Goal: Task Accomplishment & Management: Complete application form

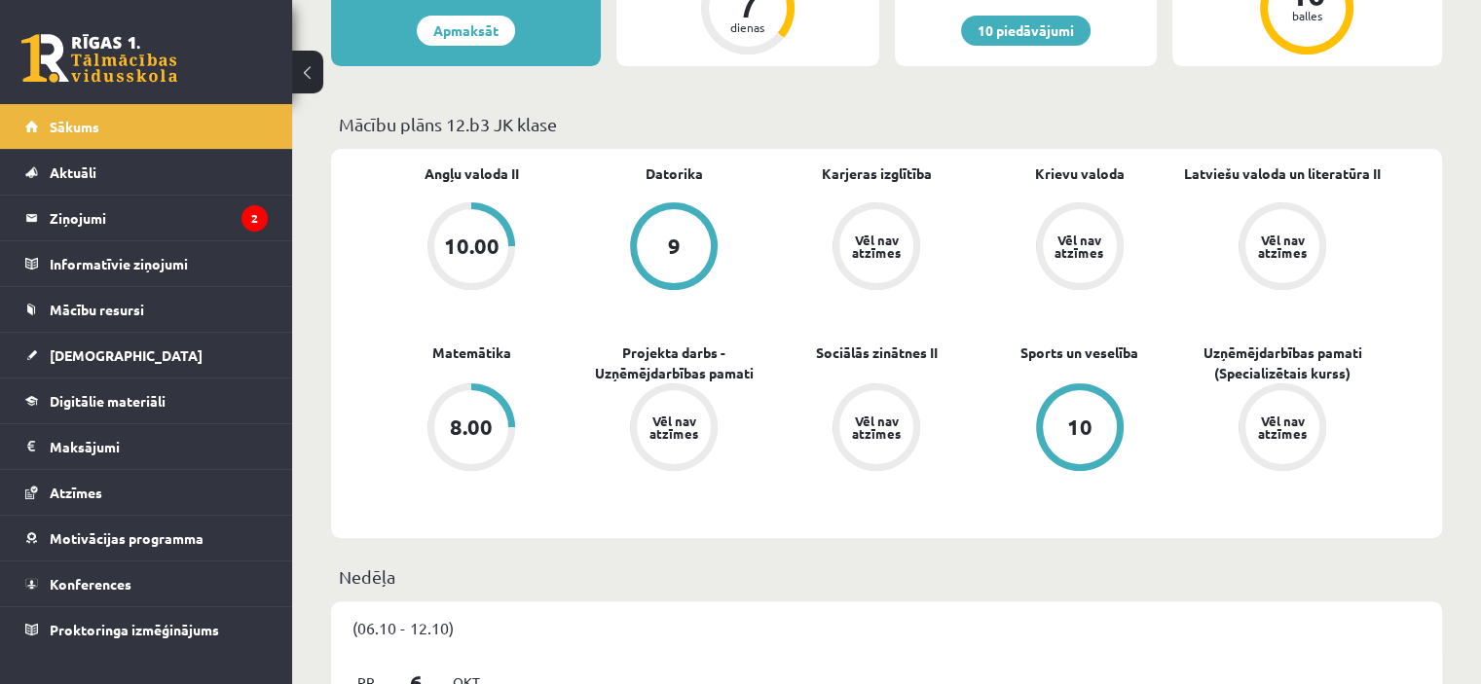
scroll to position [487, 0]
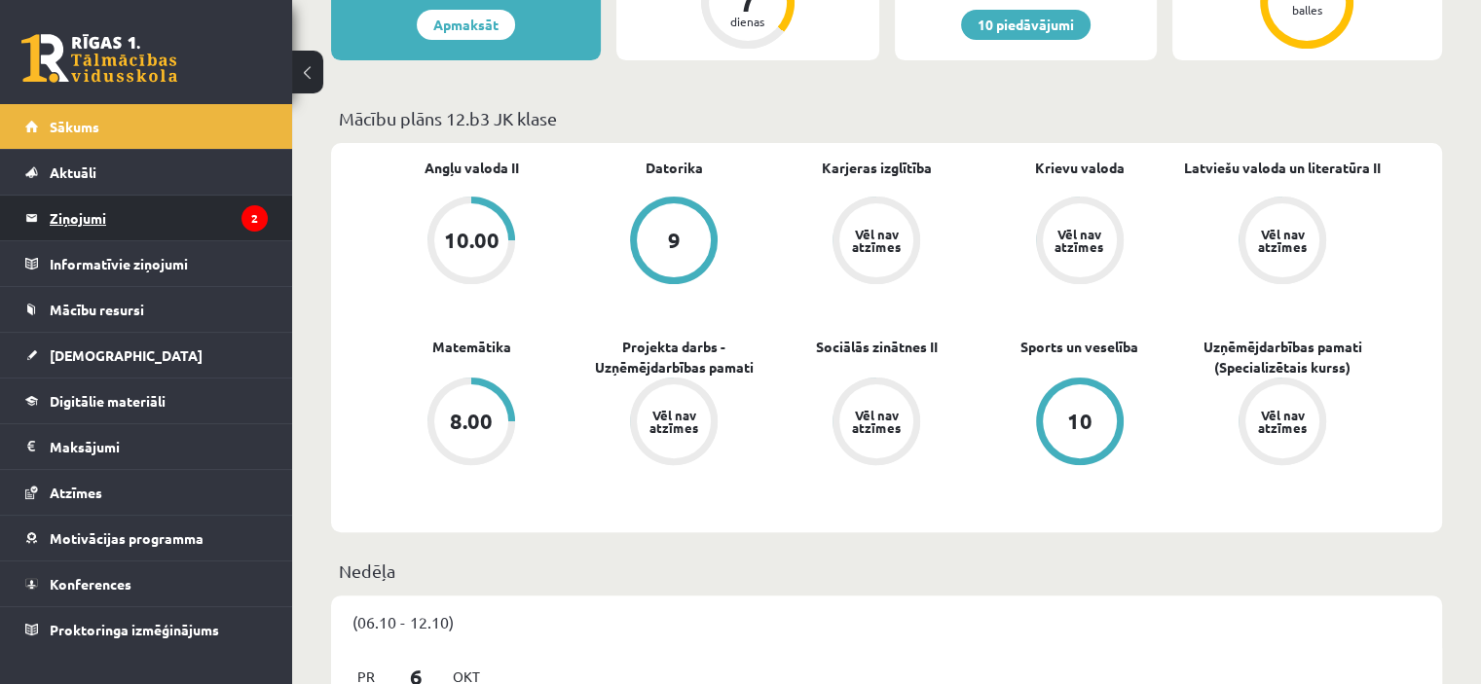
click at [136, 226] on legend "Ziņojumi 2" at bounding box center [159, 218] width 218 height 45
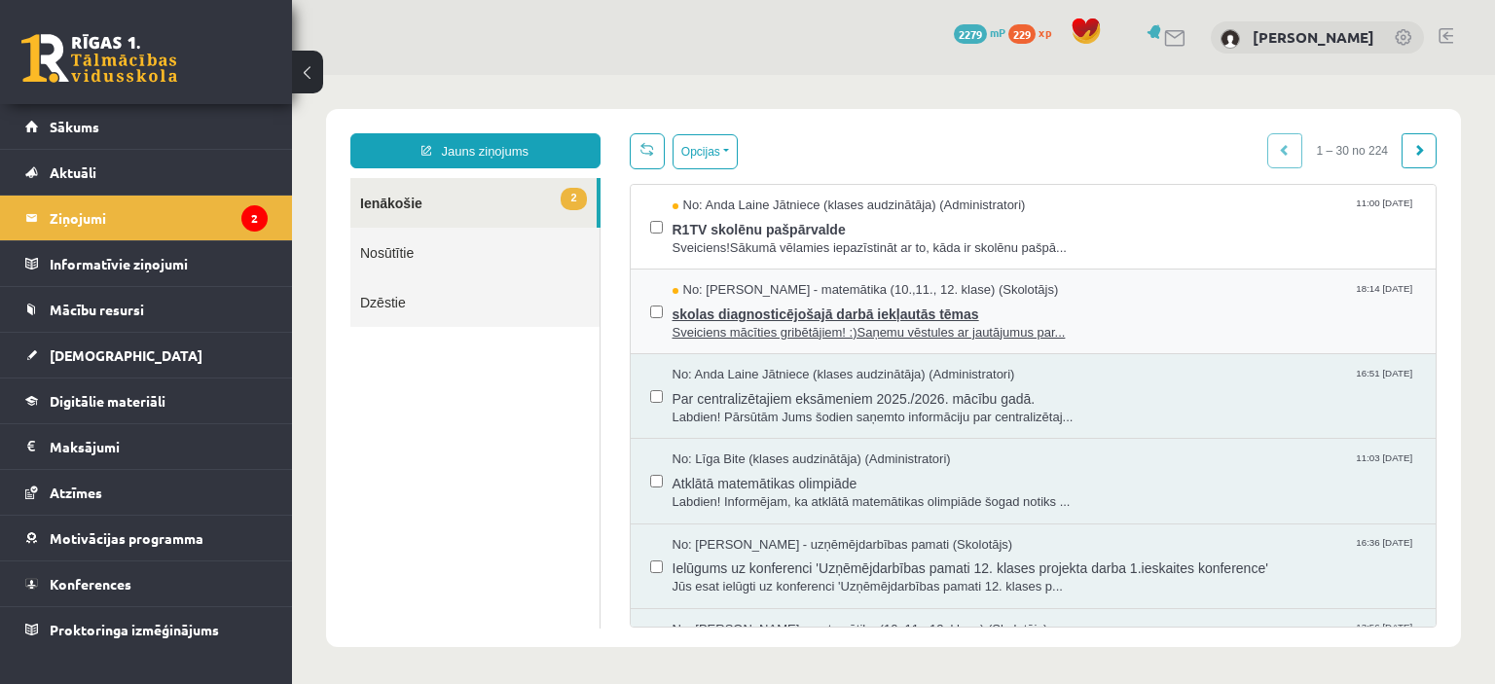
click at [772, 318] on span "skolas diagnosticējošajā darbā iekļautās tēmas" at bounding box center [1045, 312] width 745 height 24
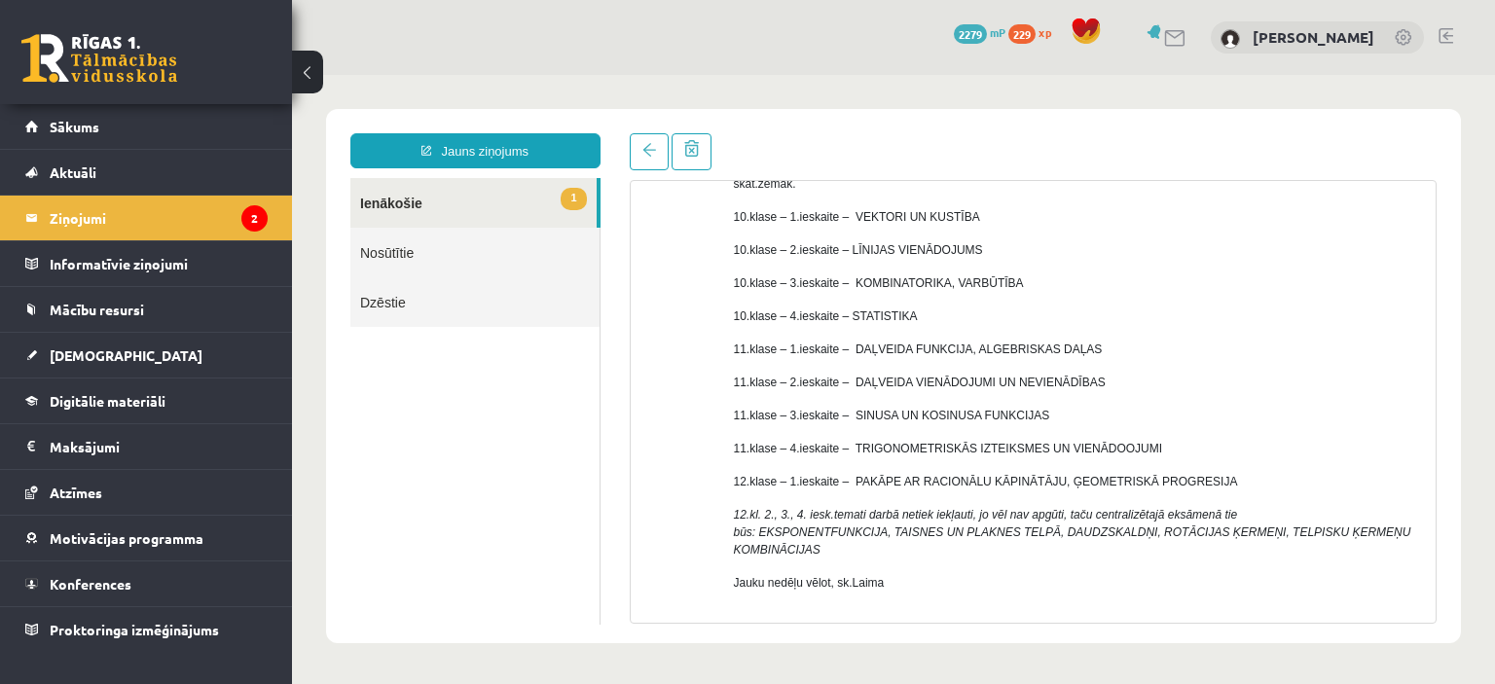
scroll to position [331, 0]
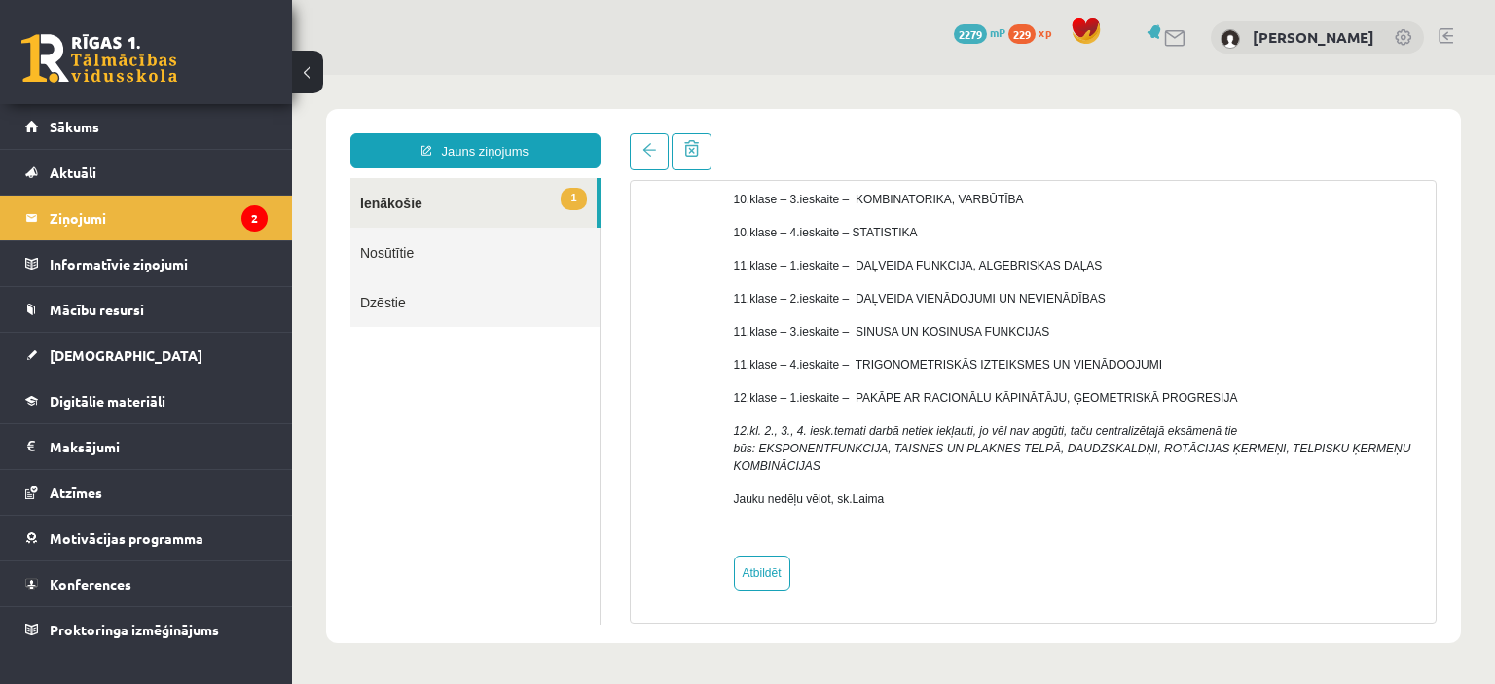
click at [395, 202] on link "1 Ienākošie" at bounding box center [473, 203] width 246 height 50
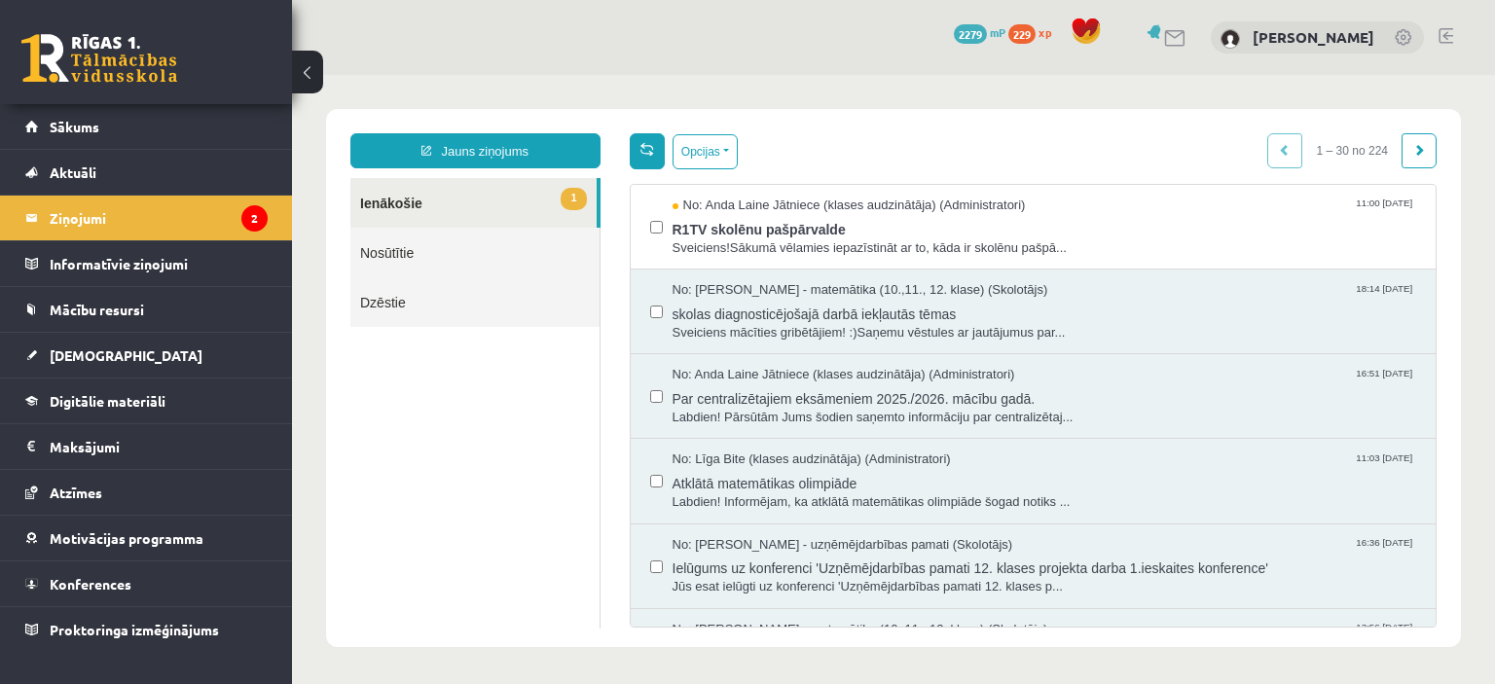
scroll to position [0, 0]
click at [681, 222] on span "R1TV skolēnu pašpārvalde" at bounding box center [1045, 227] width 745 height 24
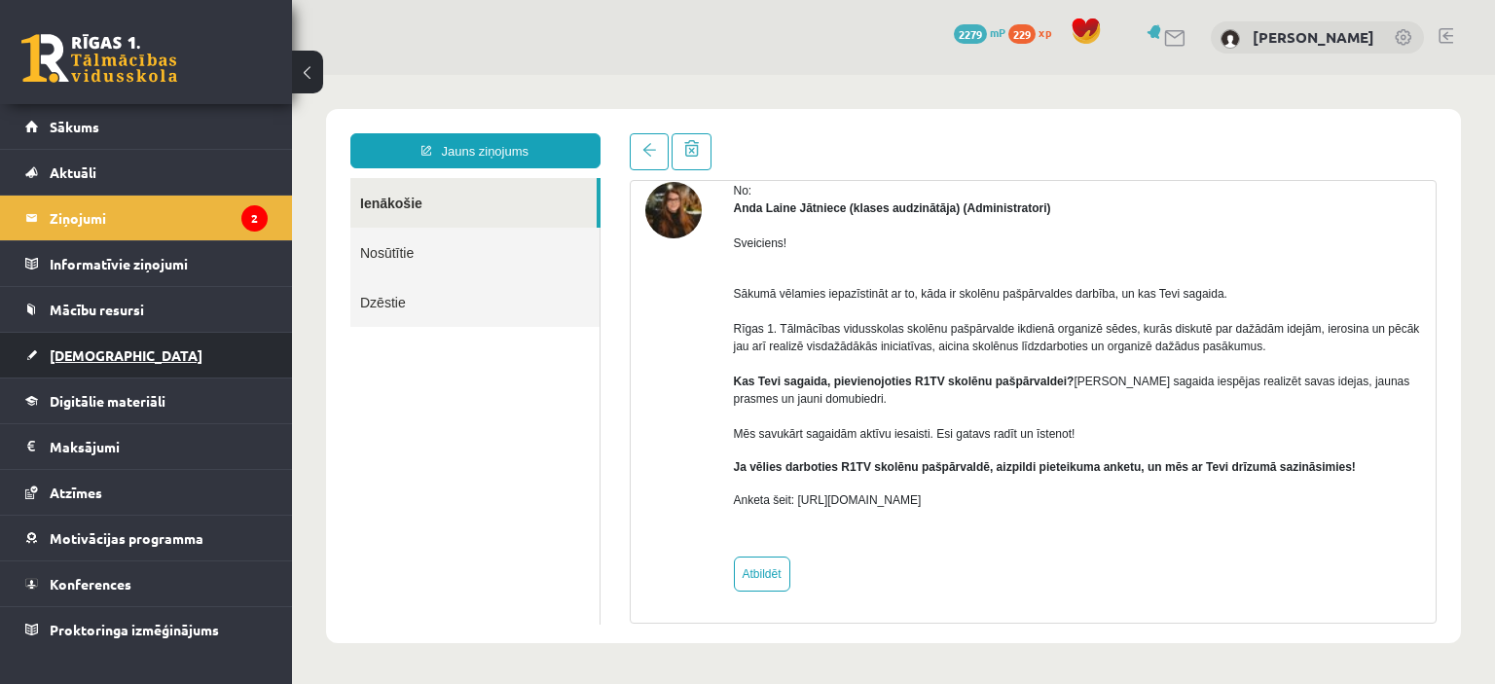
click at [109, 357] on link "[DEMOGRAPHIC_DATA]" at bounding box center [146, 355] width 242 height 45
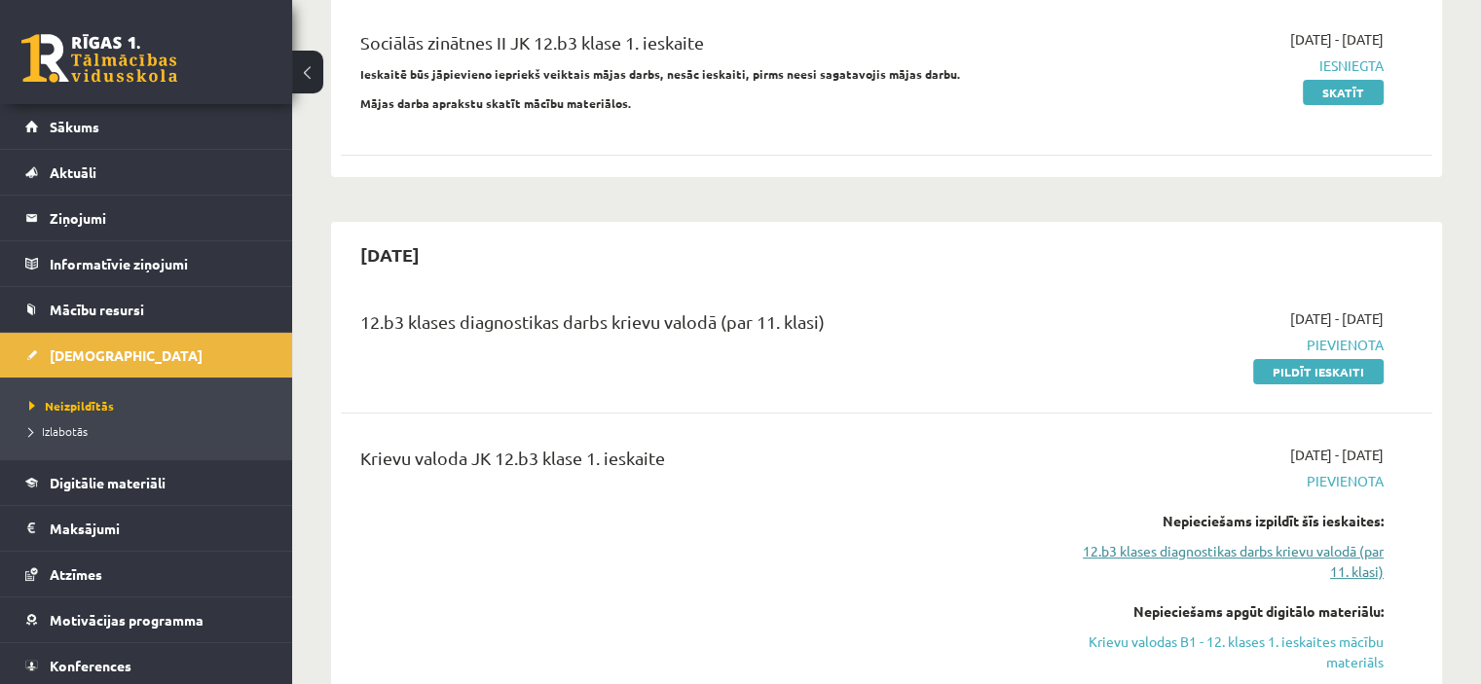
scroll to position [195, 0]
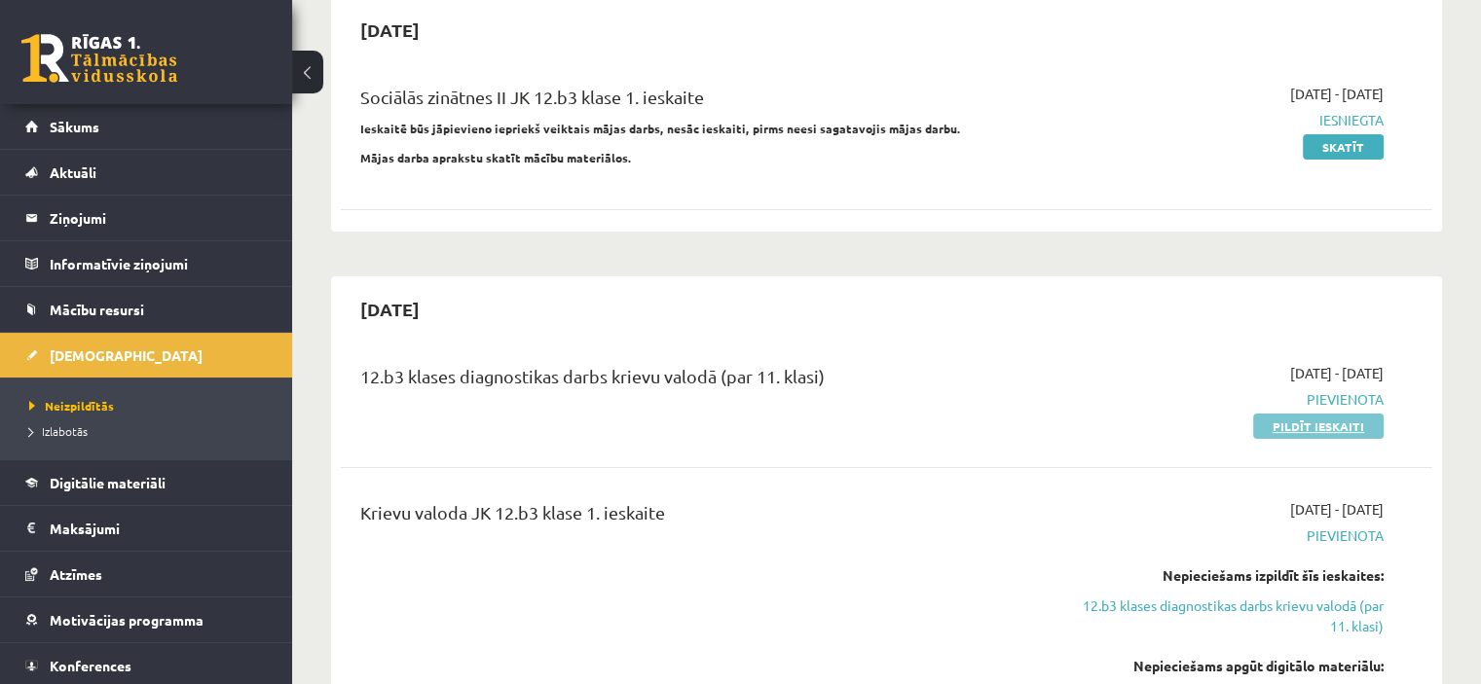
click at [1355, 429] on link "Pildīt ieskaiti" at bounding box center [1318, 426] width 130 height 25
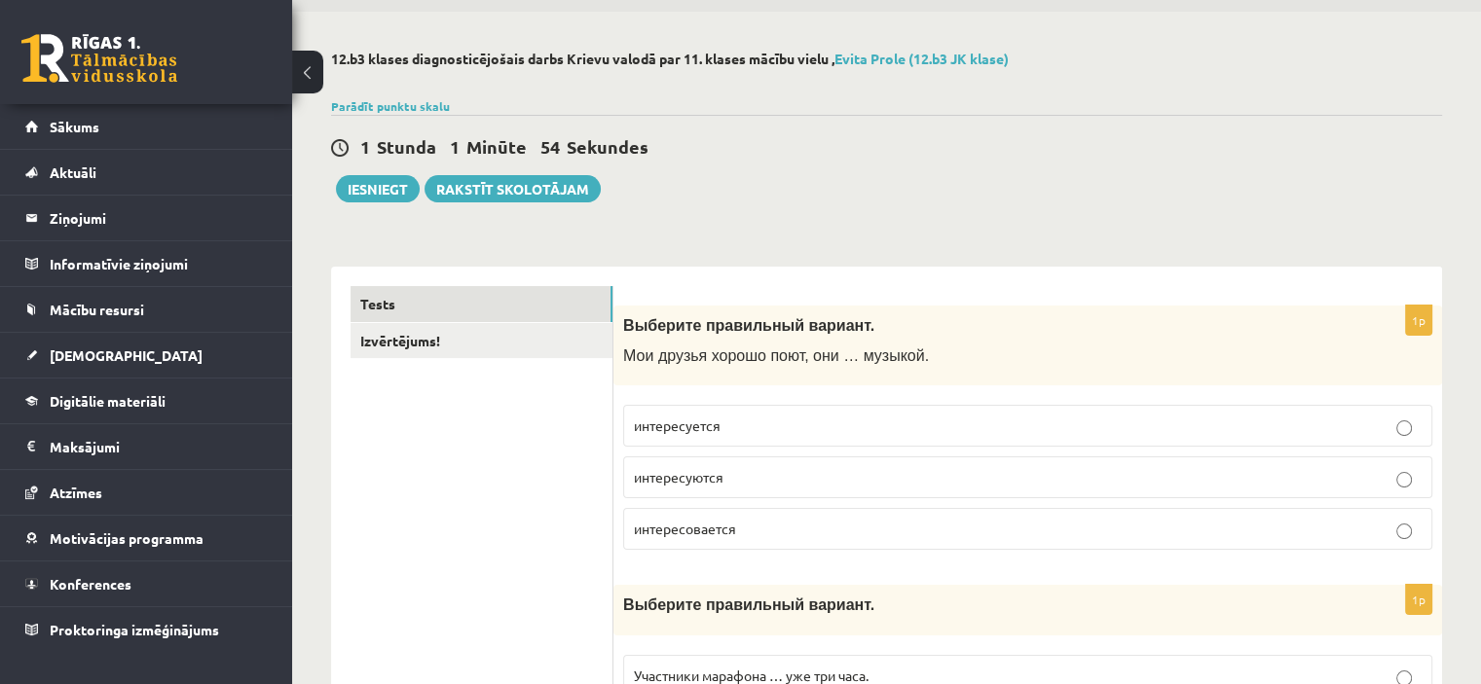
scroll to position [195, 0]
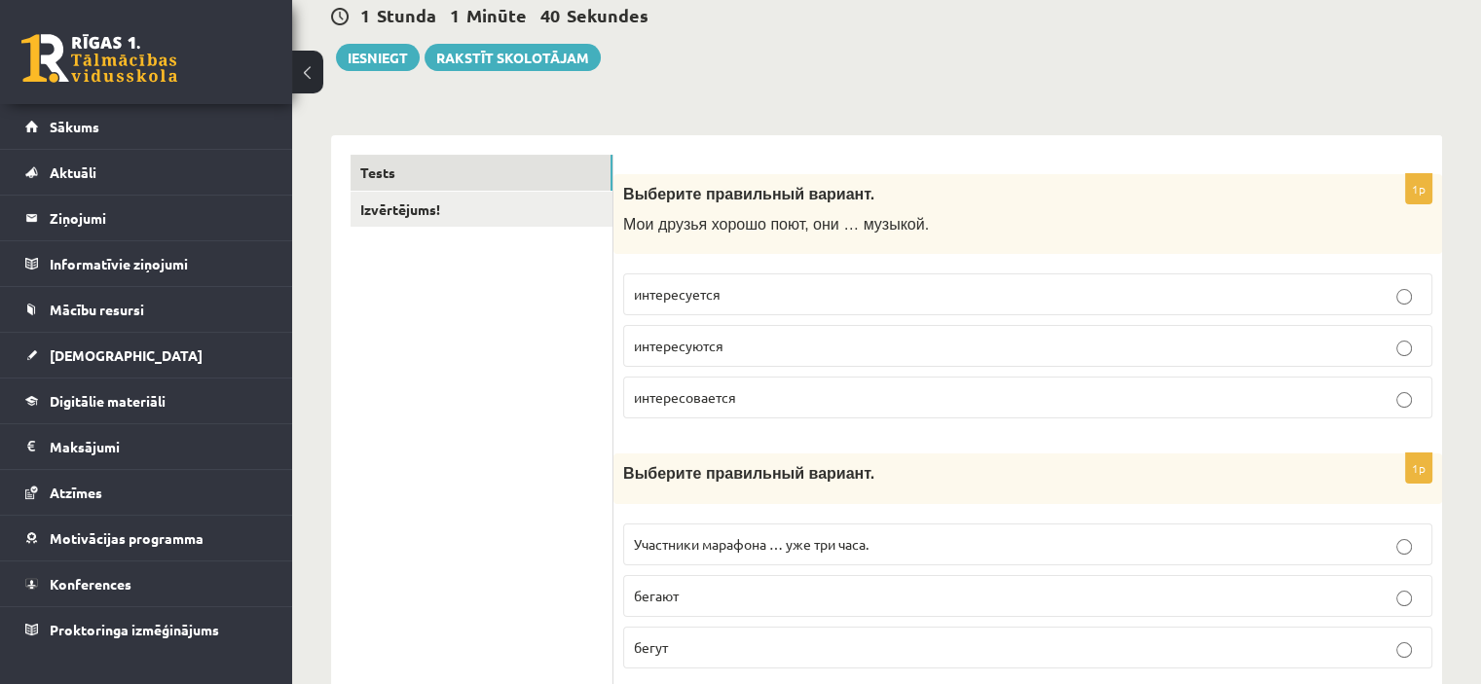
click at [806, 333] on label "интересуются" at bounding box center [1027, 346] width 809 height 42
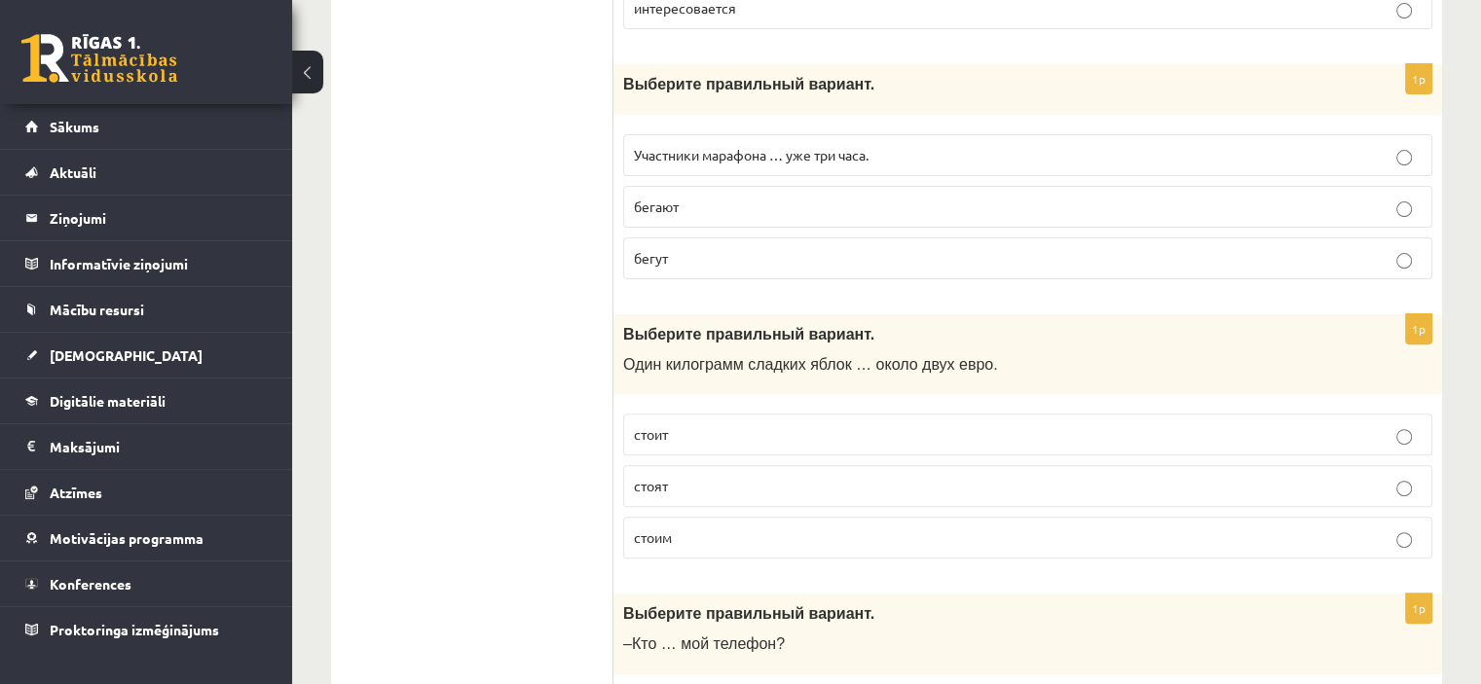
scroll to position [487, 0]
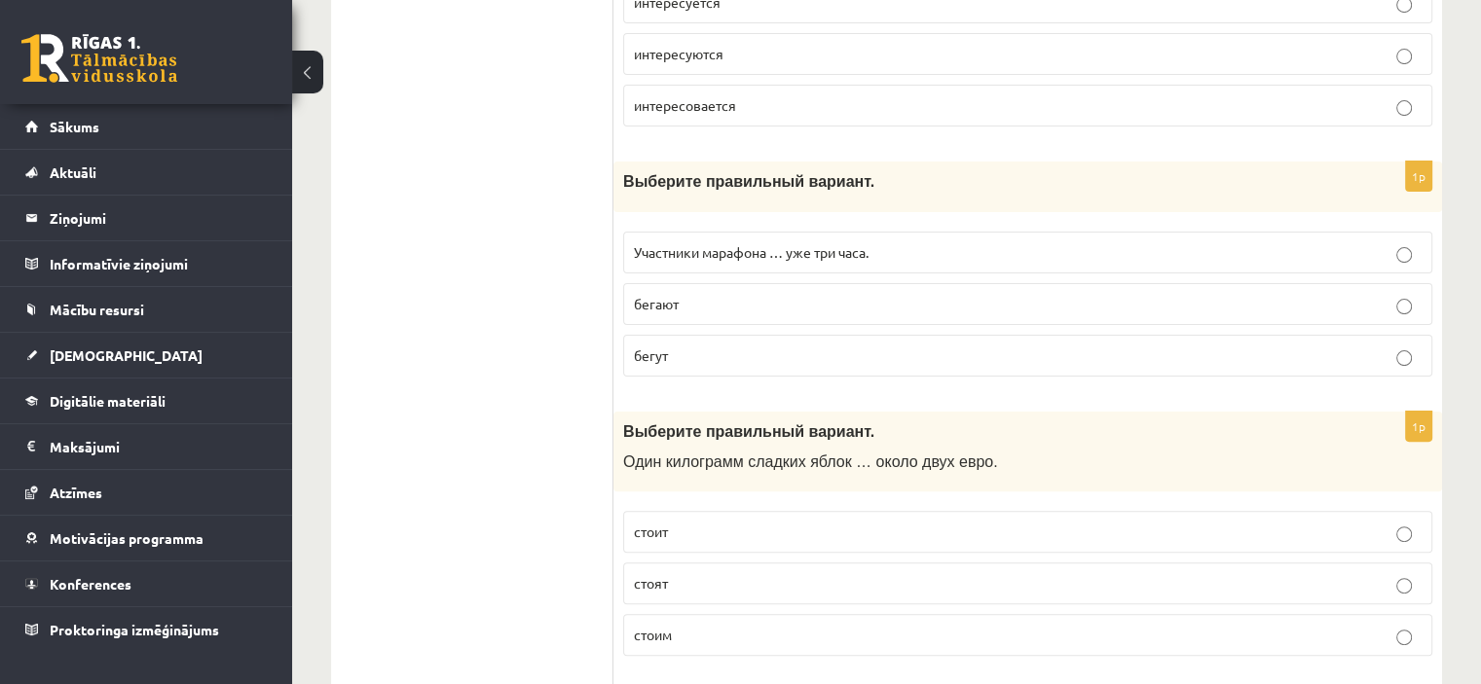
click at [673, 369] on label "бегут" at bounding box center [1027, 356] width 809 height 42
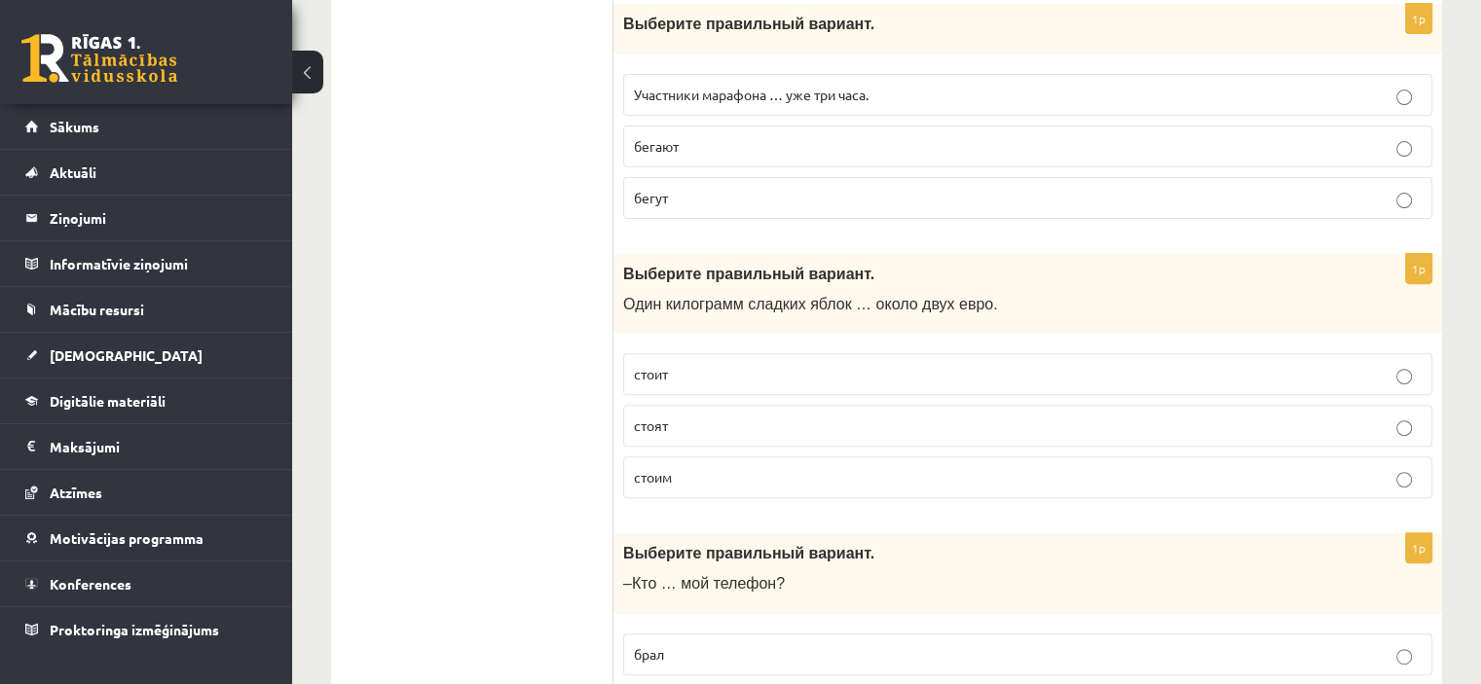
scroll to position [681, 0]
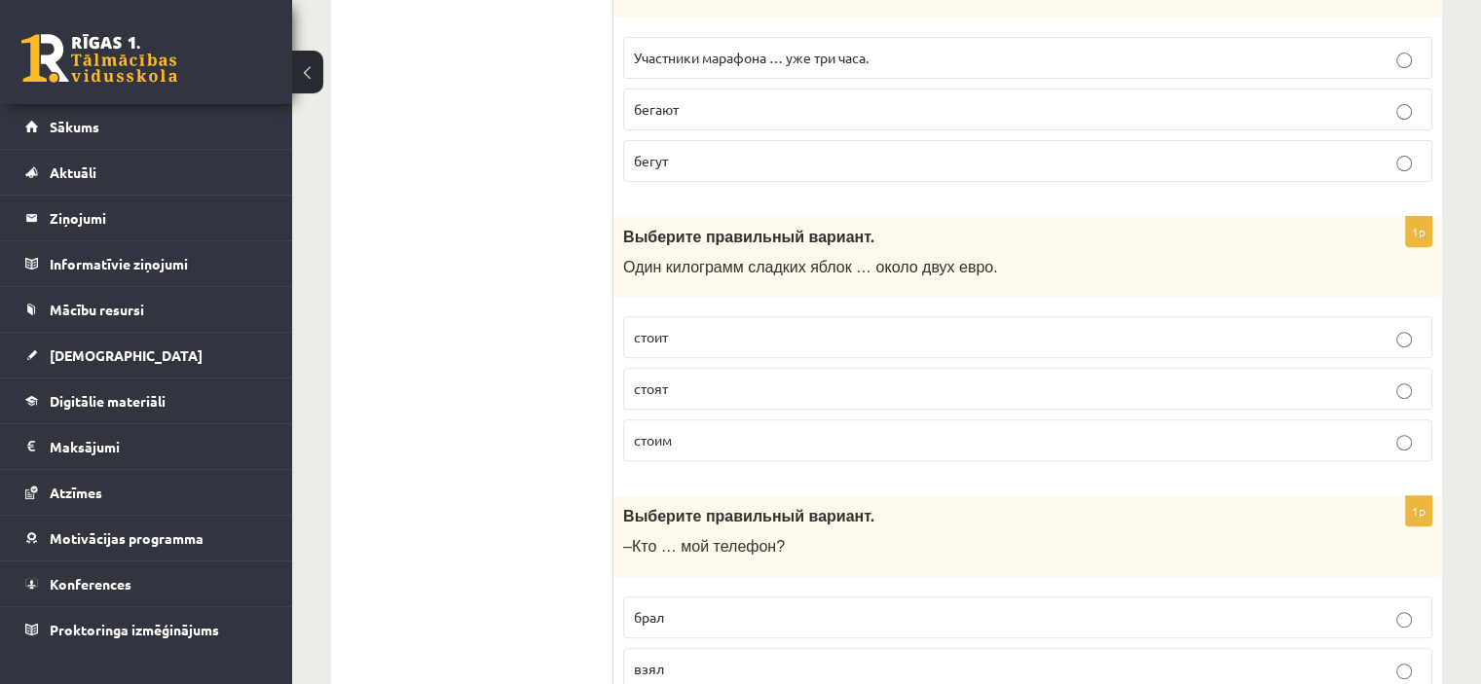
click at [742, 338] on p "стоит" at bounding box center [1028, 337] width 788 height 20
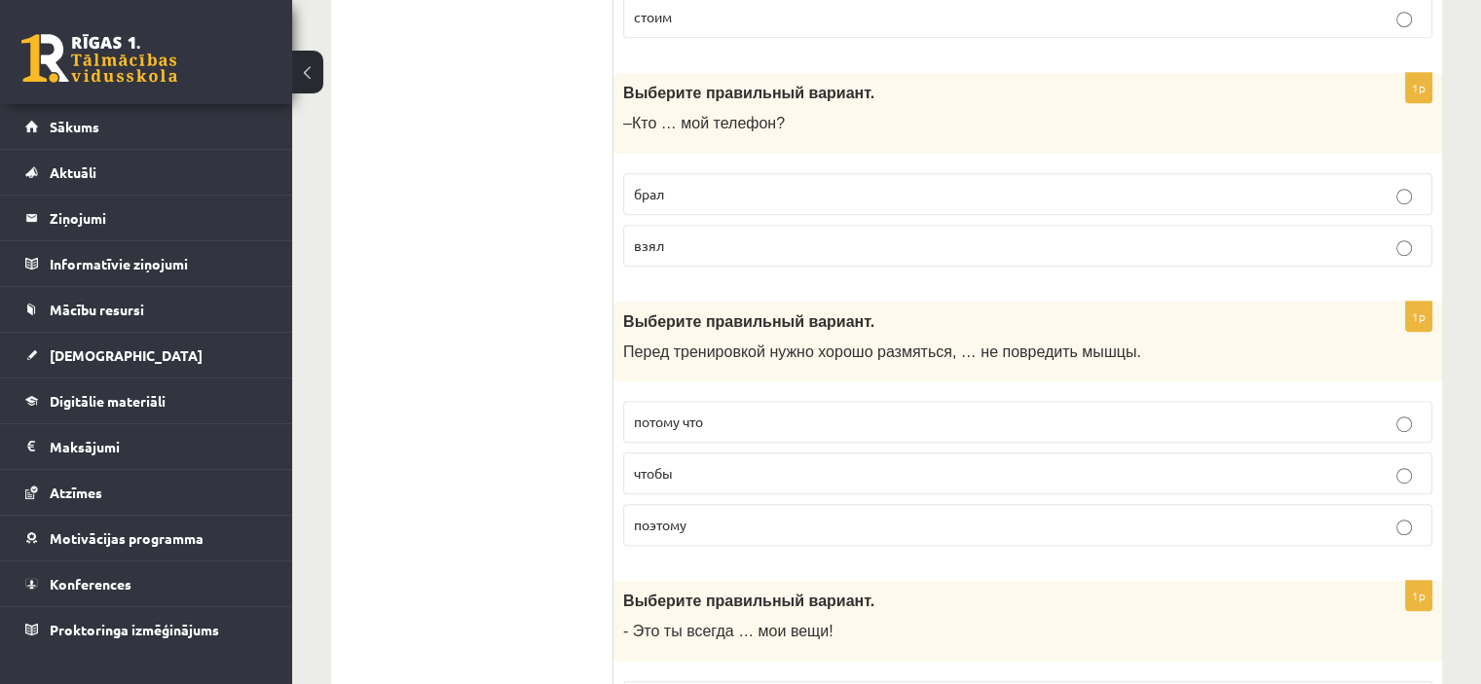
scroll to position [1071, 0]
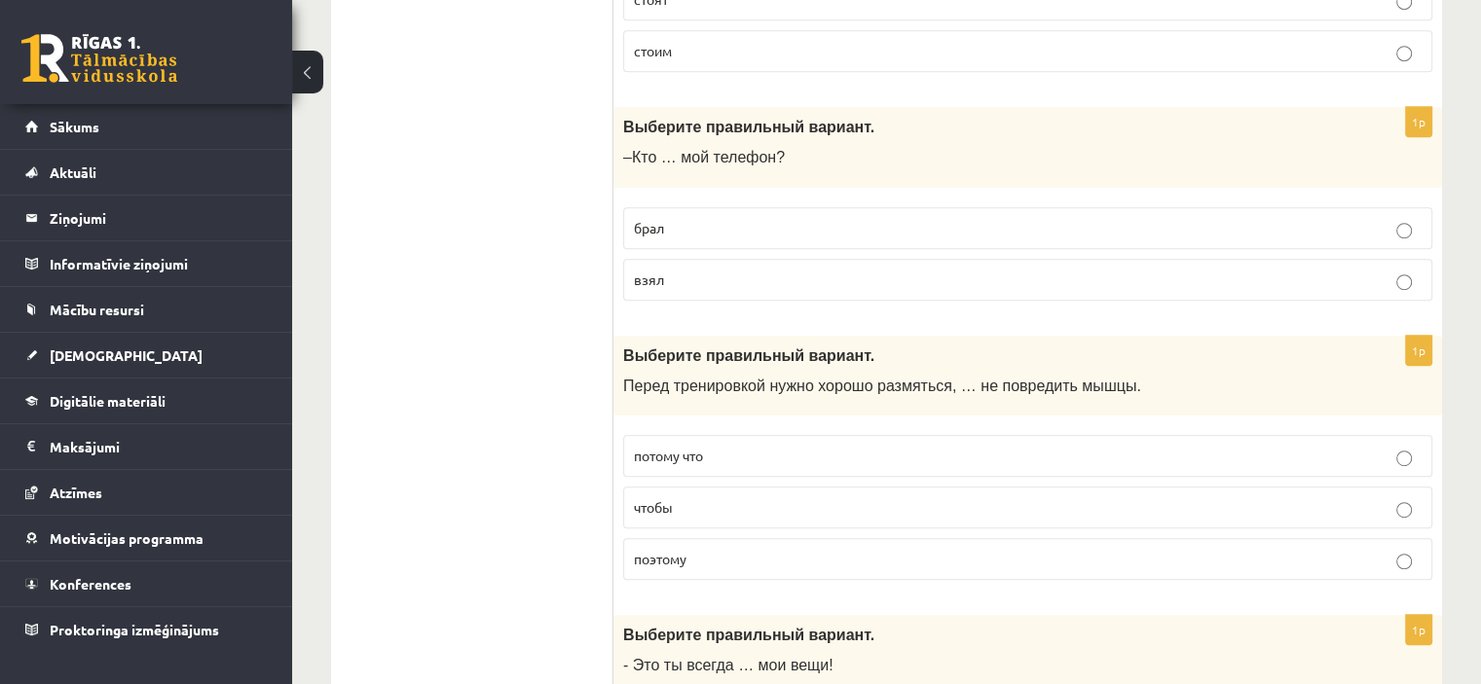
click at [679, 273] on p "взял" at bounding box center [1028, 280] width 788 height 20
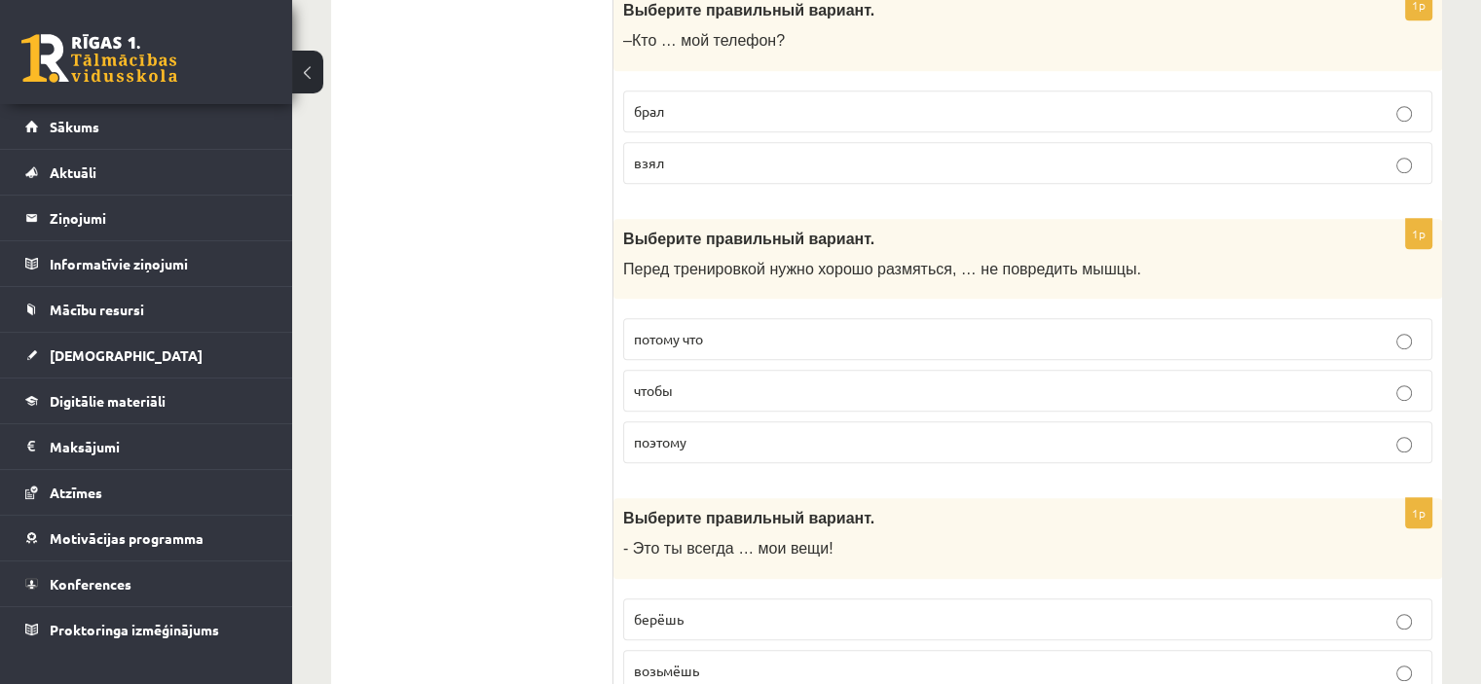
scroll to position [1265, 0]
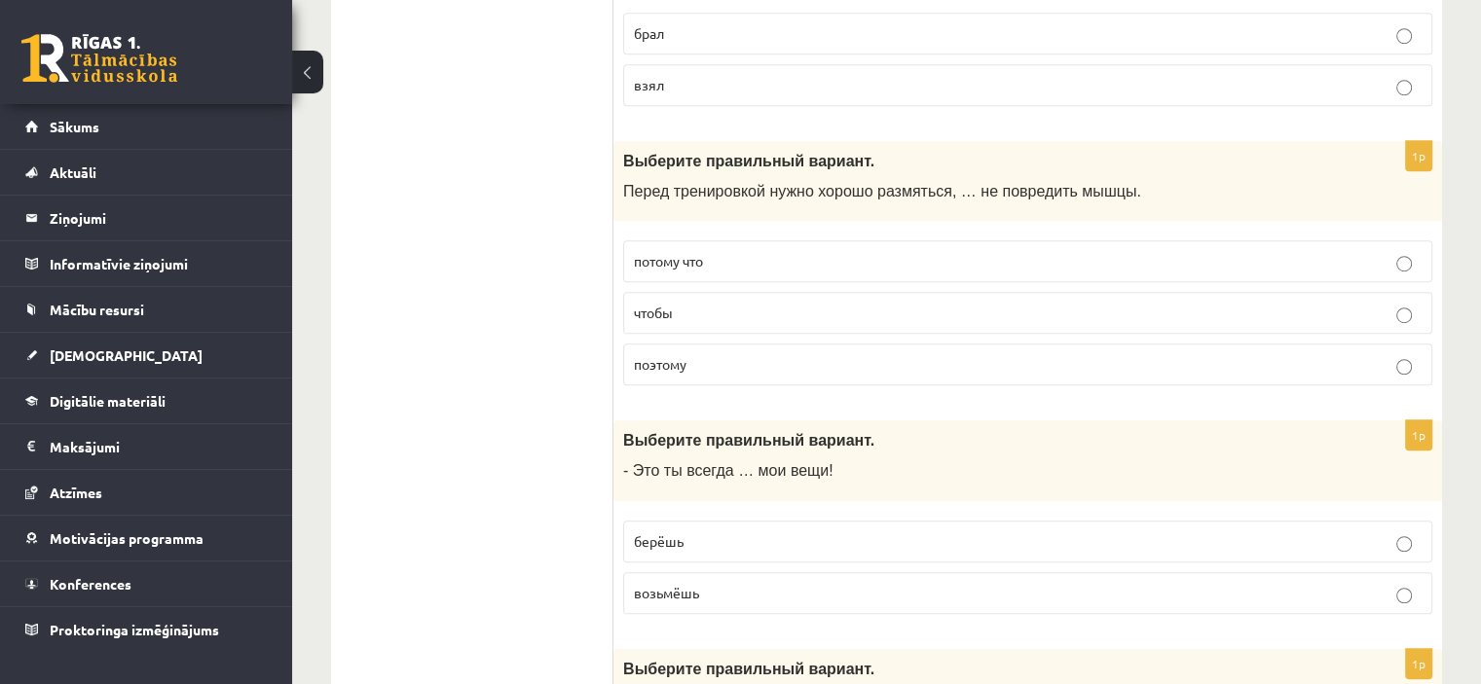
click at [674, 311] on p "чтобы" at bounding box center [1028, 313] width 788 height 20
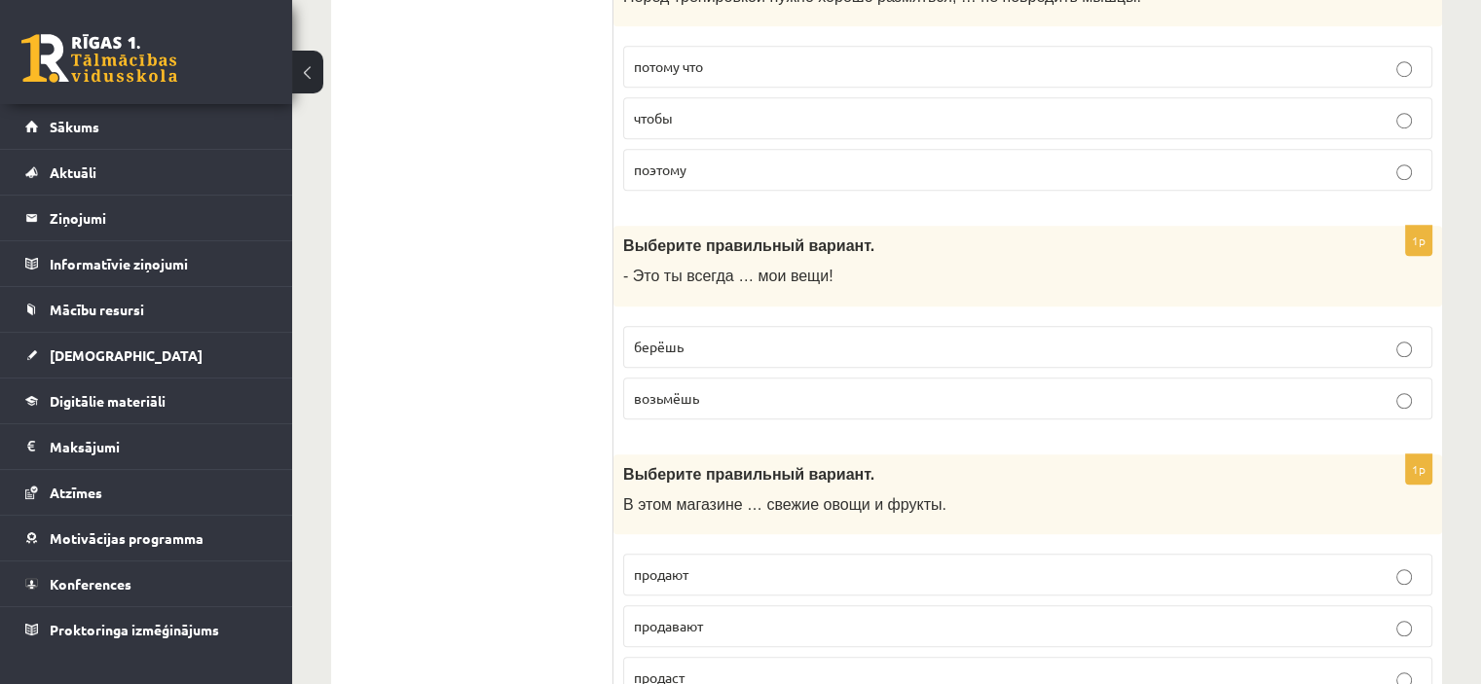
click at [732, 337] on p "берёшь" at bounding box center [1028, 347] width 788 height 20
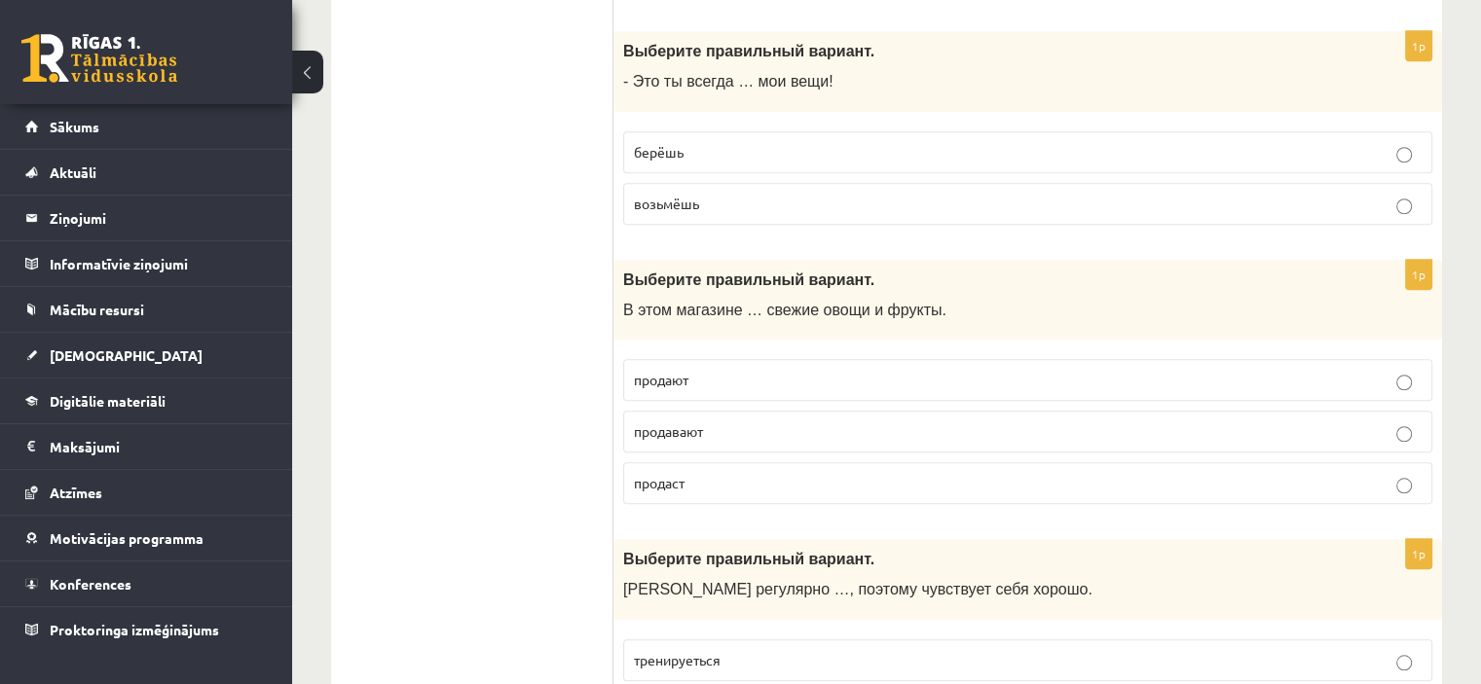
scroll to position [1752, 0]
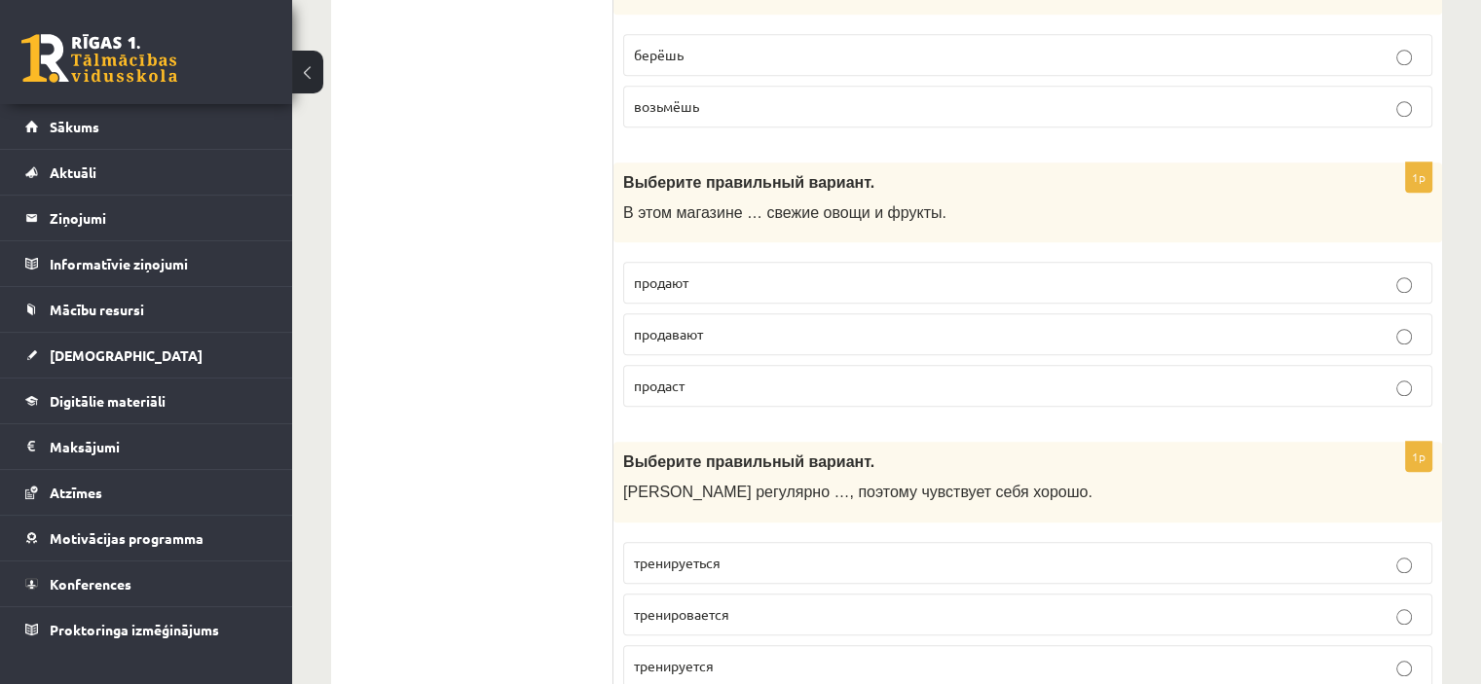
click at [717, 281] on p "продают" at bounding box center [1028, 283] width 788 height 20
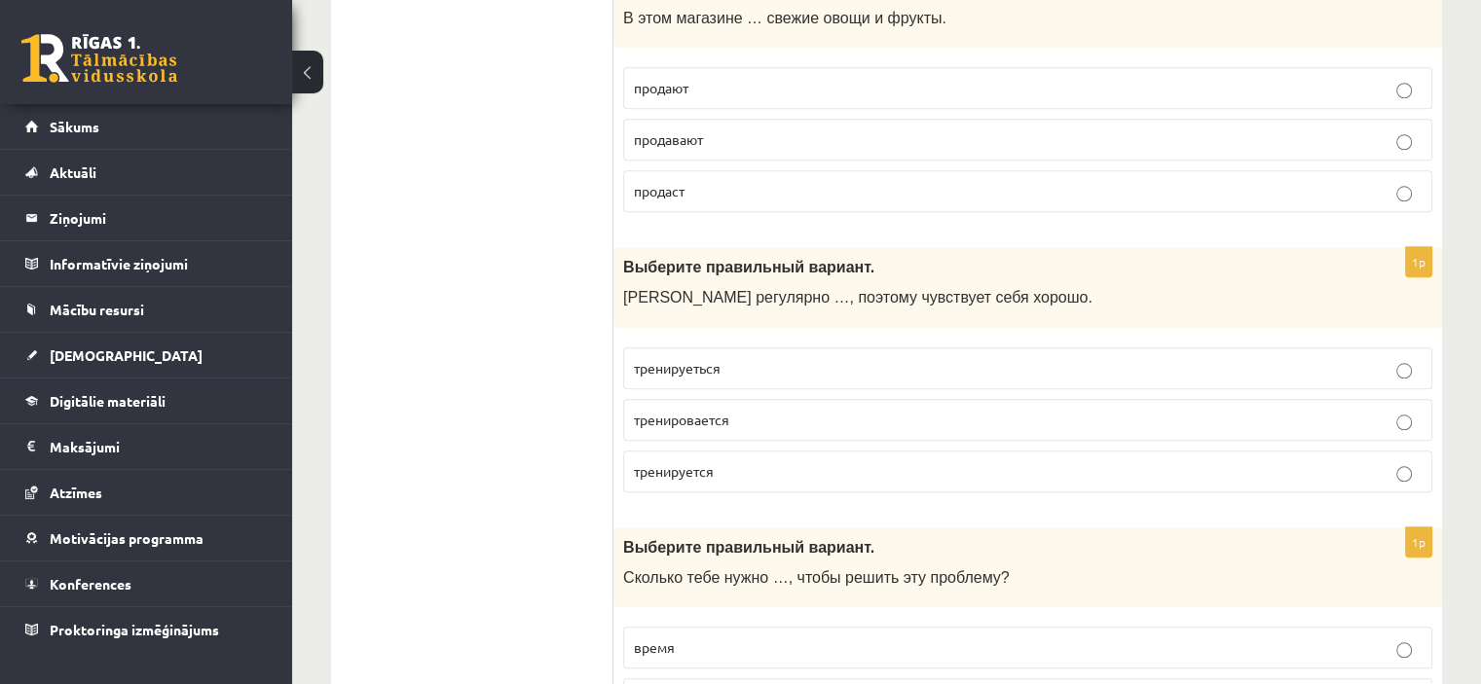
scroll to position [2044, 0]
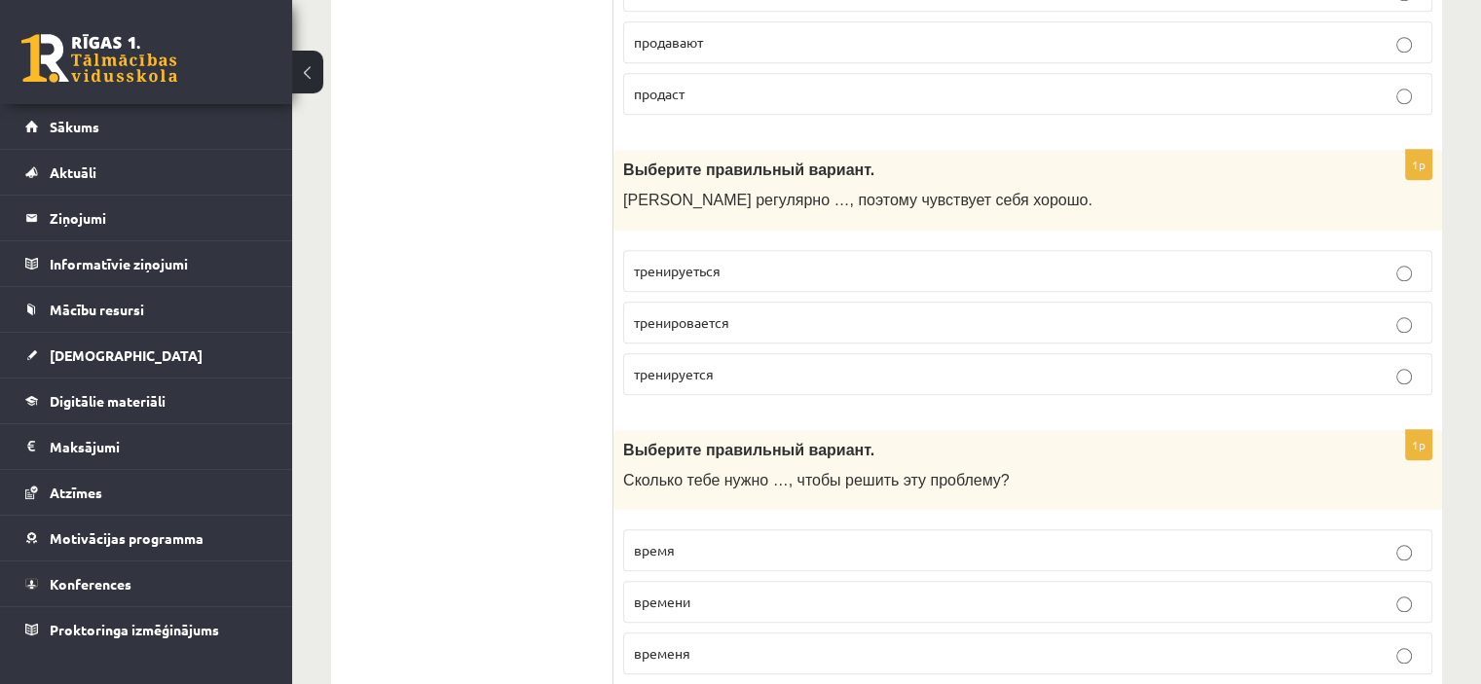
click at [699, 365] on span "тренируется" at bounding box center [674, 374] width 80 height 18
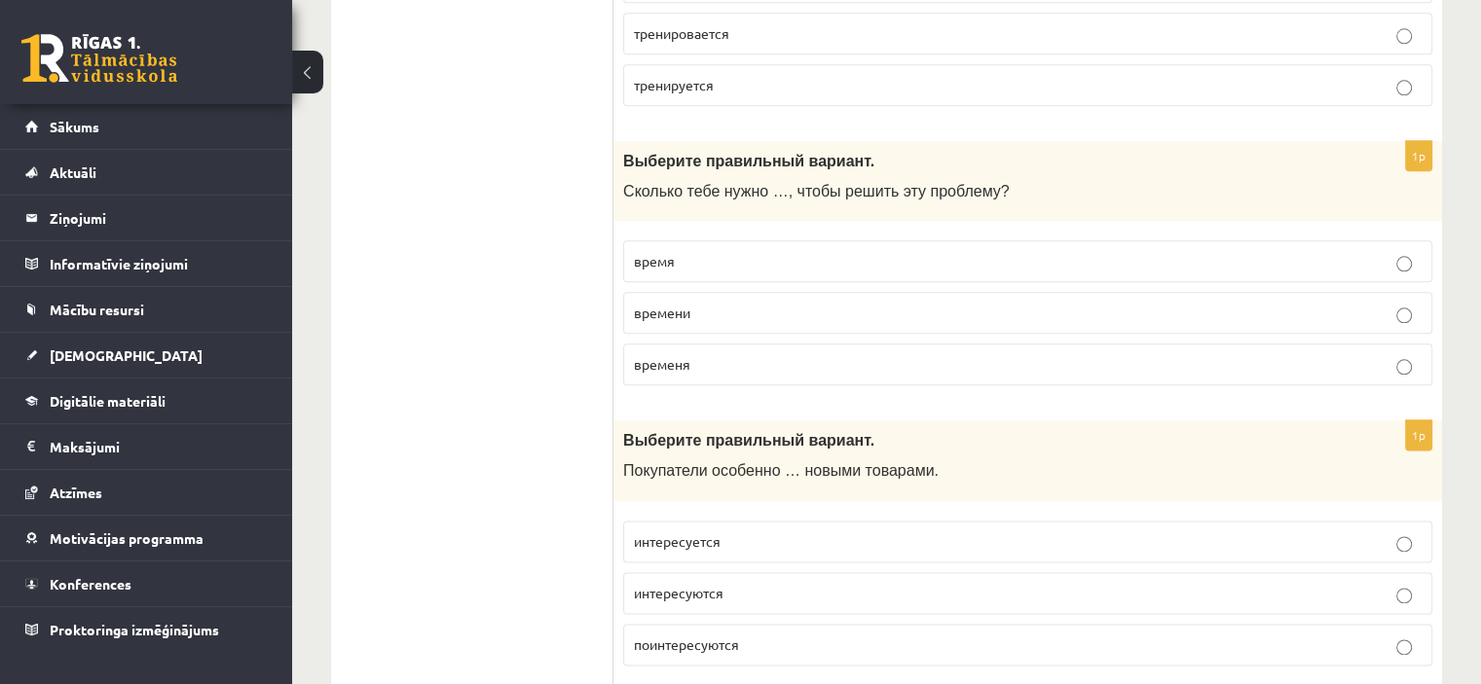
scroll to position [2336, 0]
click at [762, 305] on p "времени" at bounding box center [1028, 310] width 788 height 20
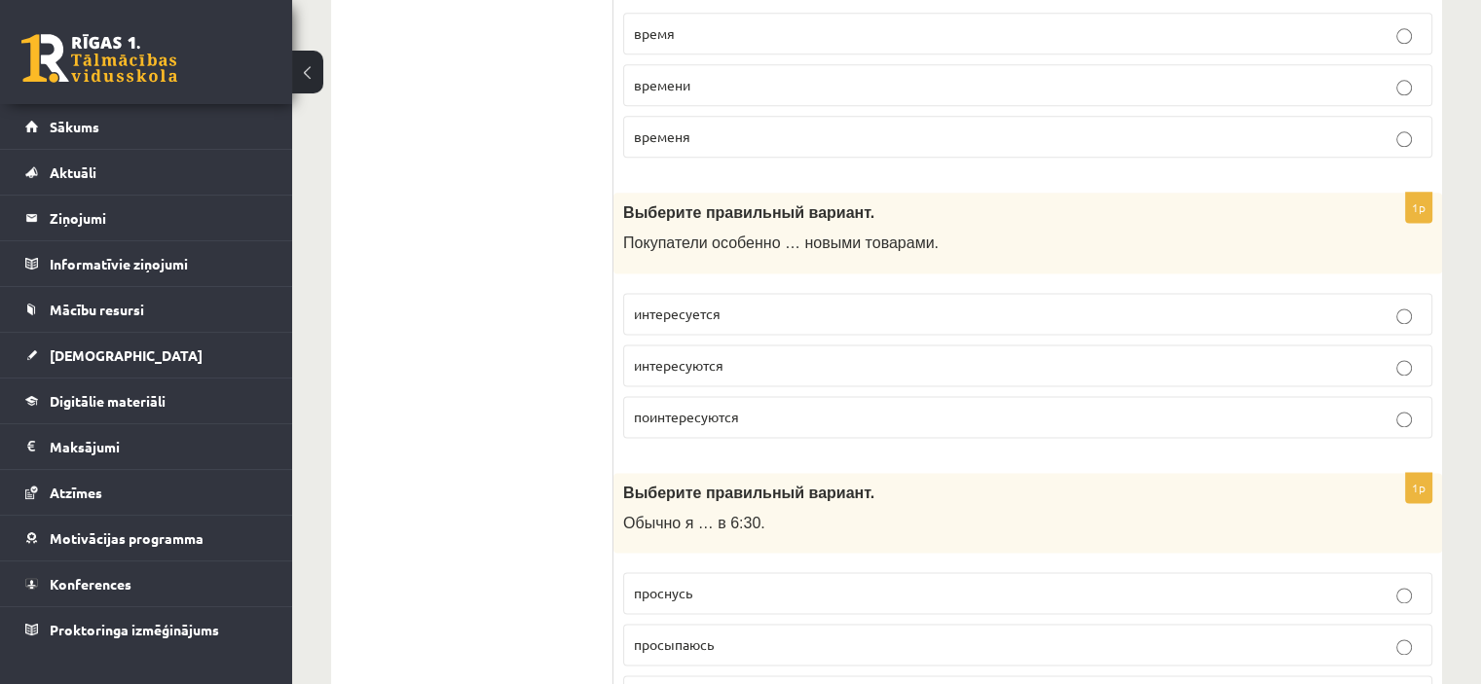
scroll to position [2607, 0]
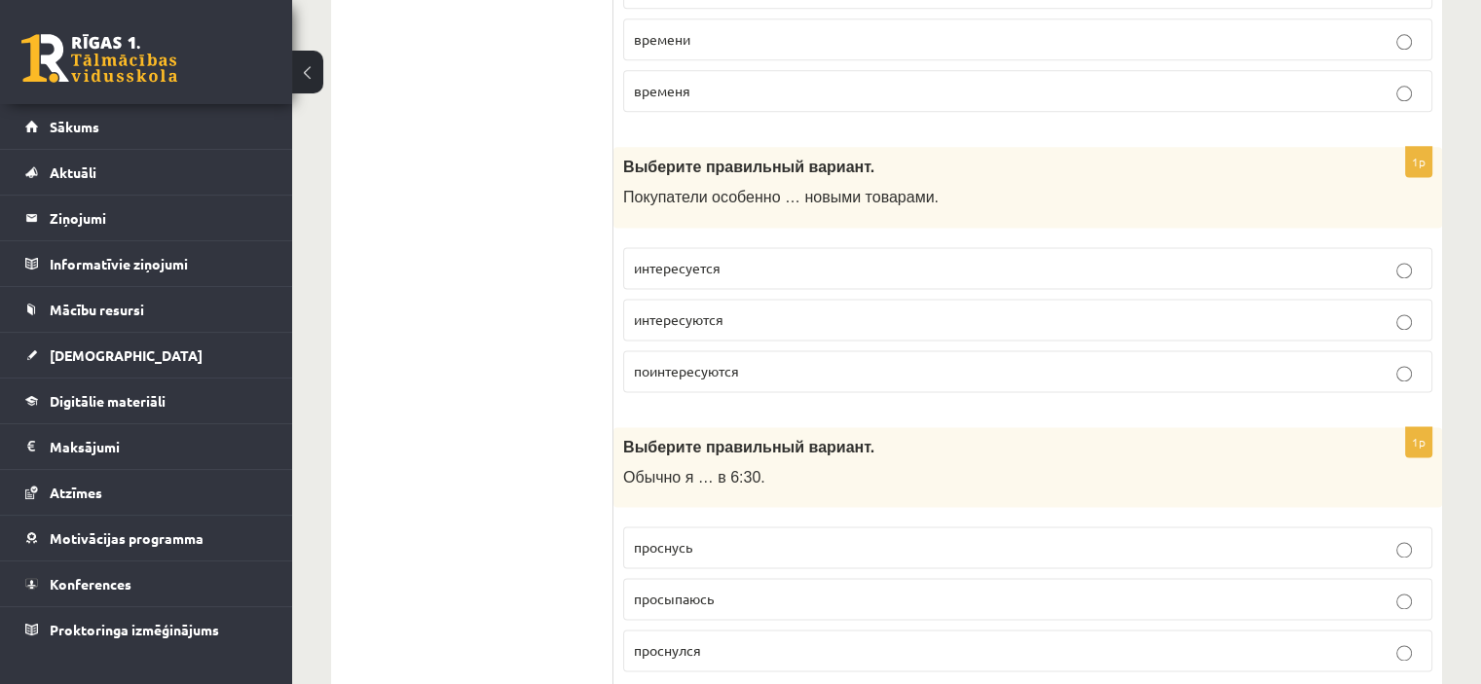
click at [744, 263] on p "интересуется" at bounding box center [1028, 268] width 788 height 20
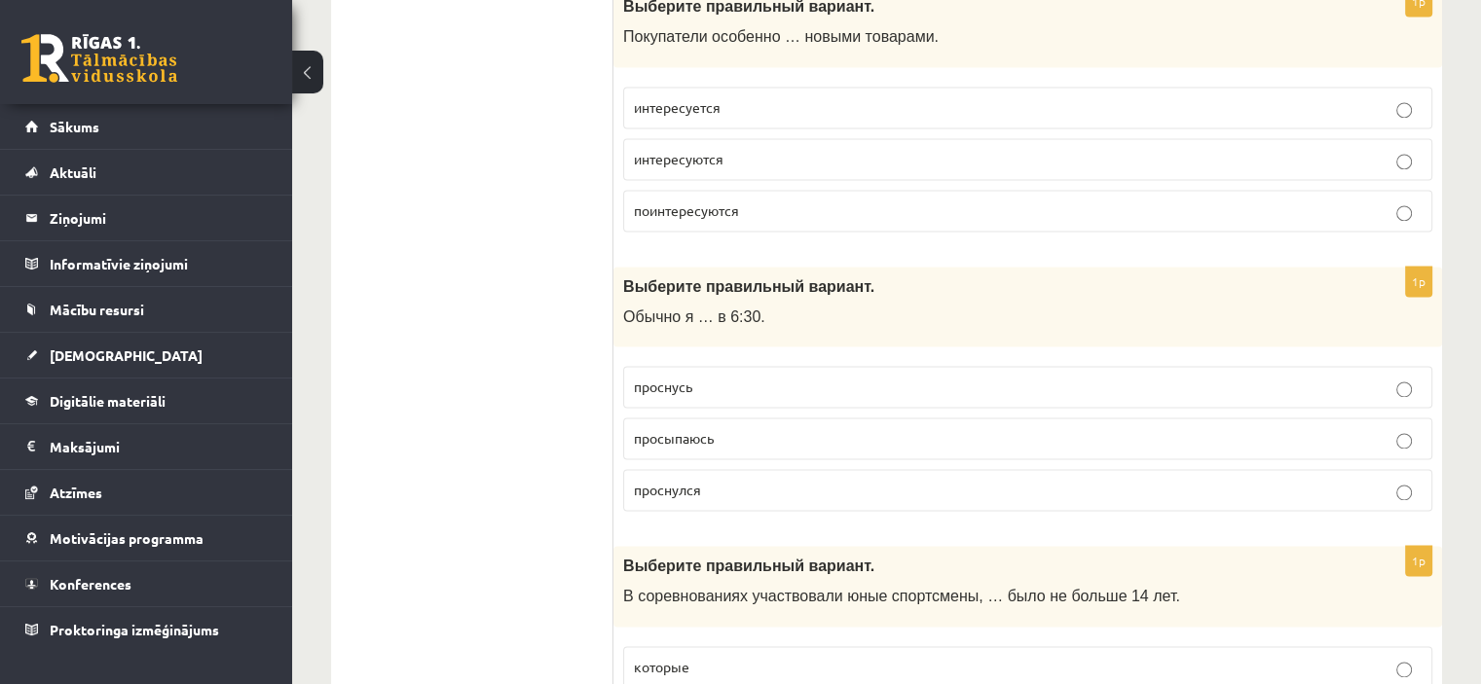
scroll to position [2802, 0]
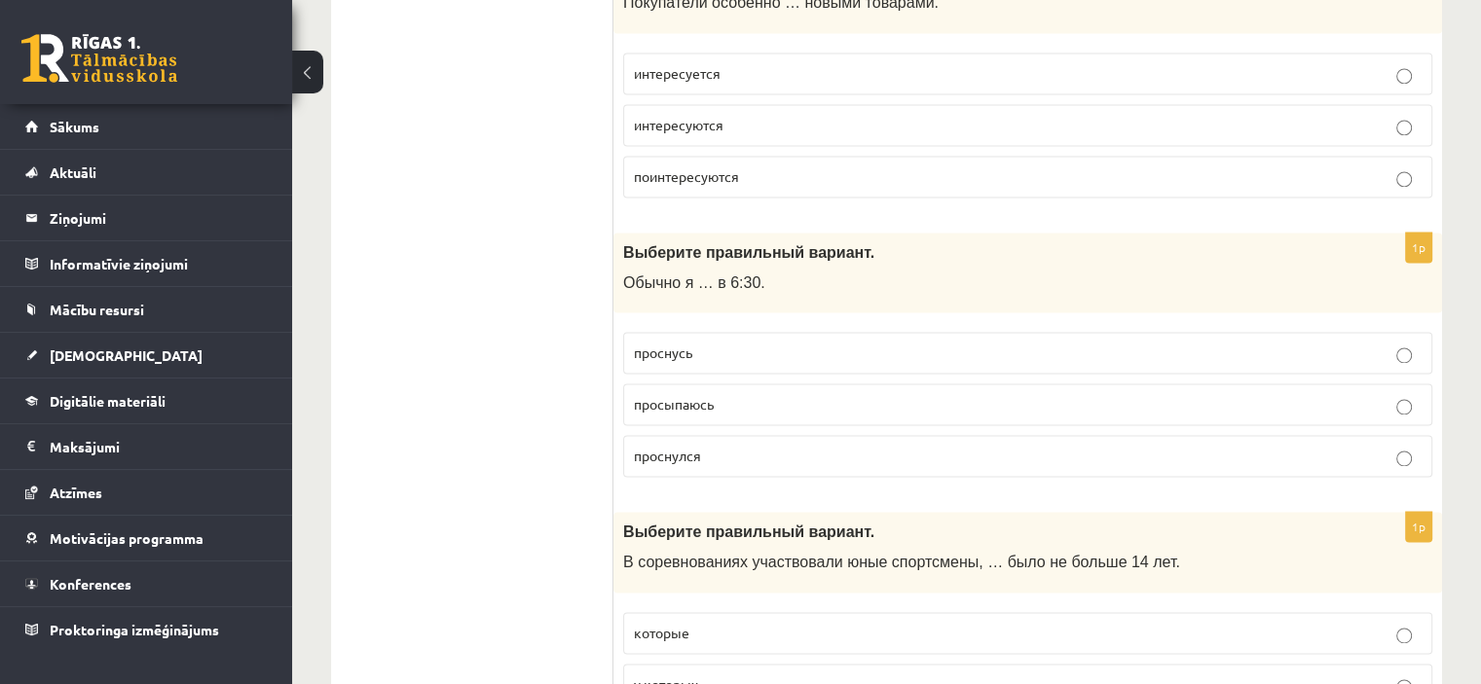
click at [746, 394] on p "просыпаюсь" at bounding box center [1028, 404] width 788 height 20
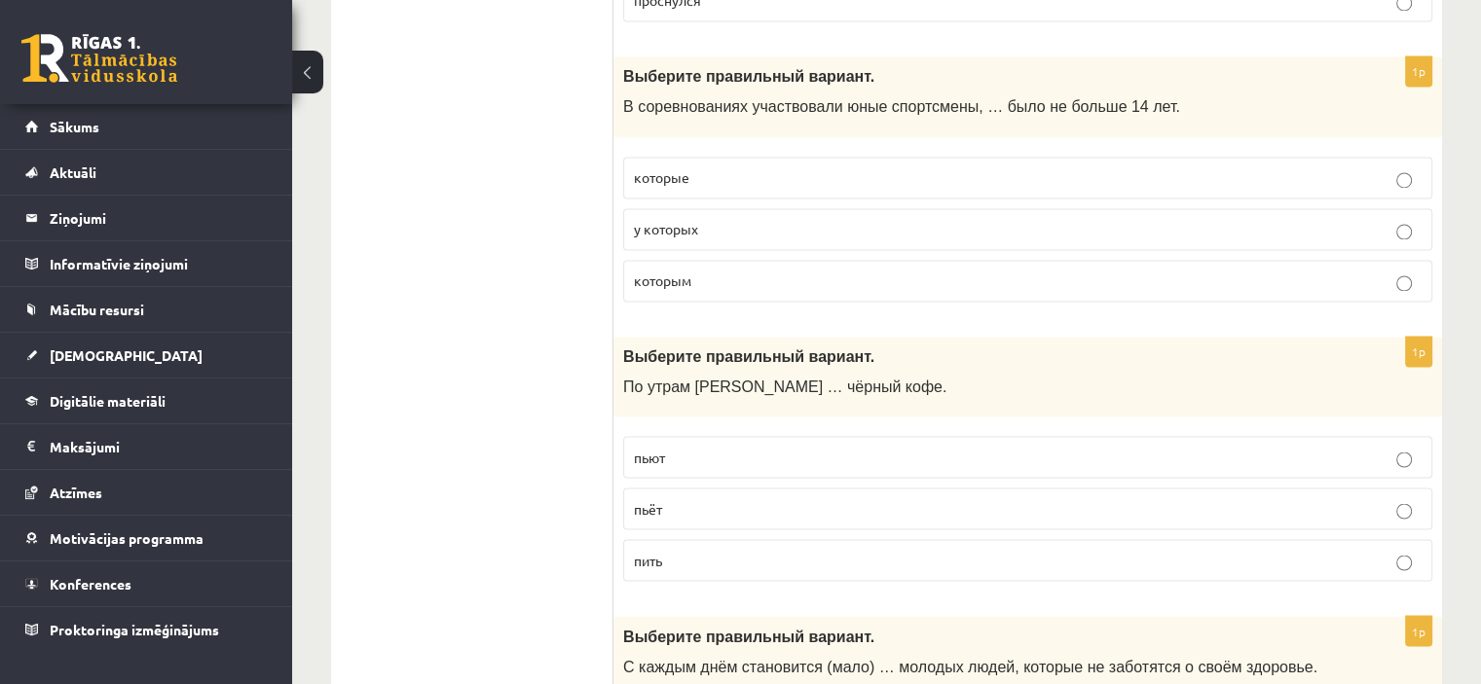
scroll to position [3288, 0]
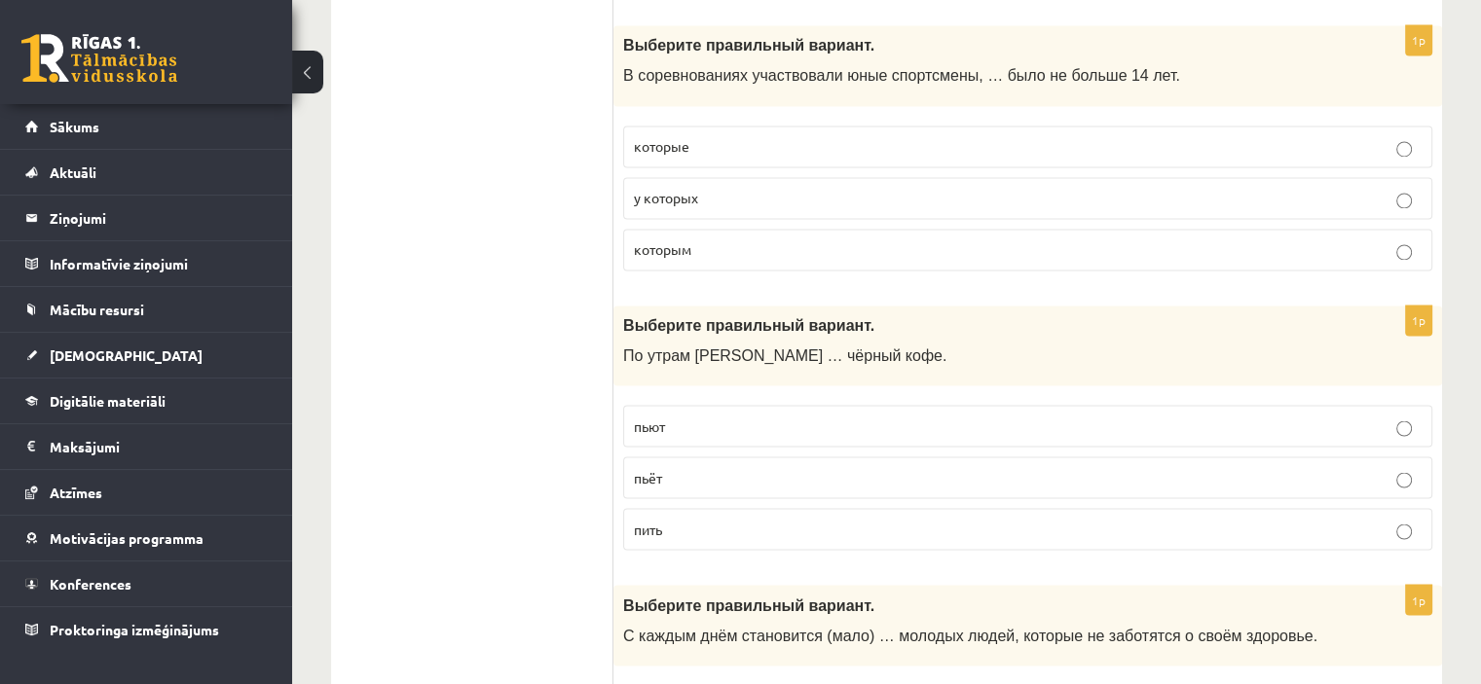
click at [728, 194] on label "у которых" at bounding box center [1027, 198] width 809 height 42
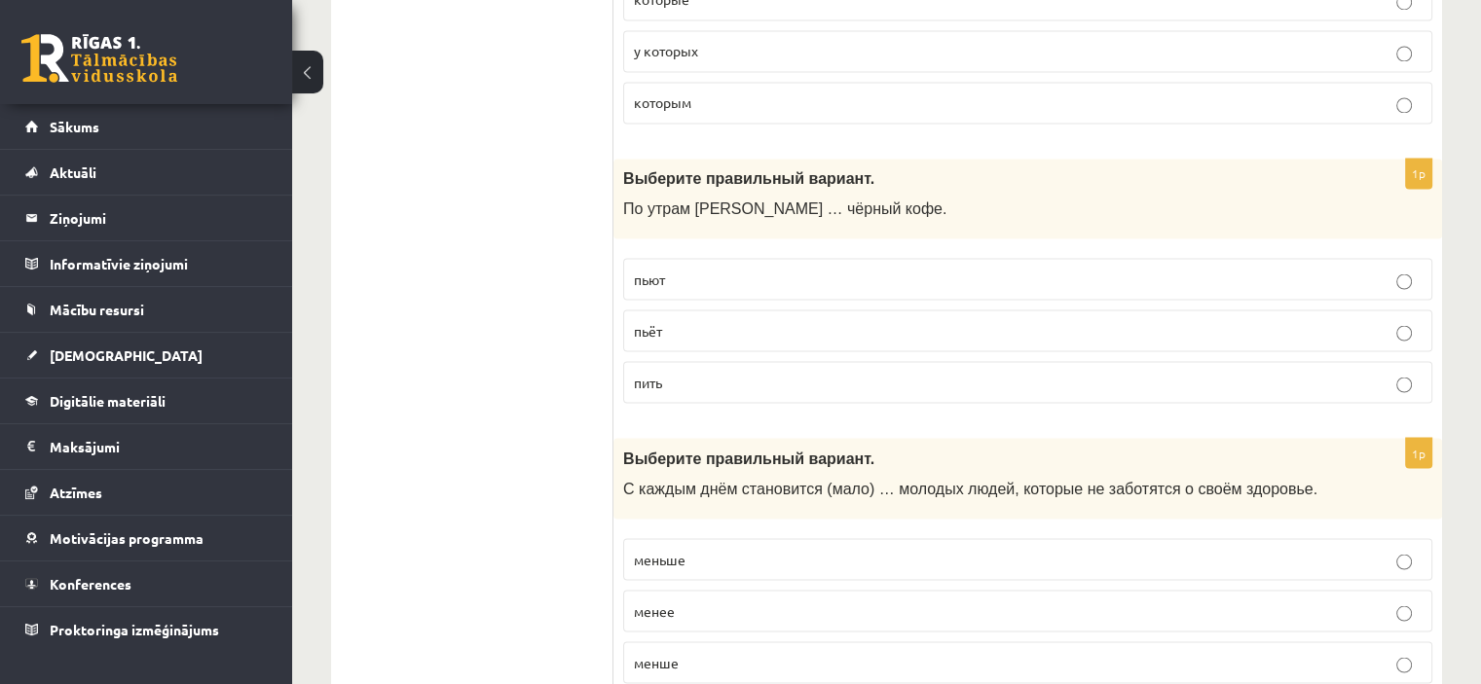
scroll to position [3483, 0]
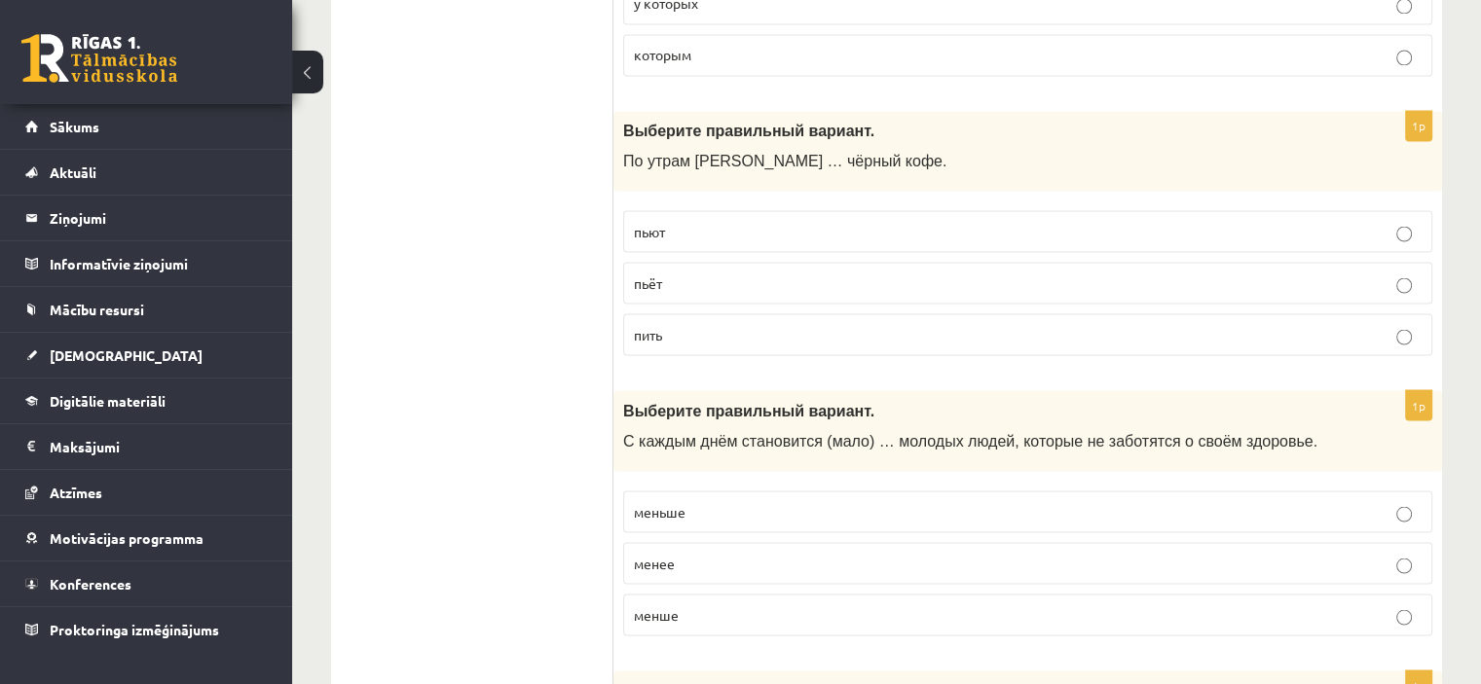
click at [712, 273] on p "пьёт" at bounding box center [1028, 283] width 788 height 20
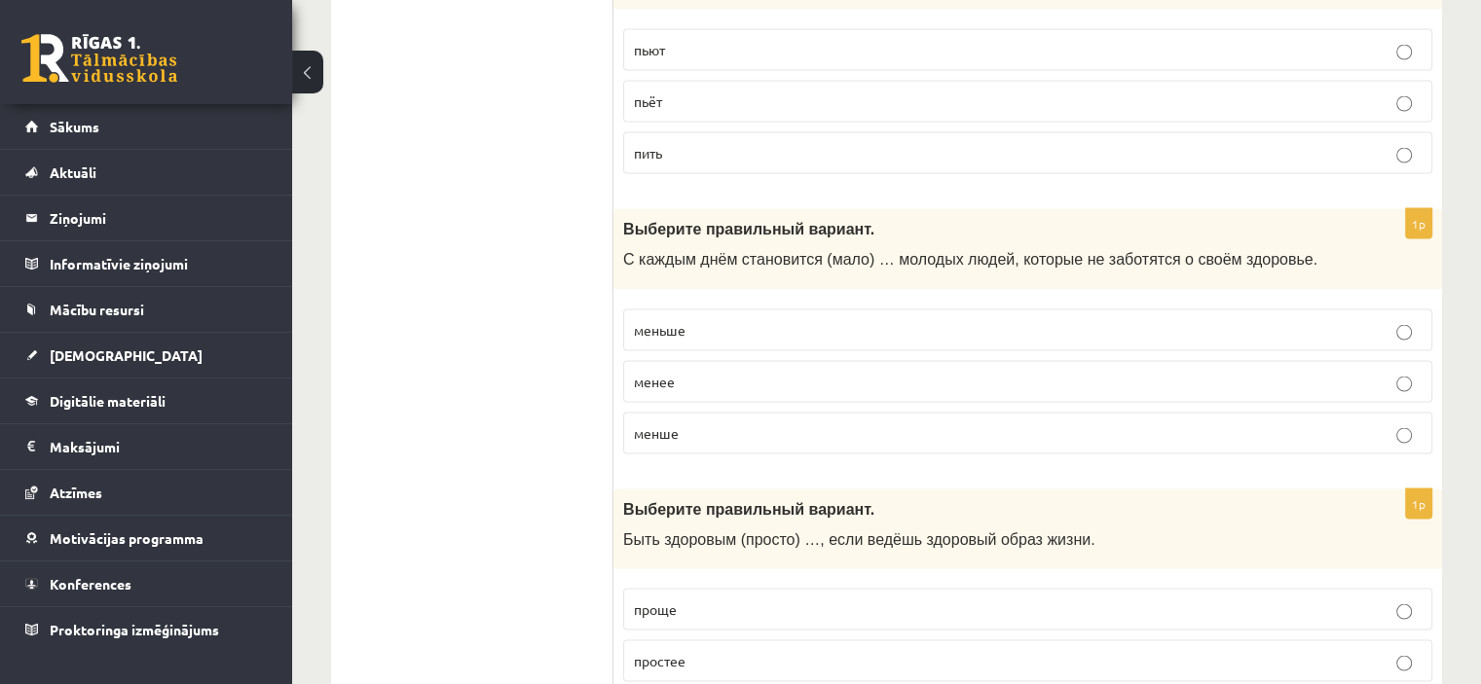
scroll to position [3678, 0]
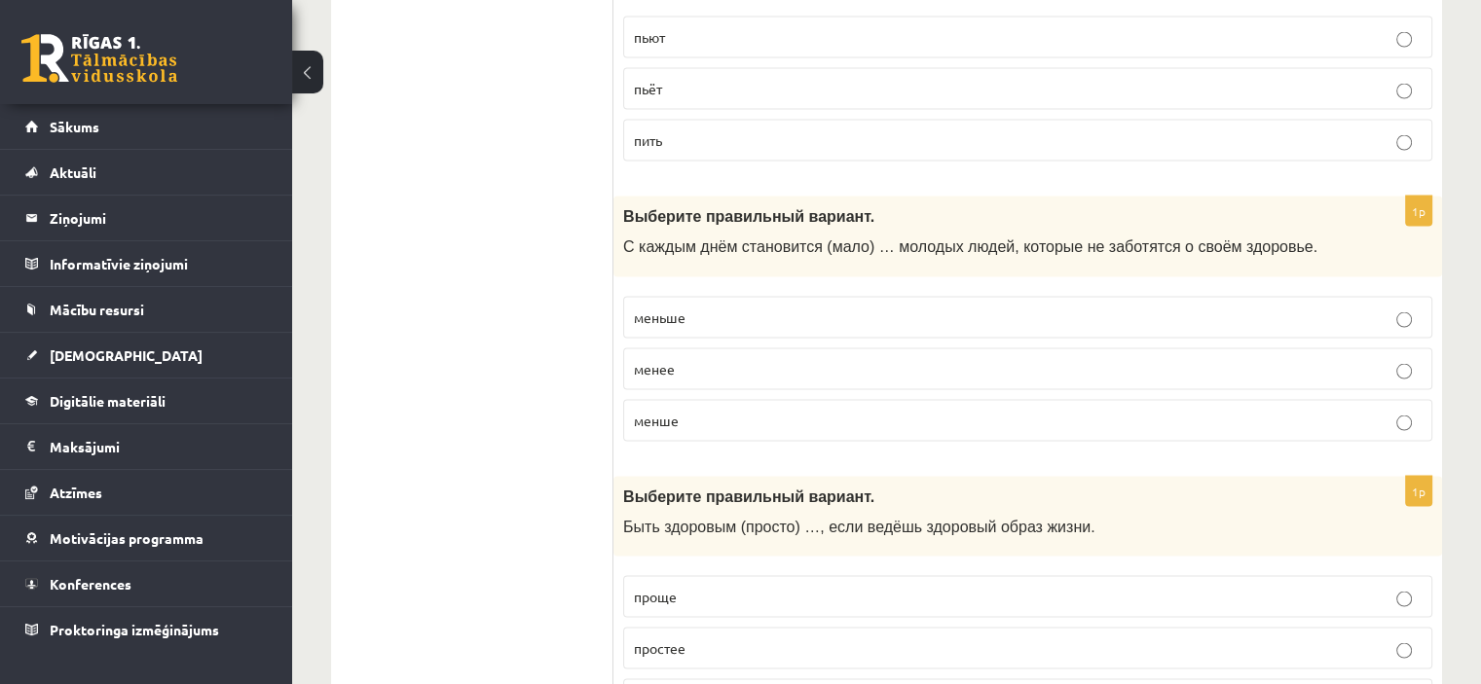
click at [684, 410] on p "менше" at bounding box center [1028, 420] width 788 height 20
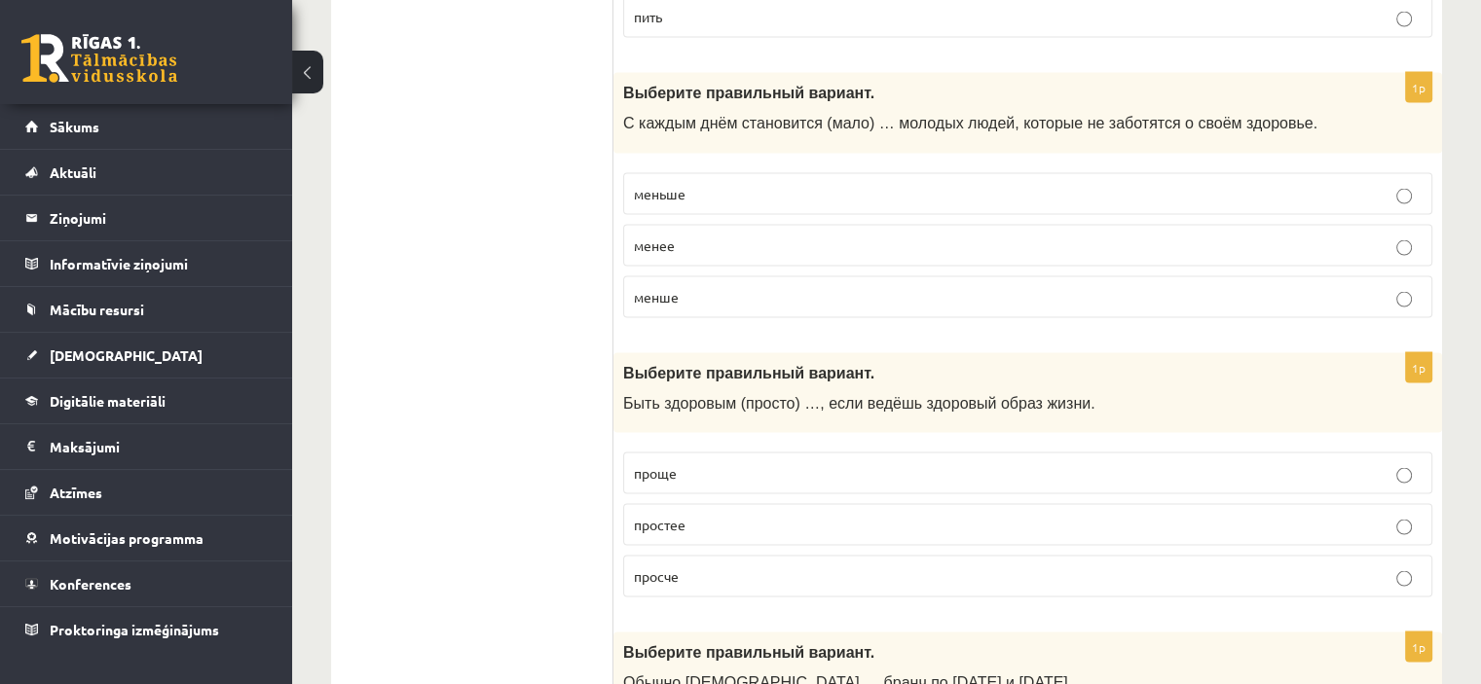
scroll to position [3970, 0]
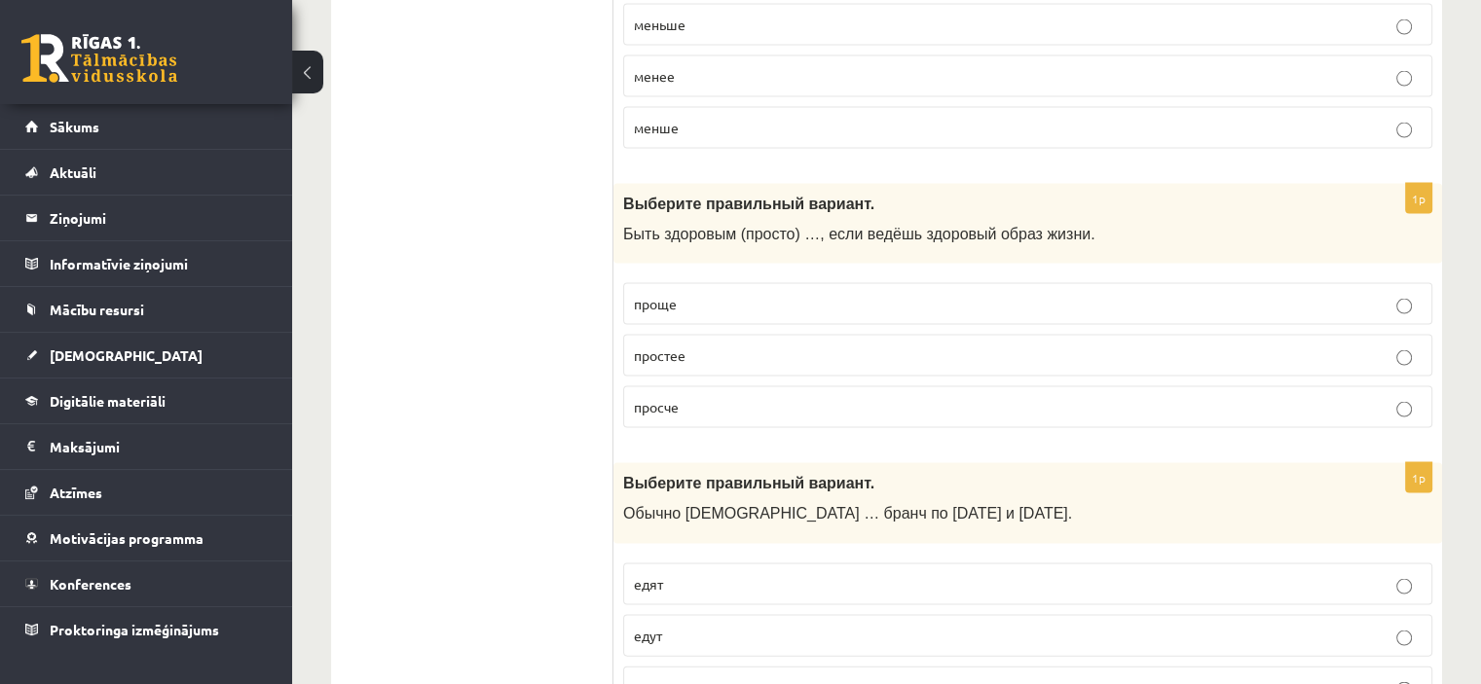
click at [709, 294] on p "проще" at bounding box center [1028, 304] width 788 height 20
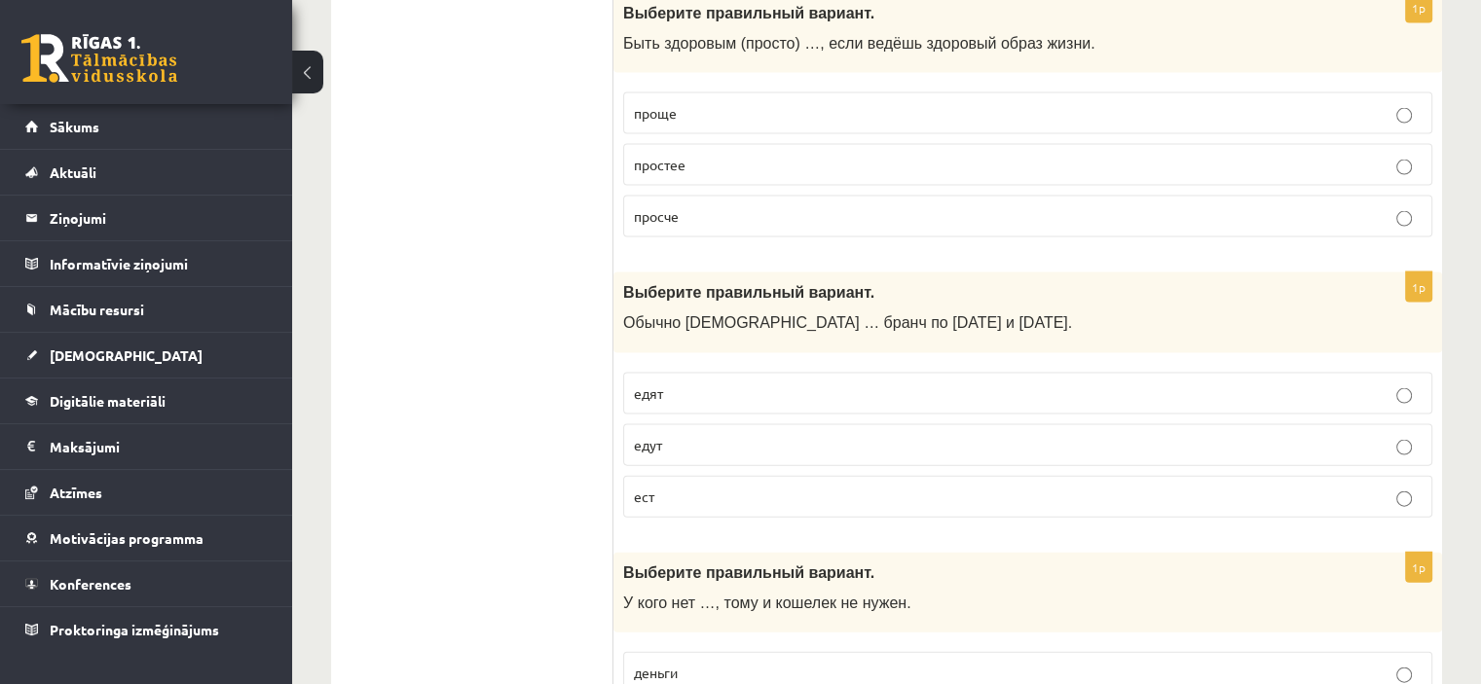
scroll to position [4164, 0]
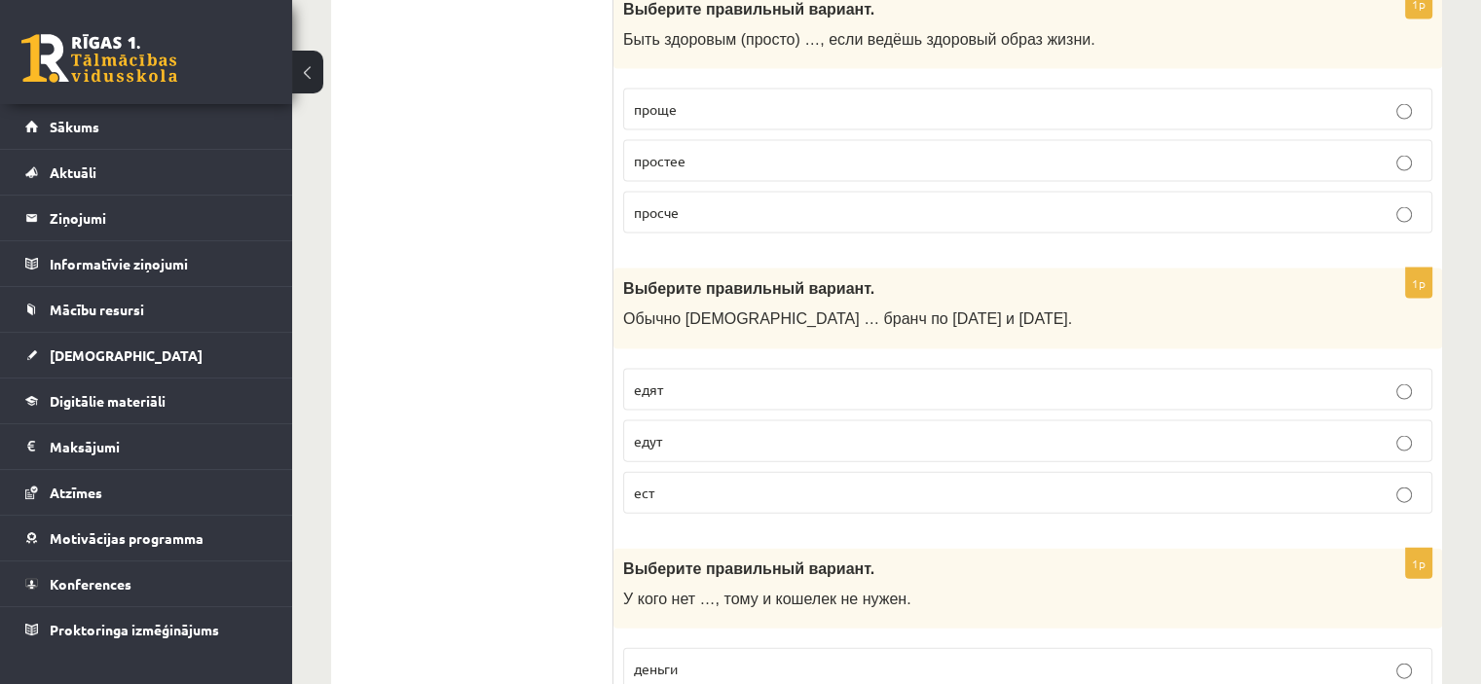
click at [685, 380] on p "едят" at bounding box center [1028, 390] width 788 height 20
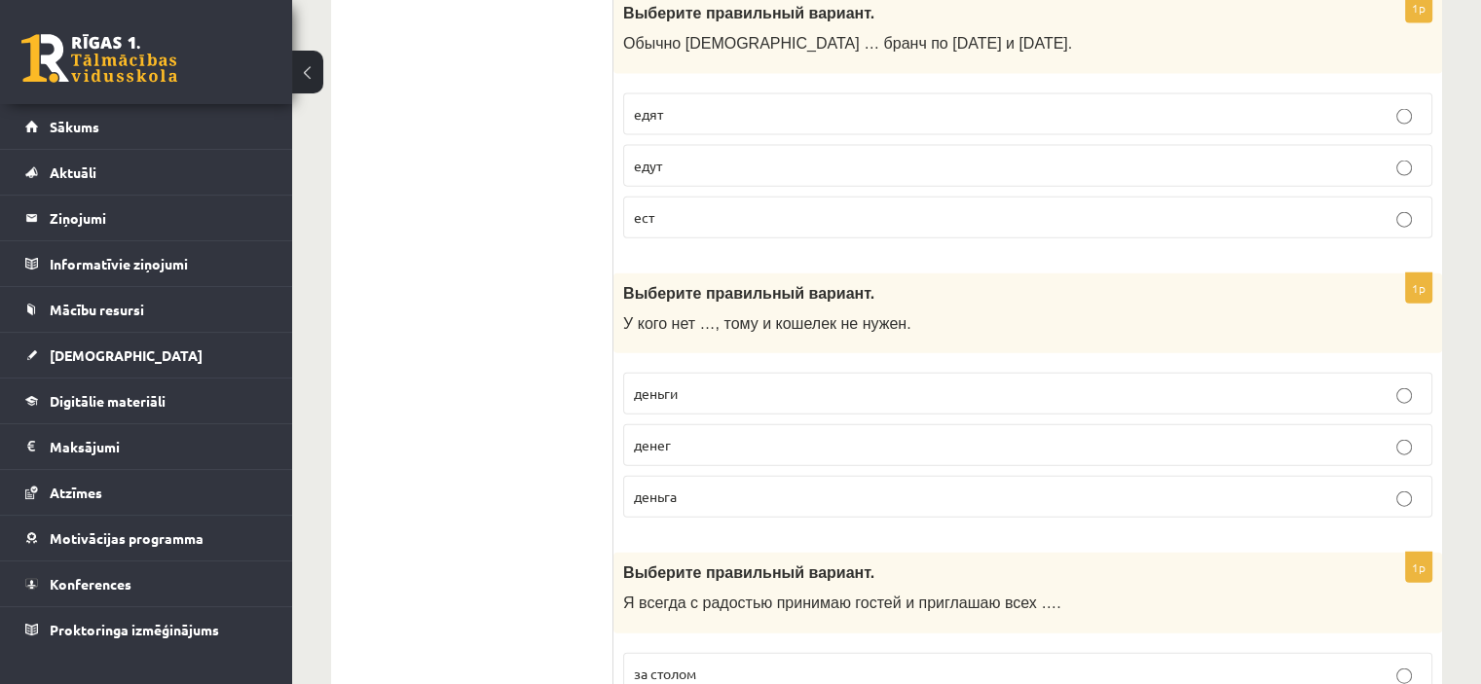
scroll to position [4456, 0]
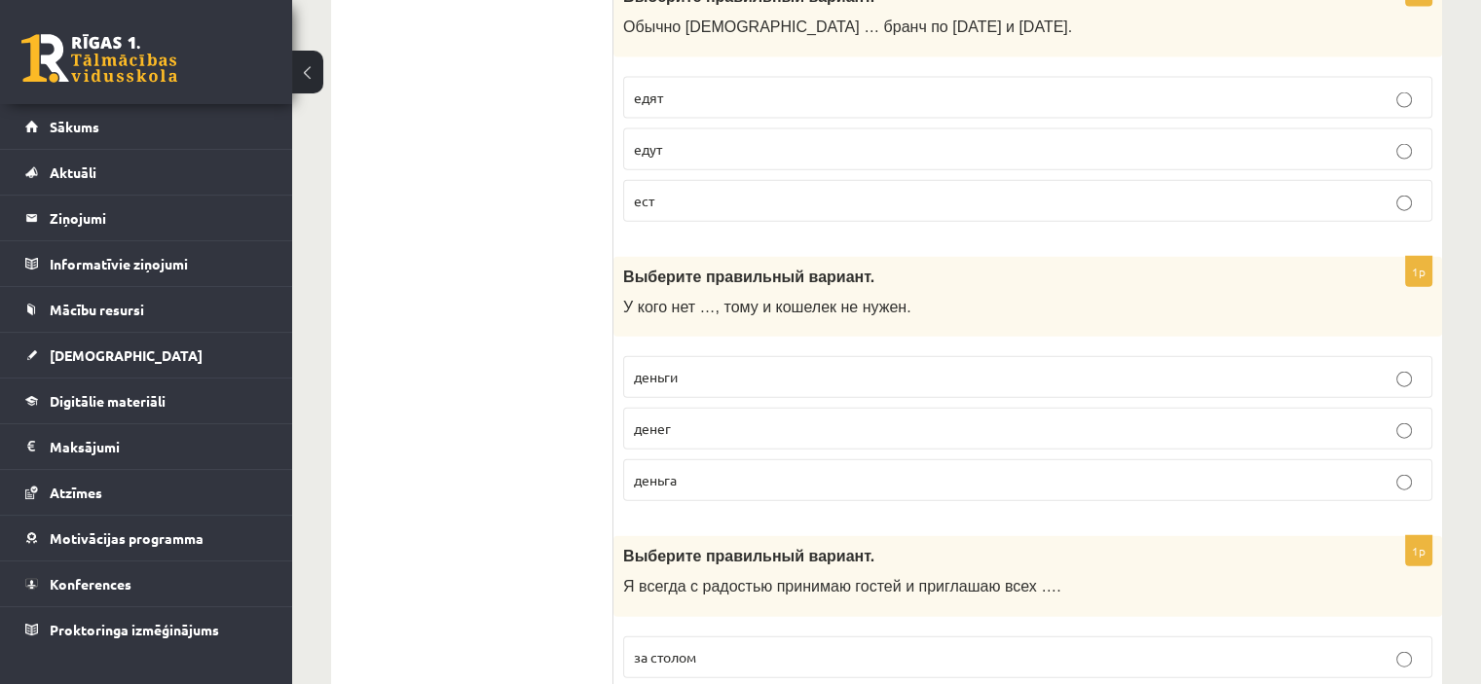
click at [720, 419] on p "денег" at bounding box center [1028, 429] width 788 height 20
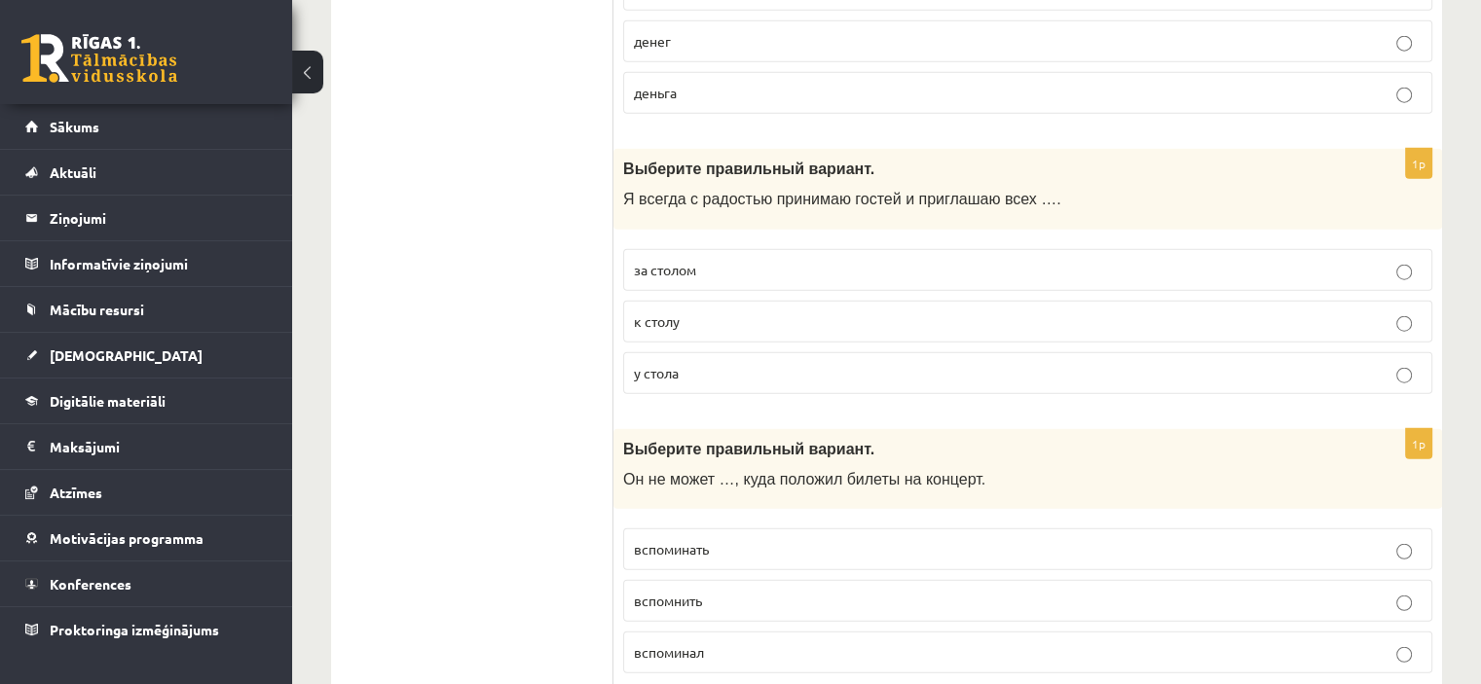
scroll to position [4846, 0]
click at [674, 299] on label "к столу" at bounding box center [1027, 320] width 809 height 42
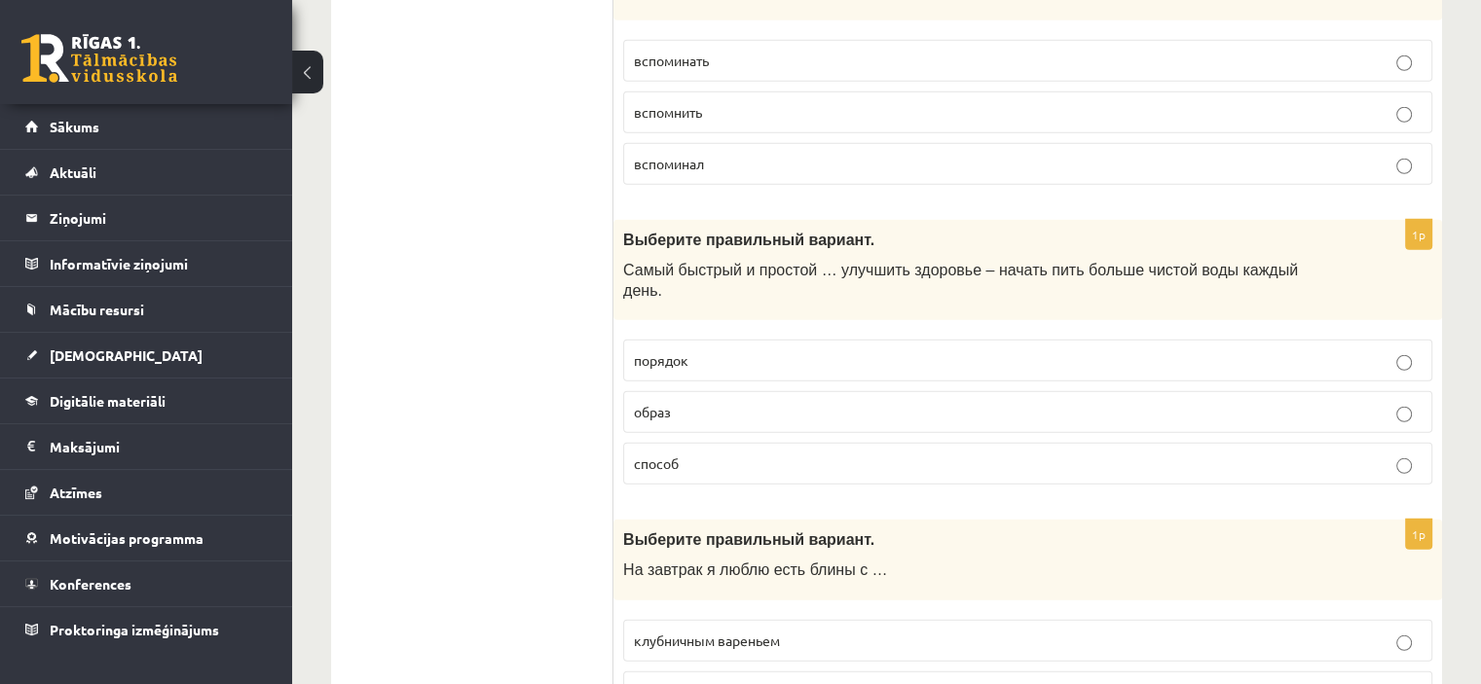
scroll to position [5138, 0]
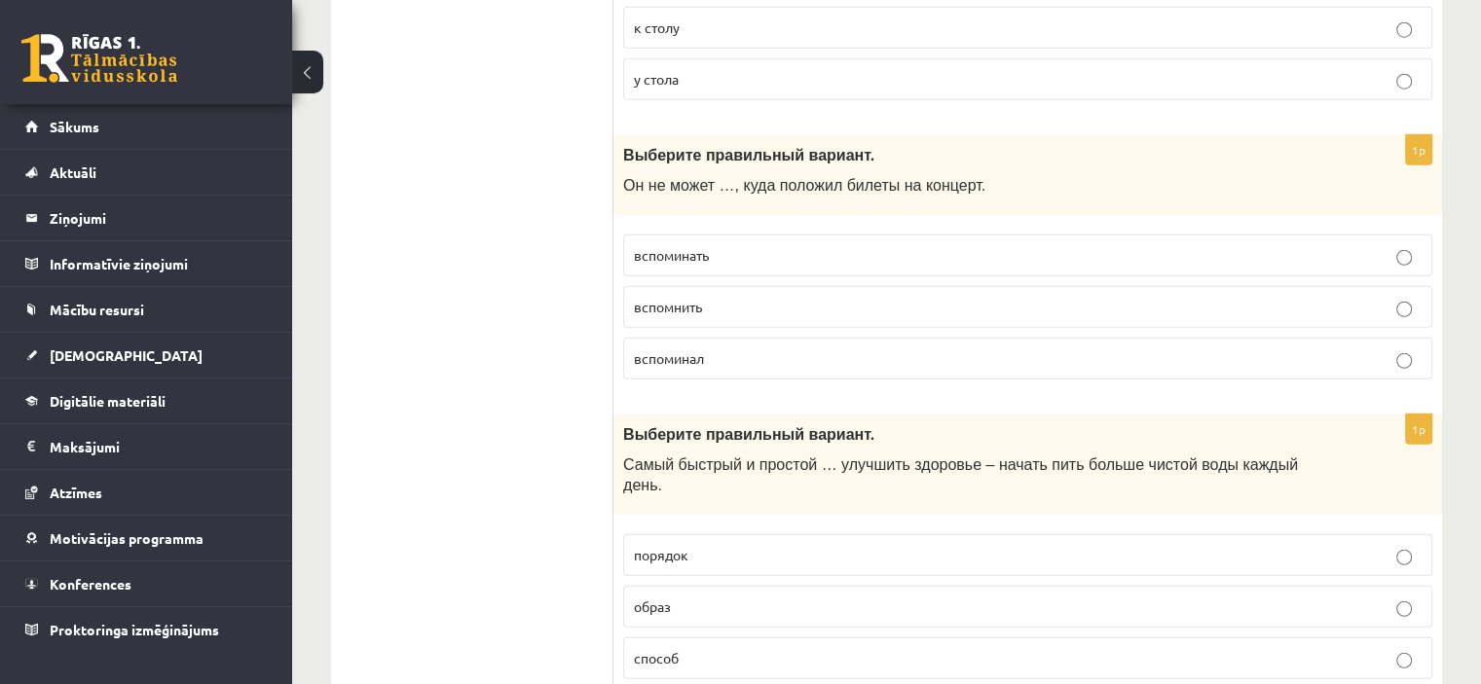
click at [742, 297] on p "вспомнить" at bounding box center [1028, 307] width 788 height 20
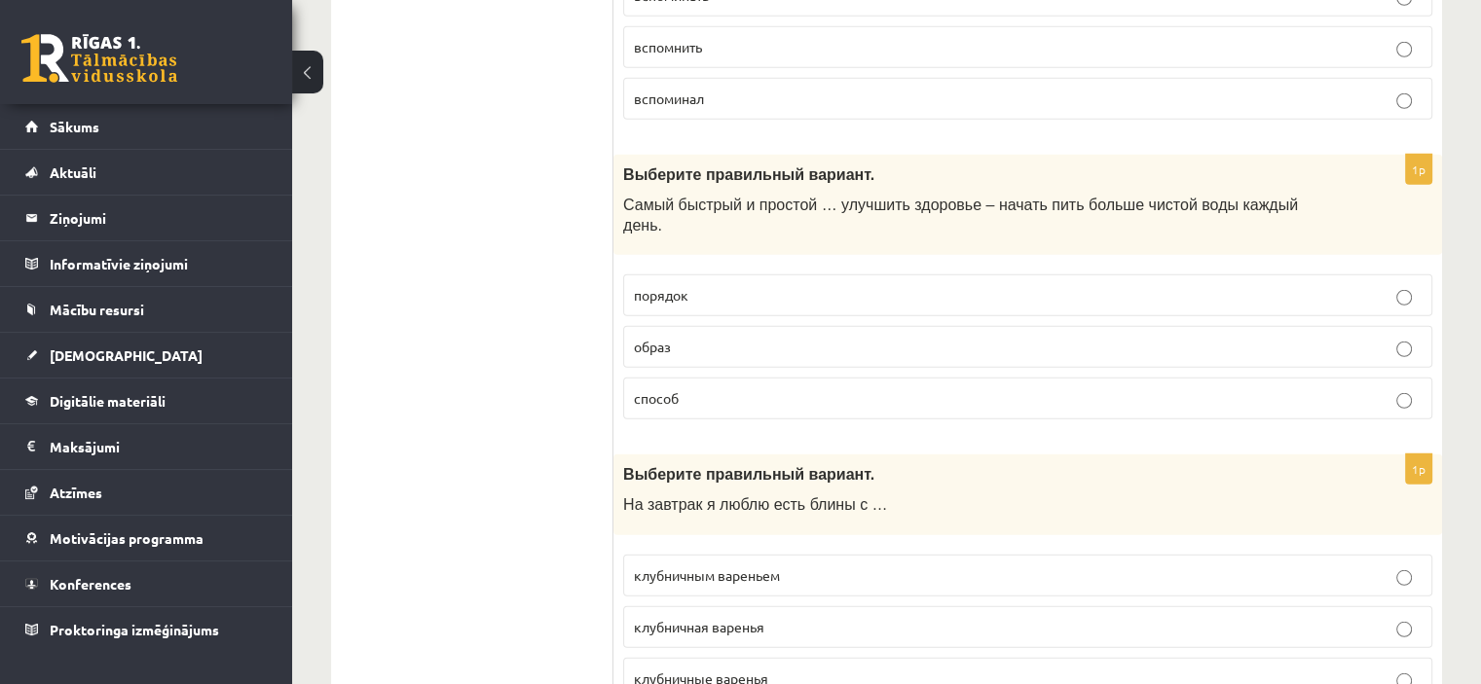
scroll to position [5430, 0]
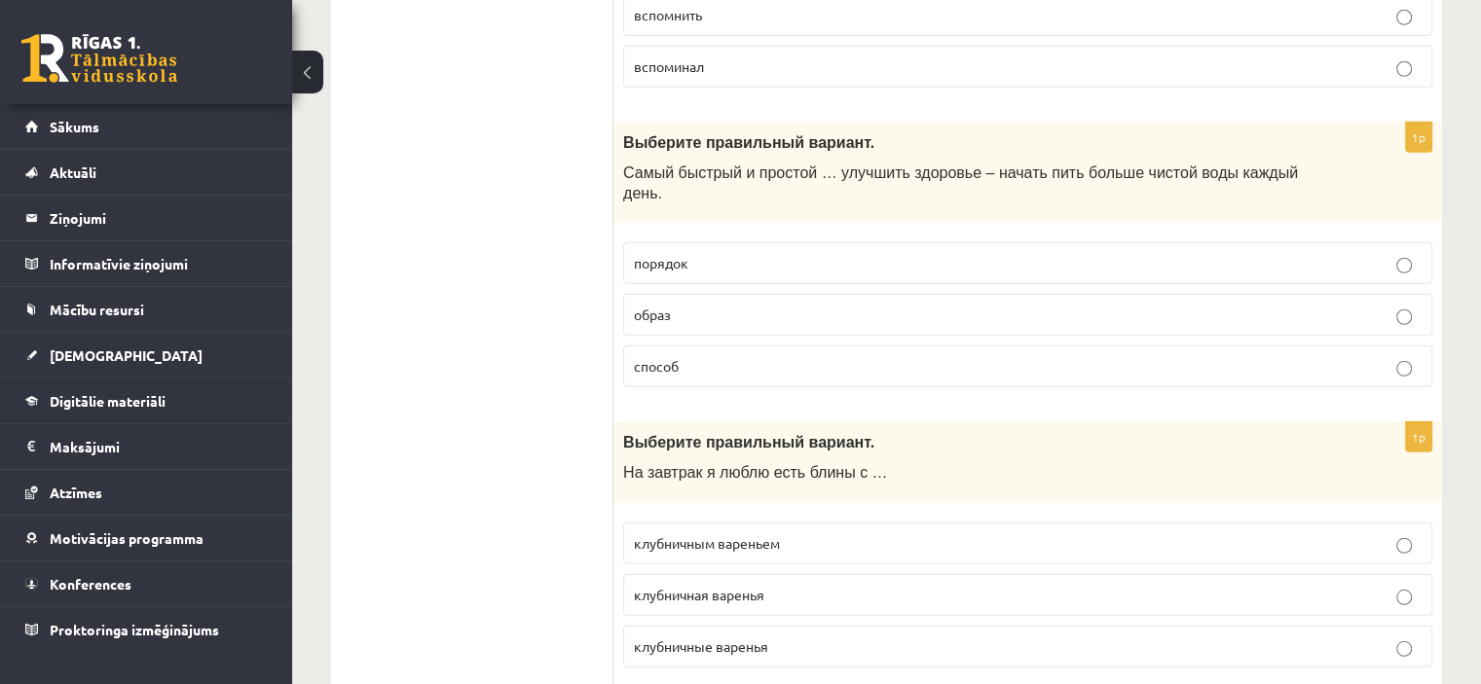
click at [719, 305] on p "образ" at bounding box center [1028, 315] width 788 height 20
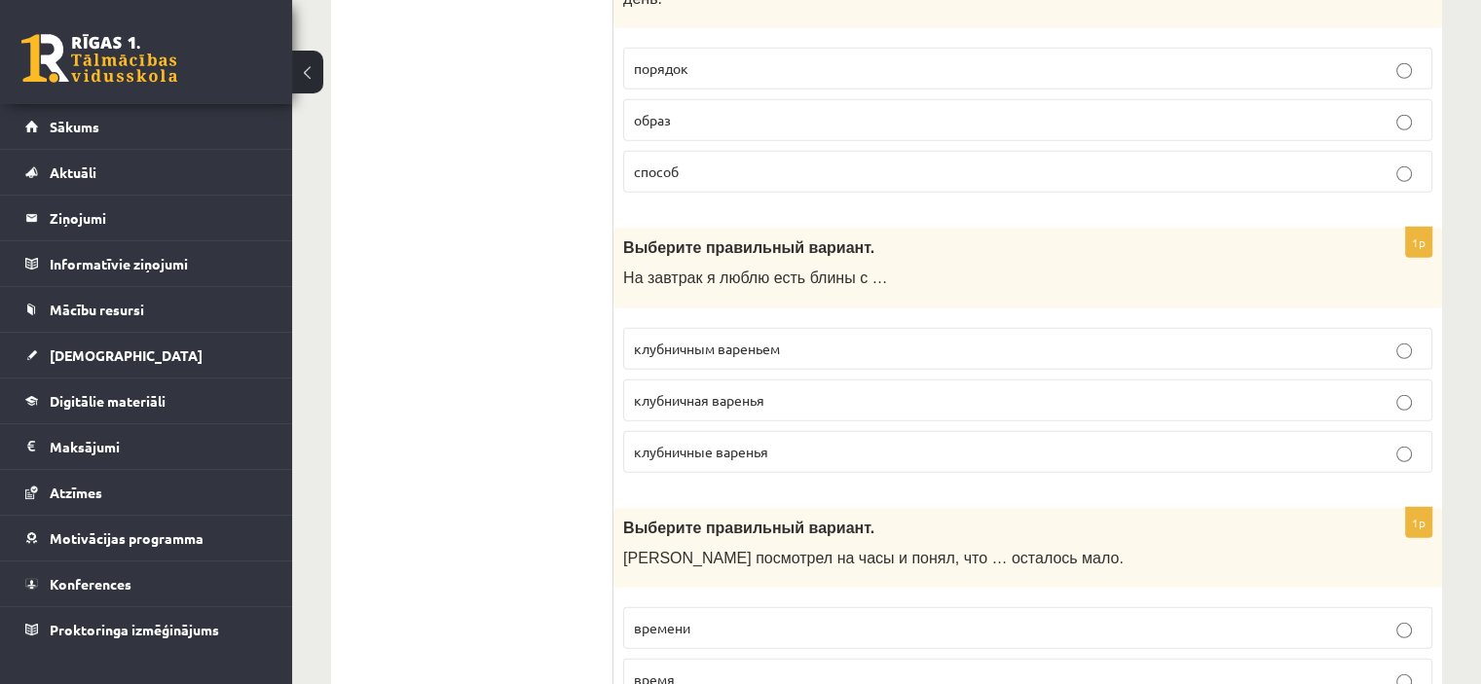
scroll to position [5722, 0]
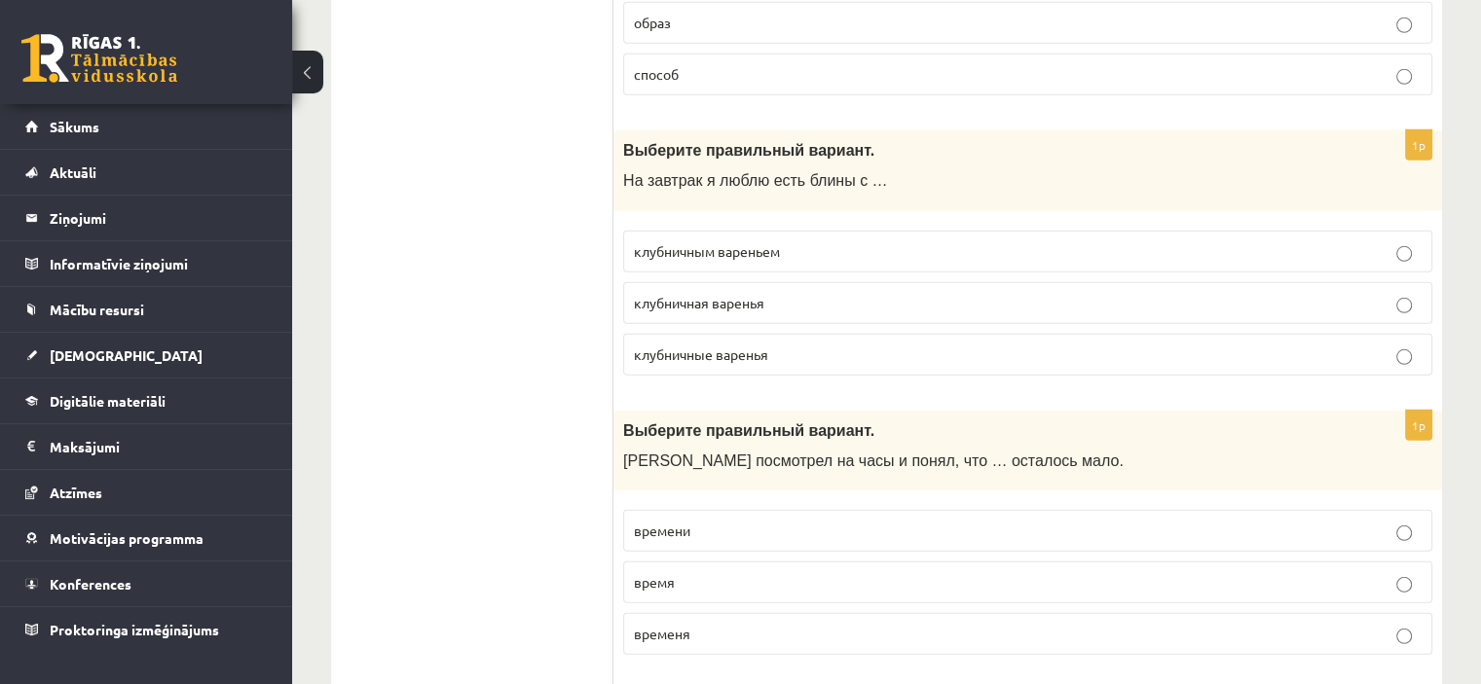
click at [775, 242] on span "клубничным вареньем" at bounding box center [707, 251] width 146 height 18
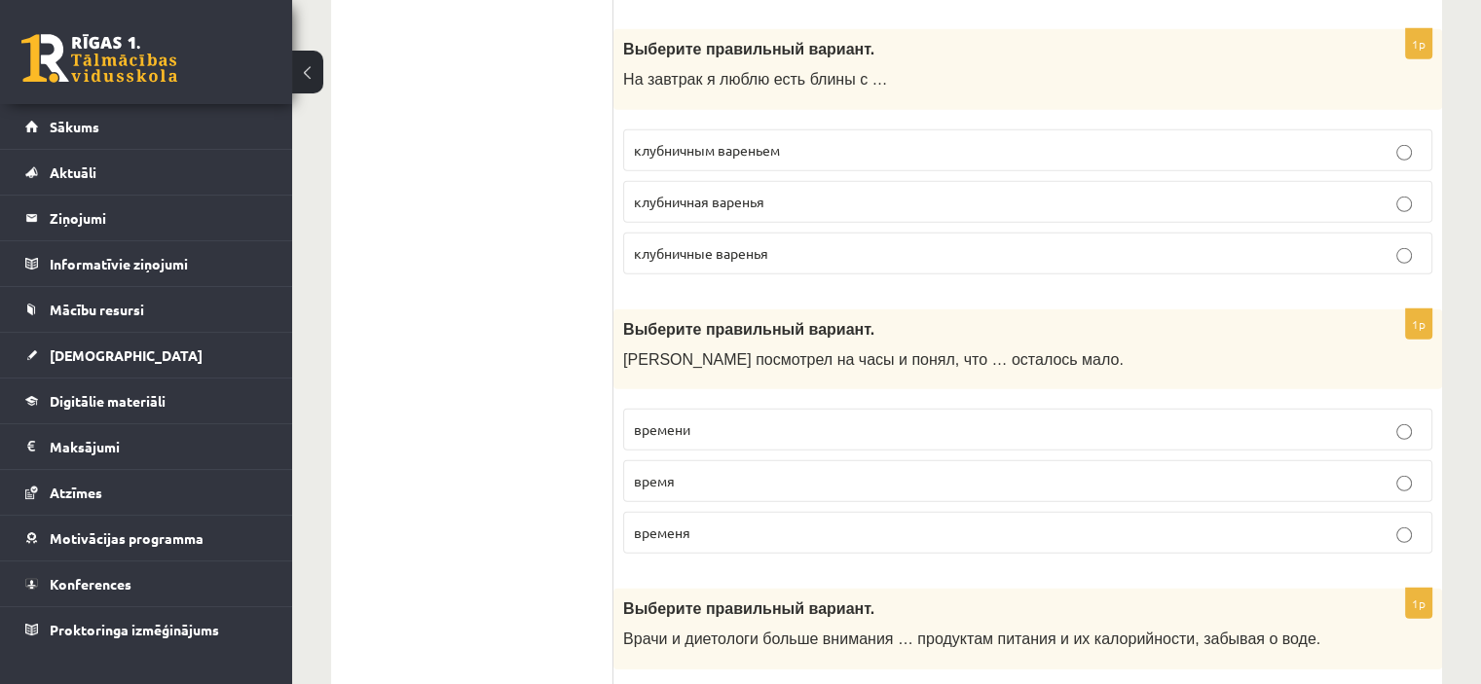
scroll to position [6014, 0]
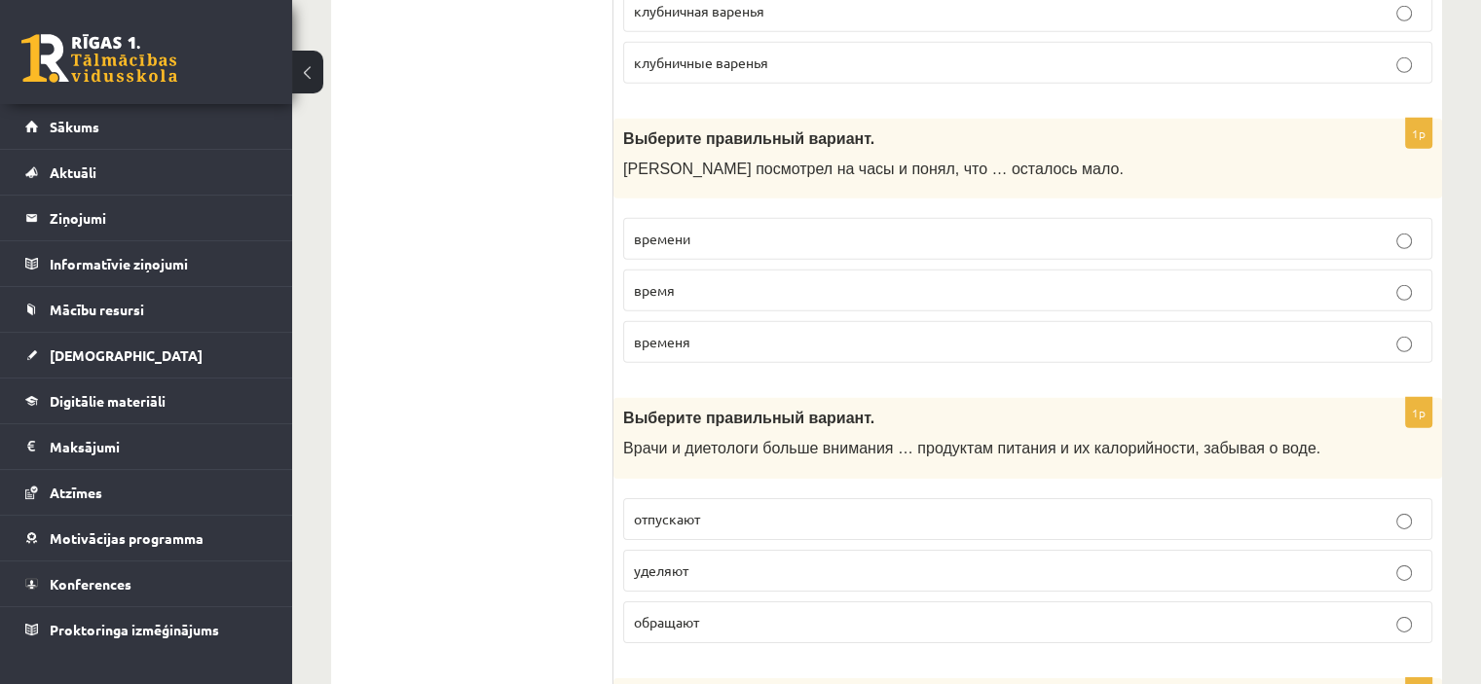
click at [724, 229] on p "времени" at bounding box center [1028, 239] width 788 height 20
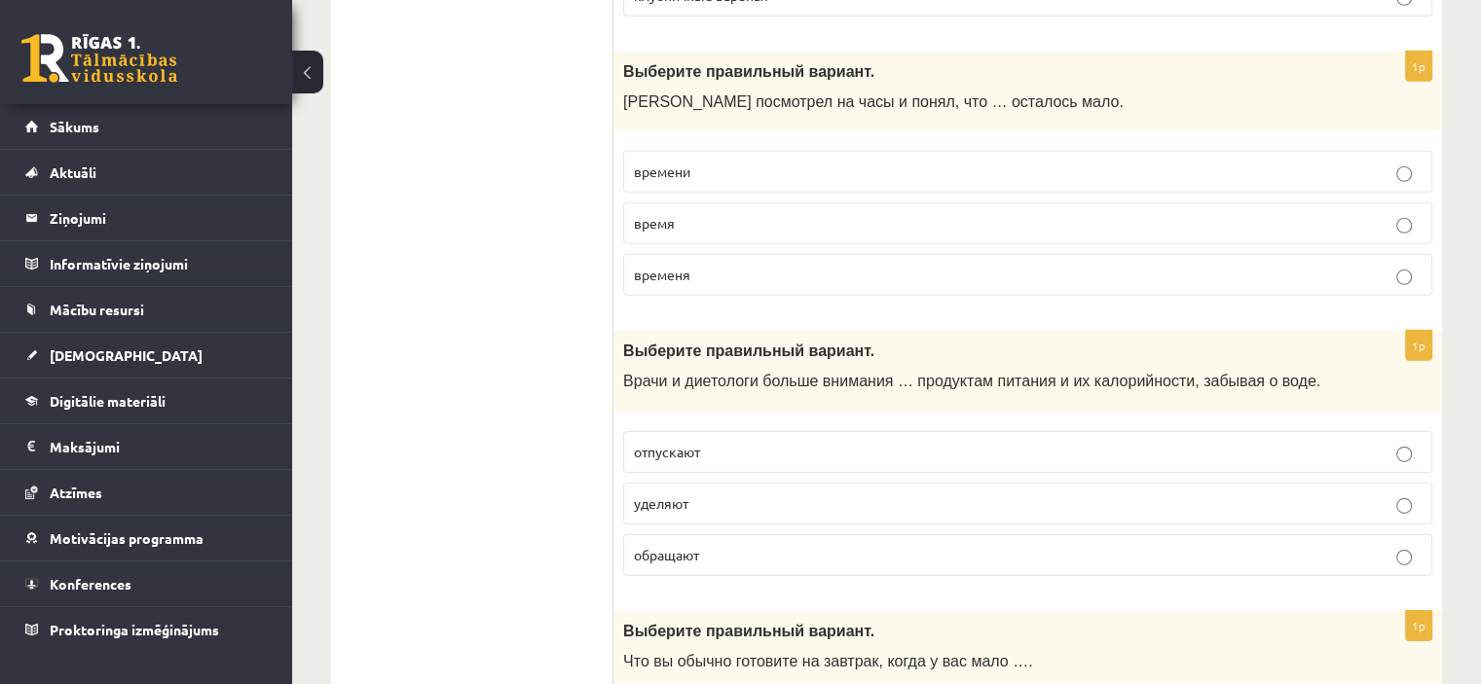
scroll to position [6209, 0]
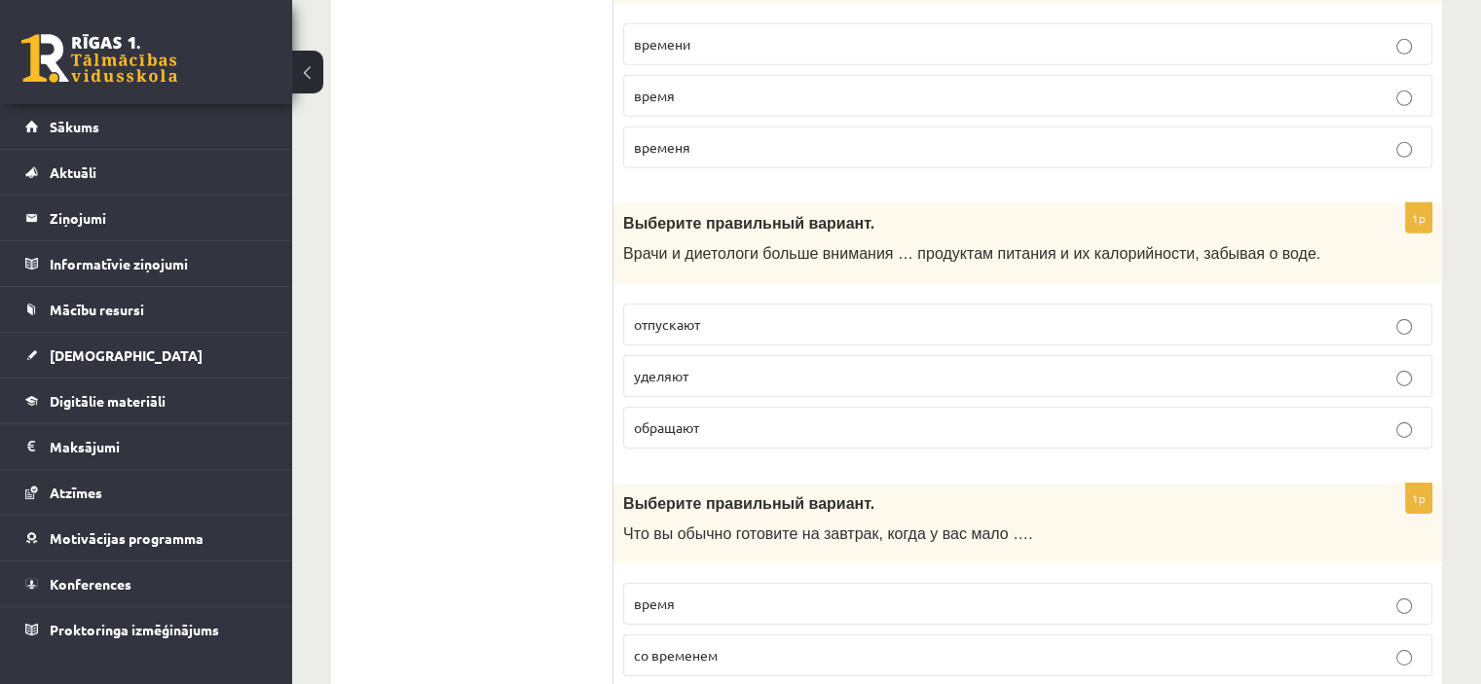
click at [707, 366] on p "уделяют" at bounding box center [1028, 376] width 788 height 20
click at [834, 418] on p "обращают" at bounding box center [1028, 428] width 788 height 20
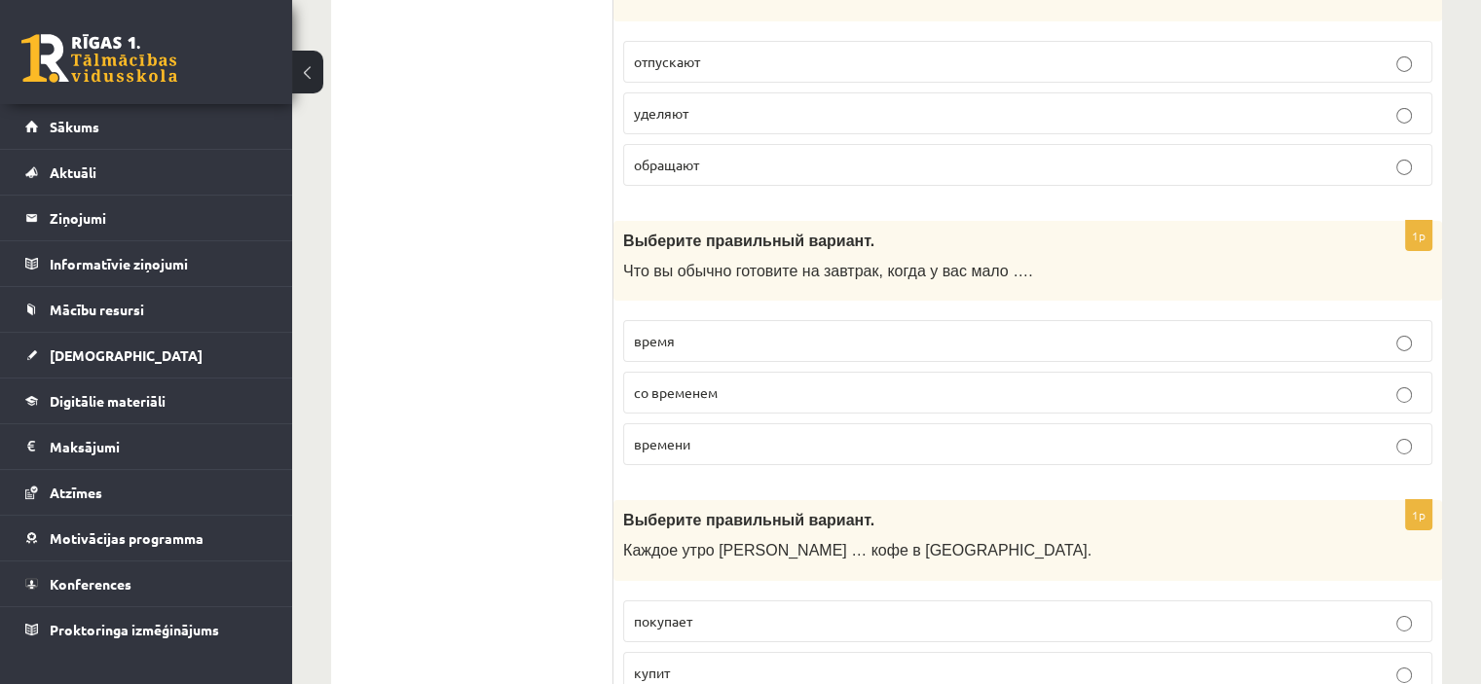
scroll to position [6501, 0]
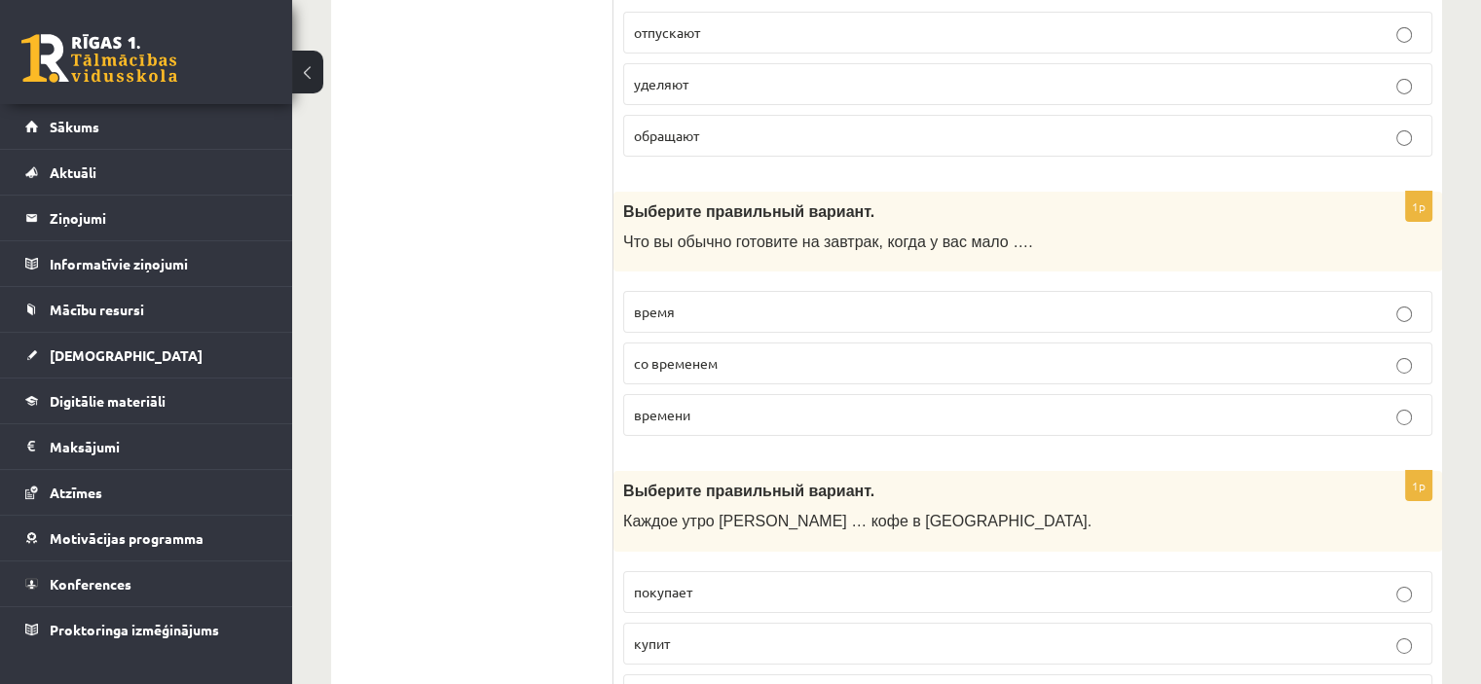
click at [752, 302] on p "время" at bounding box center [1028, 312] width 788 height 20
click at [749, 405] on p "времени" at bounding box center [1028, 415] width 788 height 20
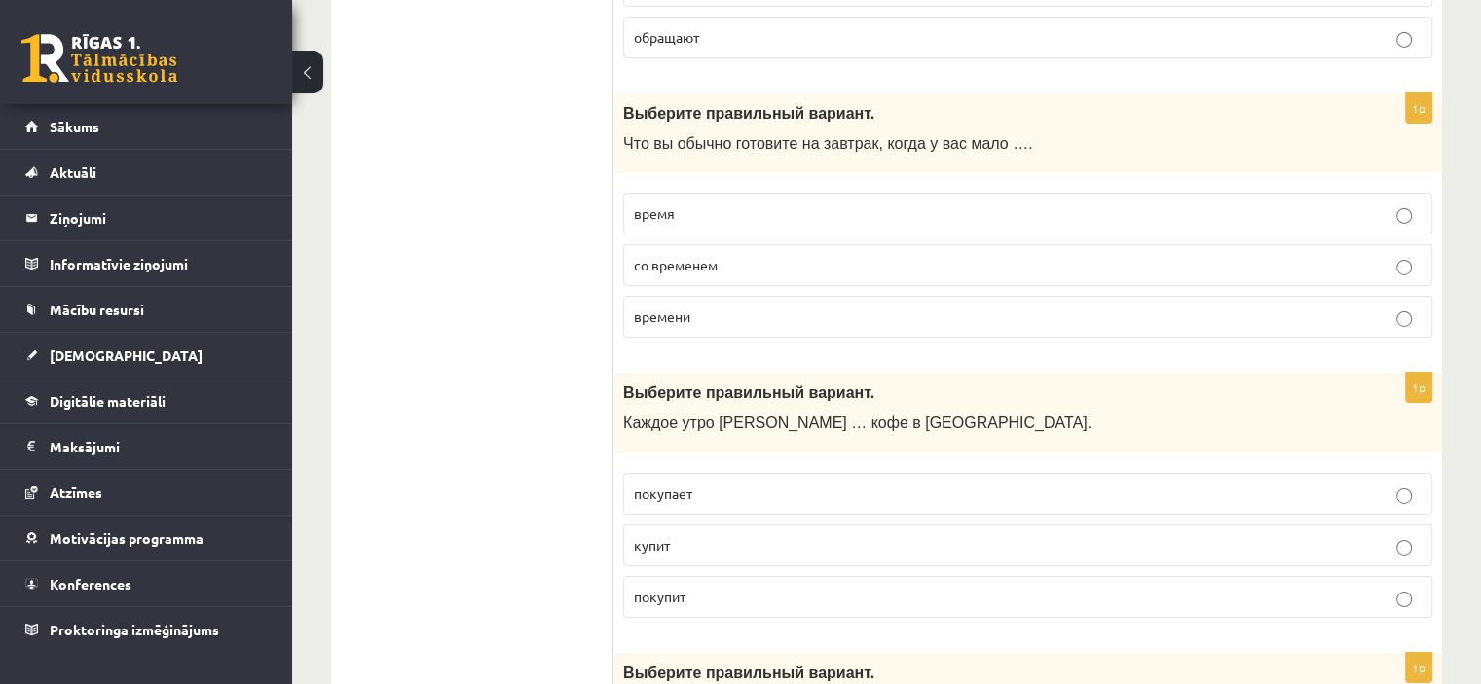
scroll to position [6695, 0]
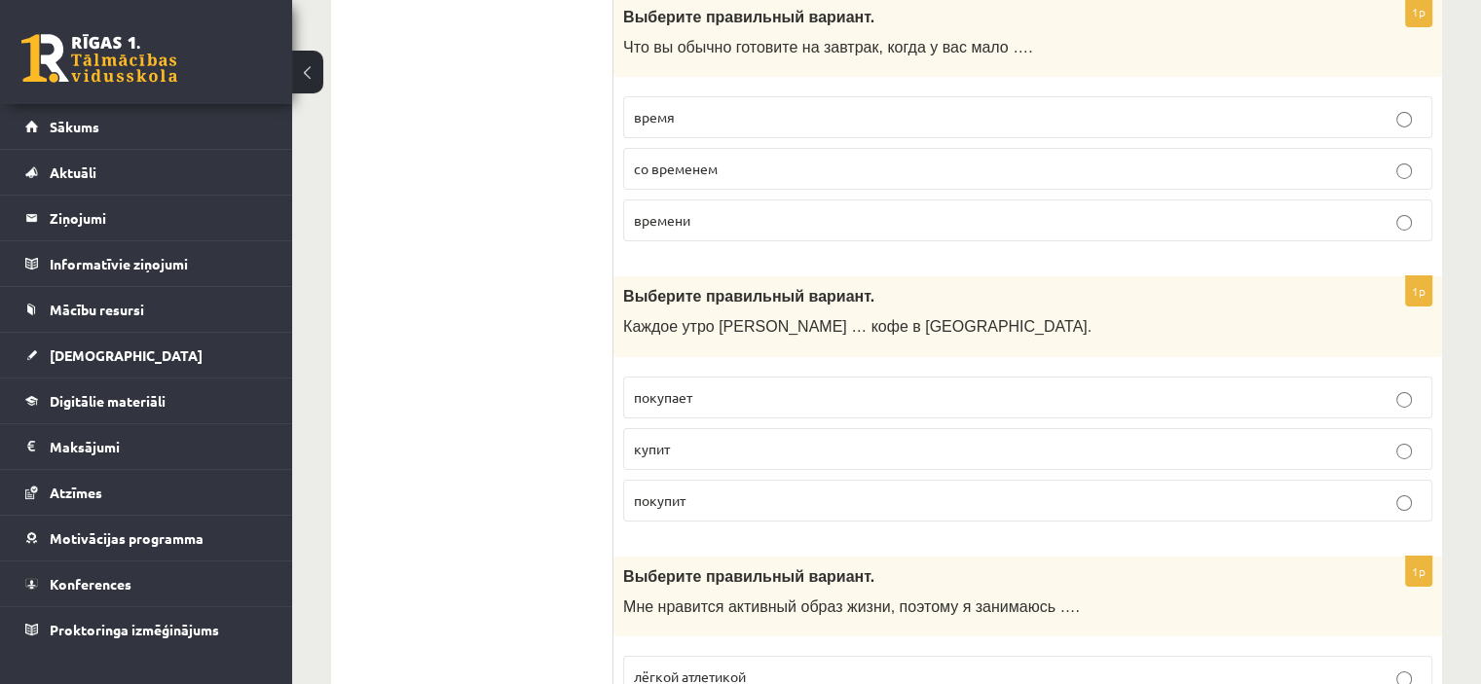
click at [731, 387] on p "покупает" at bounding box center [1028, 397] width 788 height 20
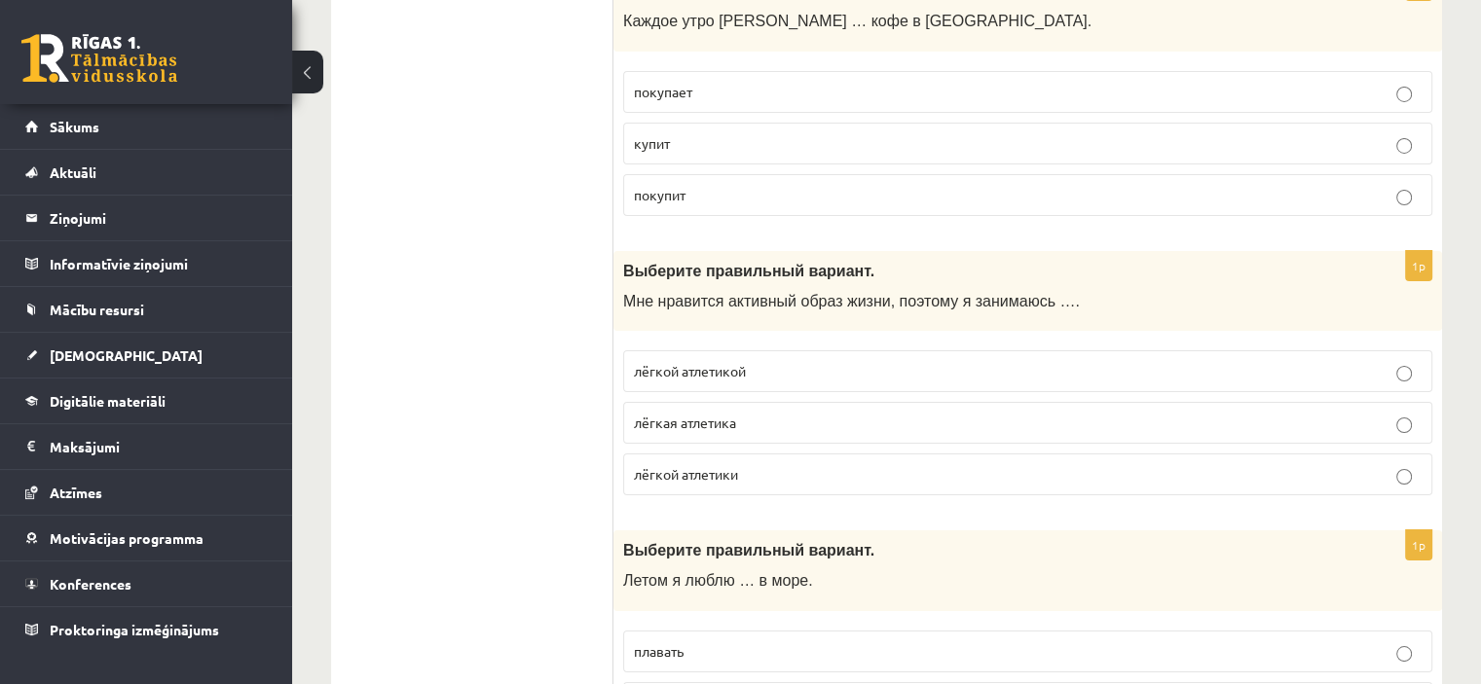
scroll to position [7085, 0]
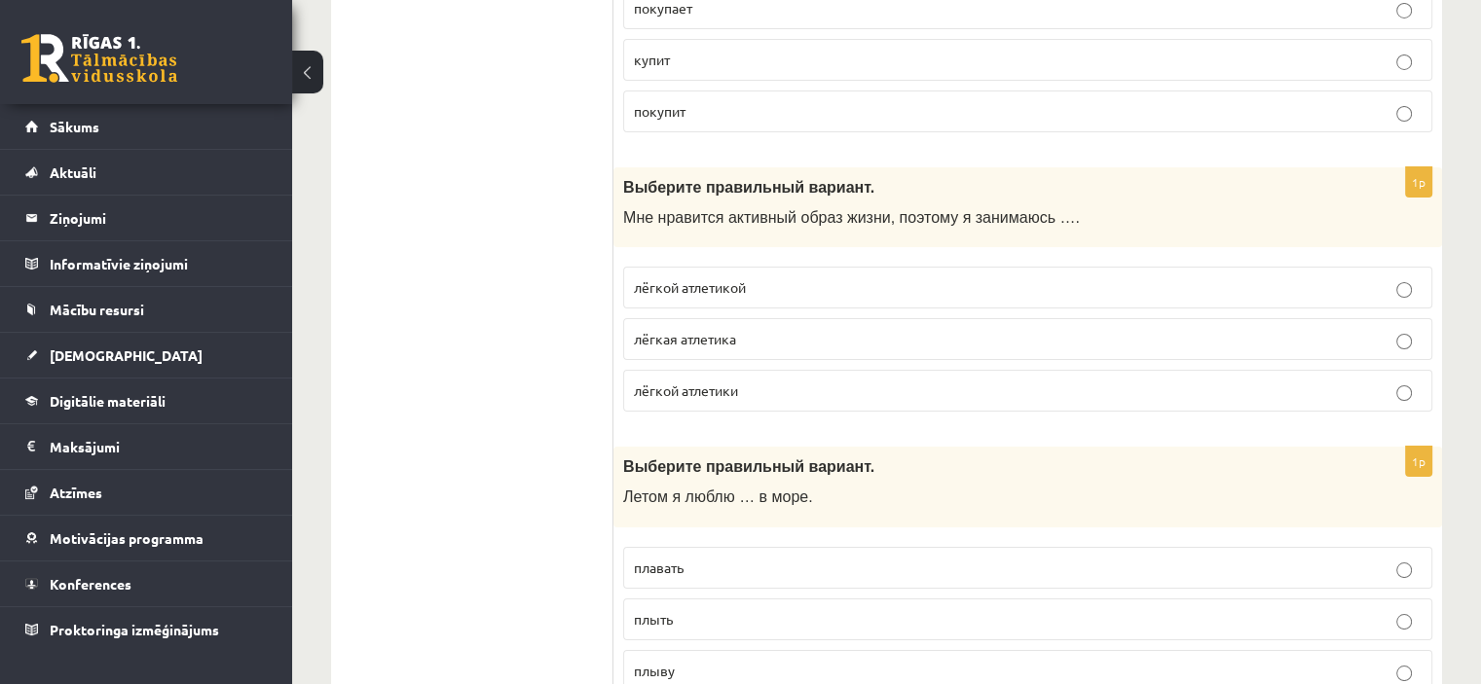
click at [746, 278] on span "лёгкой атлетикой" at bounding box center [690, 287] width 112 height 18
click at [709, 370] on label "лёгкой атлетики" at bounding box center [1027, 391] width 809 height 42
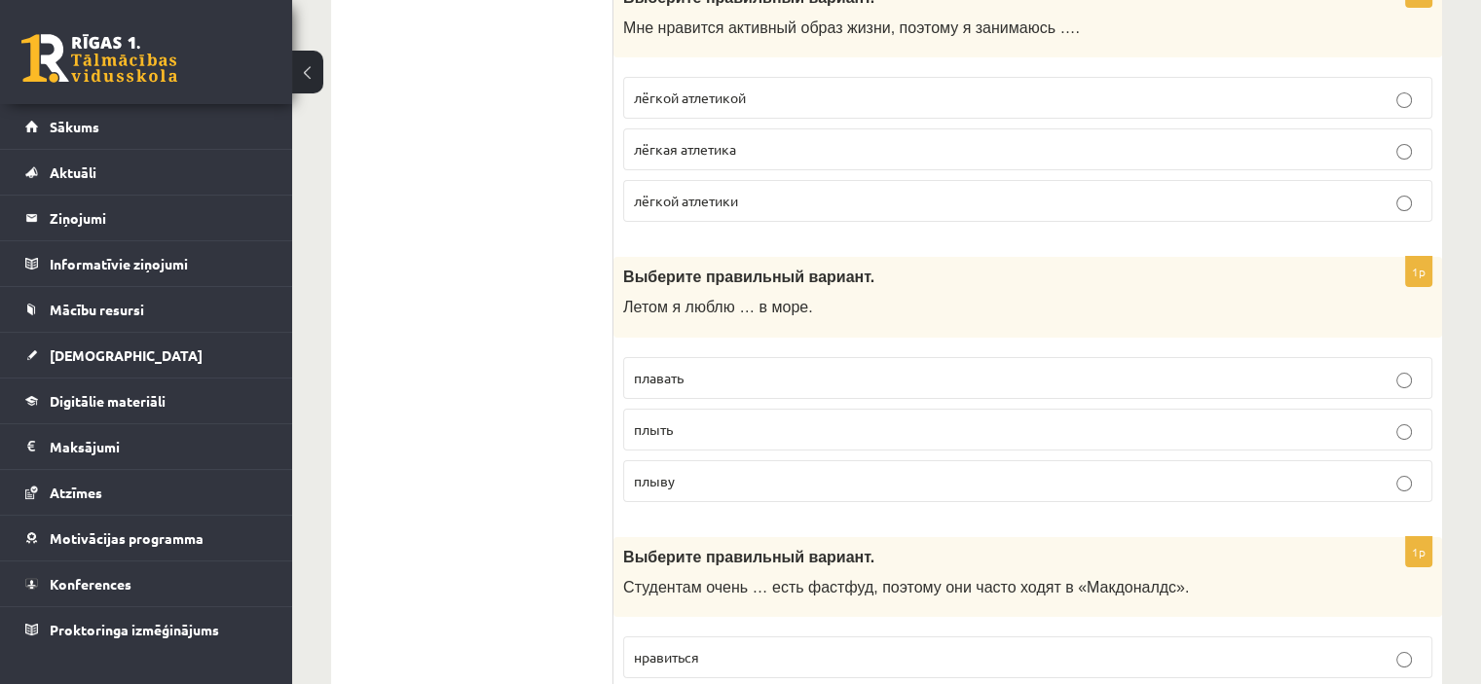
scroll to position [7279, 0]
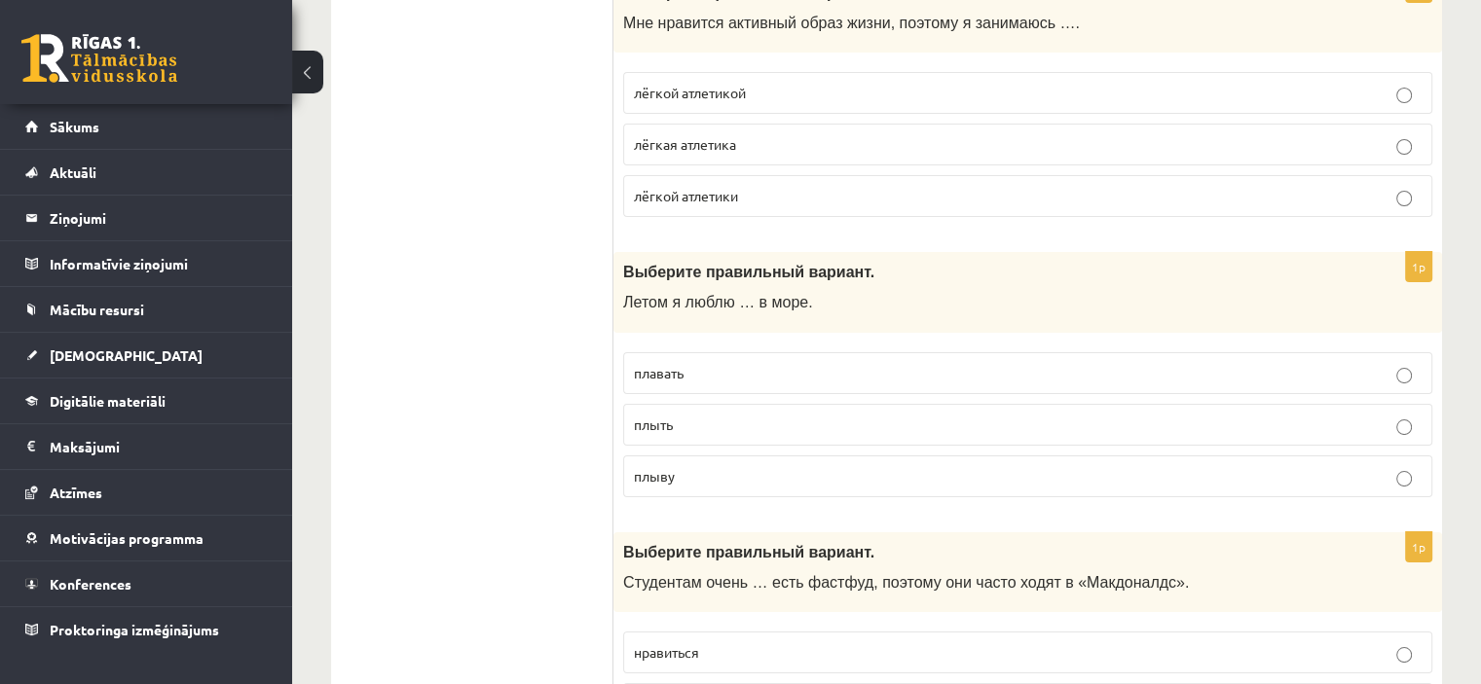
click at [719, 363] on p "плавать" at bounding box center [1028, 373] width 788 height 20
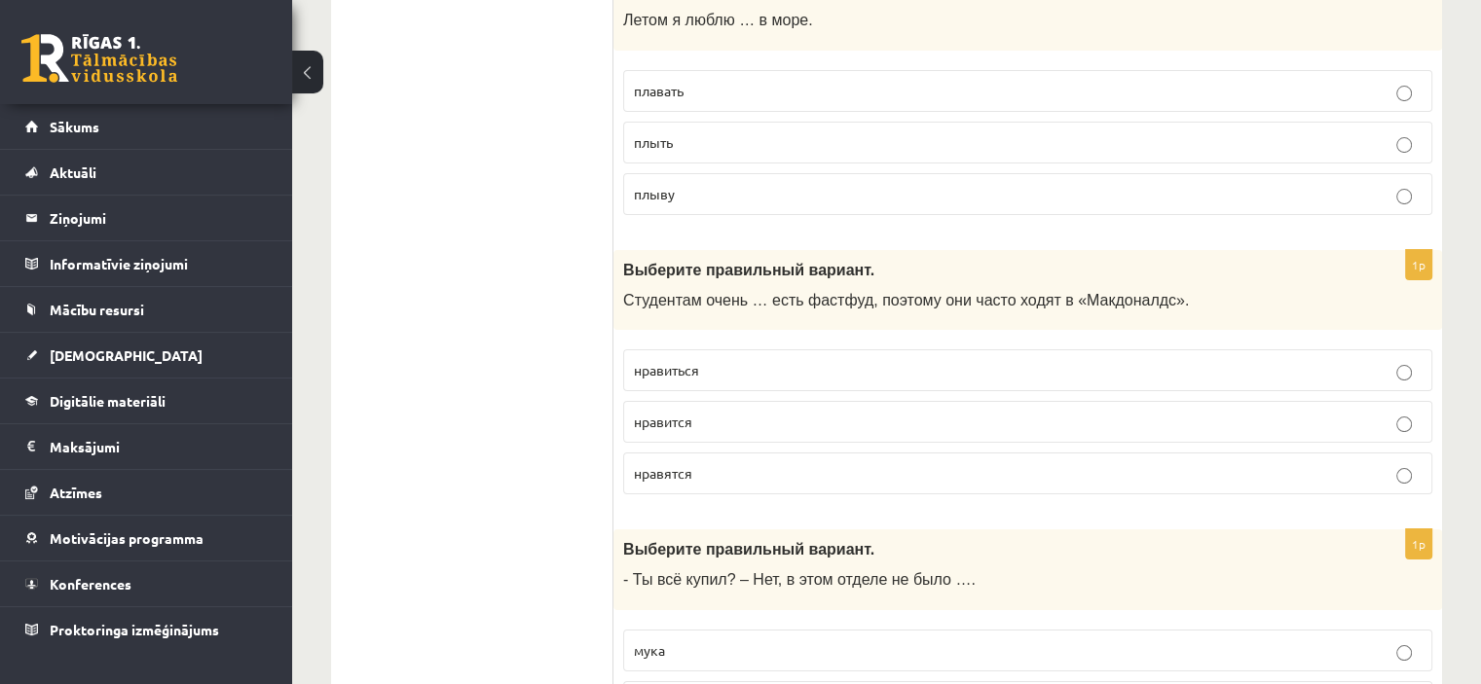
scroll to position [7571, 0]
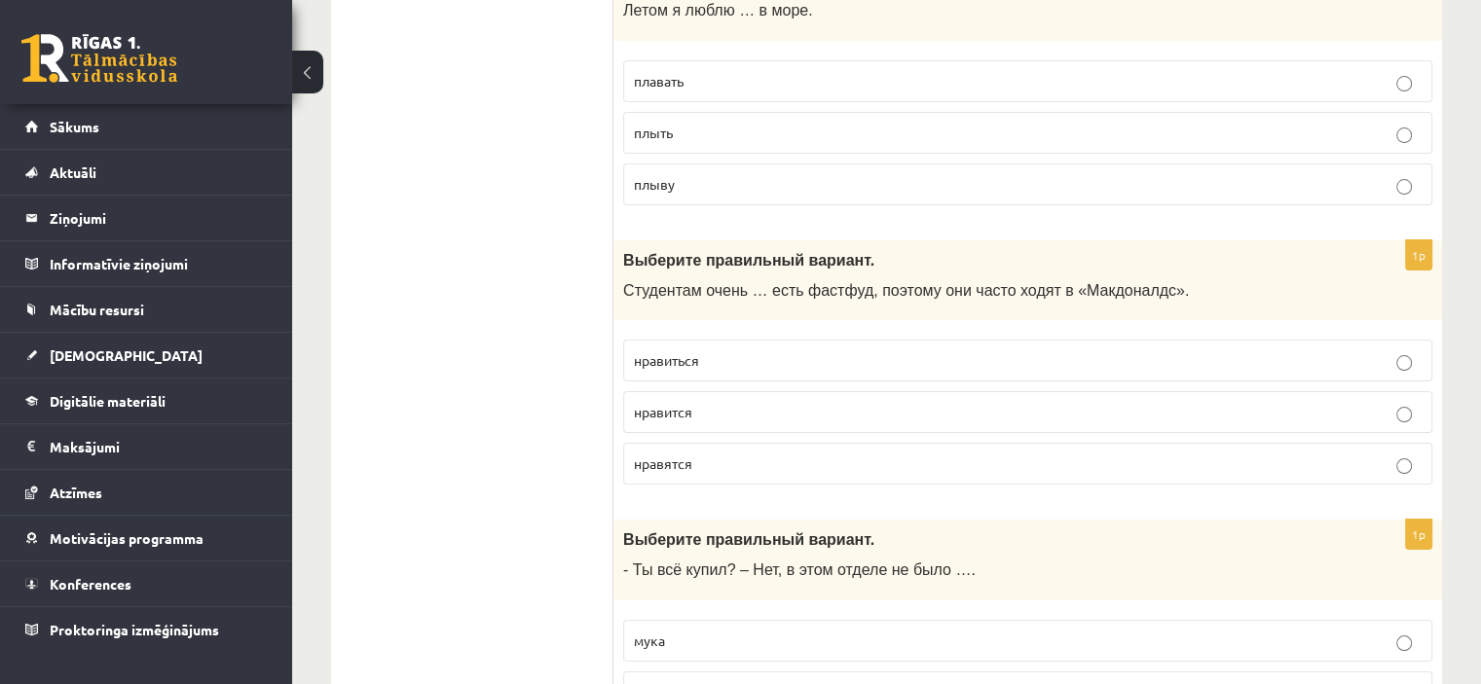
click at [709, 350] on p "нравиться" at bounding box center [1028, 360] width 788 height 20
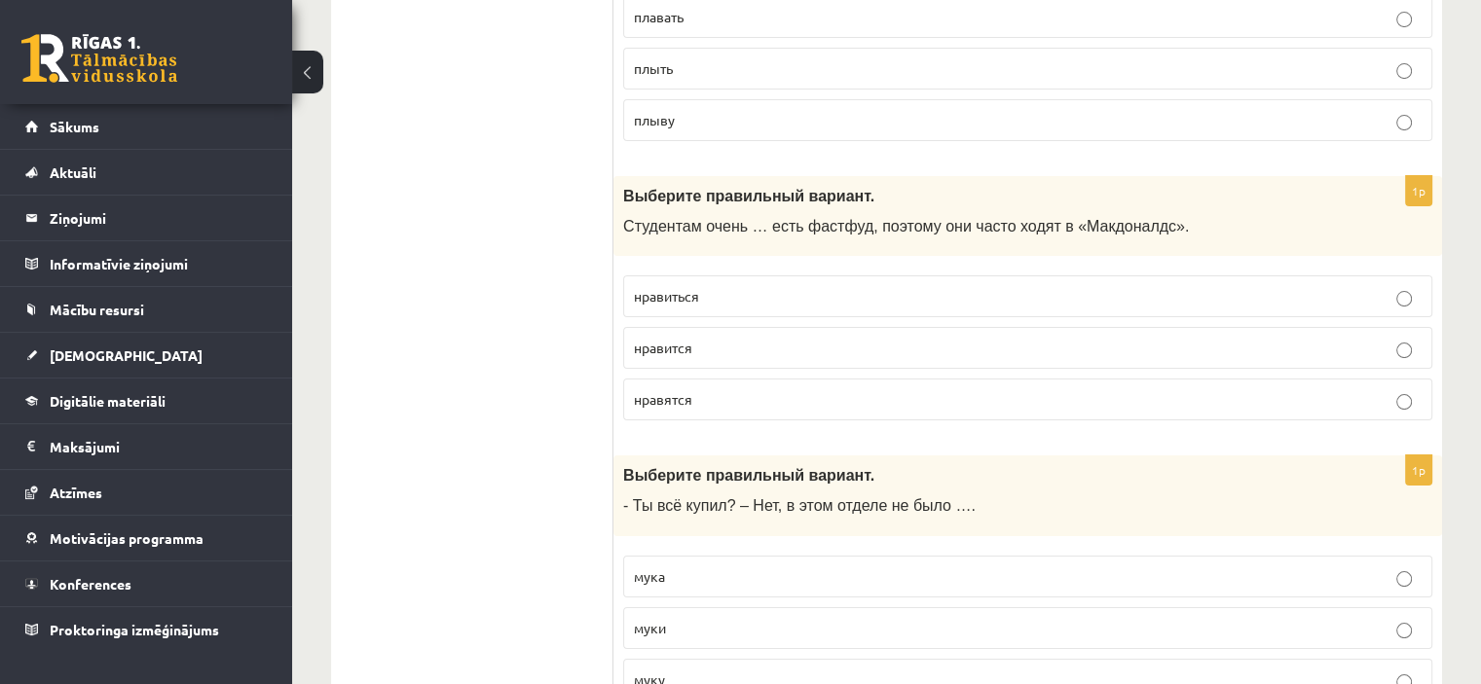
scroll to position [7669, 0]
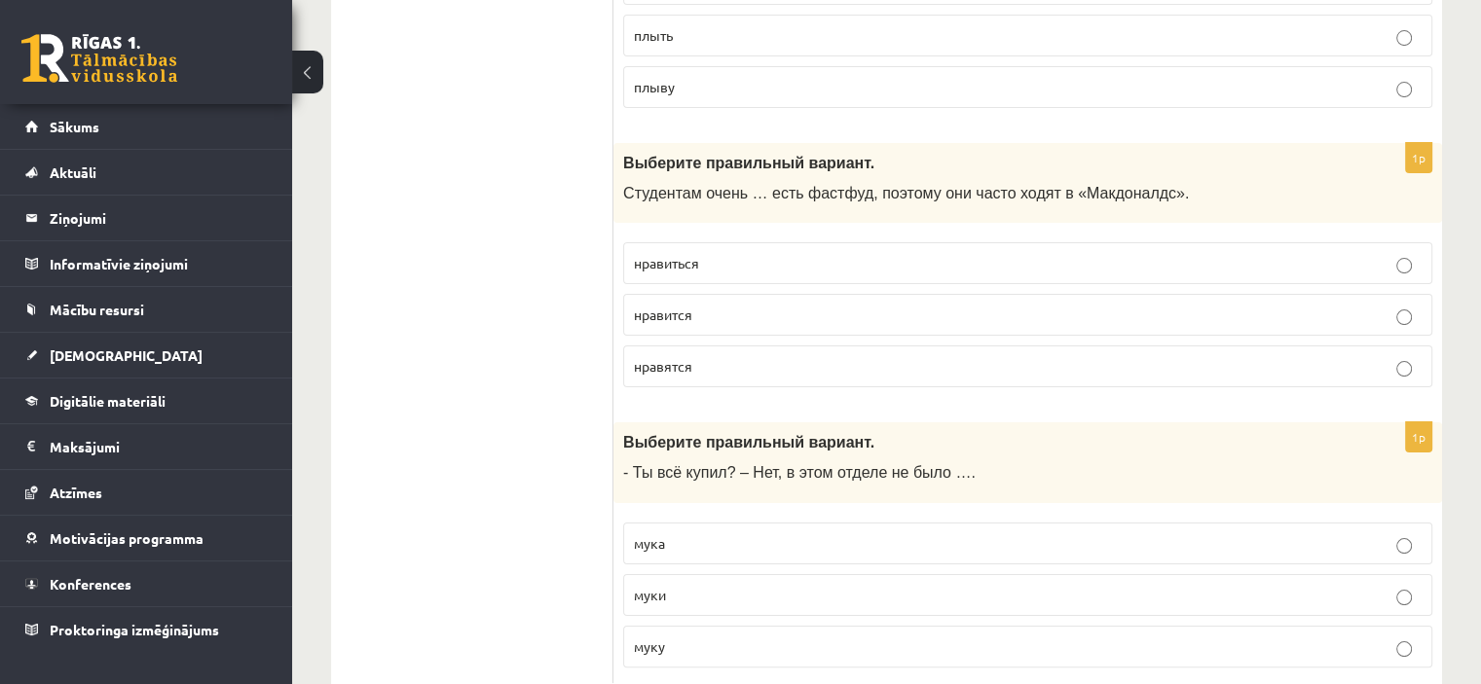
click at [745, 585] on p "муки" at bounding box center [1028, 595] width 788 height 20
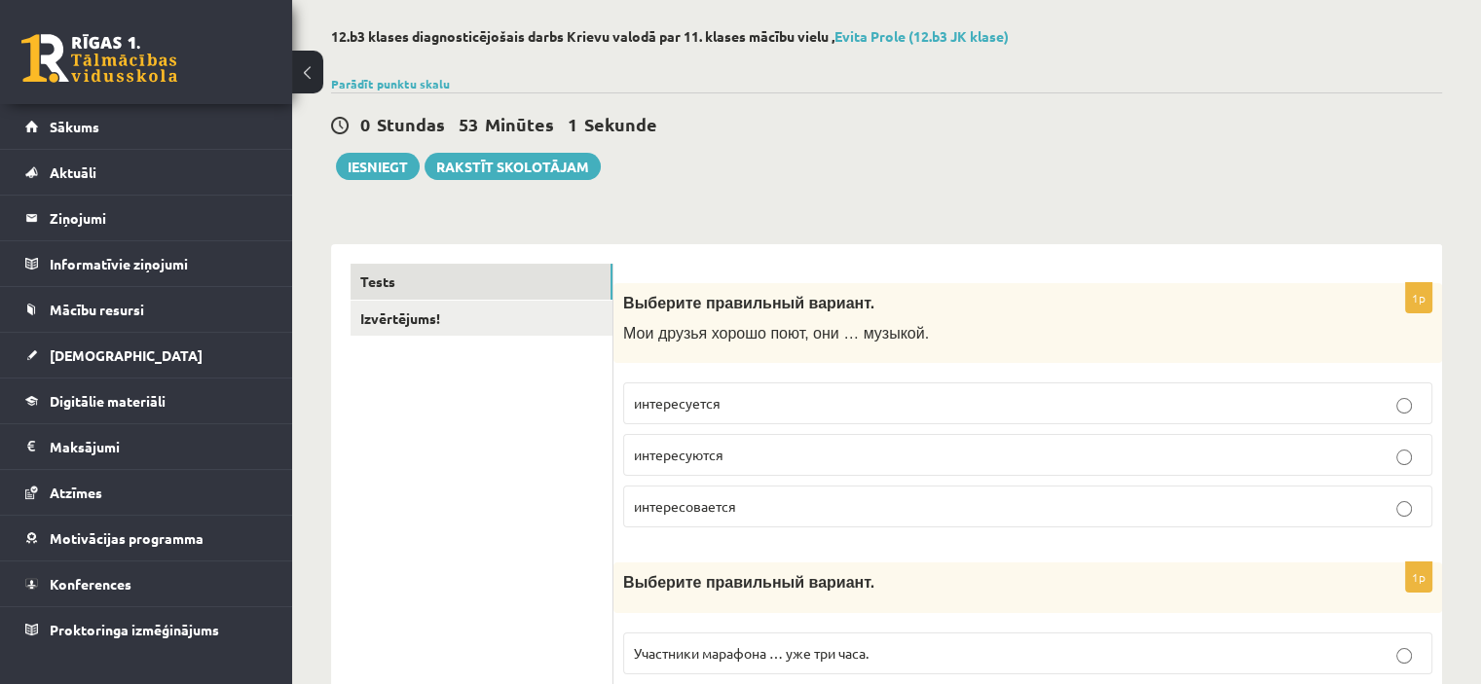
scroll to position [97, 0]
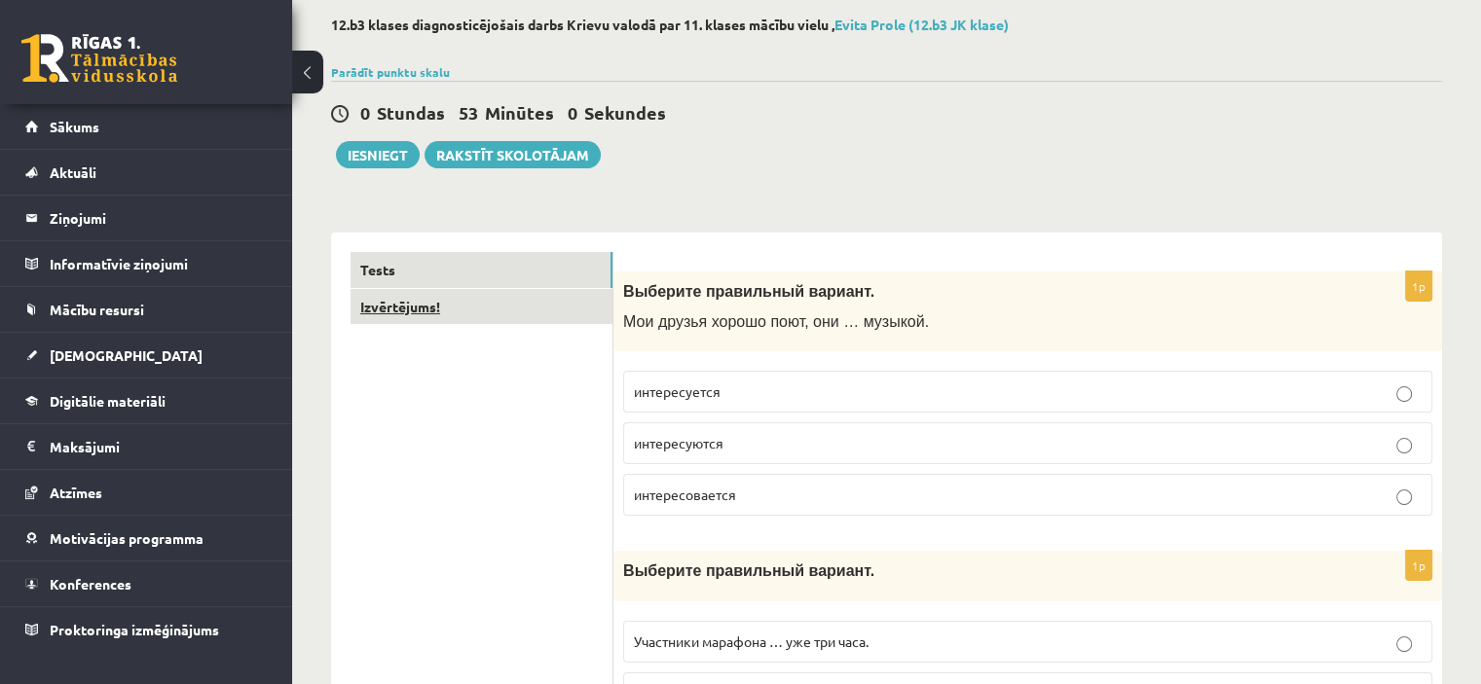
click at [467, 322] on link "Izvērtējums!" at bounding box center [481, 307] width 262 height 36
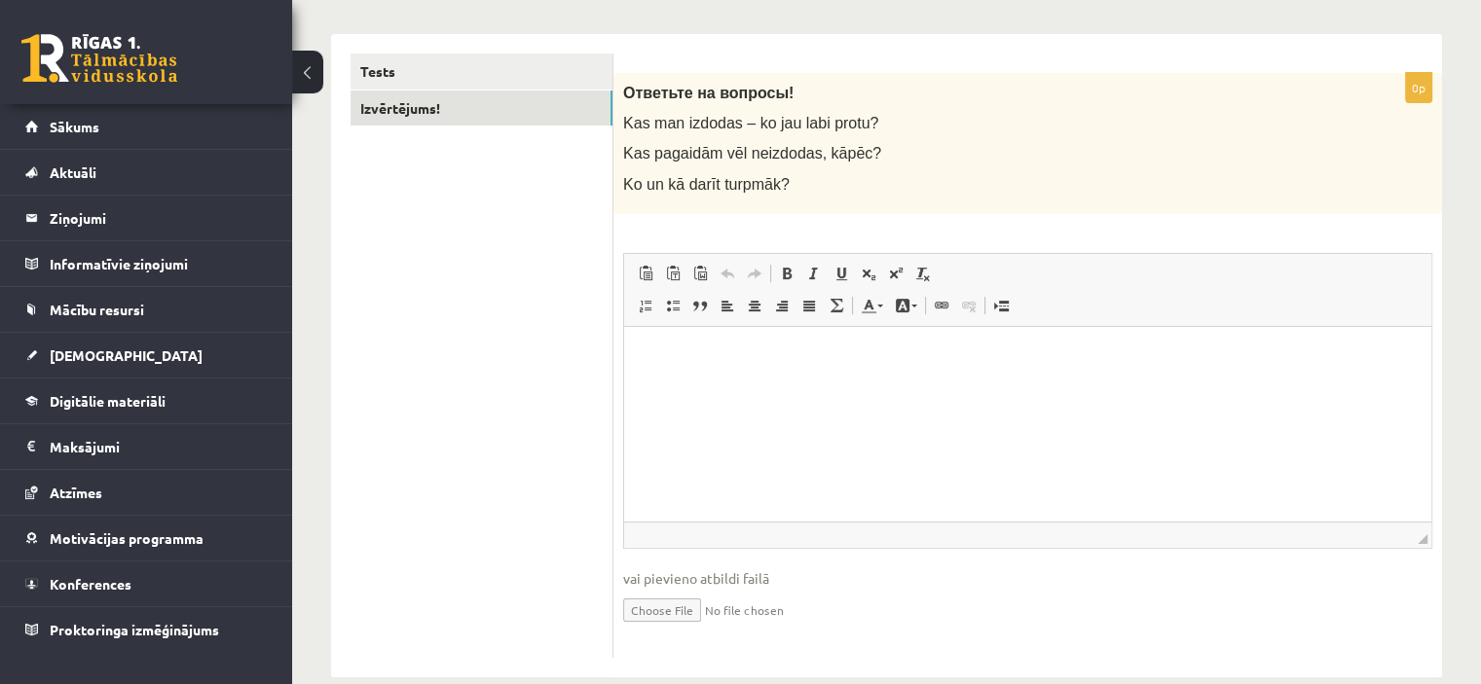
scroll to position [327, 0]
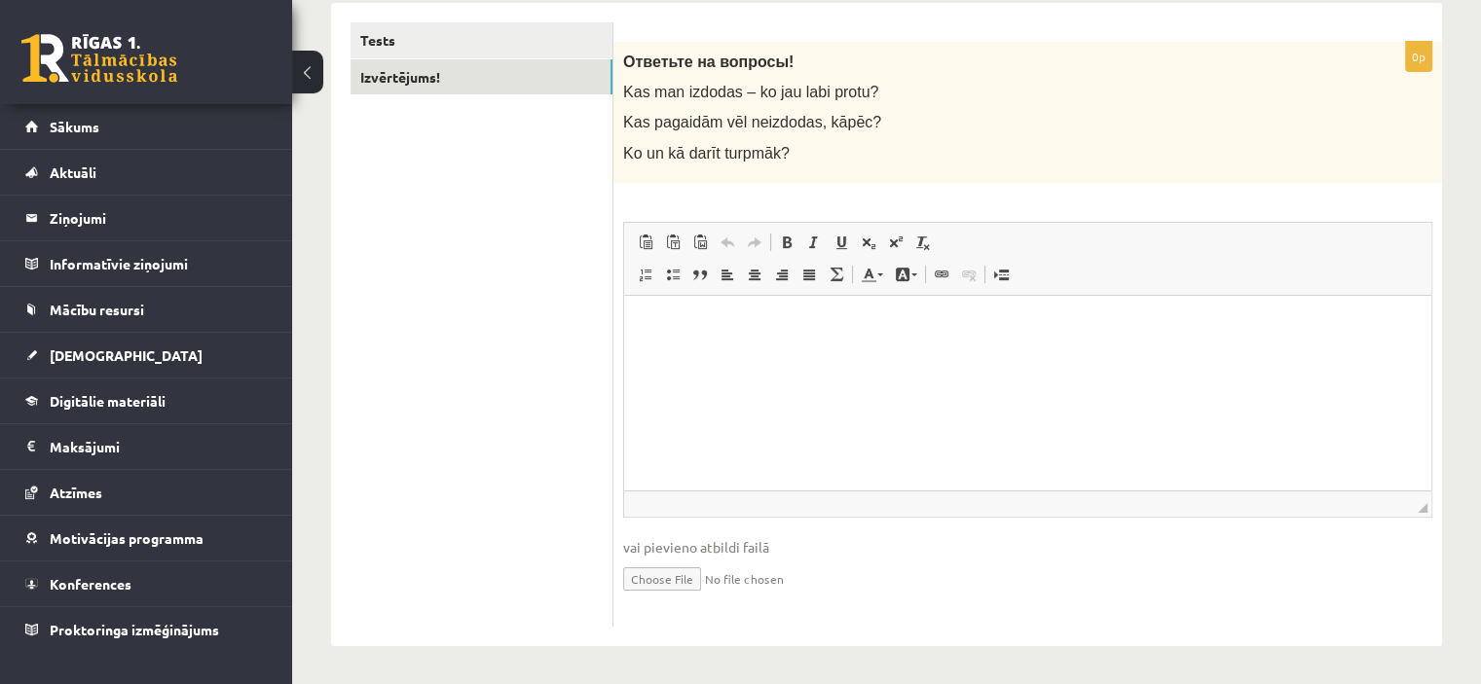
click at [869, 348] on html at bounding box center [1027, 324] width 807 height 59
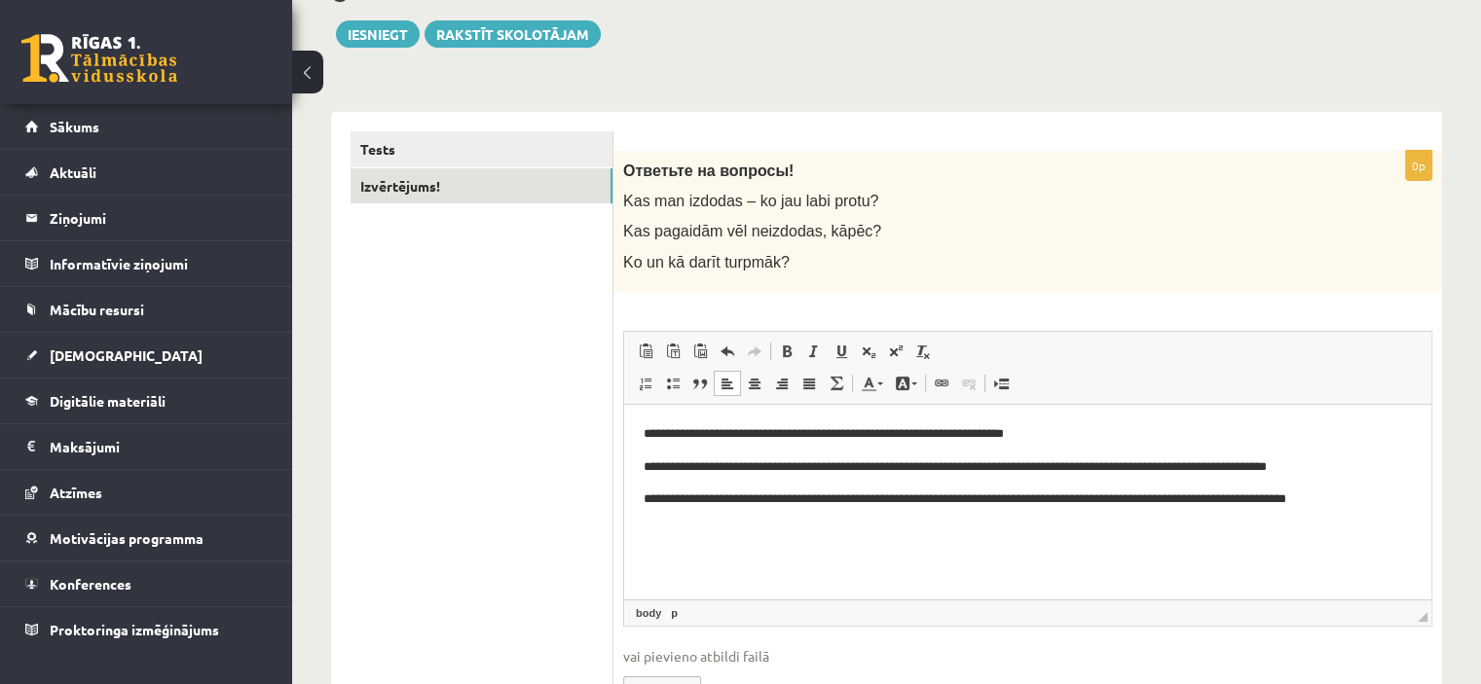
scroll to position [0, 0]
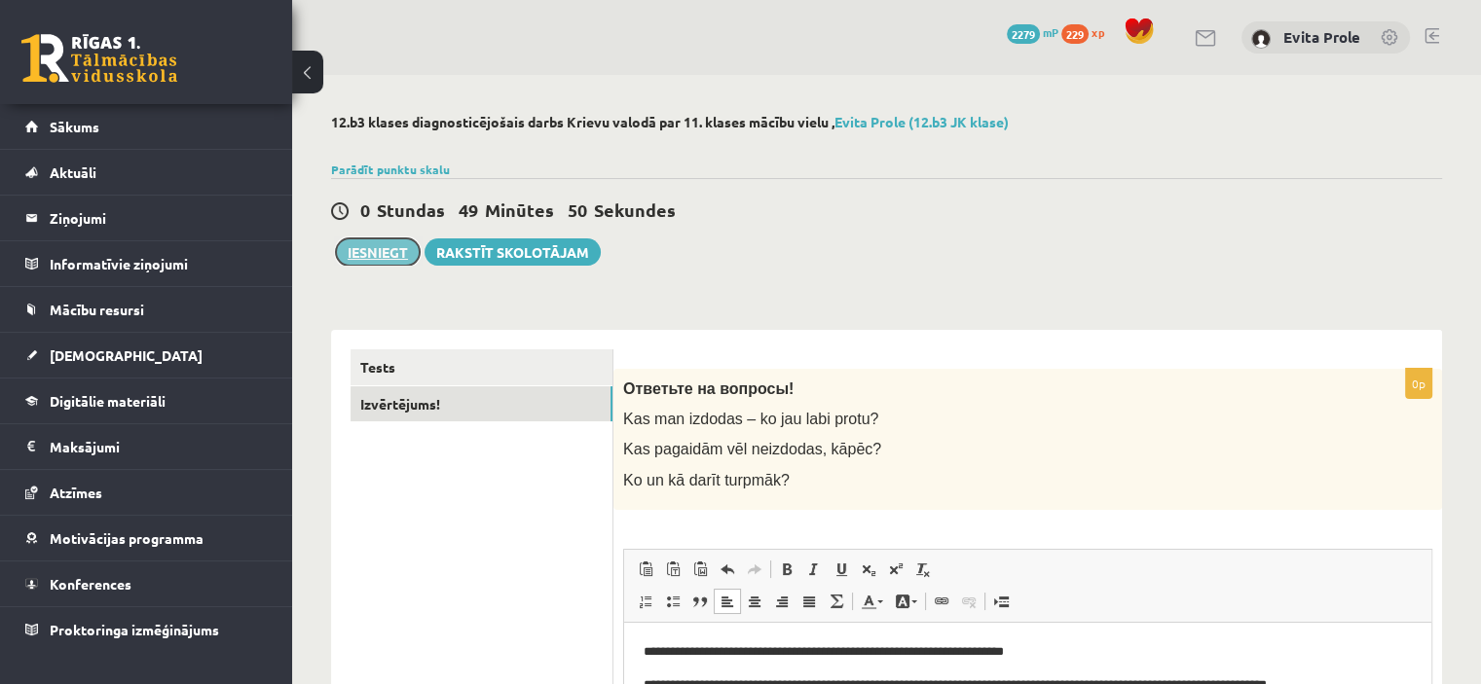
click at [384, 254] on button "Iesniegt" at bounding box center [378, 251] width 84 height 27
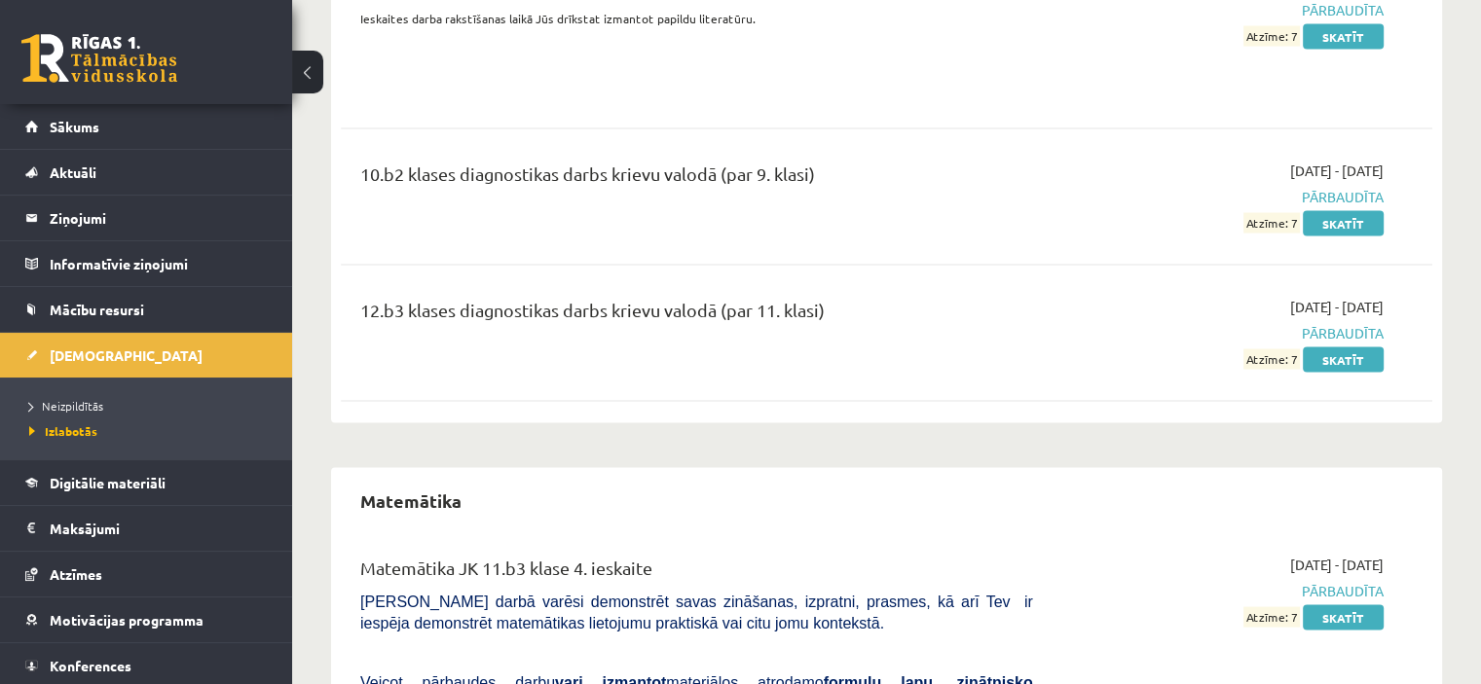
scroll to position [3796, 0]
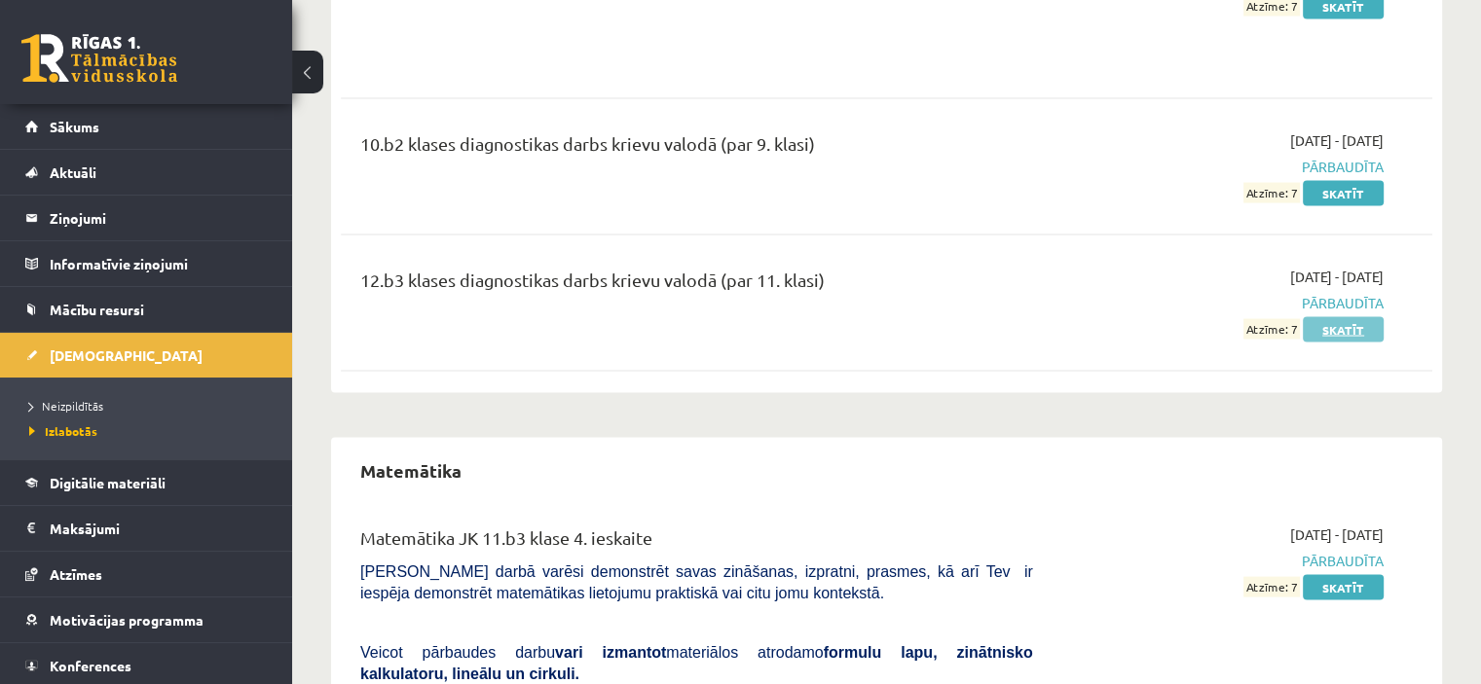
click at [1343, 317] on link "Skatīt" at bounding box center [1342, 329] width 81 height 25
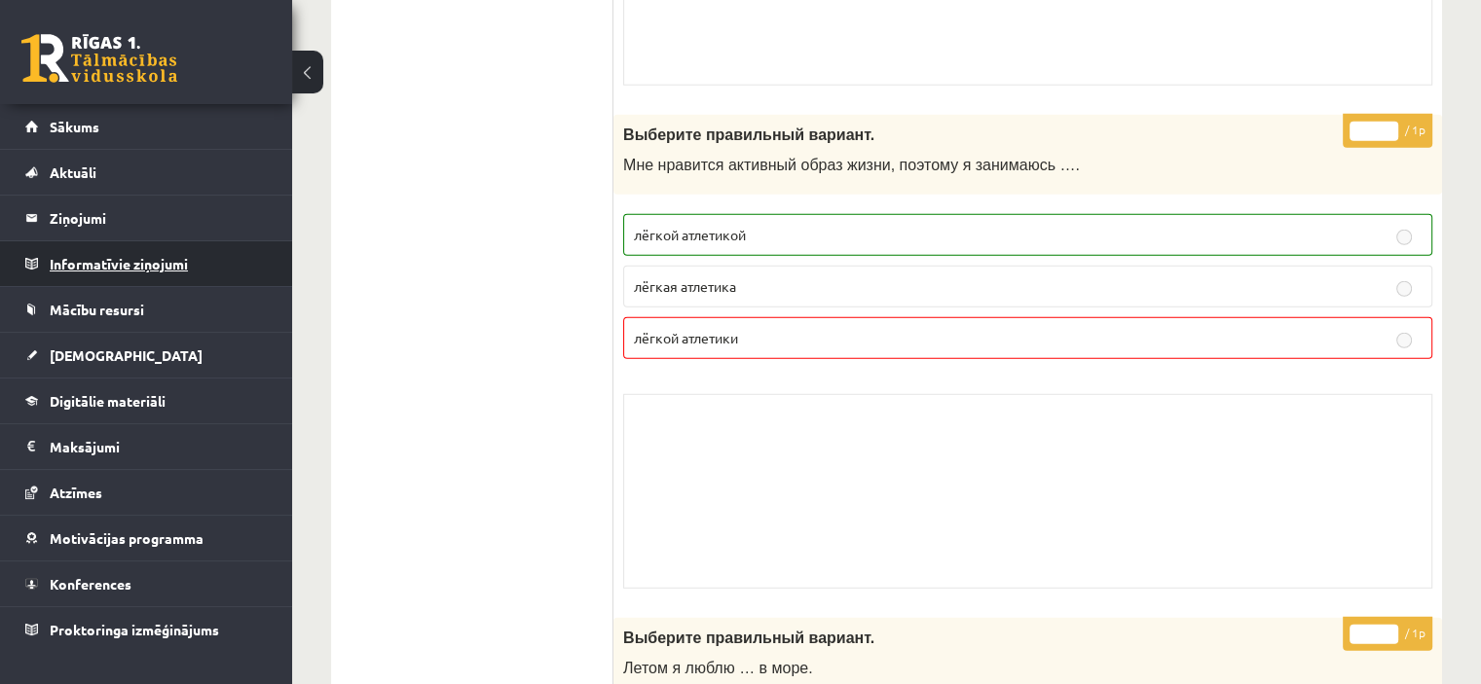
scroll to position [12565, 0]
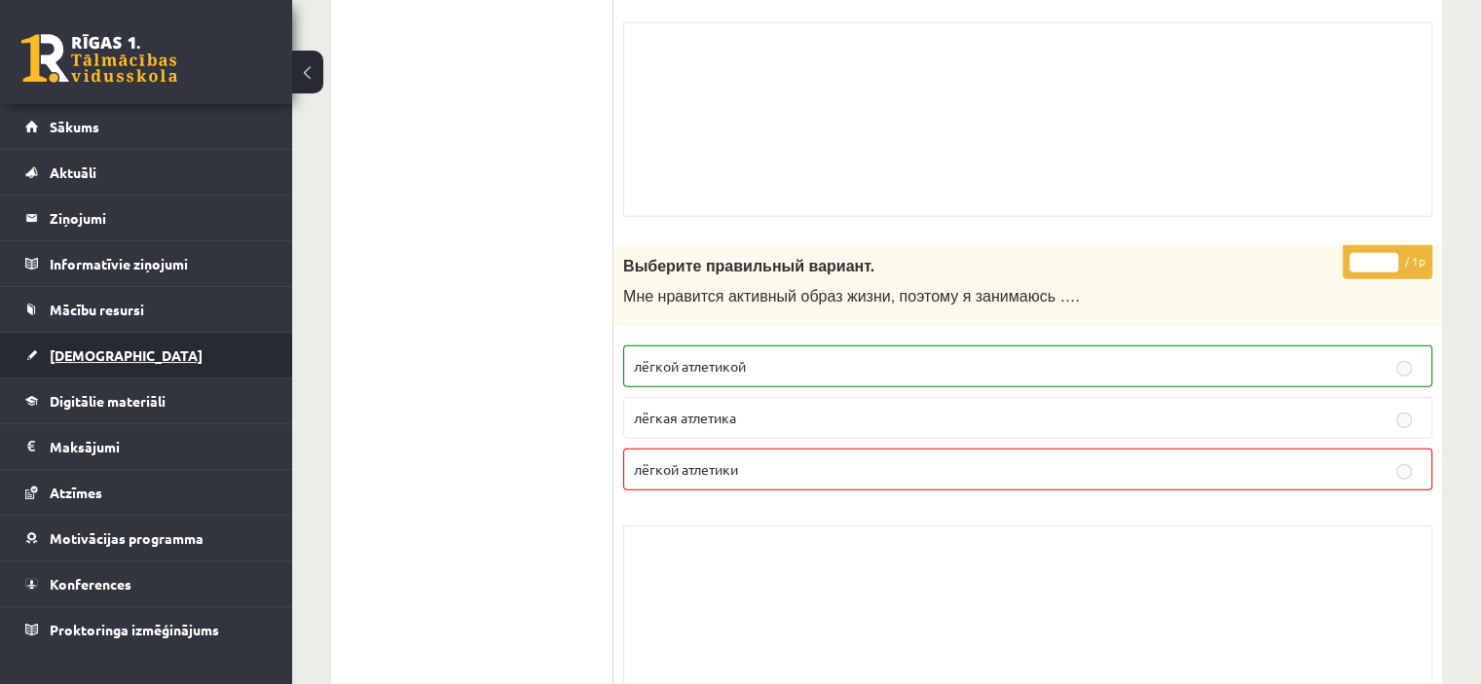
click at [98, 354] on span "[DEMOGRAPHIC_DATA]" at bounding box center [126, 356] width 153 height 18
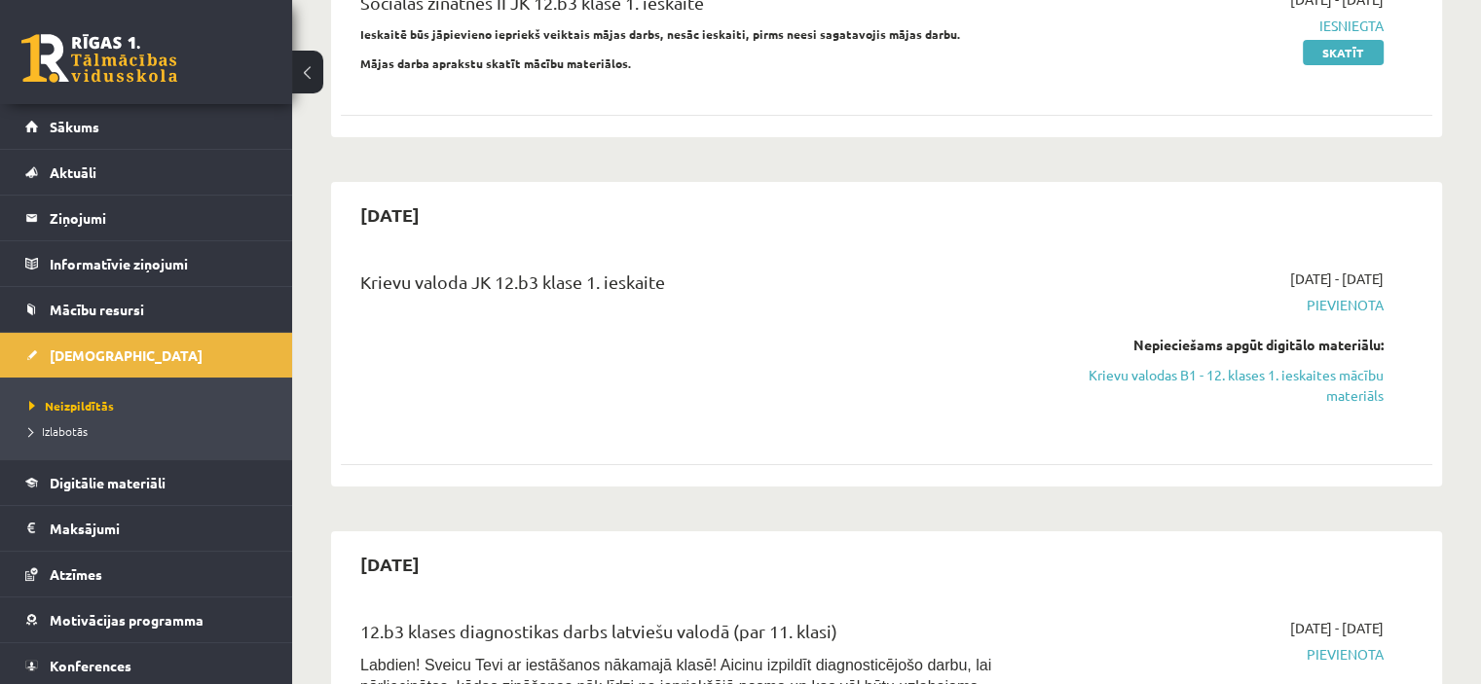
scroll to position [292, 0]
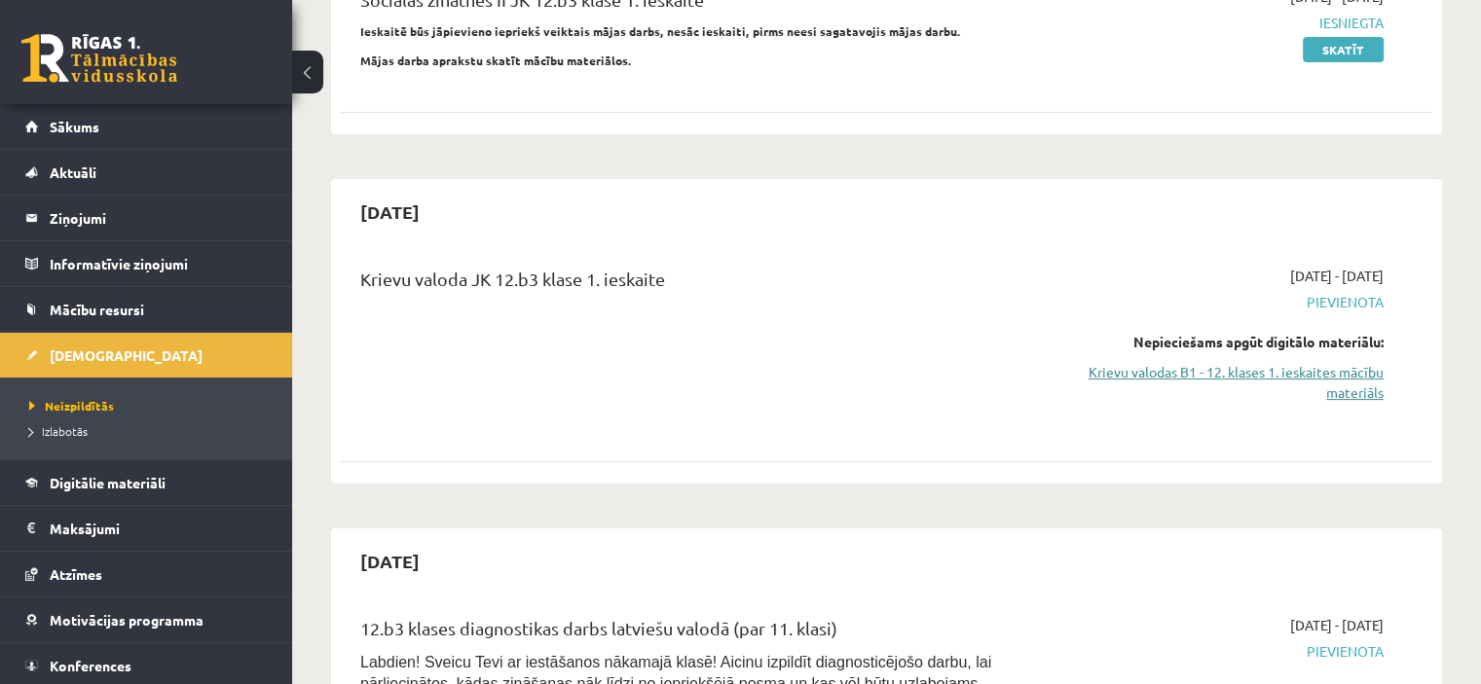
click at [1193, 375] on link "Krievu valodas B1 - 12. klases 1. ieskaites mācību materiāls" at bounding box center [1222, 382] width 321 height 41
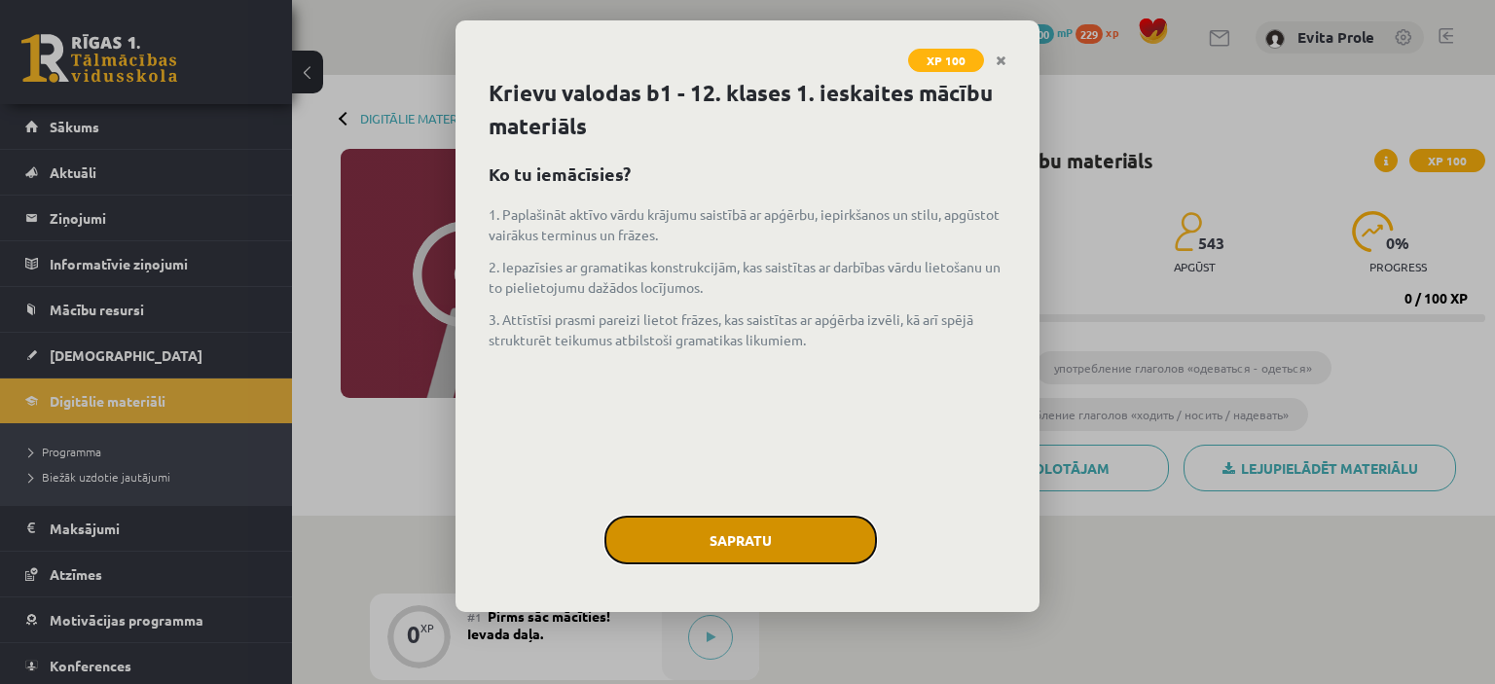
click at [673, 538] on button "Sapratu" at bounding box center [741, 540] width 273 height 49
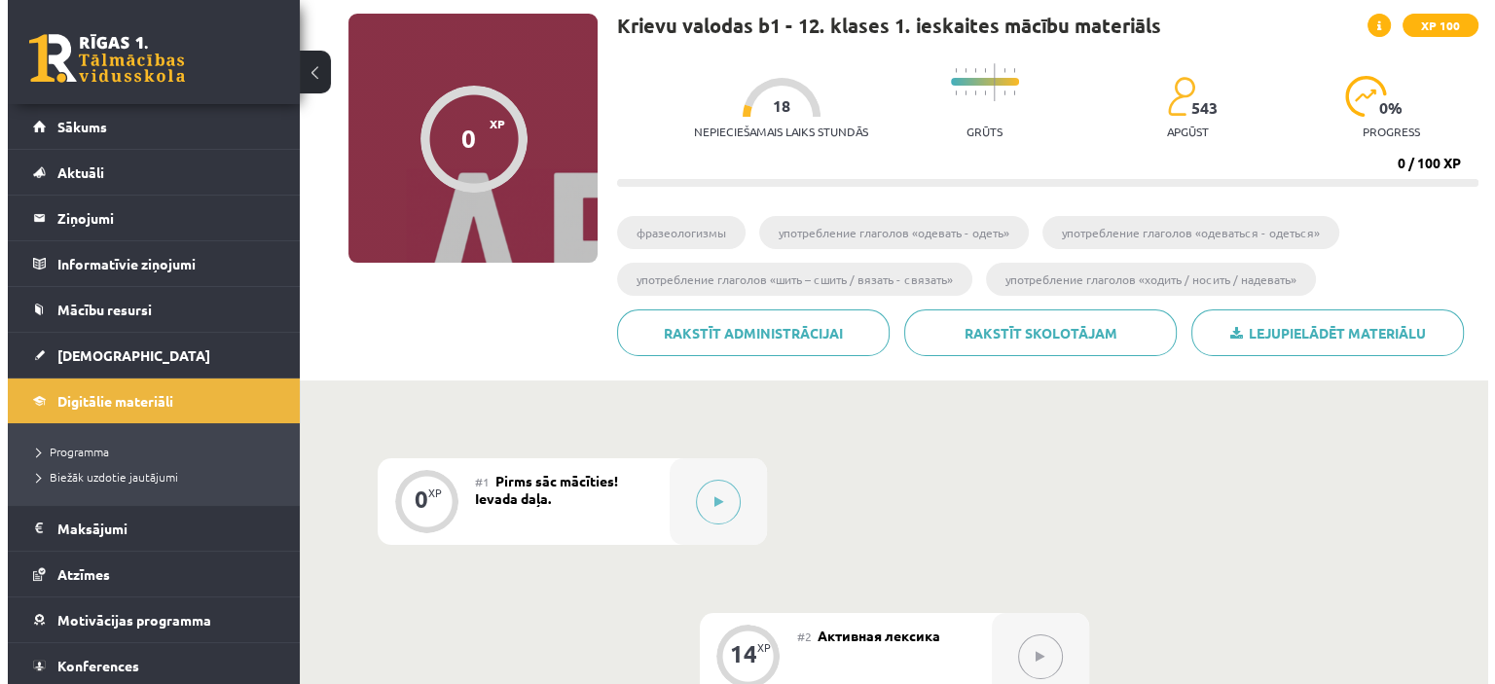
scroll to position [234, 0]
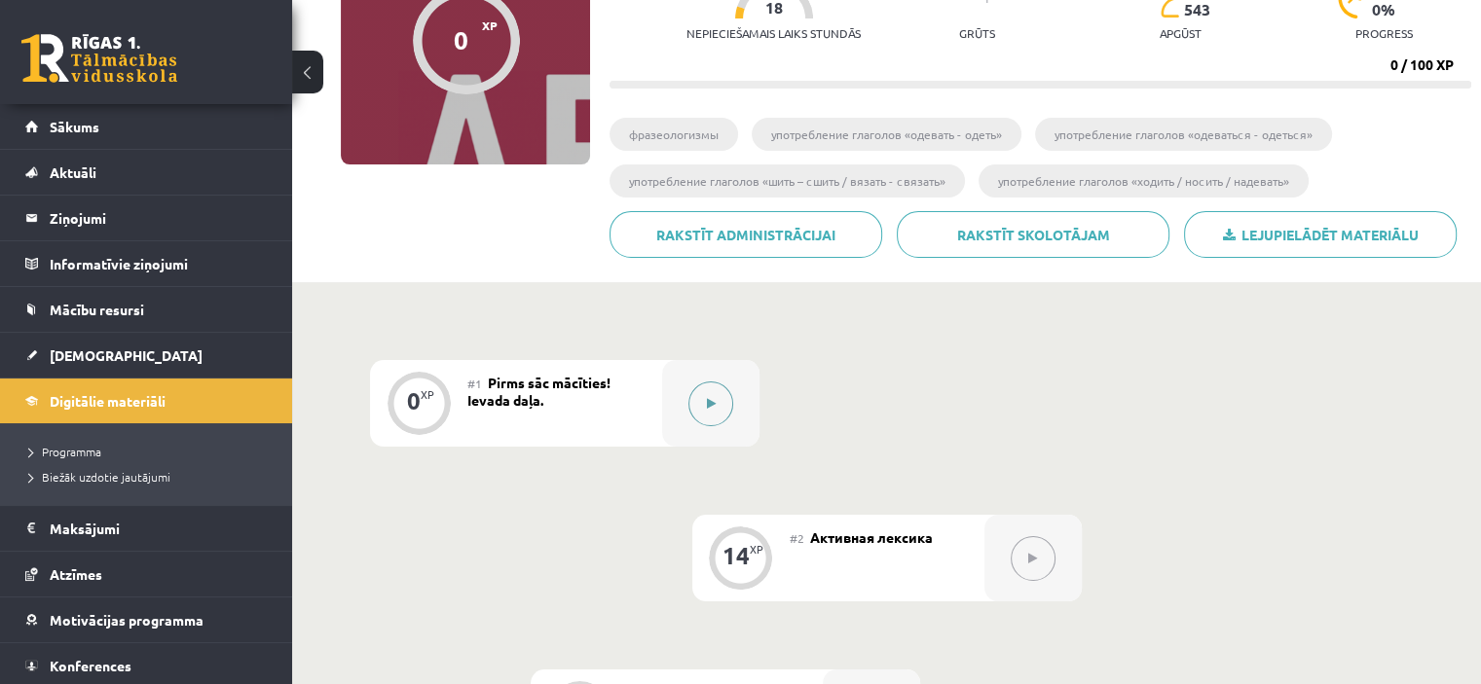
click at [715, 408] on button at bounding box center [710, 404] width 45 height 45
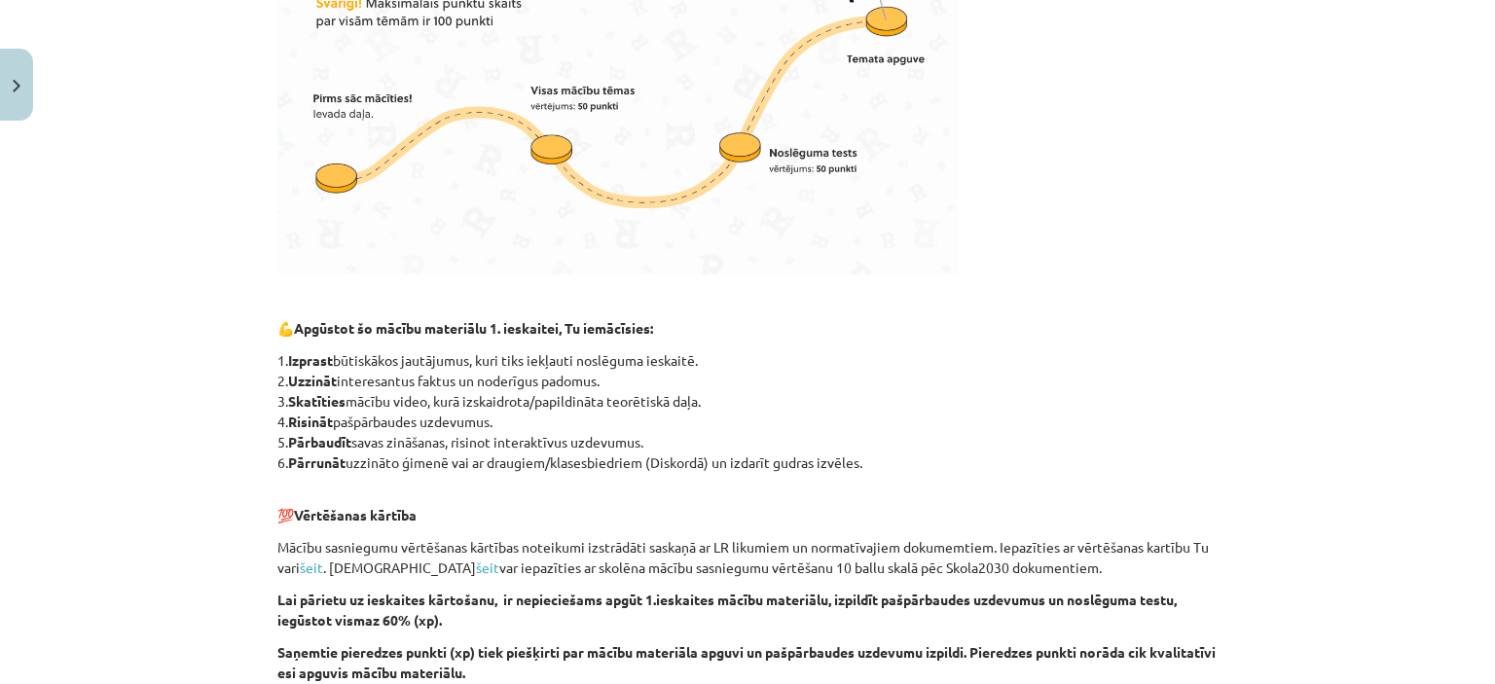
scroll to position [1173, 0]
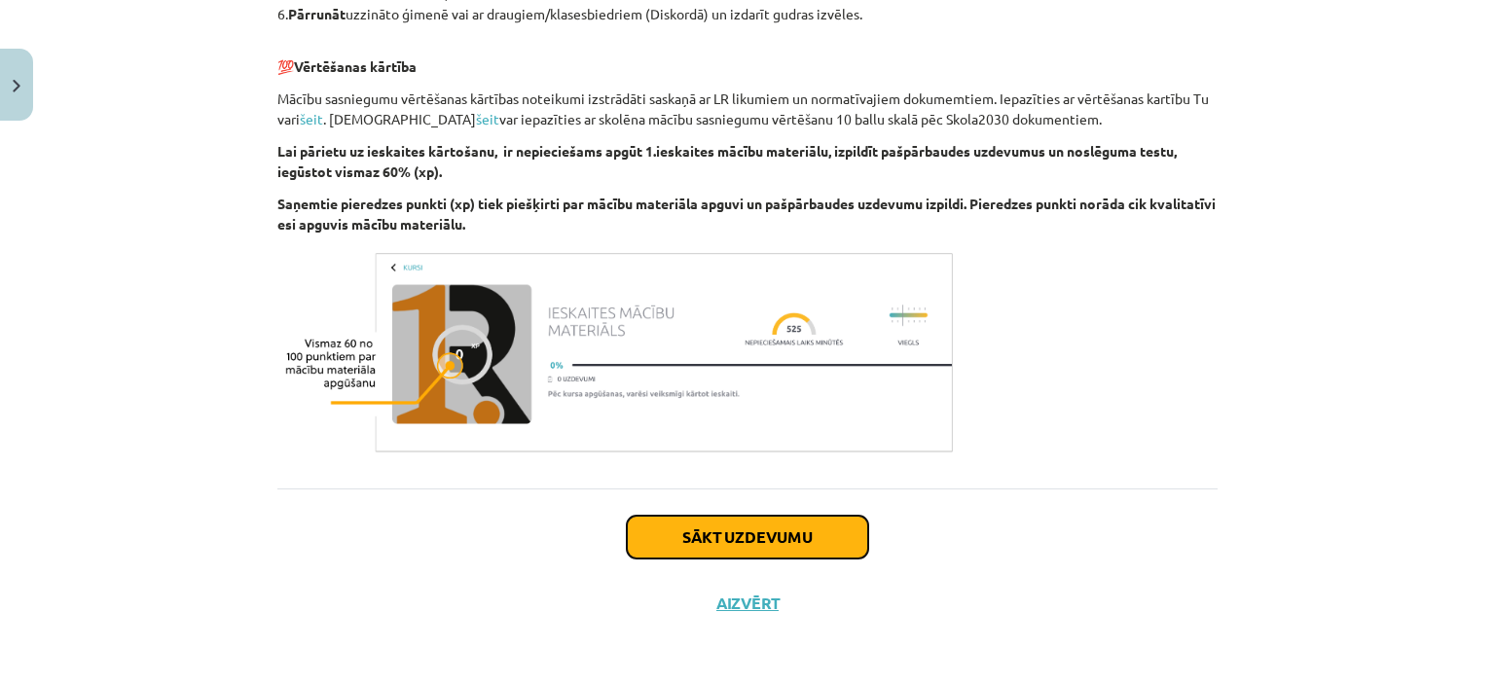
click at [666, 527] on button "Sākt uzdevumu" at bounding box center [747, 537] width 241 height 43
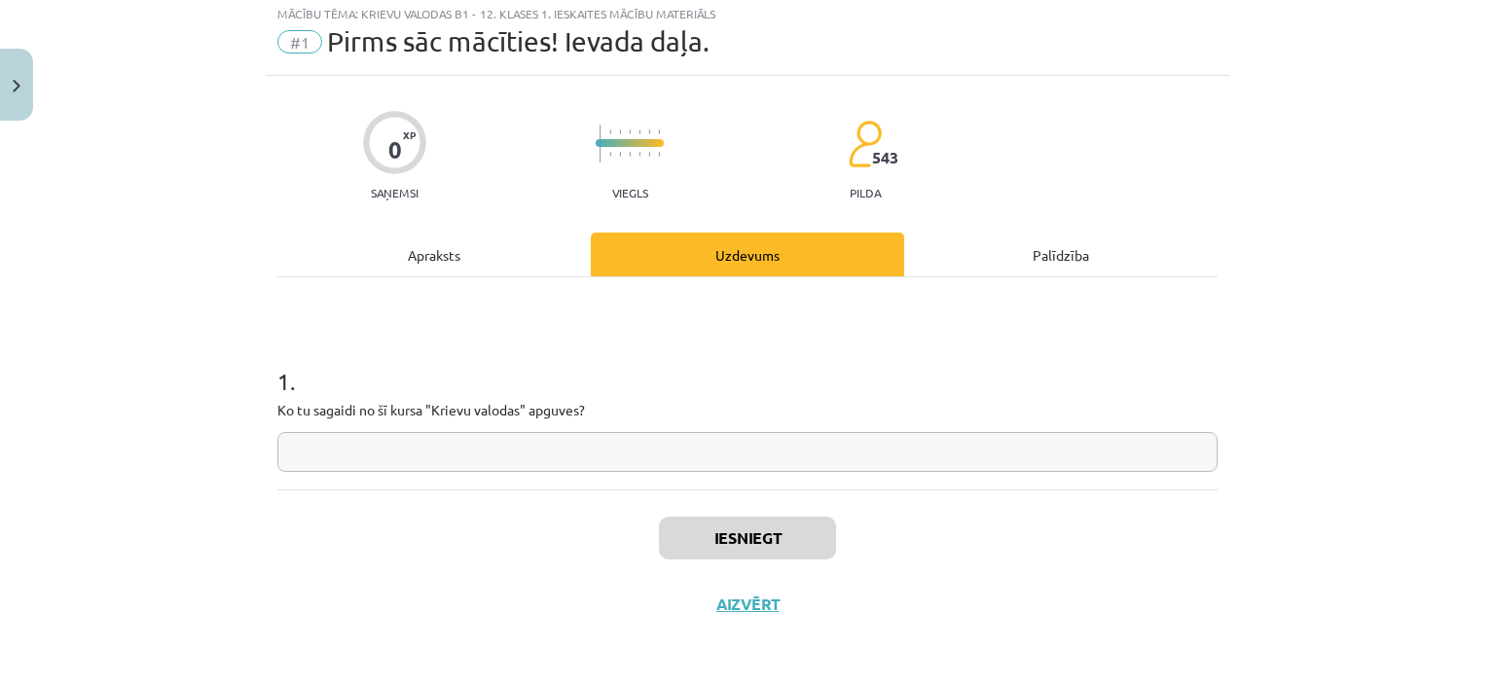
scroll to position [55, 0]
click at [565, 451] on input "text" at bounding box center [747, 451] width 940 height 40
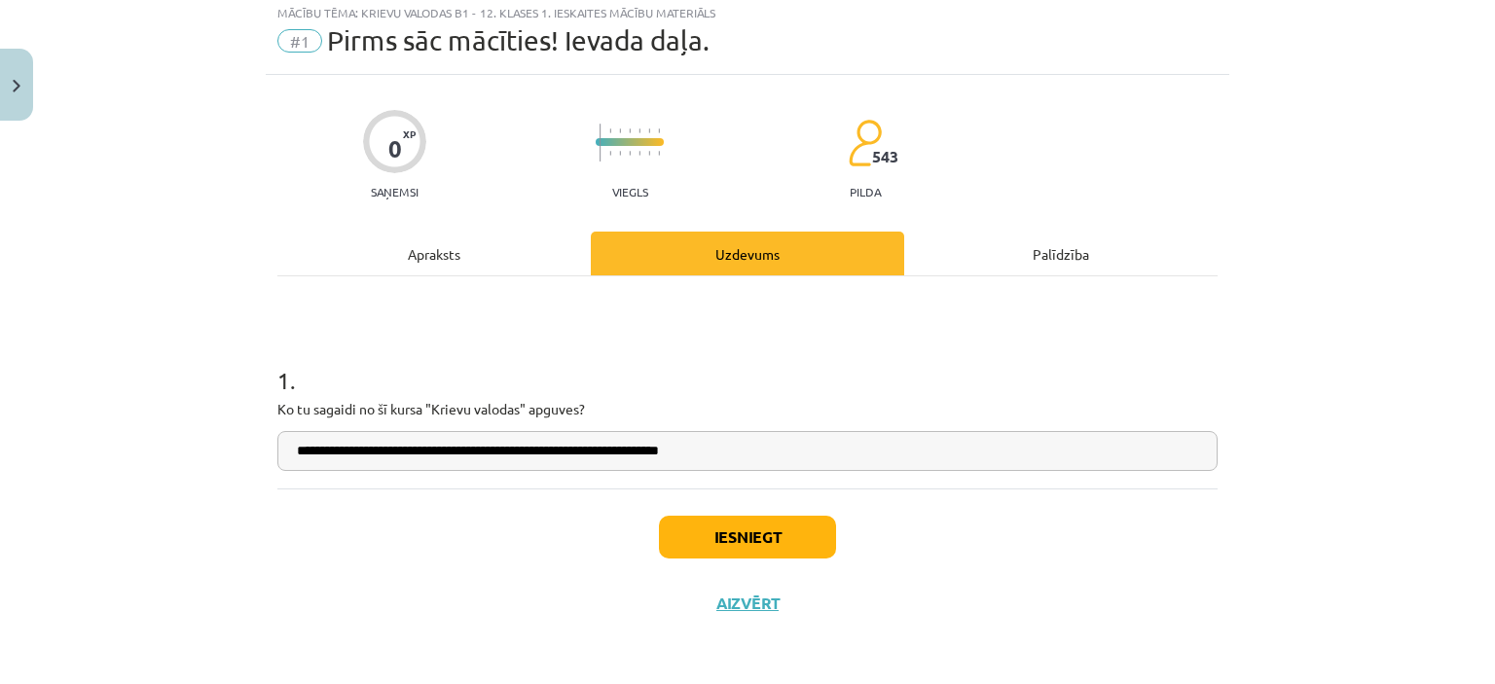
type input "**********"
click at [701, 533] on button "Iesniegt" at bounding box center [747, 537] width 177 height 43
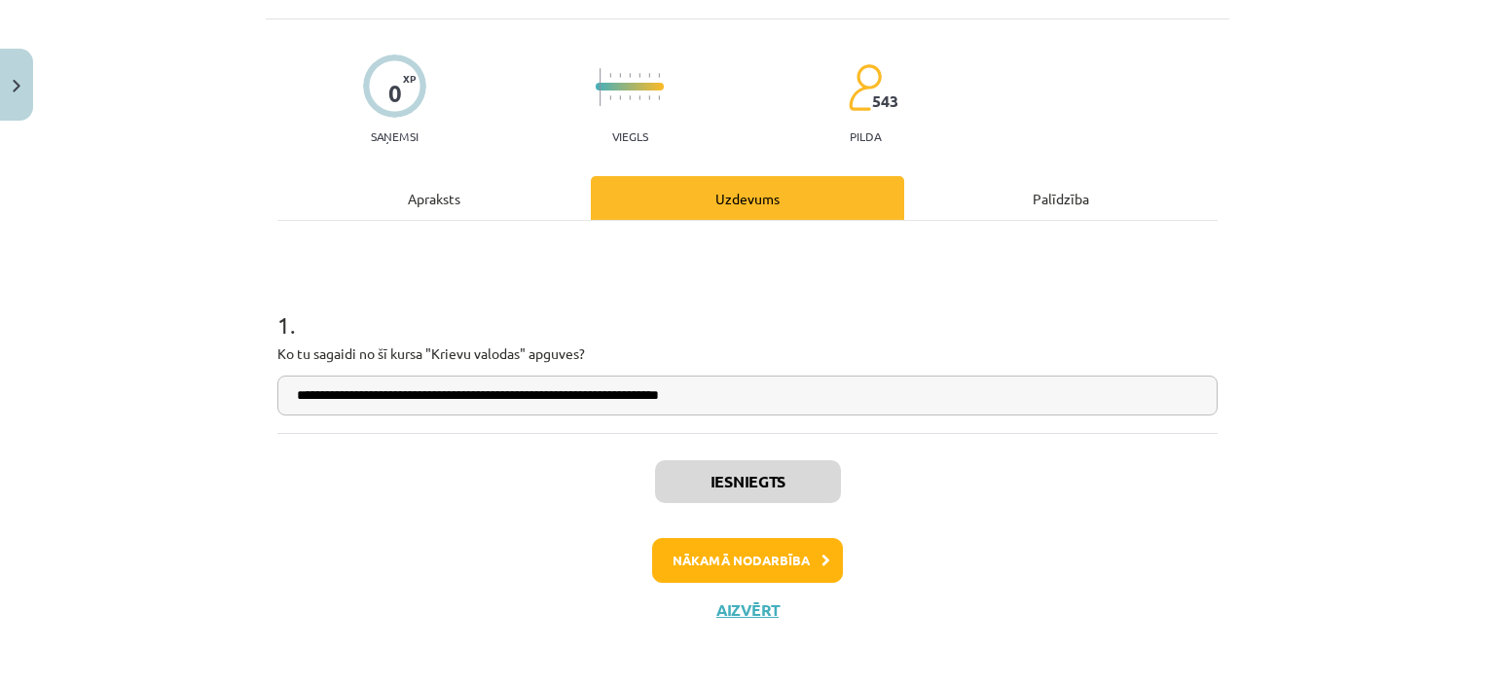
scroll to position [116, 0]
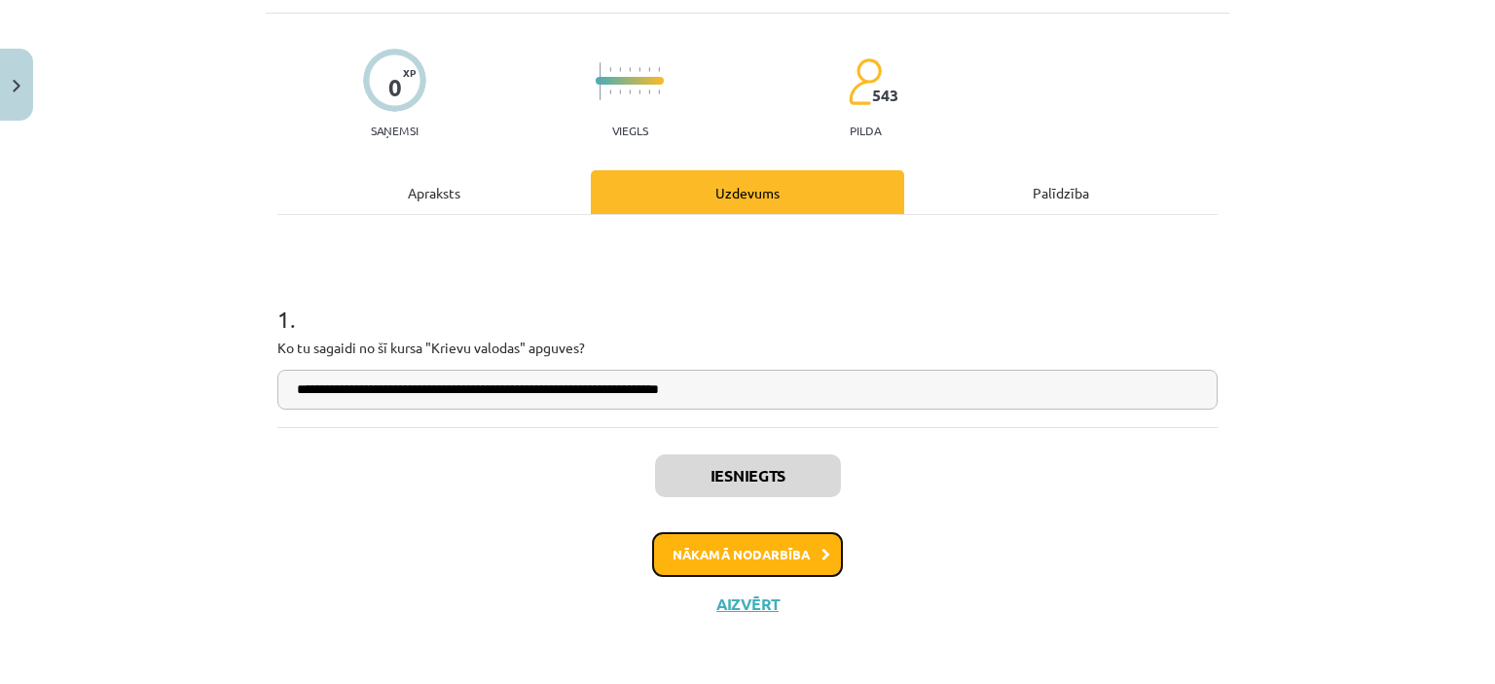
click at [774, 560] on button "Nākamā nodarbība" at bounding box center [747, 554] width 191 height 45
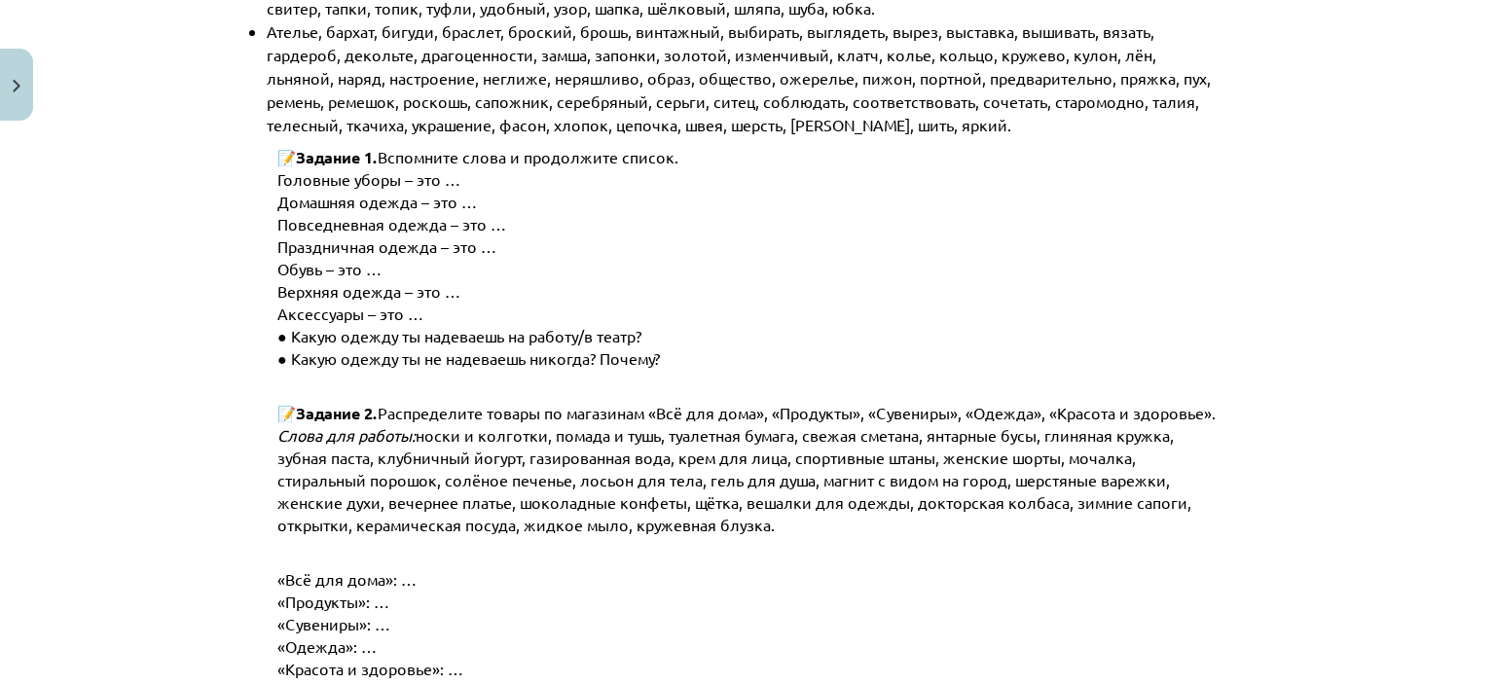
scroll to position [549, 0]
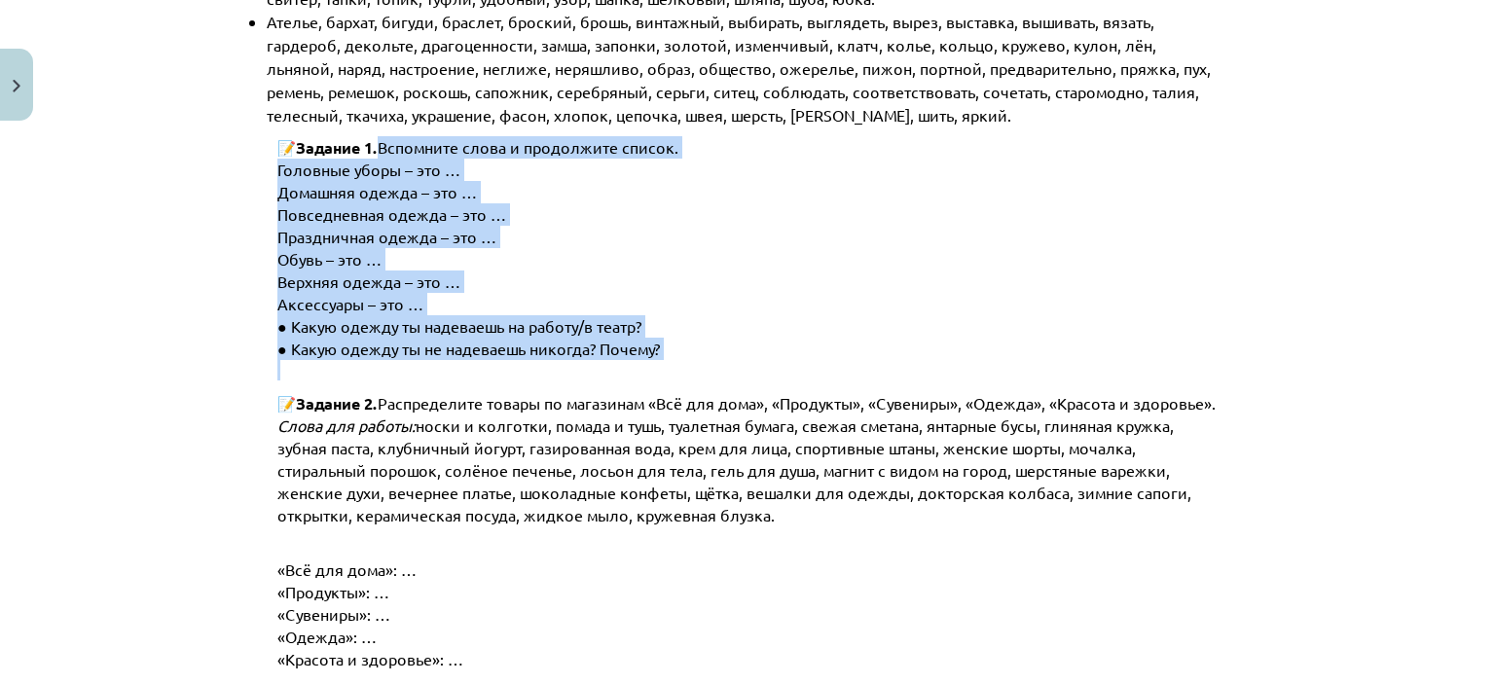
drag, startPoint x: 379, startPoint y: 151, endPoint x: 678, endPoint y: 369, distance: 369.9
drag, startPoint x: 267, startPoint y: 144, endPoint x: 660, endPoint y: 345, distance: 441.4
copy div "📝 Задание 1. Вспомните слова и продолжите список. Головные уборы – это … Домашн…"
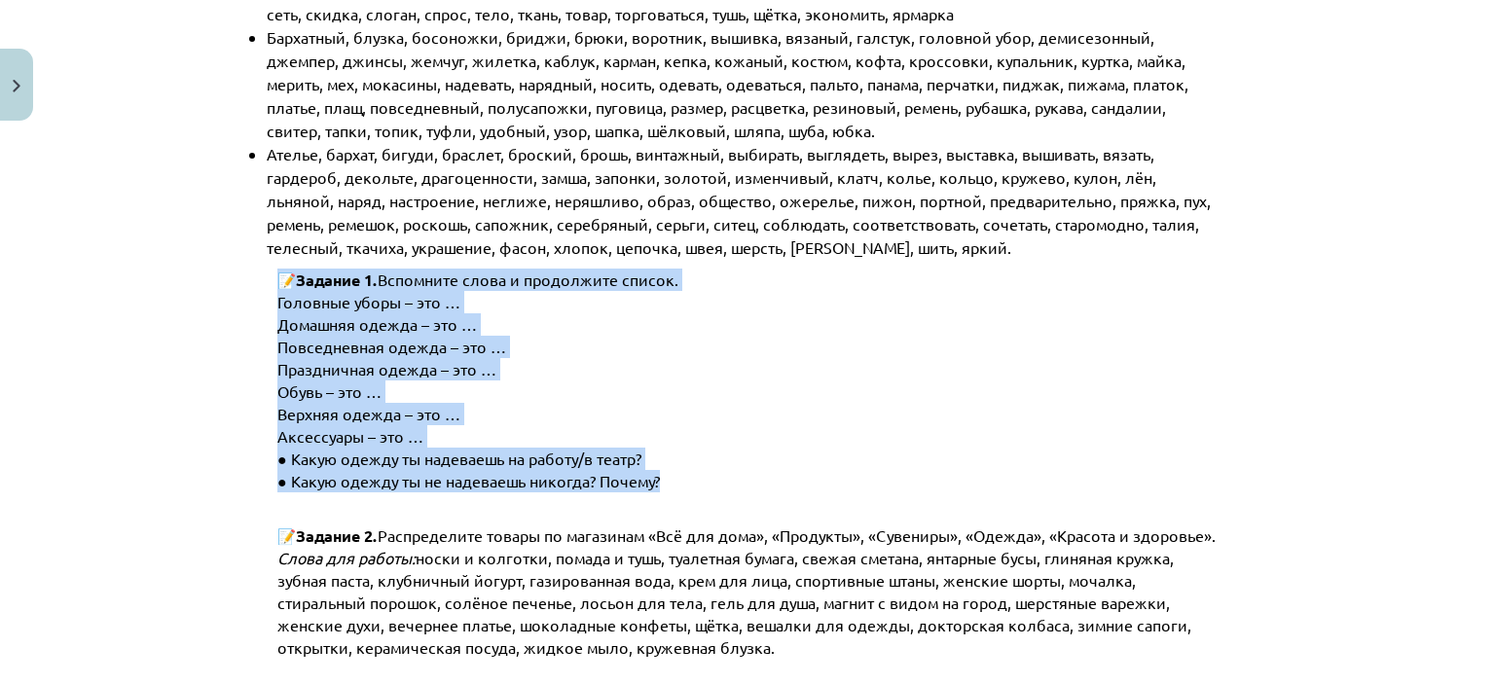
scroll to position [257, 0]
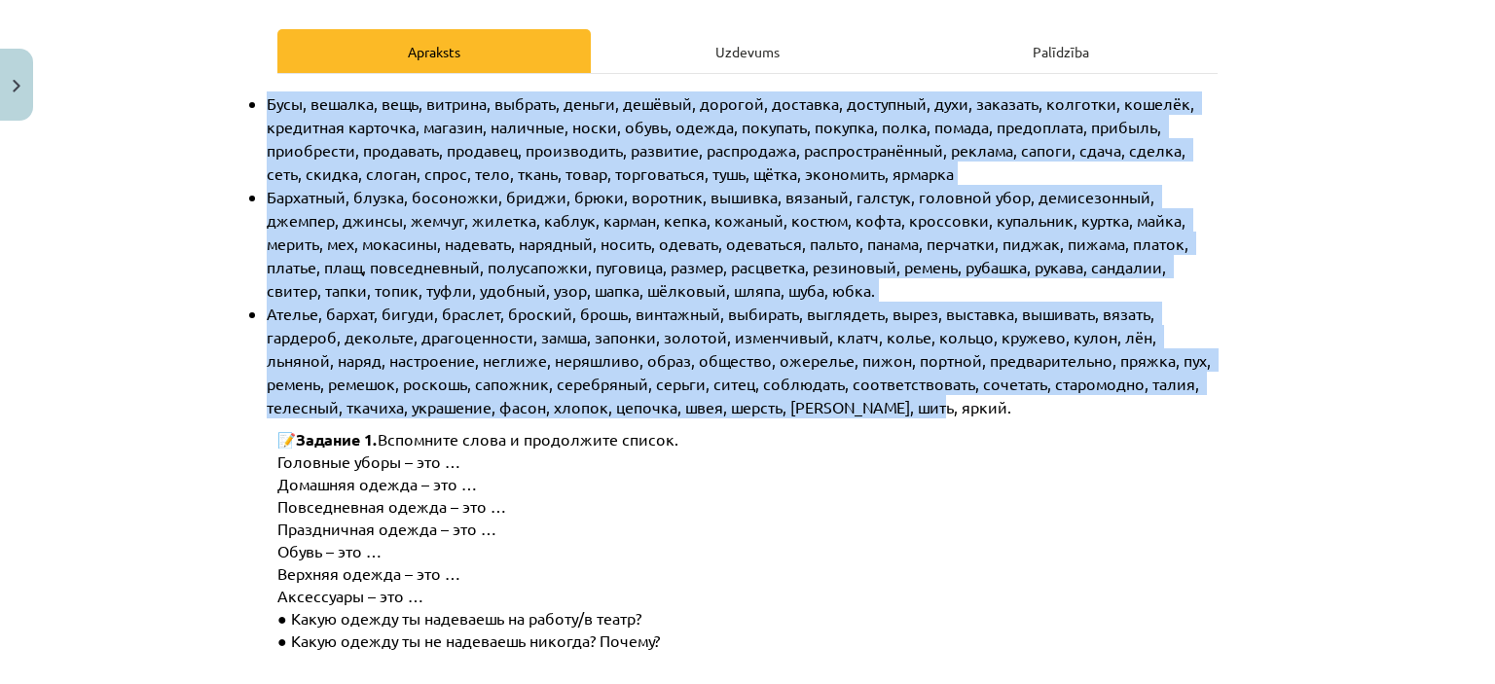
drag, startPoint x: 261, startPoint y: 91, endPoint x: 852, endPoint y: 407, distance: 670.2
click at [852, 407] on ul "Бусы, вешалка, вещь, витрина, выбрать, деньги, дешёвый, дорогой, доставка, дост…" at bounding box center [747, 255] width 940 height 327
copy ul "Бусы, вешалка, вещь, витрина, выбрать, деньги, дешёвый, дорогой, доставка, дост…"
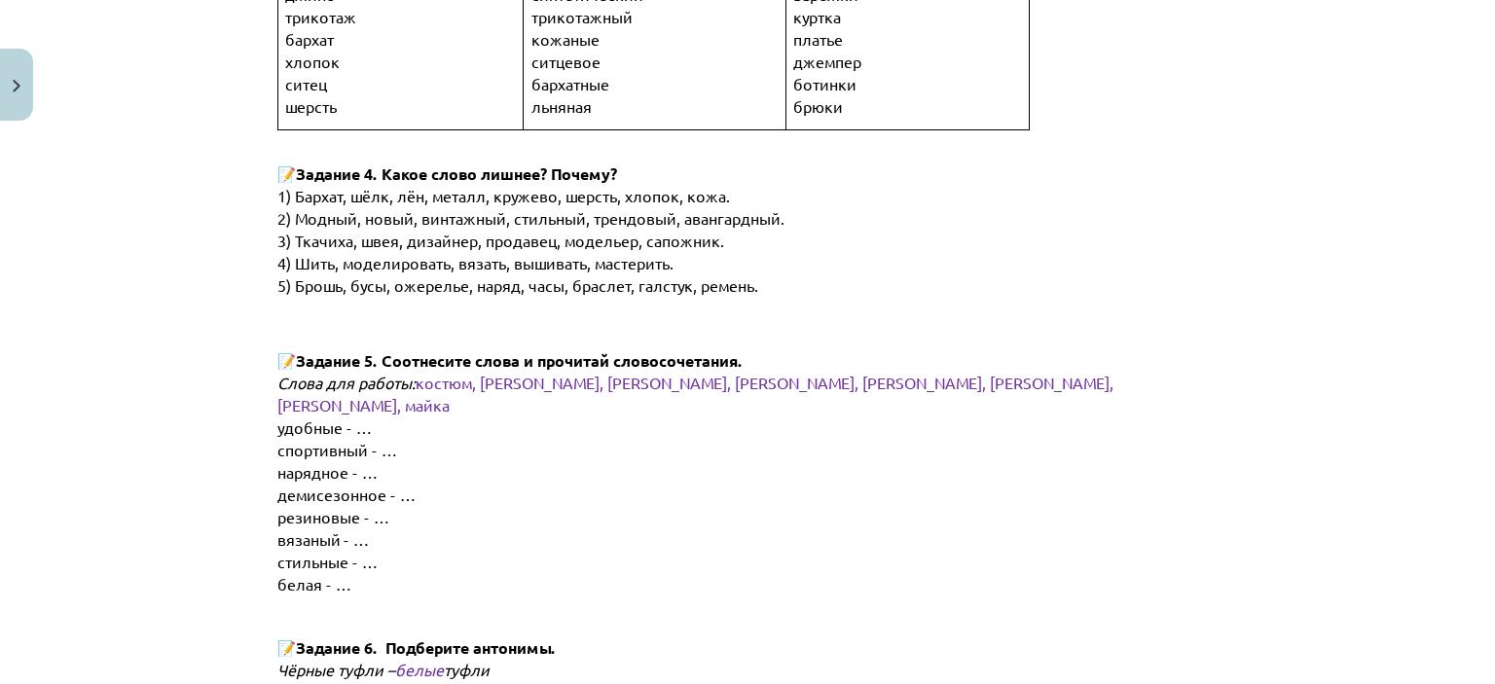
scroll to position [1328, 0]
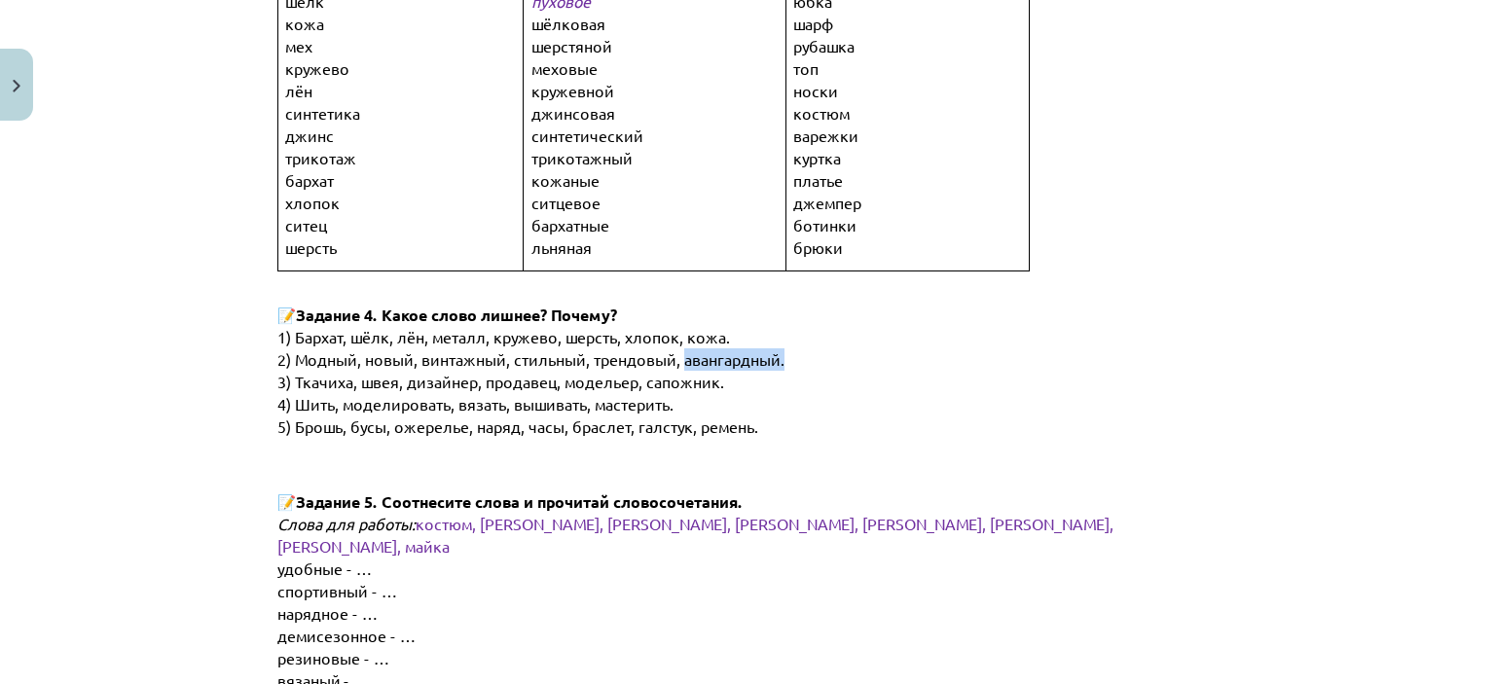
drag, startPoint x: 675, startPoint y: 342, endPoint x: 800, endPoint y: 356, distance: 126.4
click at [800, 356] on p "2) Модный, новый, винтажный, стильный, трендовый, авангардный." at bounding box center [762, 359] width 971 height 22
copy span "авангардный."
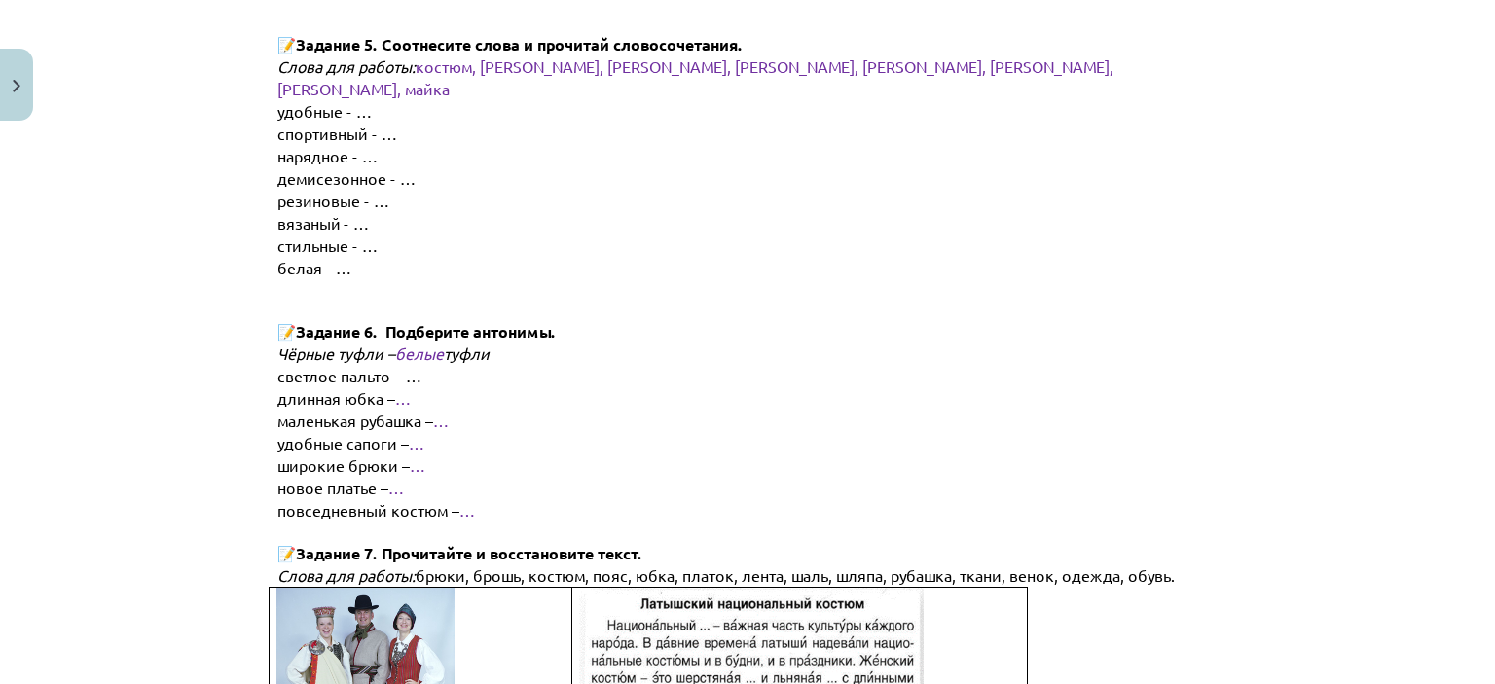
scroll to position [1620, 0]
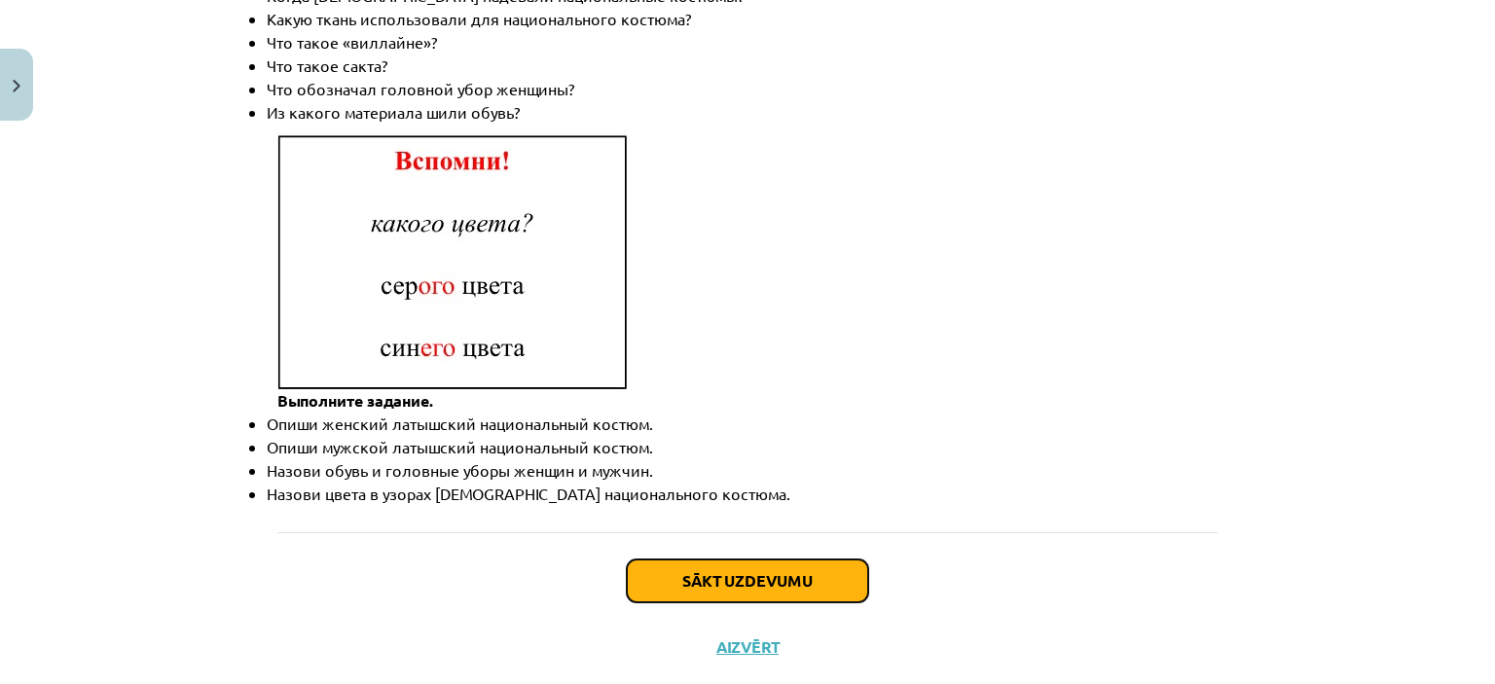
click at [759, 560] on button "Sākt uzdevumu" at bounding box center [747, 581] width 241 height 43
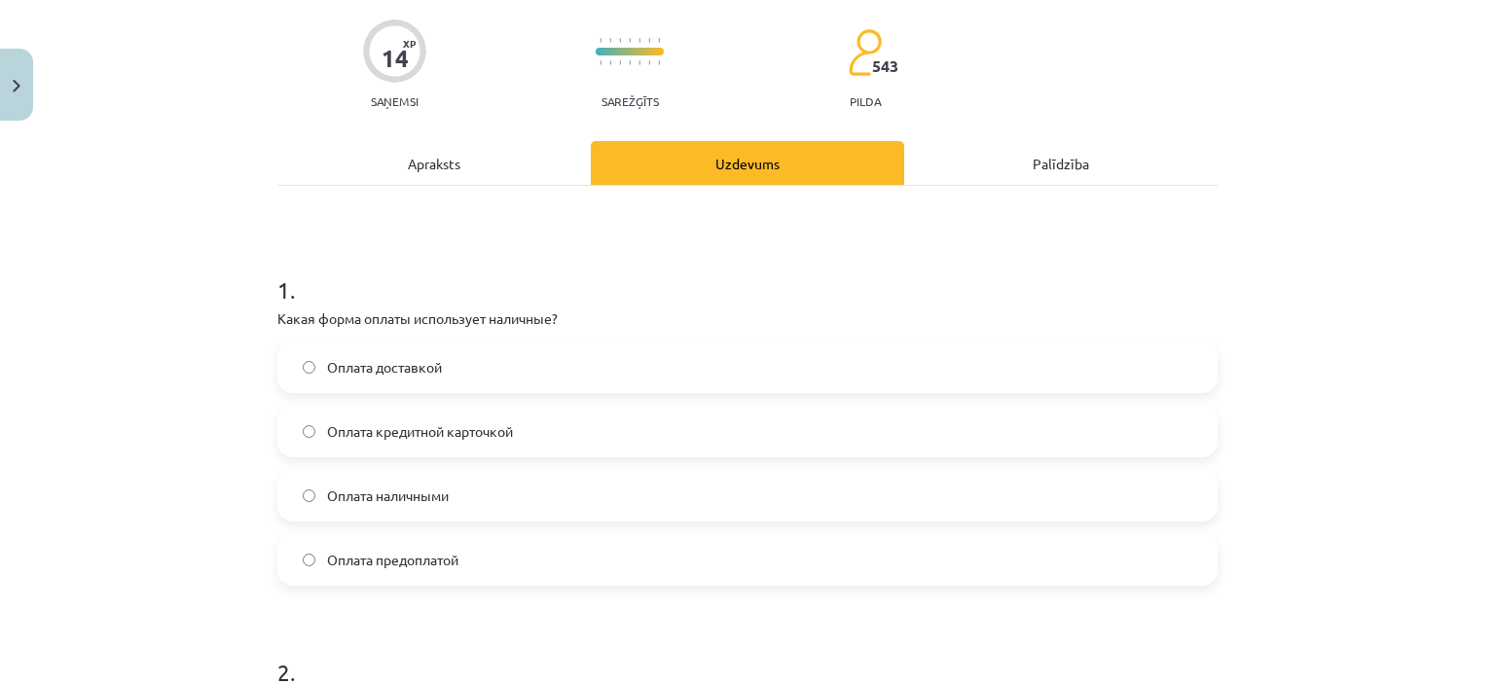
scroll to position [146, 0]
click at [467, 505] on label "Оплата наличными" at bounding box center [747, 494] width 936 height 49
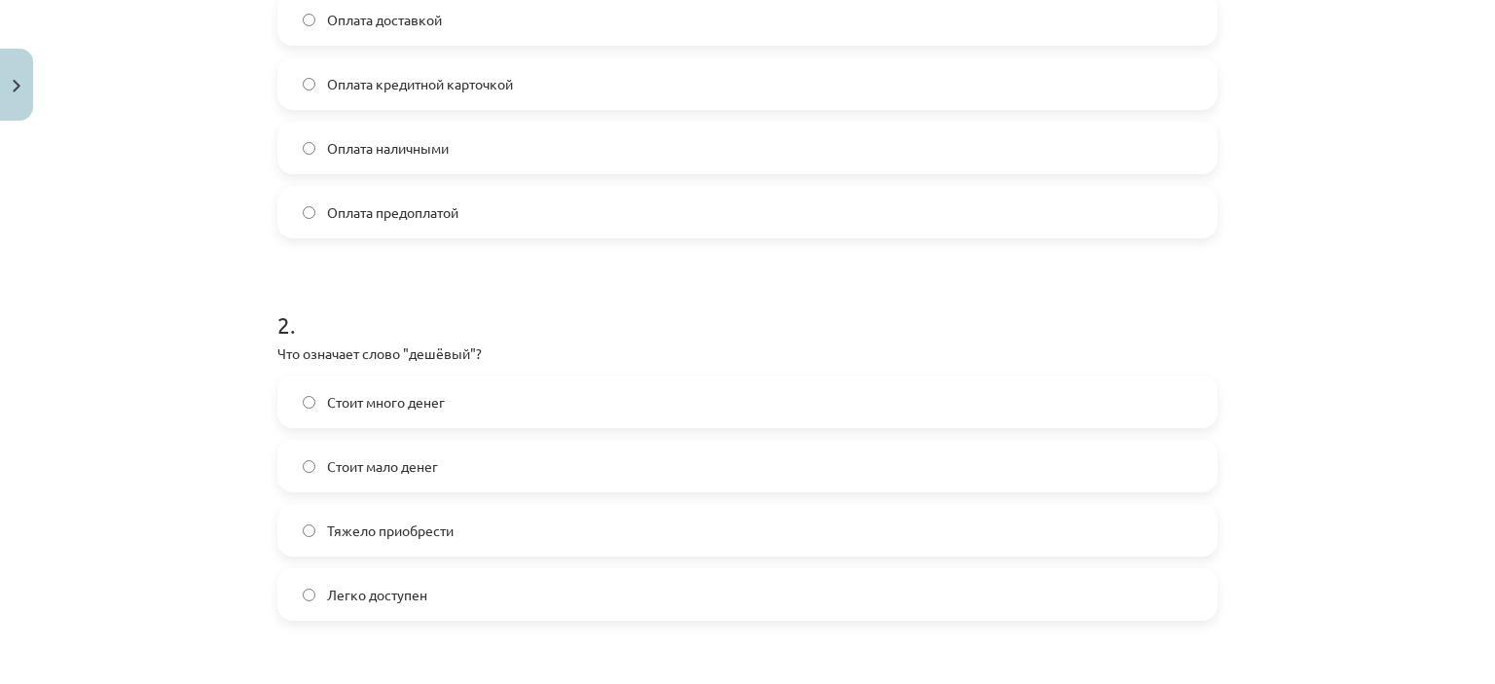
scroll to position [535, 0]
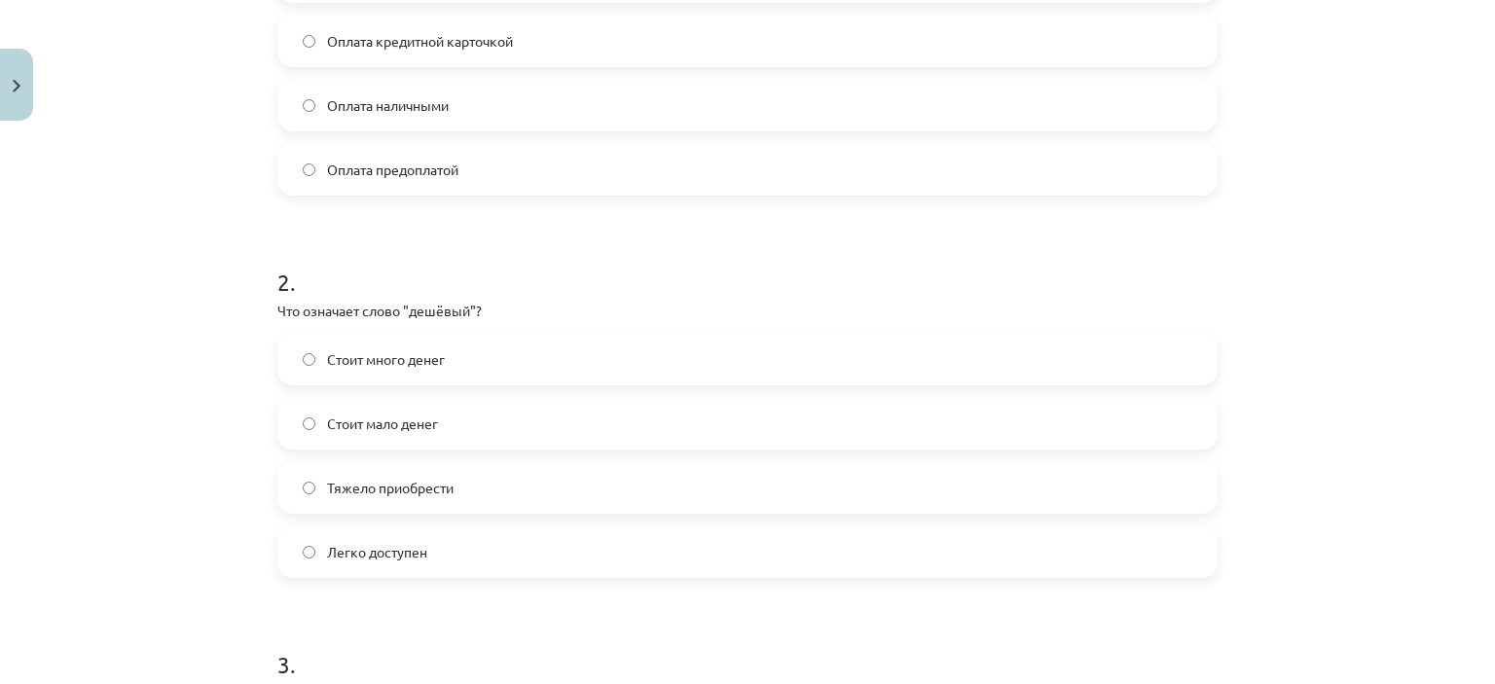
click at [452, 436] on label "Стоит мало денег" at bounding box center [747, 423] width 936 height 49
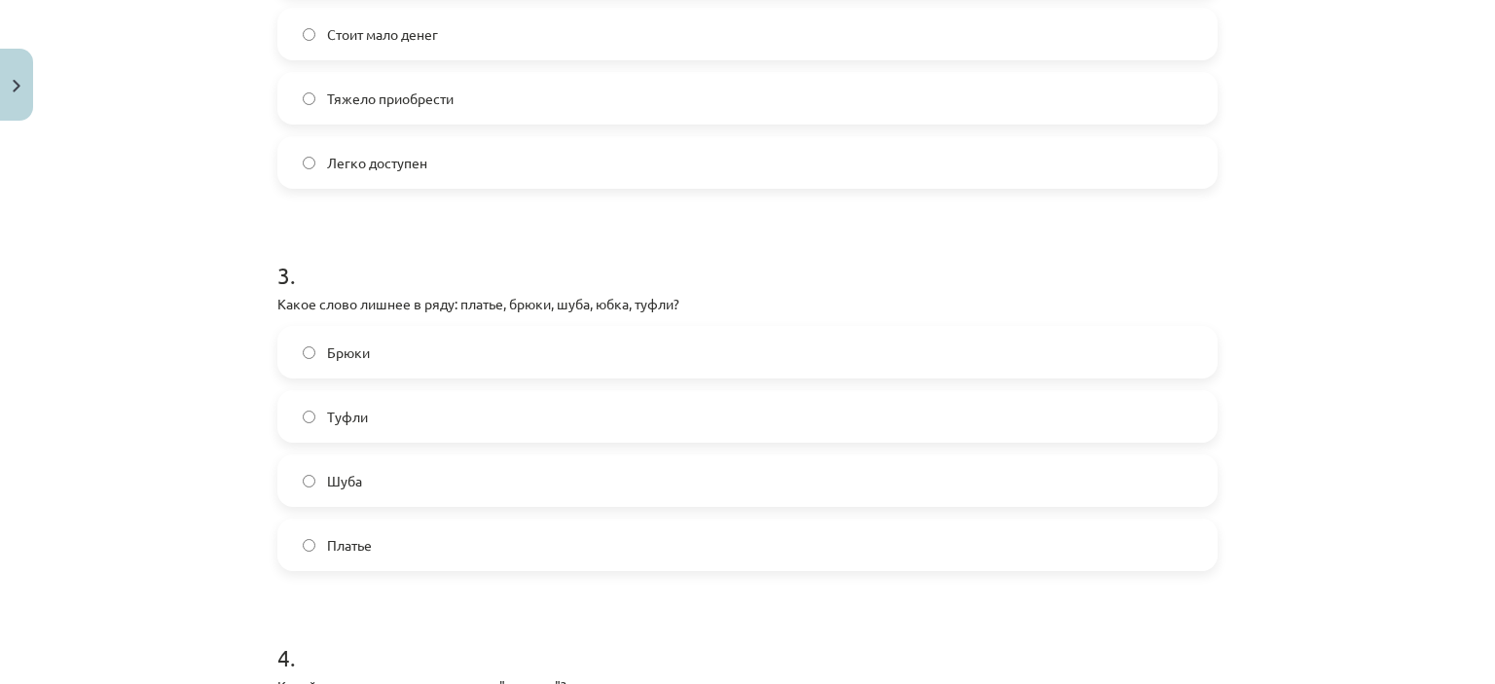
click at [423, 422] on label "Туфли" at bounding box center [747, 416] width 936 height 49
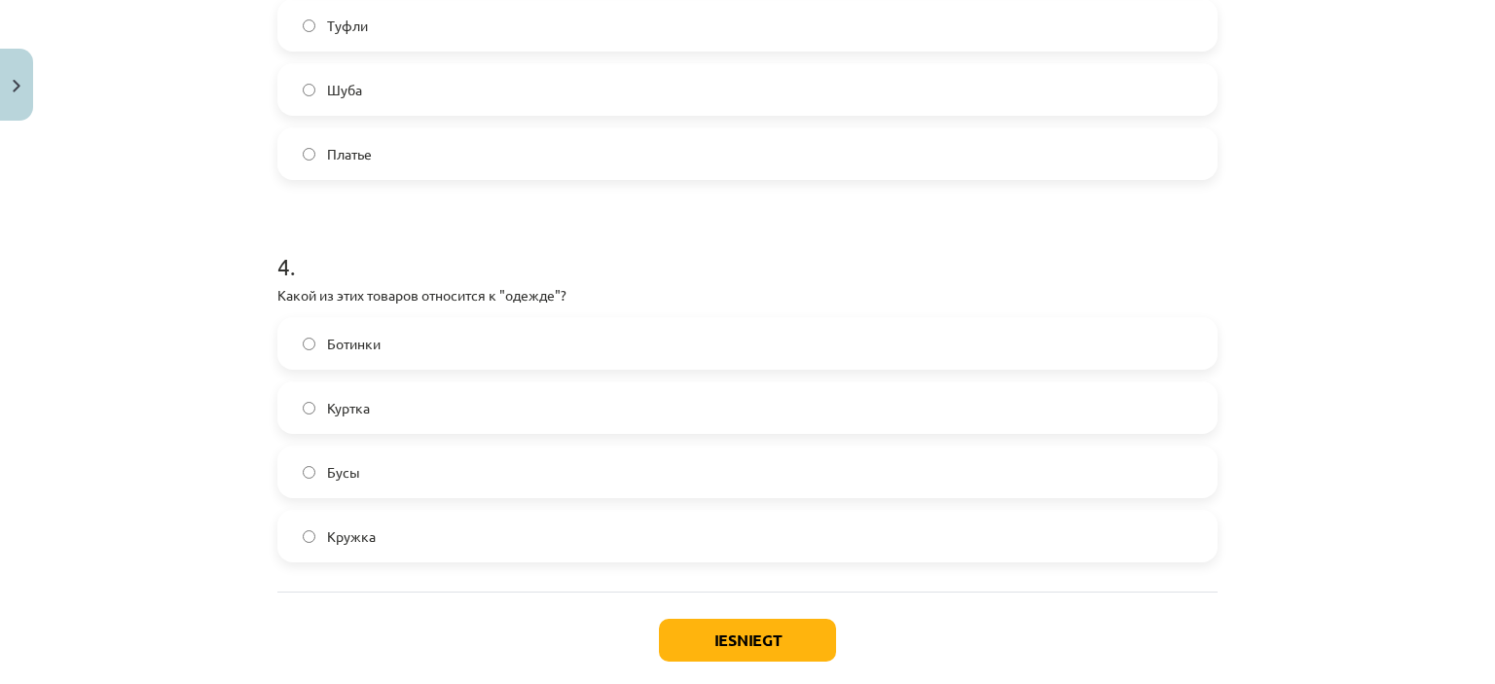
scroll to position [1411, 0]
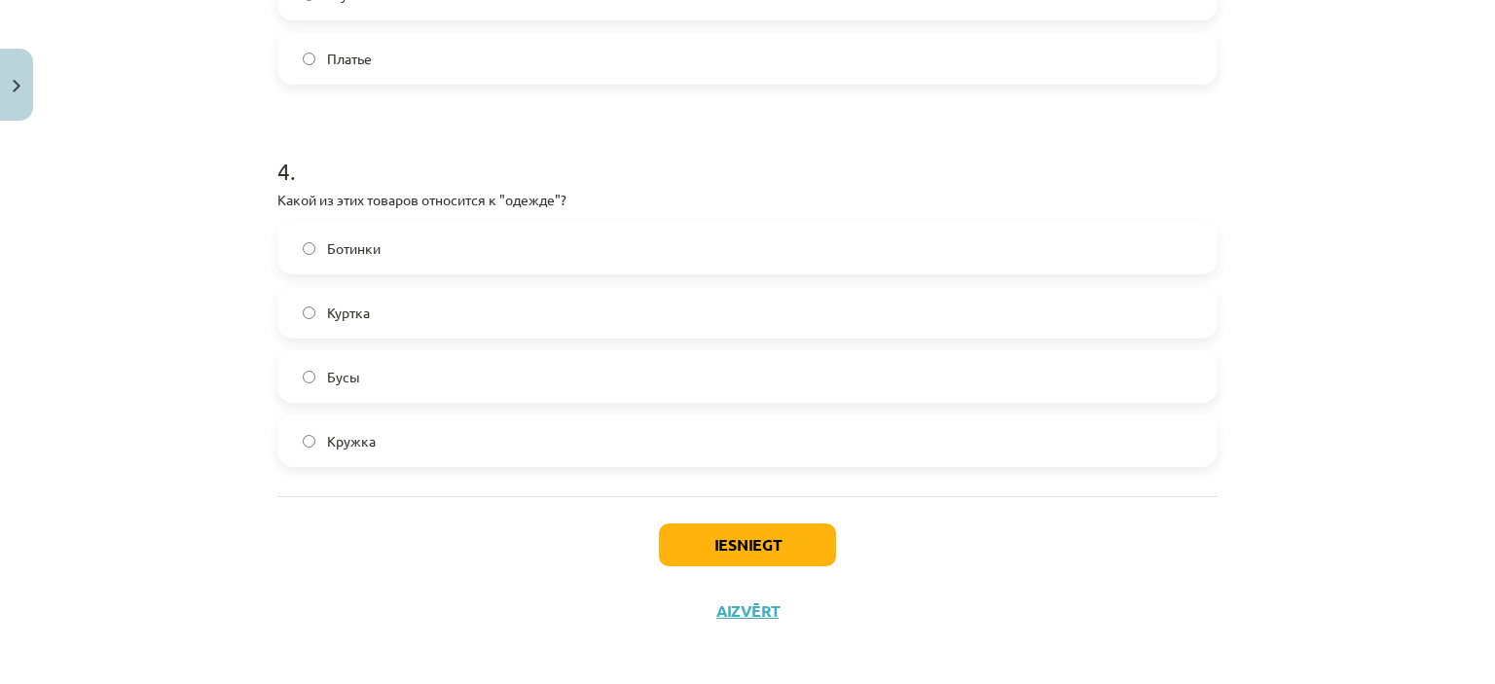
click at [350, 314] on span "Куртка" at bounding box center [348, 313] width 43 height 20
click at [703, 553] on button "Iesniegt" at bounding box center [747, 545] width 177 height 43
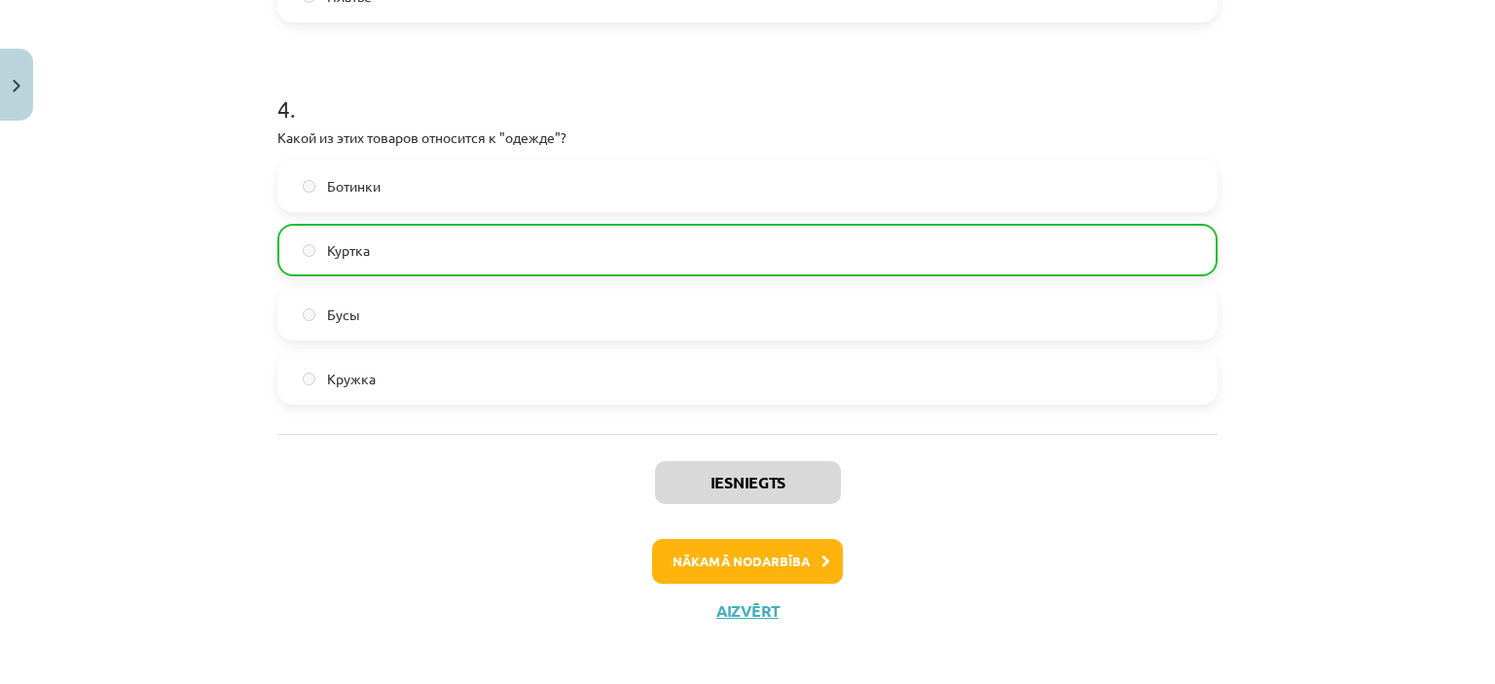
scroll to position [1481, 0]
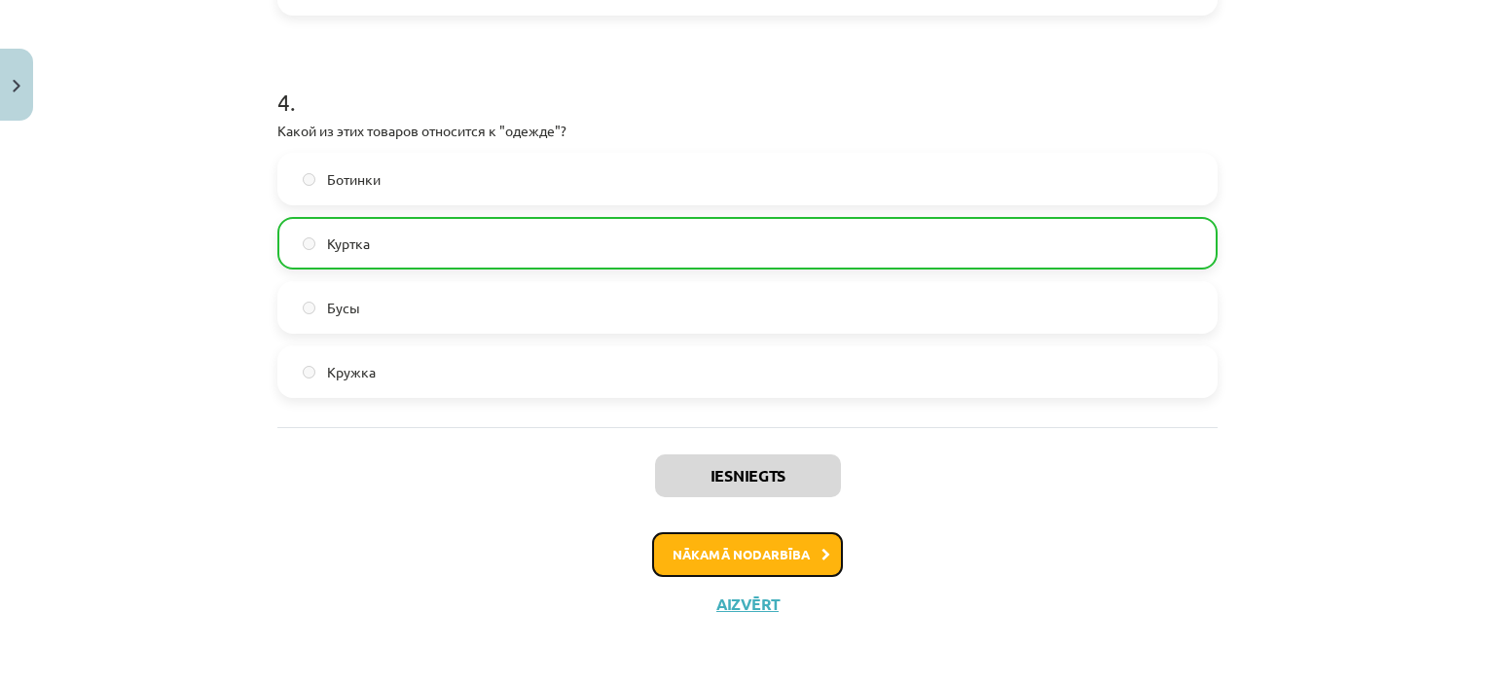
click at [771, 560] on button "Nākamā nodarbība" at bounding box center [747, 554] width 191 height 45
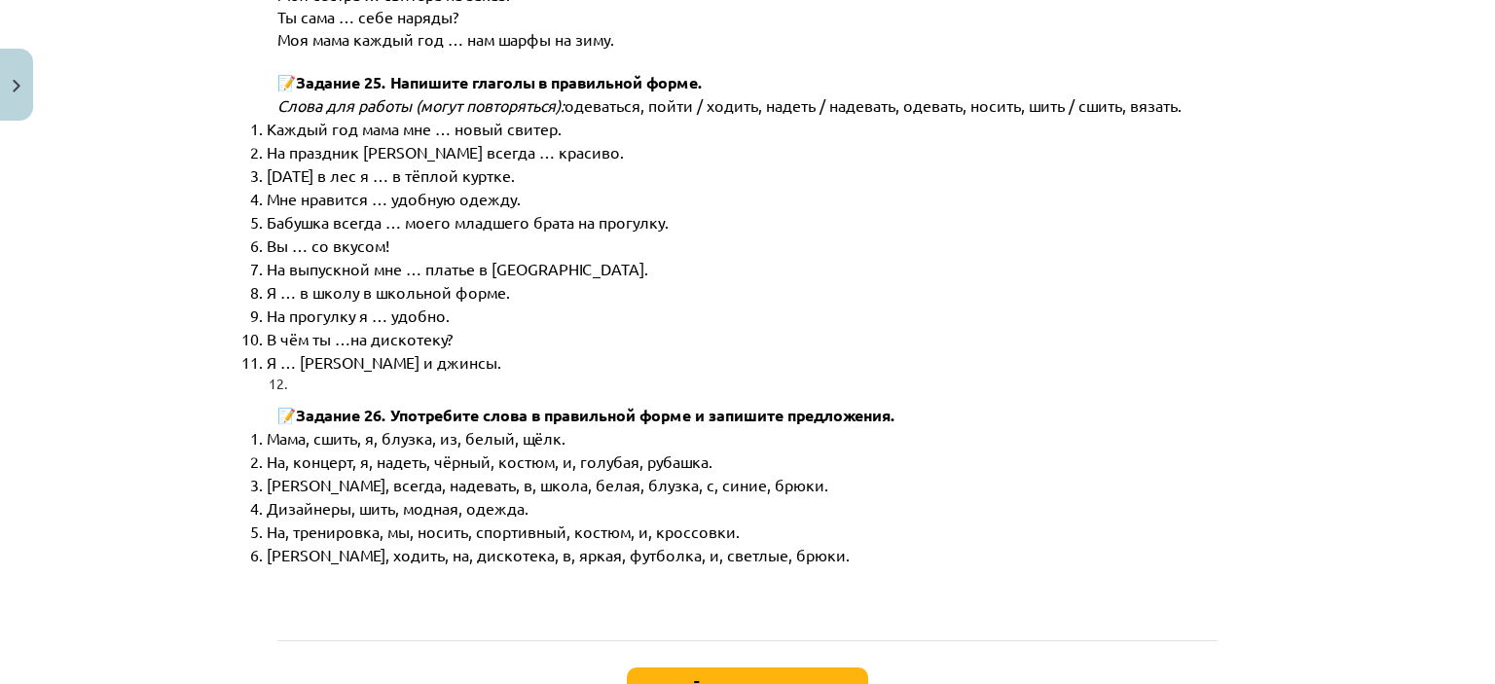
scroll to position [9946, 0]
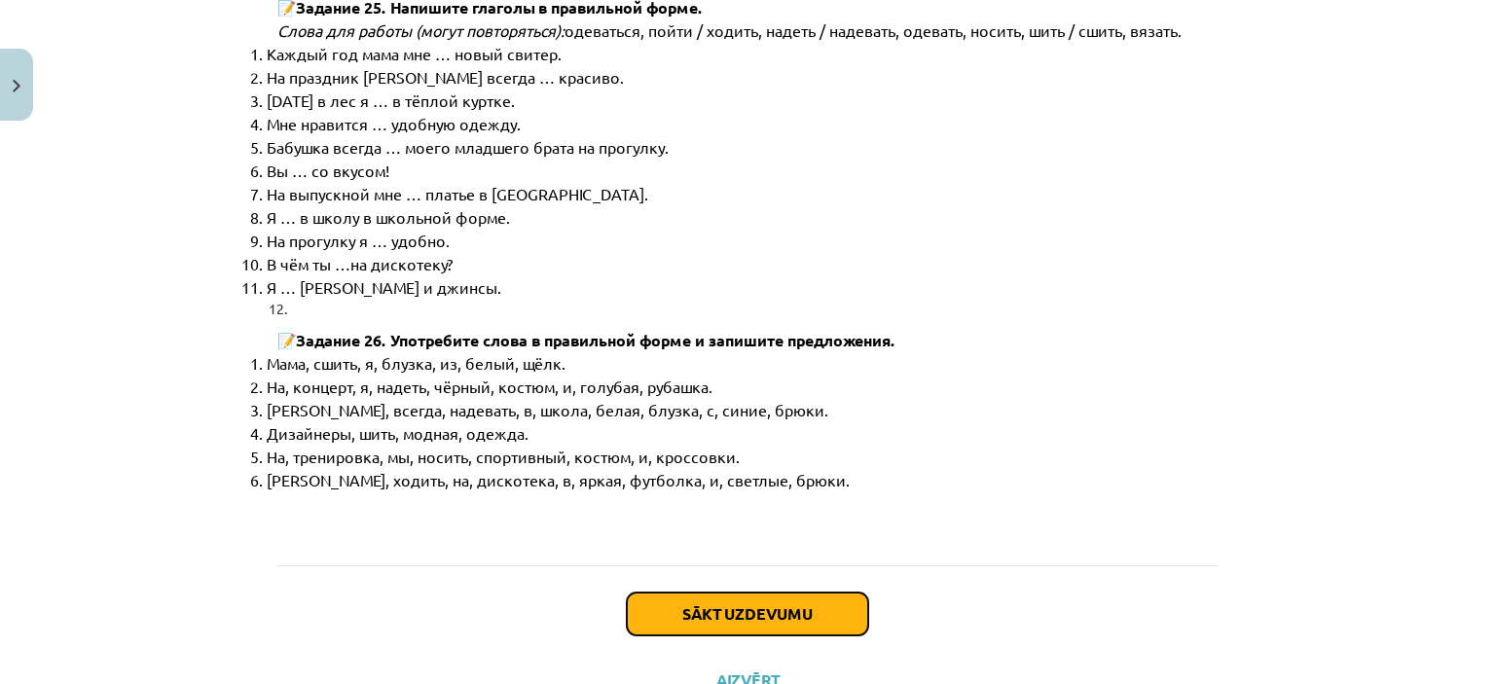
click at [753, 593] on button "Sākt uzdevumu" at bounding box center [747, 614] width 241 height 43
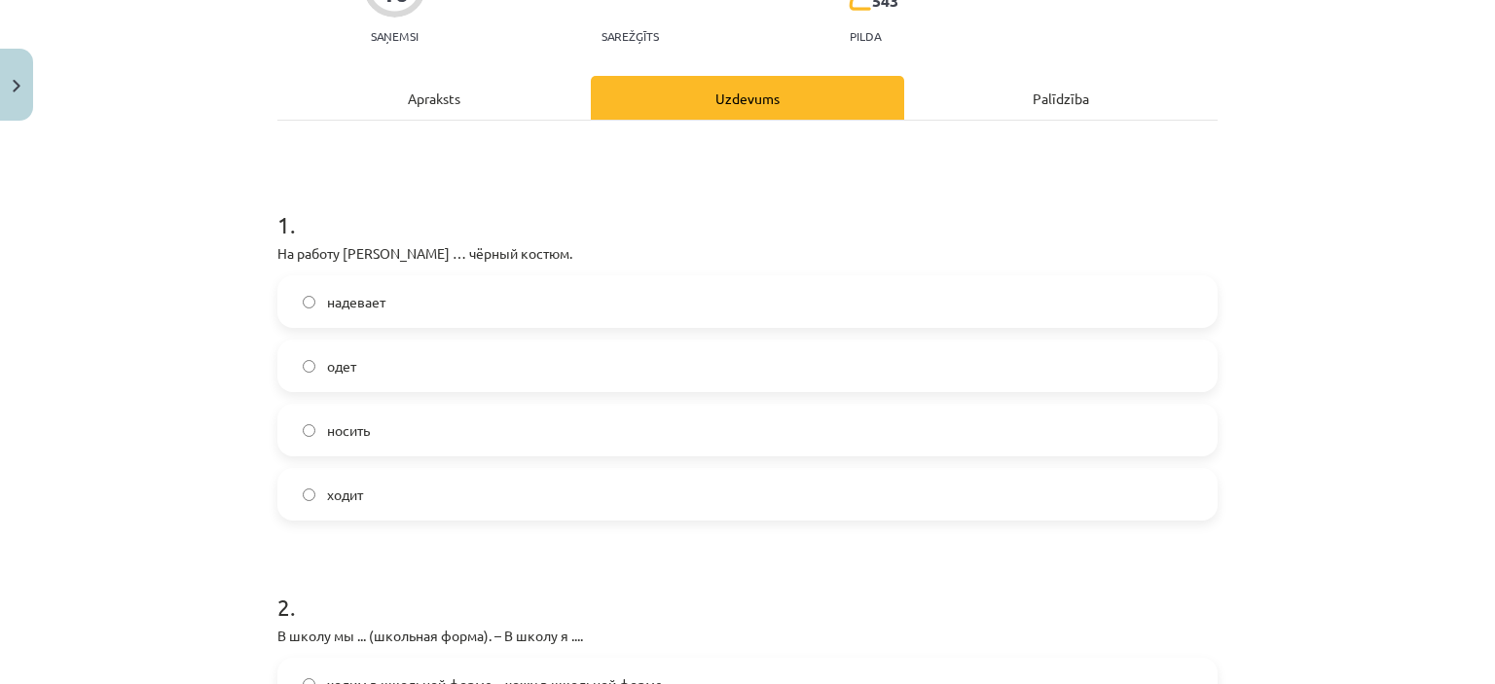
scroll to position [243, 0]
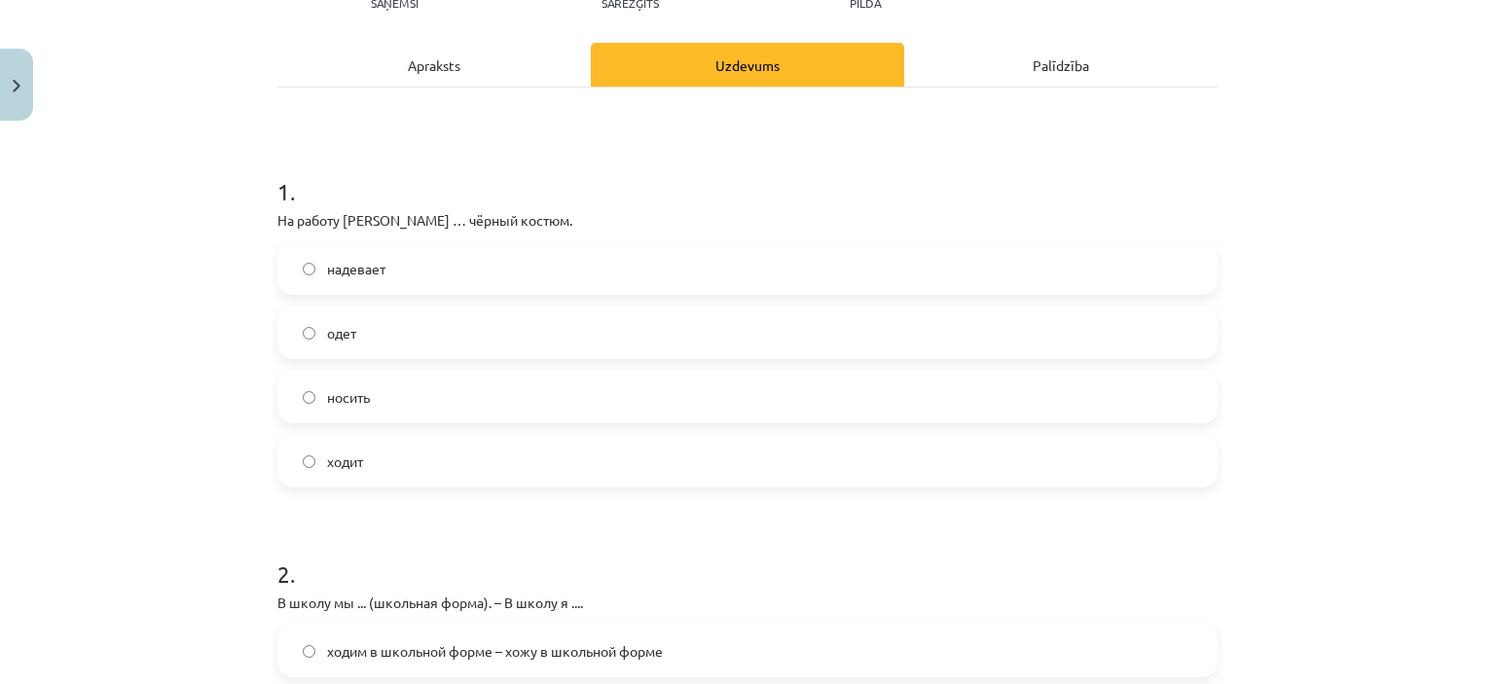
click at [405, 272] on label "надевает" at bounding box center [747, 268] width 936 height 49
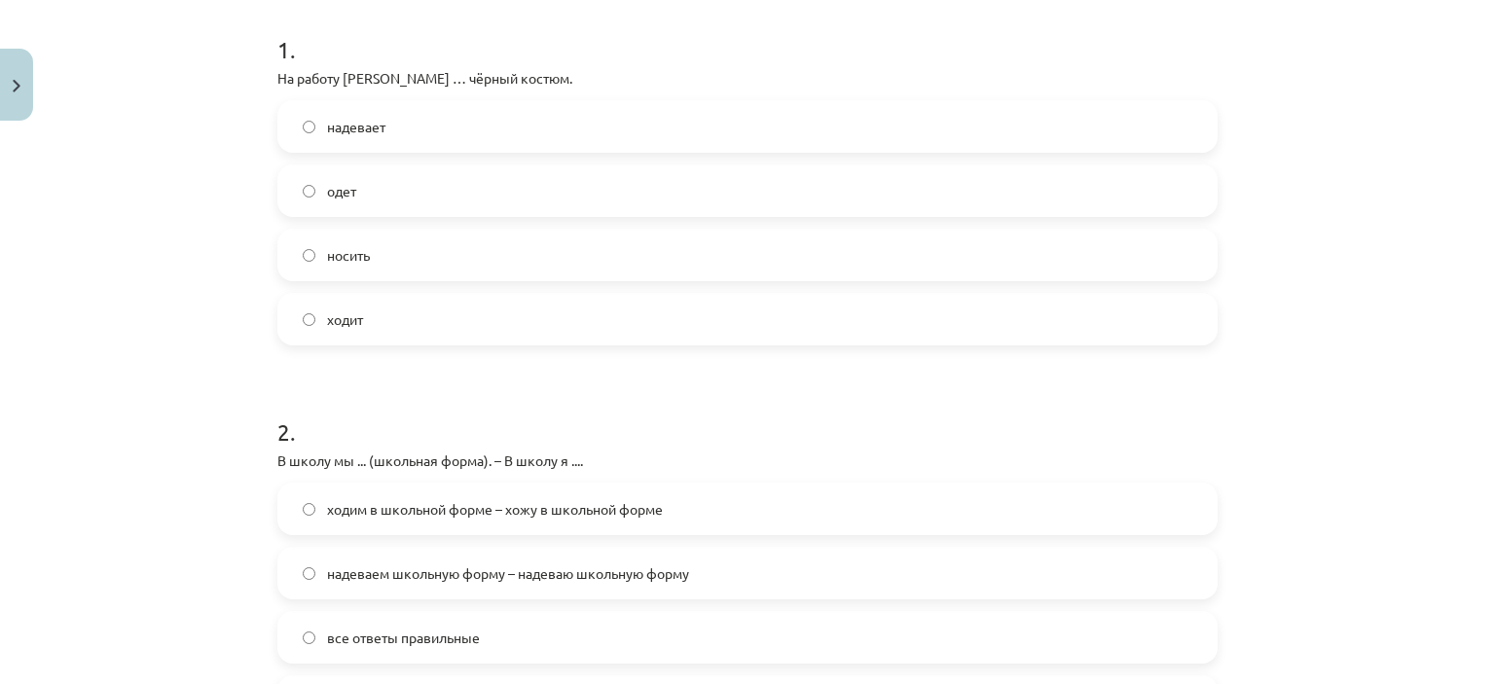
scroll to position [633, 0]
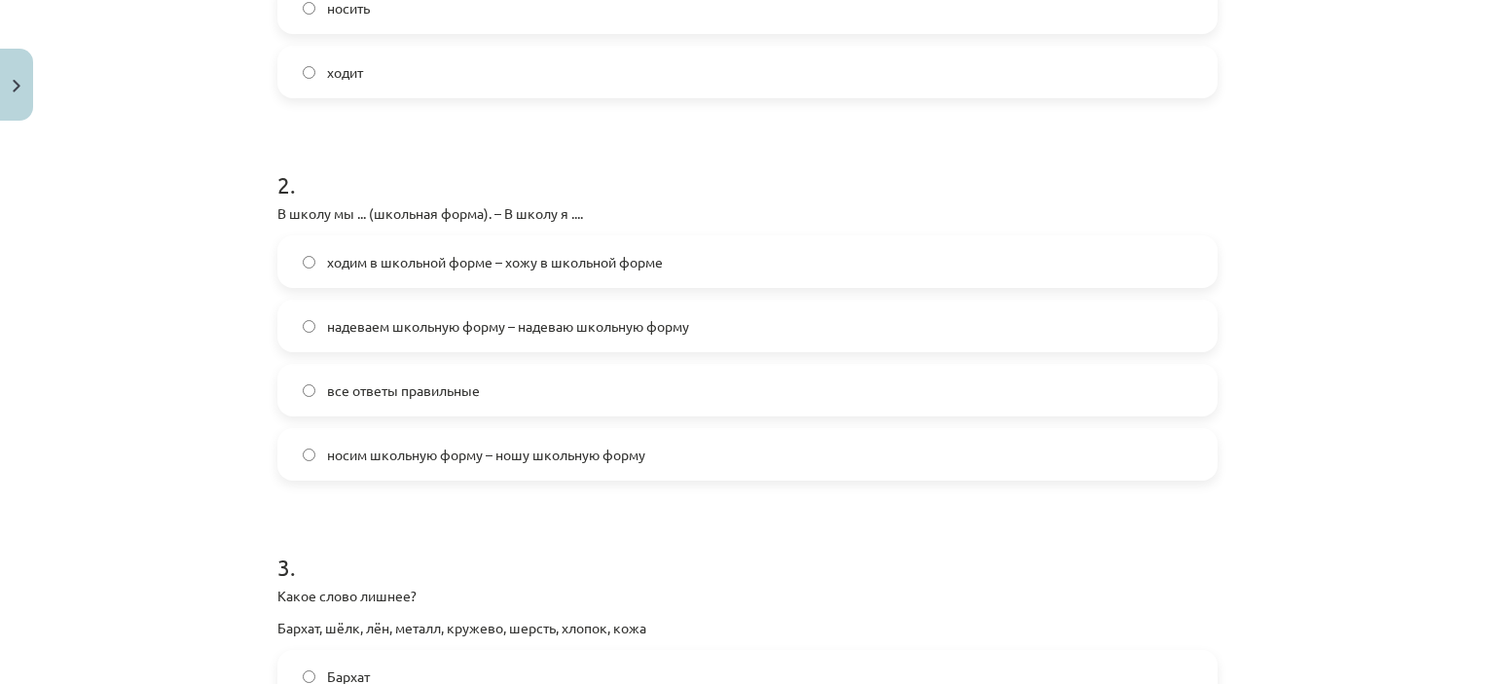
click at [453, 269] on span "ходим в школьной форме – хожу в школьной форме" at bounding box center [495, 262] width 336 height 20
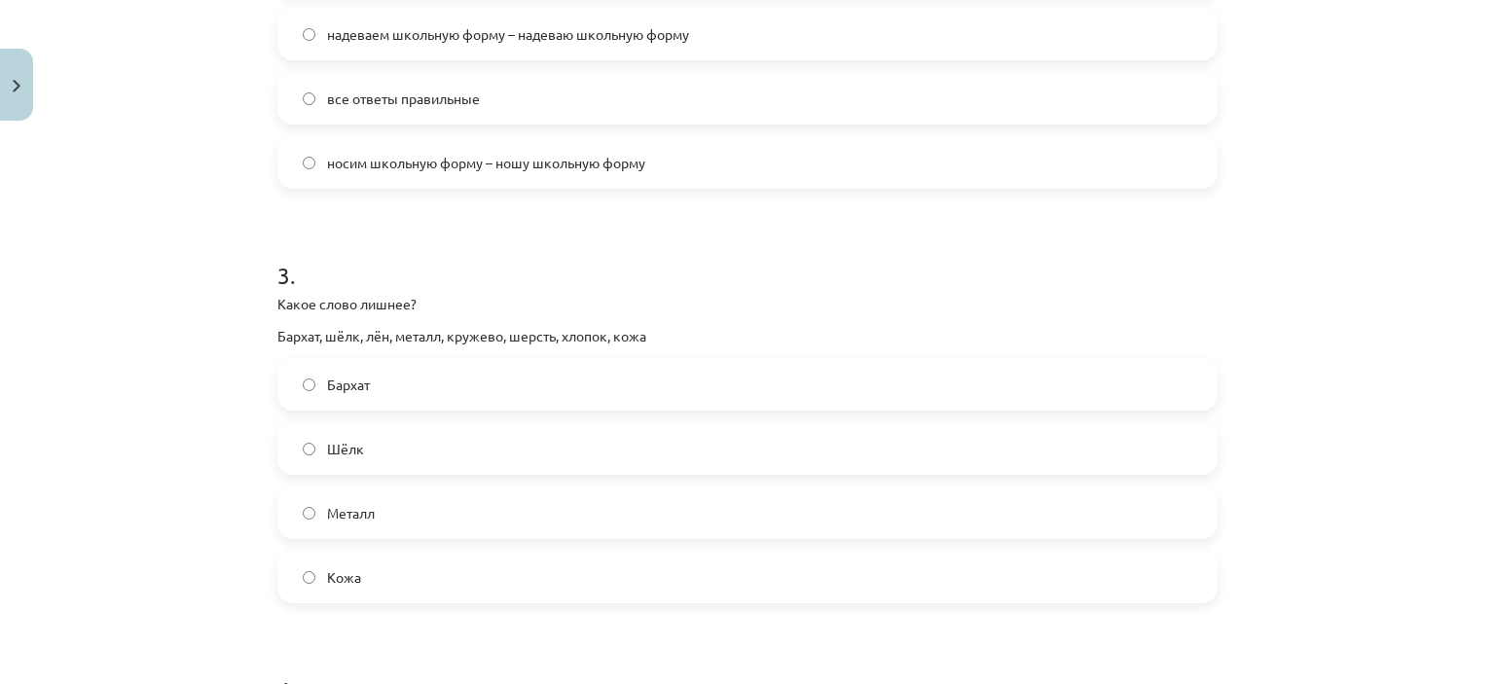
scroll to position [1022, 0]
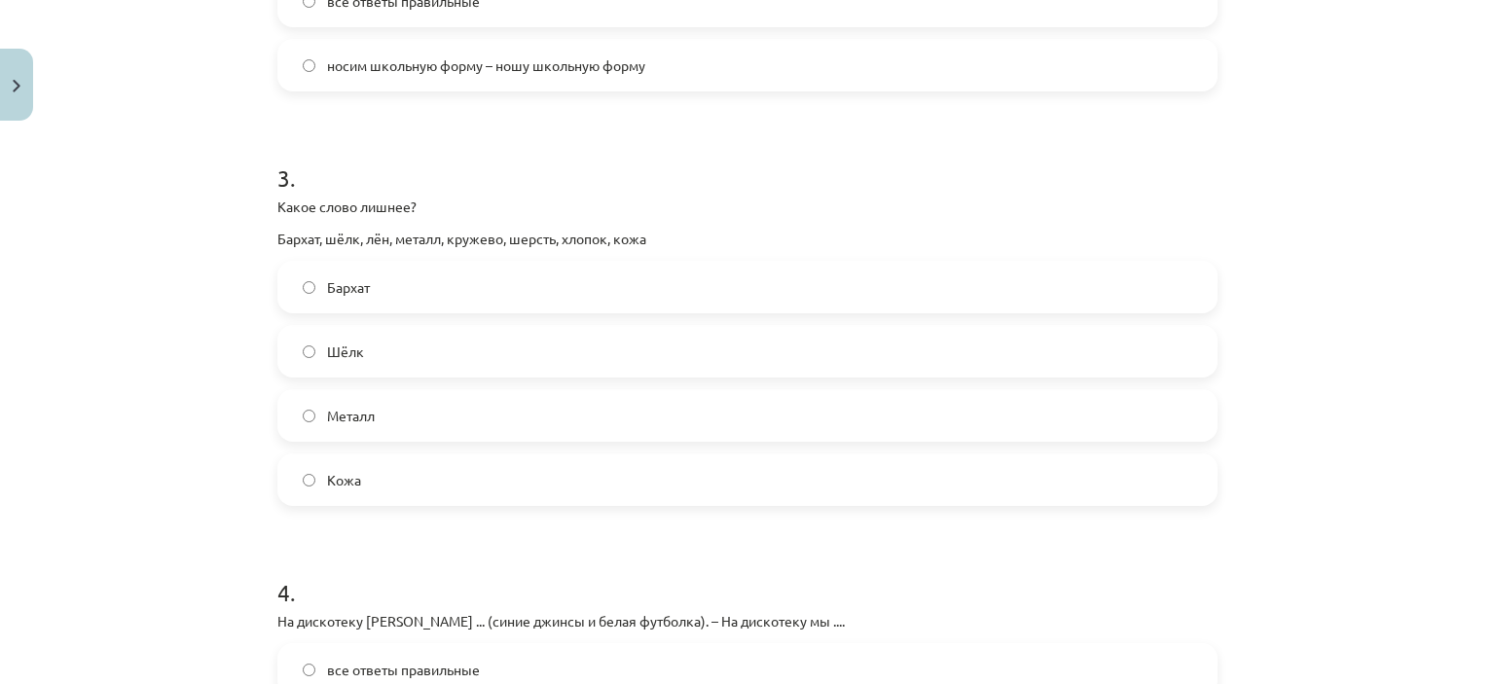
click at [361, 416] on span "Металл" at bounding box center [351, 416] width 48 height 20
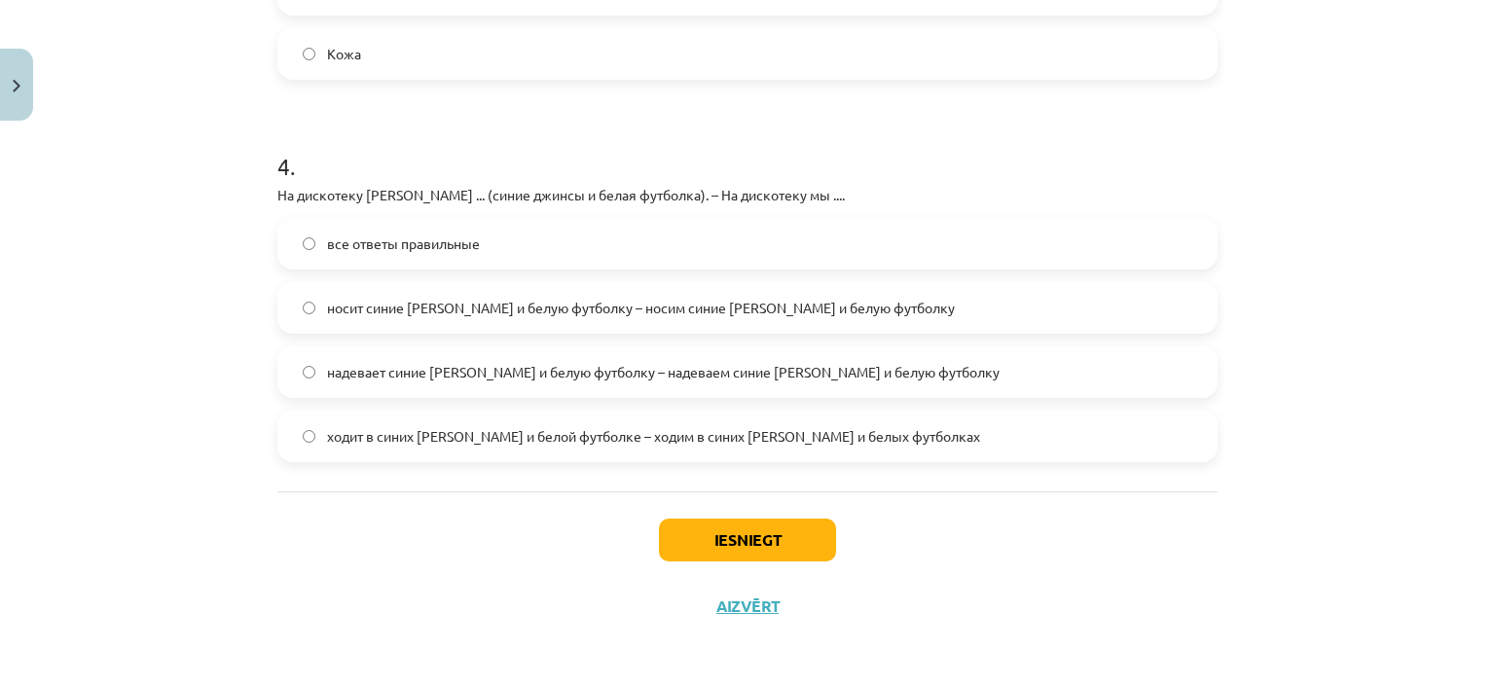
scroll to position [1451, 0]
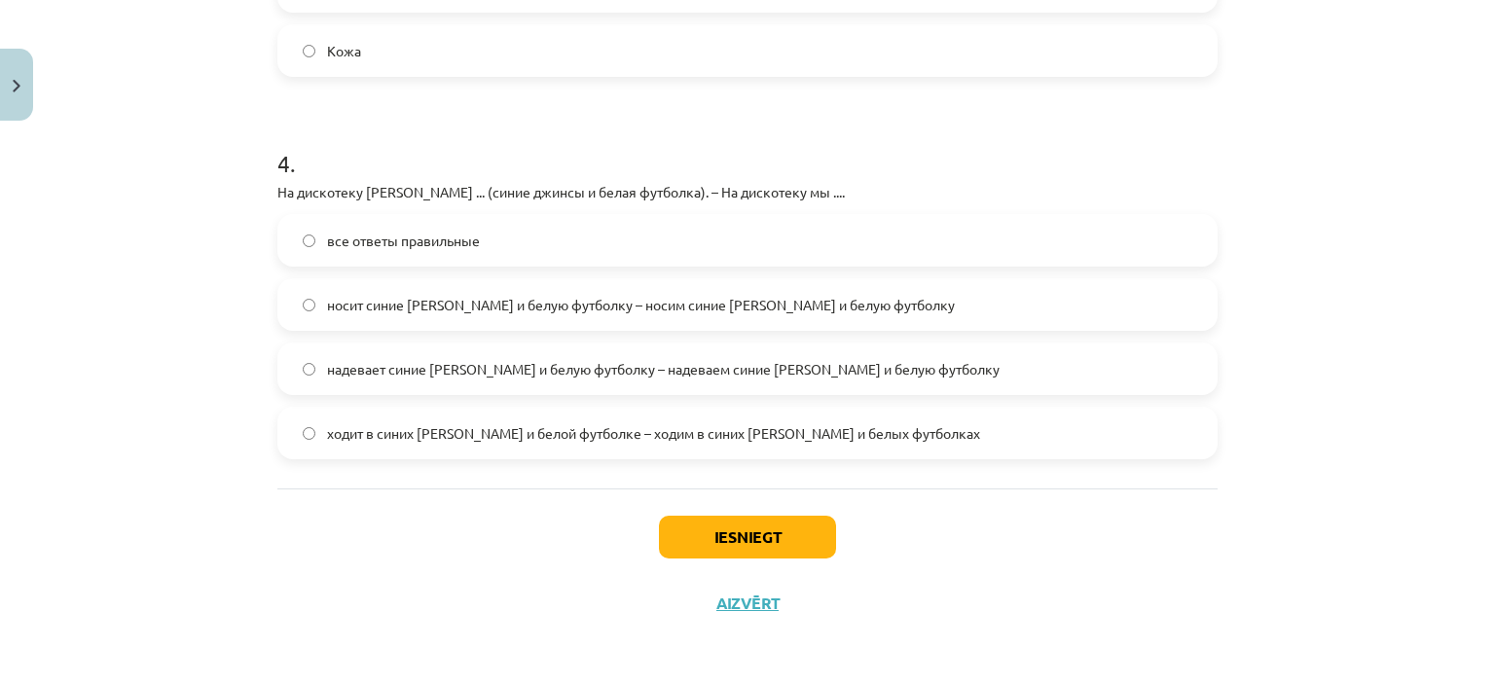
click at [491, 315] on label "носит синие джинсы и белую футболку – носим синие джинсы и белую футболку" at bounding box center [747, 304] width 936 height 49
click at [758, 536] on button "Iesniegt" at bounding box center [747, 537] width 177 height 43
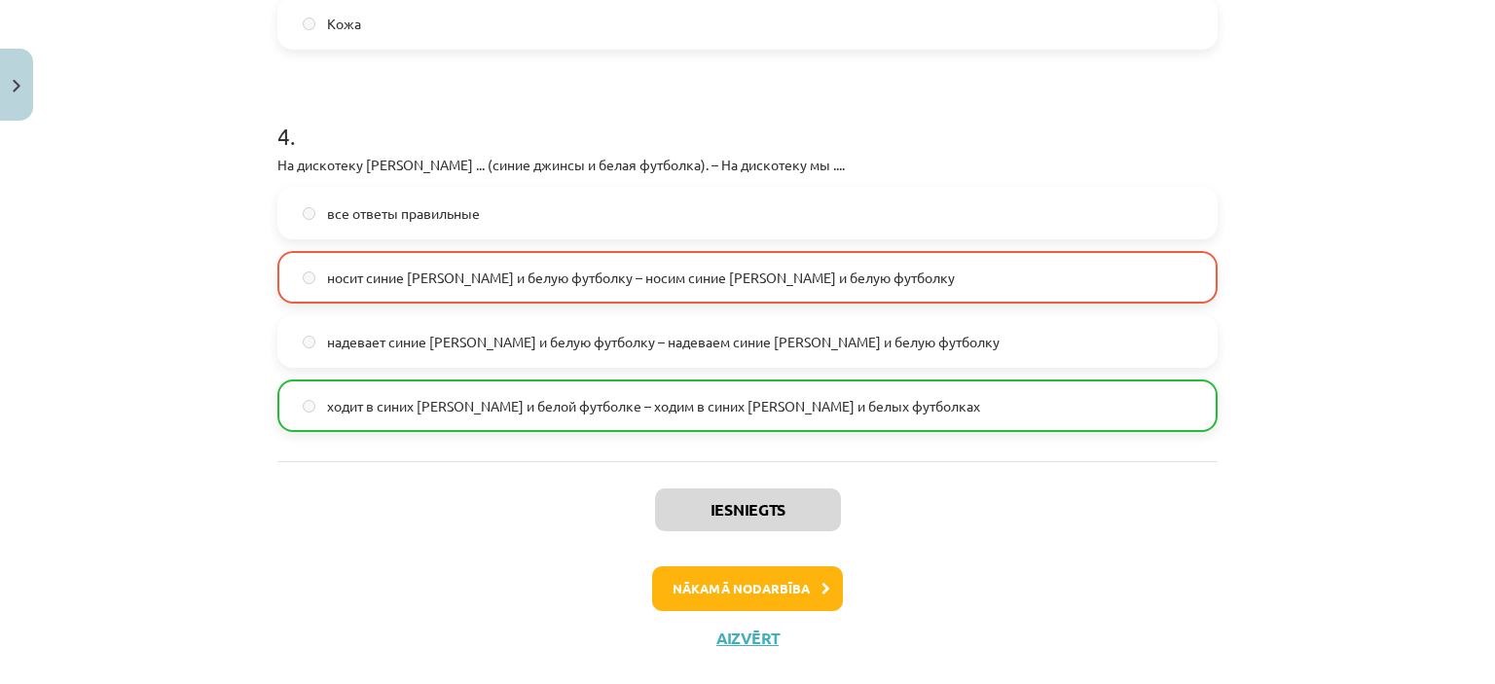
scroll to position [1513, 0]
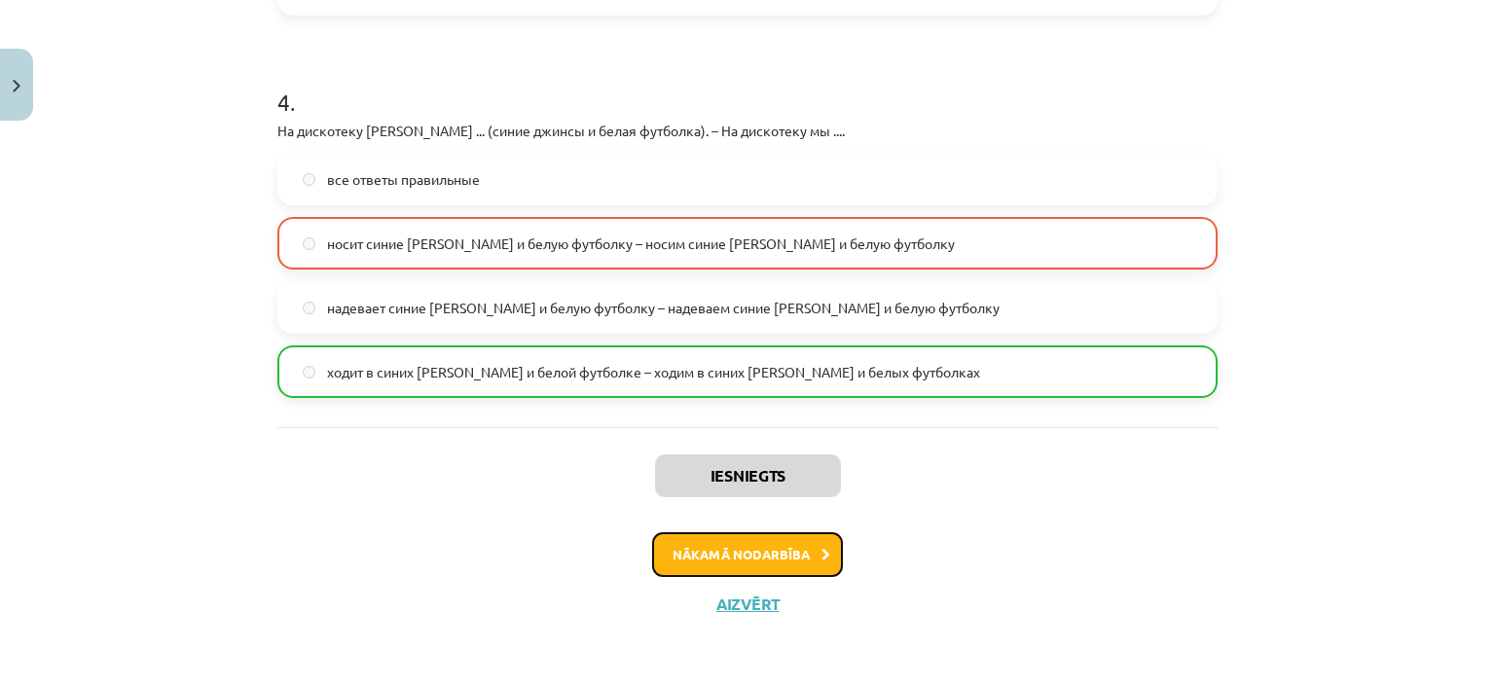
click at [767, 536] on button "Nākamā nodarbība" at bounding box center [747, 554] width 191 height 45
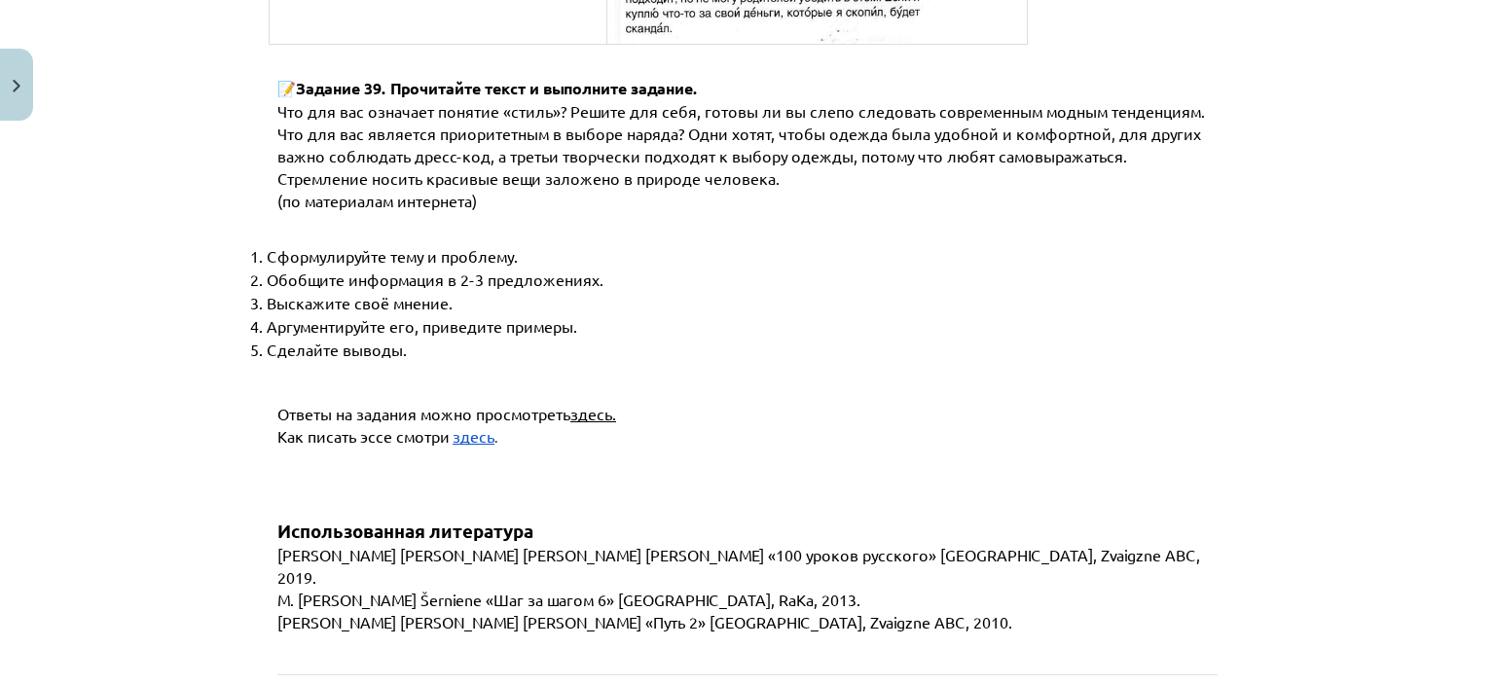
scroll to position [7499, 0]
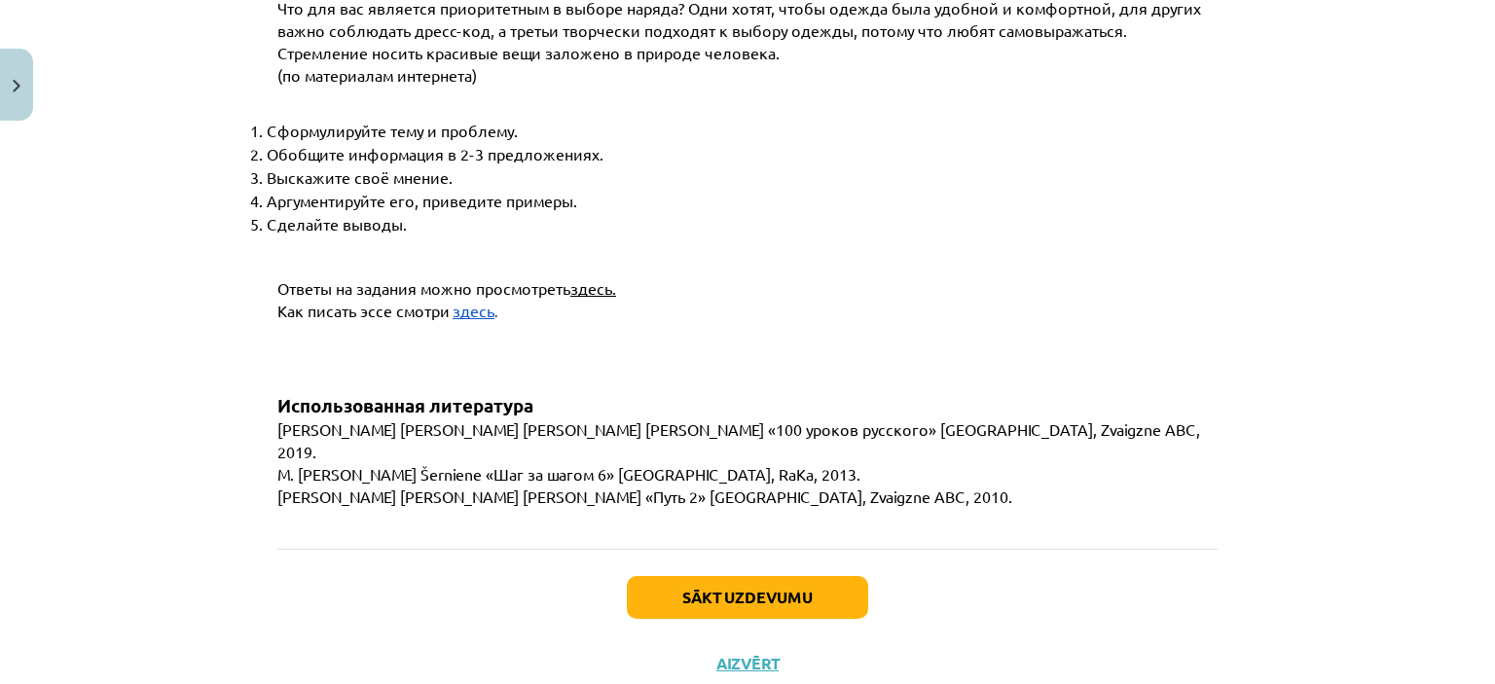
click at [453, 301] on span "здесь" at bounding box center [474, 310] width 42 height 19
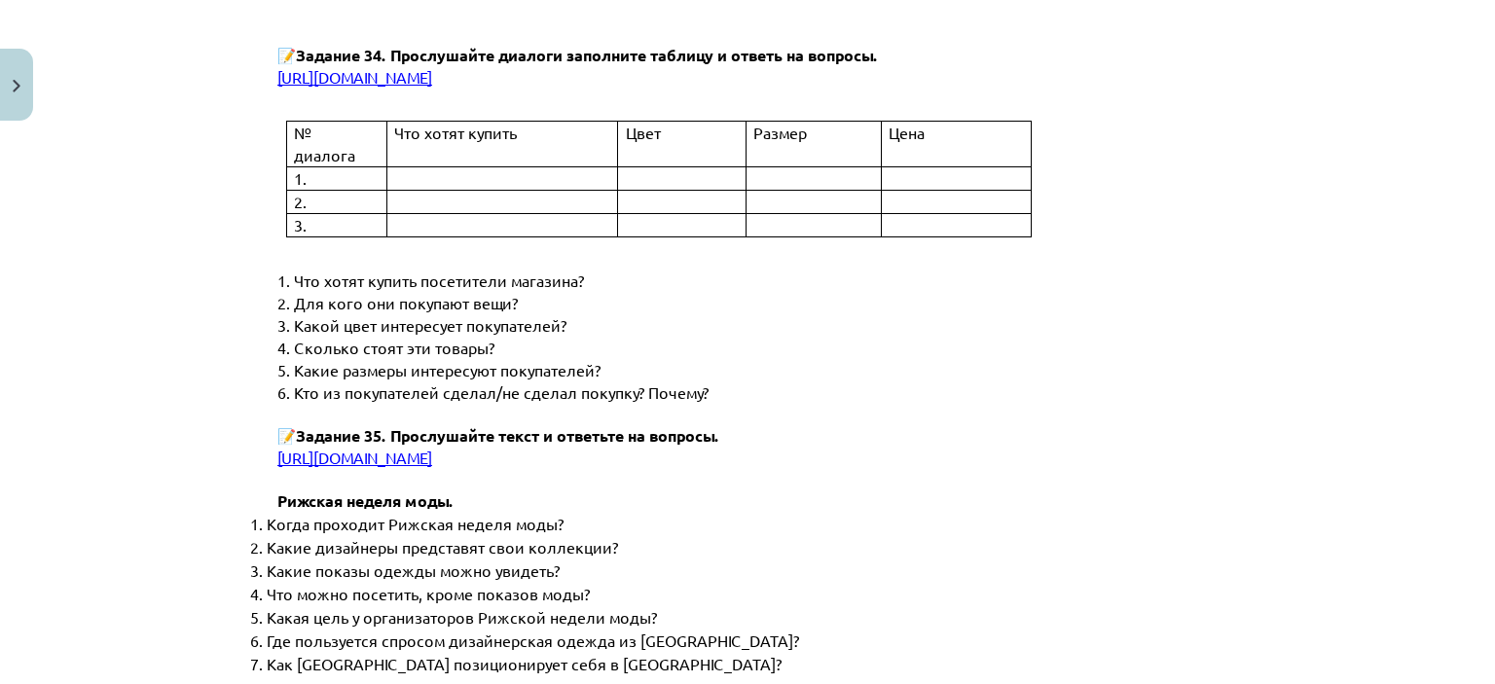
scroll to position [5257, 0]
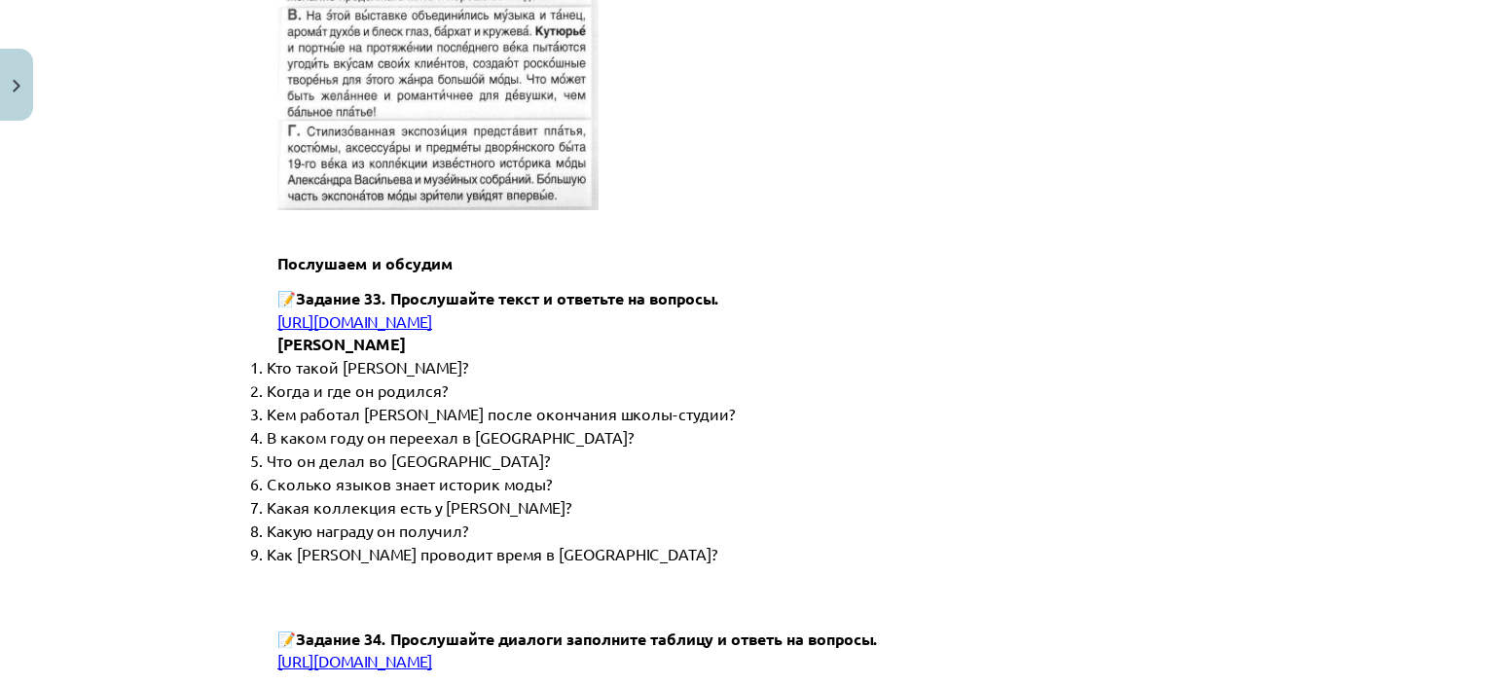
click at [366, 311] on span "[URL][DOMAIN_NAME]" at bounding box center [354, 320] width 155 height 19
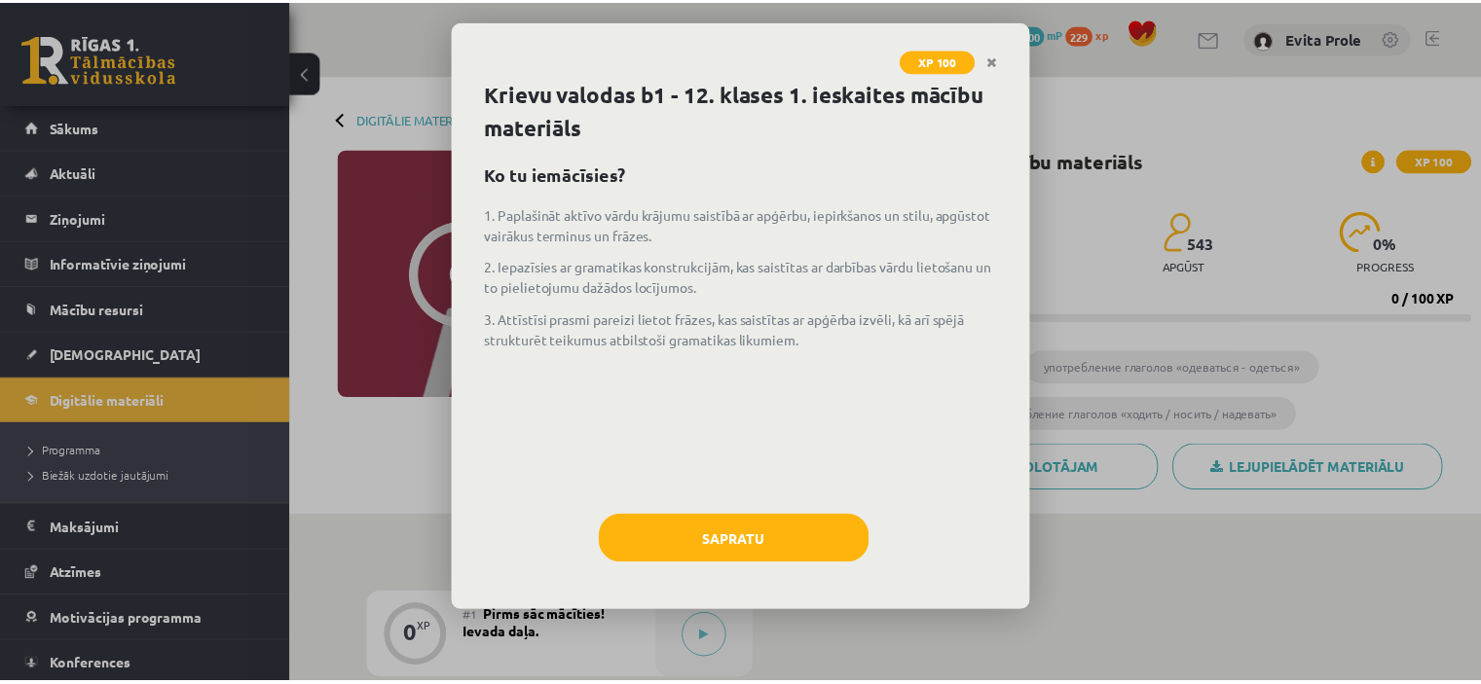
scroll to position [234, 0]
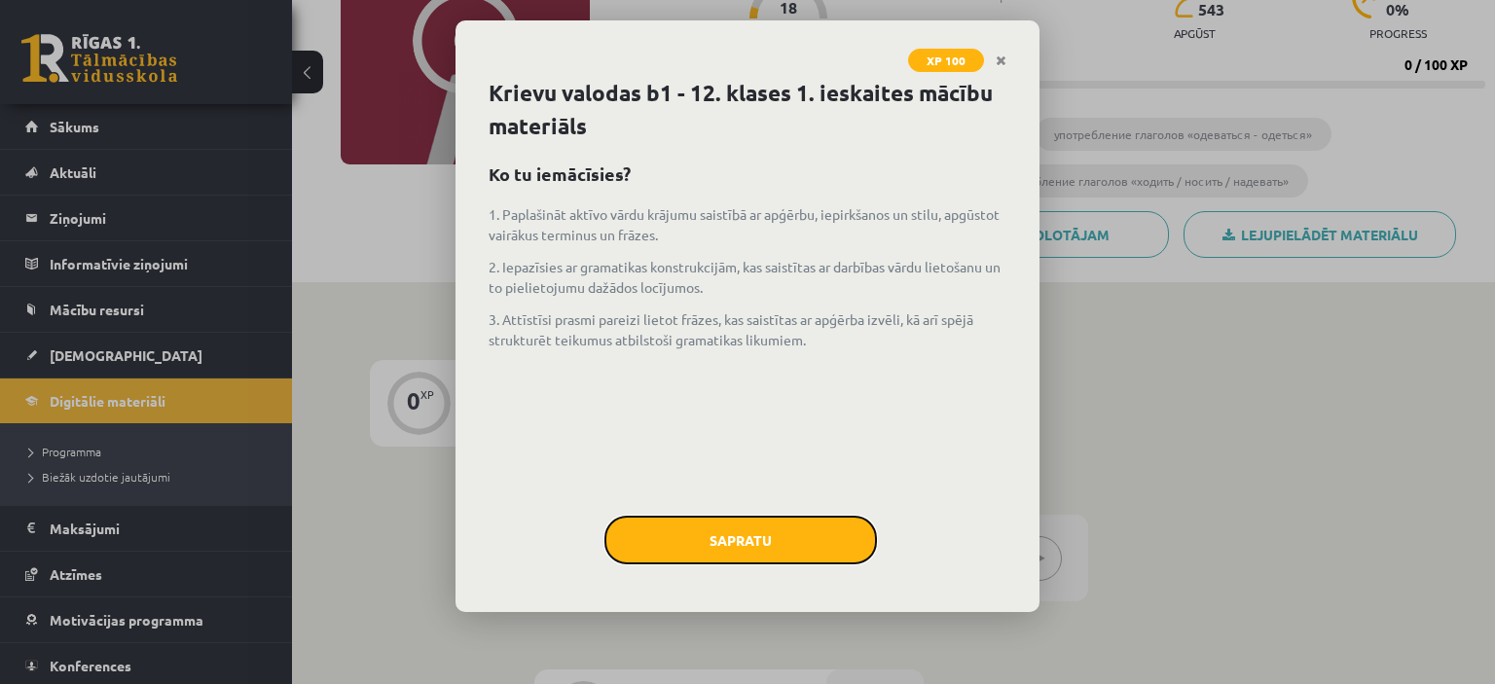
click at [709, 537] on button "Sapratu" at bounding box center [741, 540] width 273 height 49
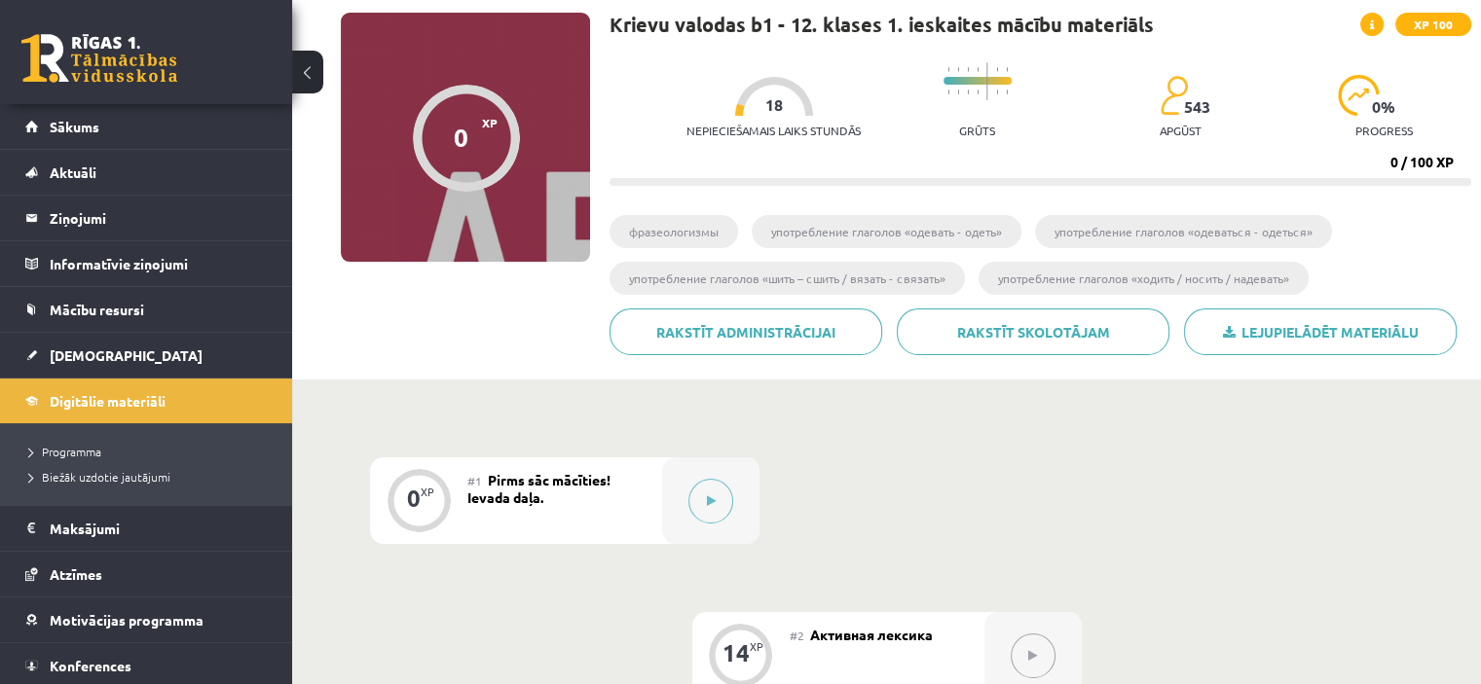
scroll to position [0, 0]
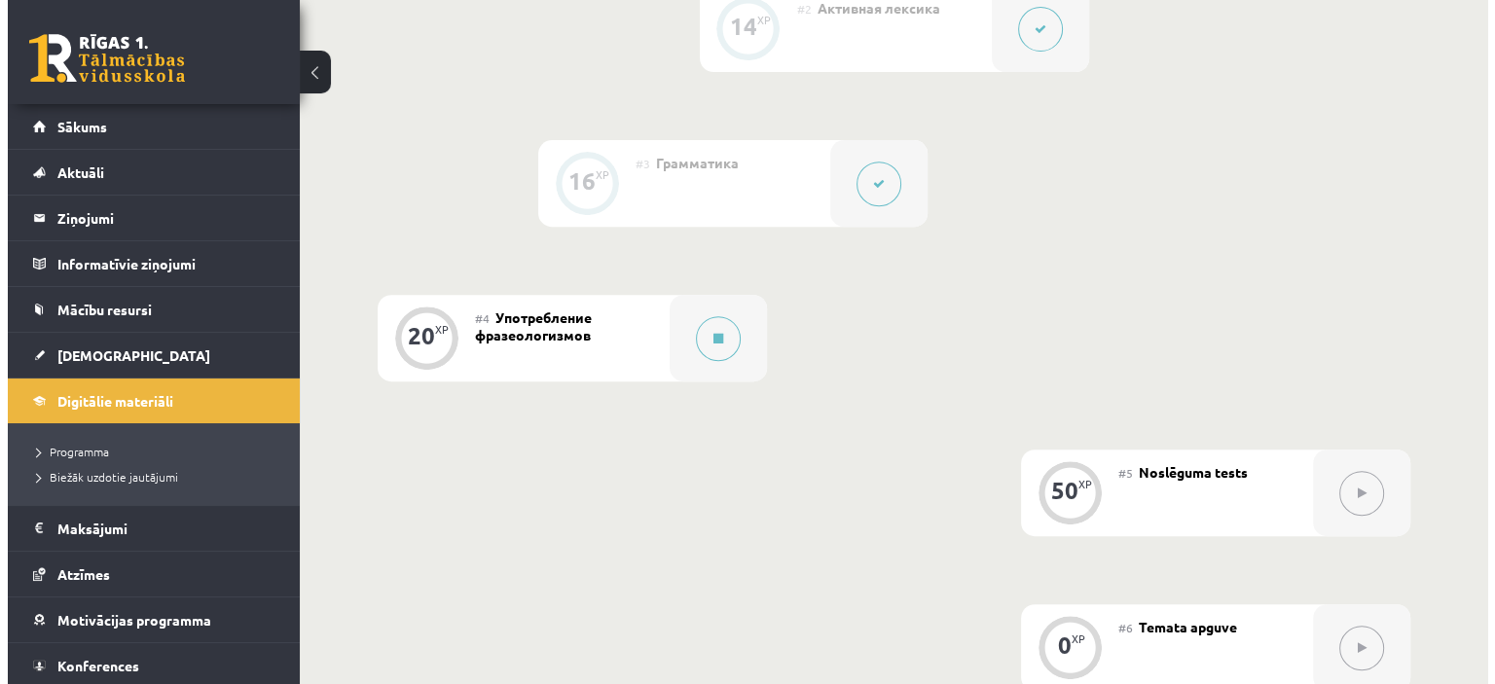
scroll to position [376, 0]
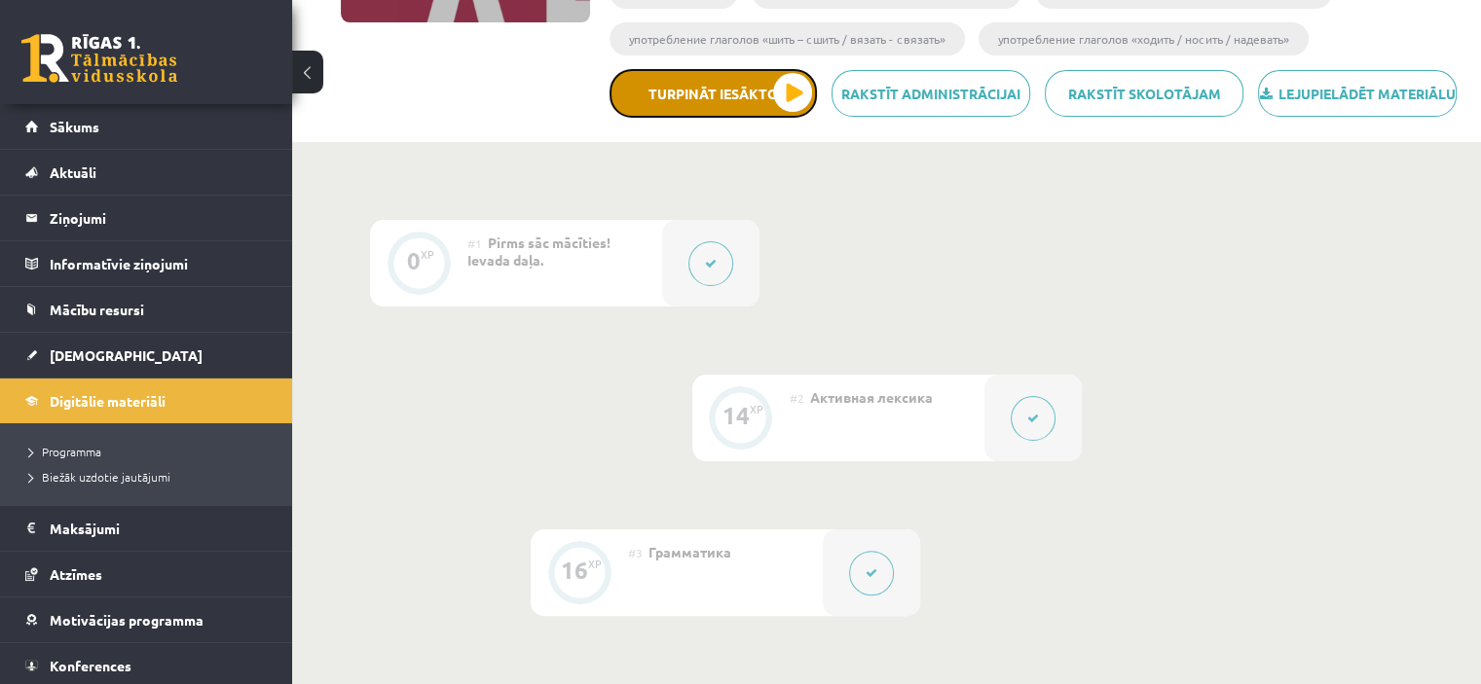
click at [680, 104] on button "Turpināt iesākto" at bounding box center [712, 93] width 207 height 49
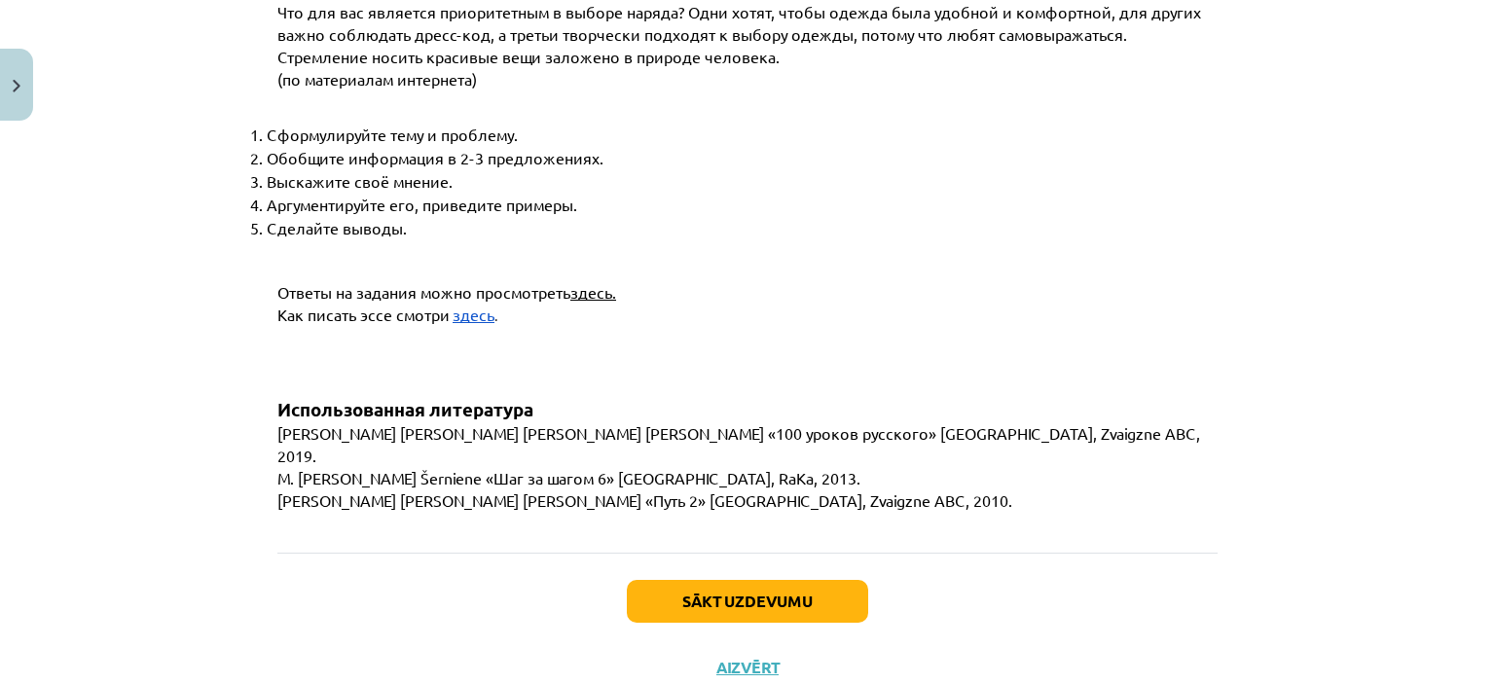
scroll to position [7499, 0]
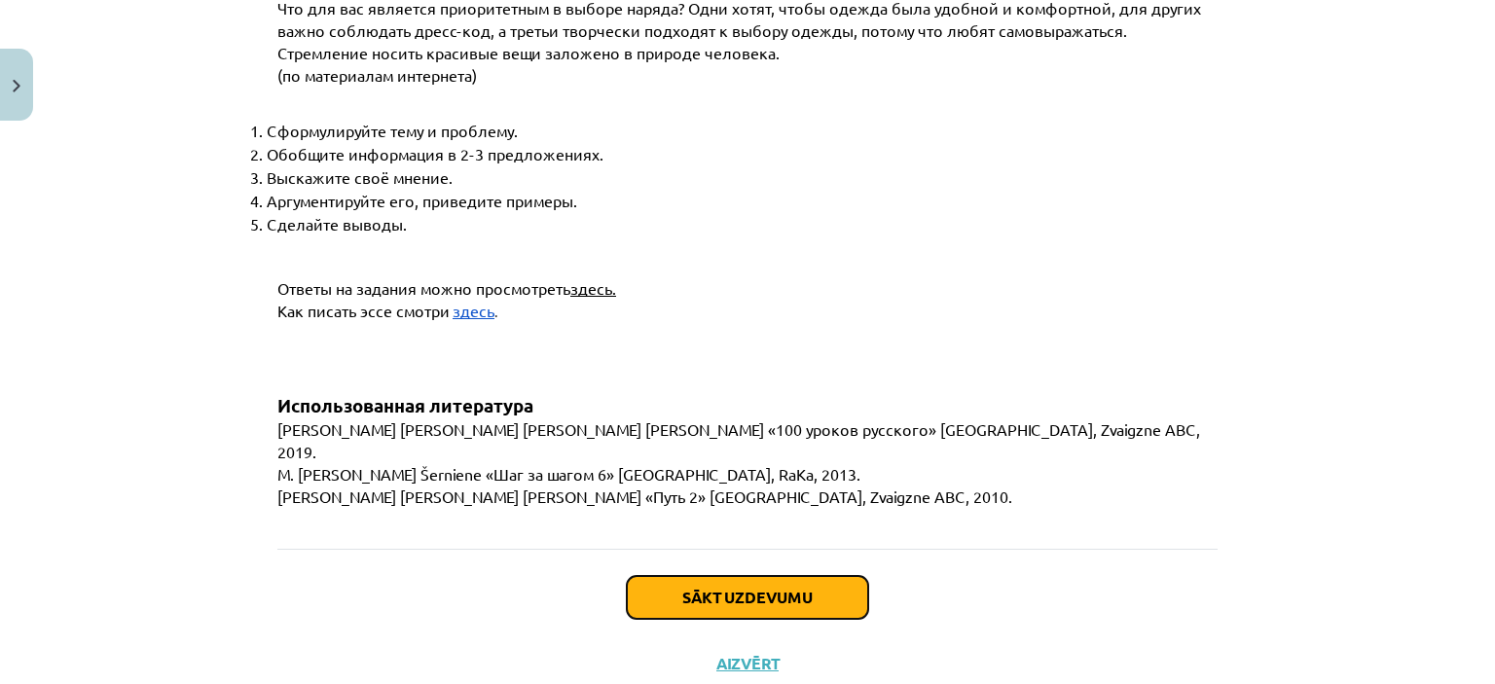
click at [786, 576] on button "Sākt uzdevumu" at bounding box center [747, 597] width 241 height 43
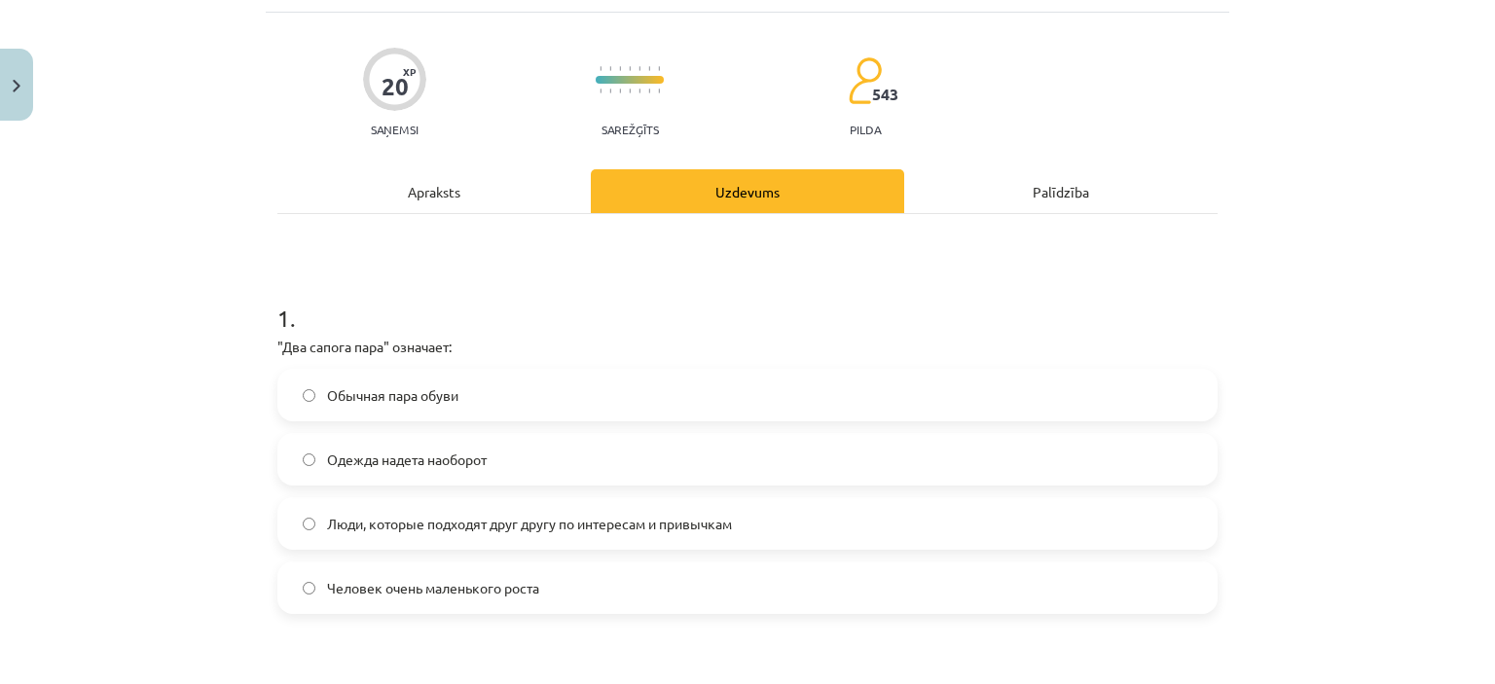
scroll to position [146, 0]
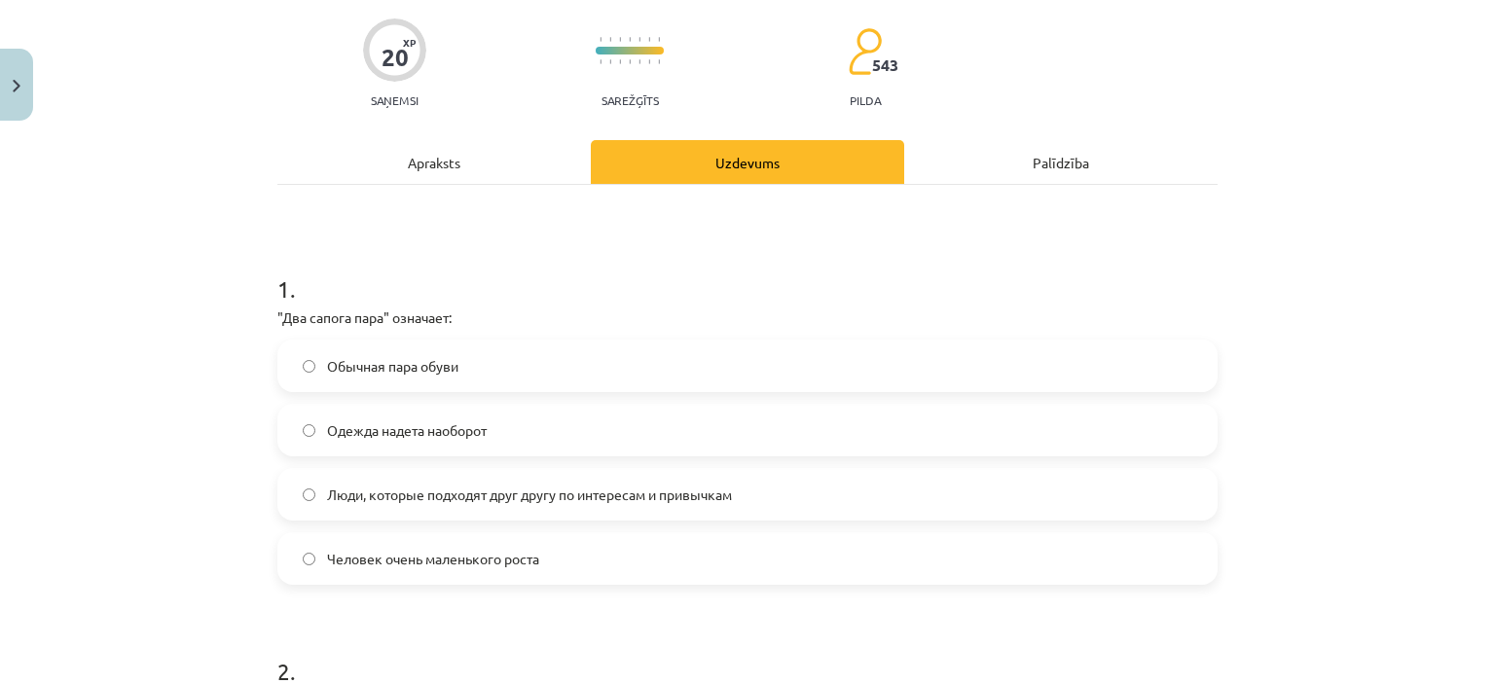
click at [487, 497] on span "Люди, которые подходят друг другу по интересам и привычкам" at bounding box center [529, 495] width 405 height 20
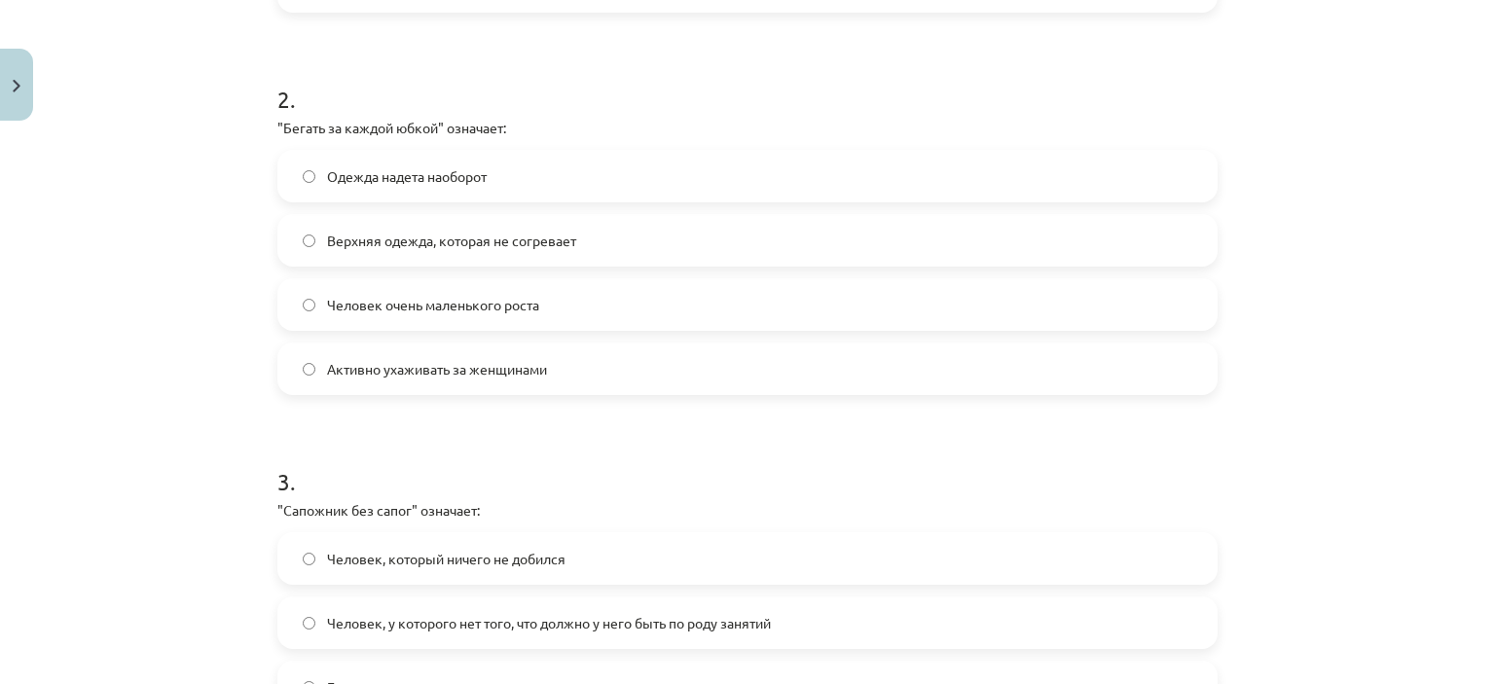
scroll to position [730, 0]
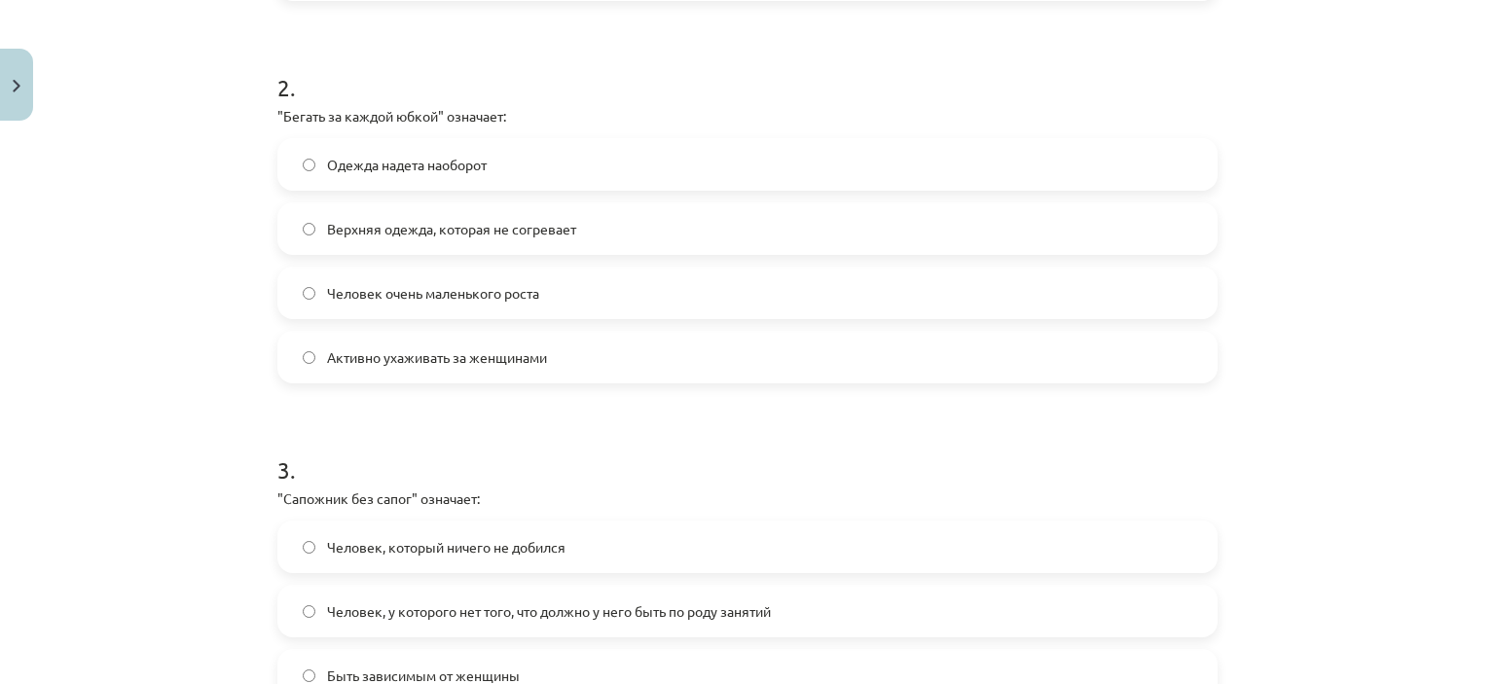
click at [445, 362] on span "Активно ухаживать за женщинами" at bounding box center [437, 358] width 220 height 20
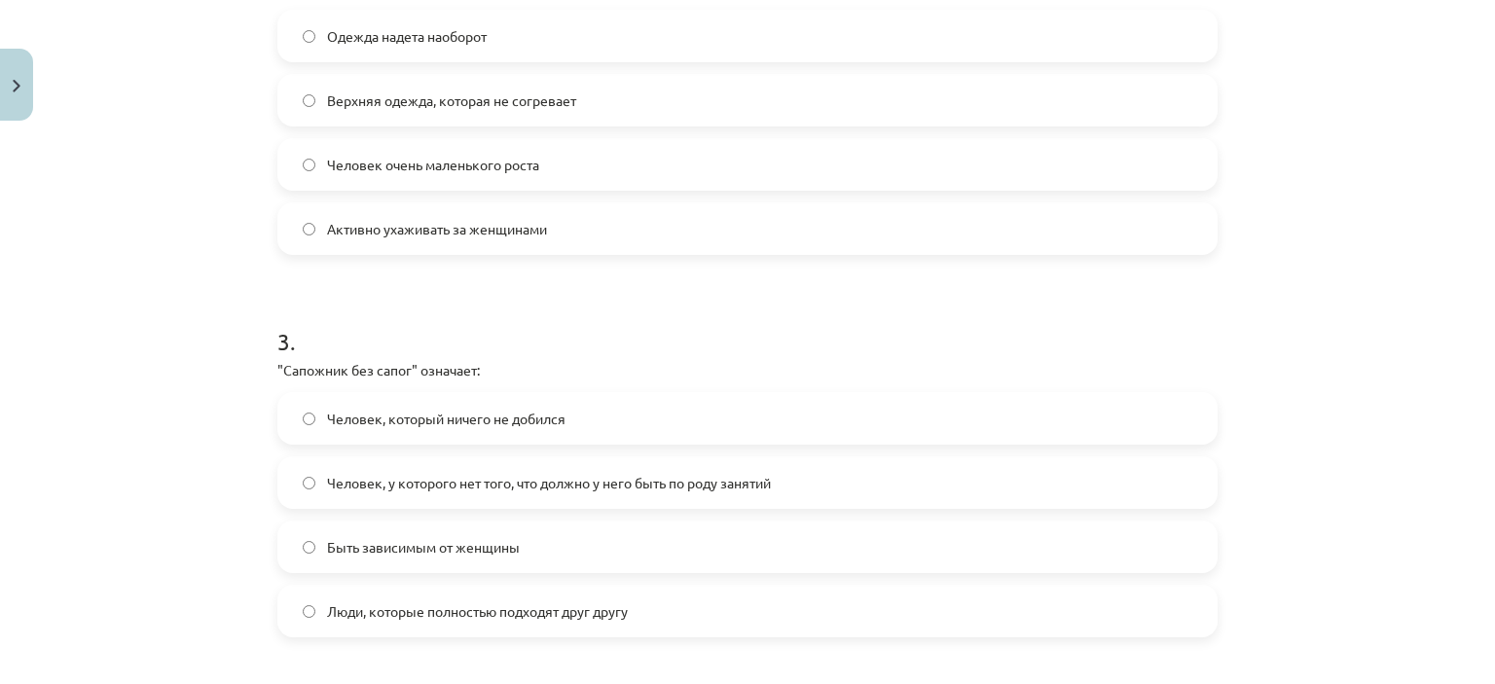
scroll to position [925, 0]
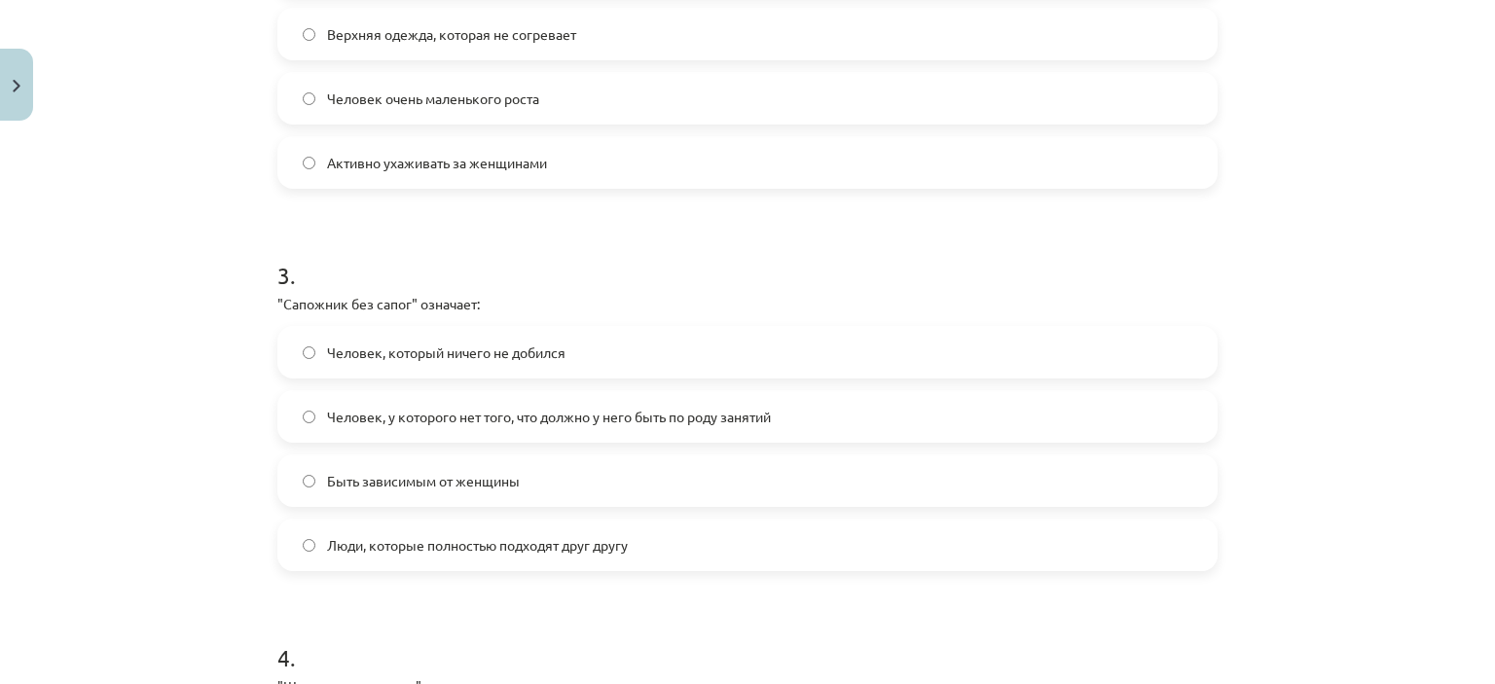
click at [382, 431] on label "Человек, у которого нет того, что должно у него быть по роду занятий" at bounding box center [747, 416] width 936 height 49
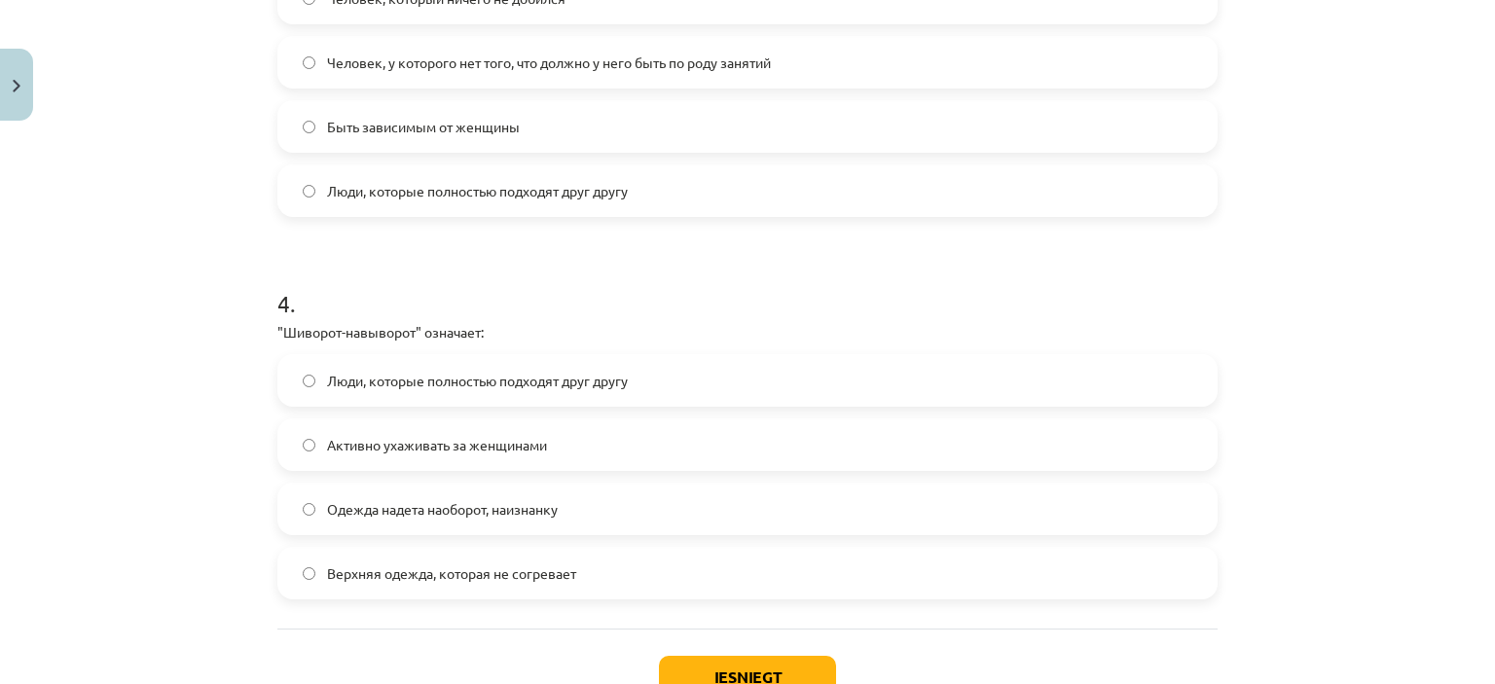
scroll to position [1314, 0]
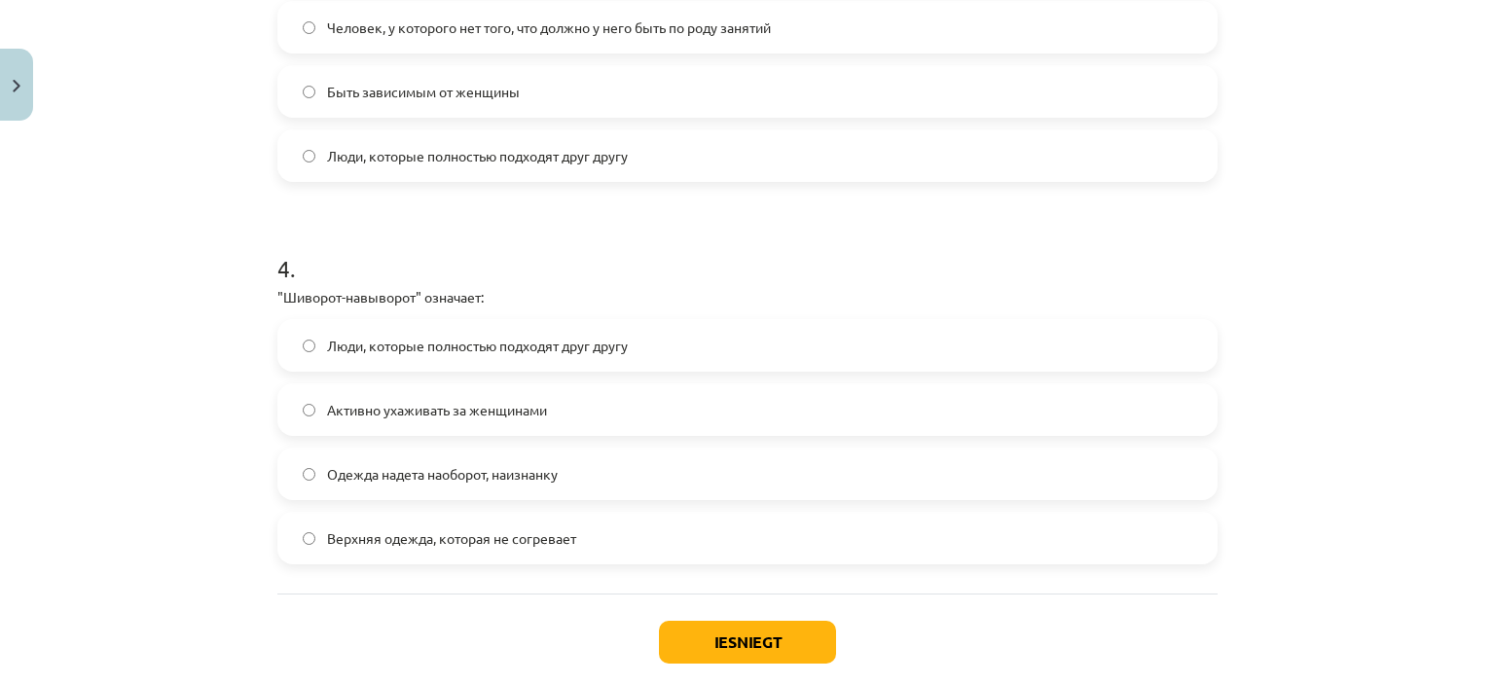
click at [496, 476] on span "Одежда надета наоборот, наизнанку" at bounding box center [442, 474] width 231 height 20
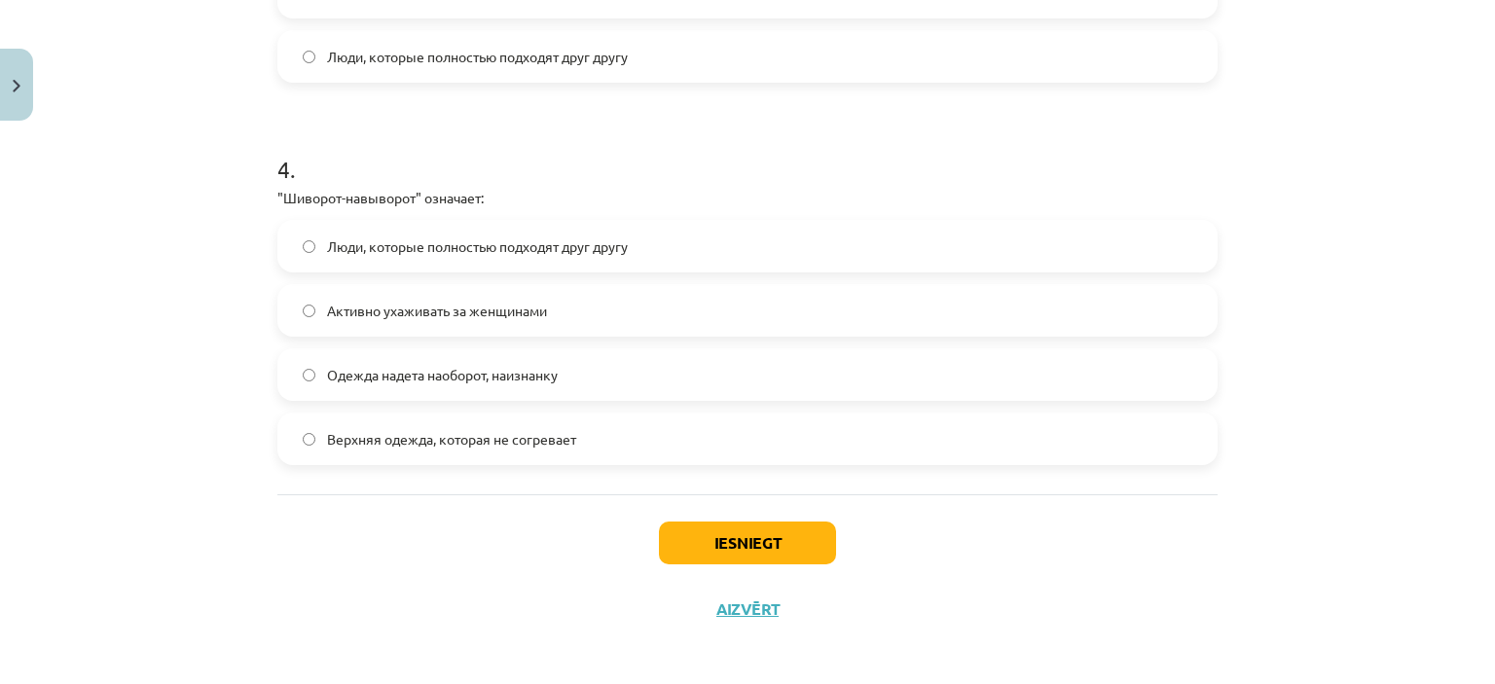
scroll to position [1419, 0]
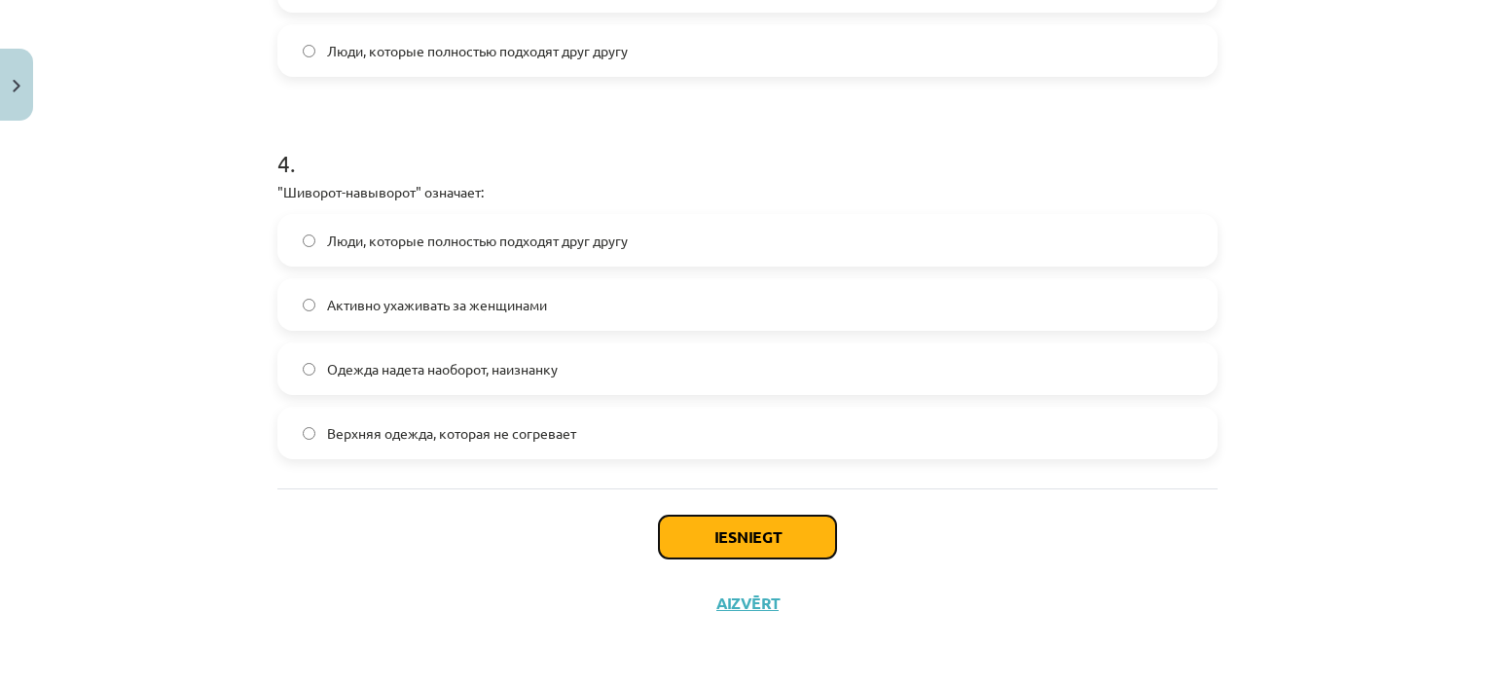
click at [784, 548] on button "Iesniegt" at bounding box center [747, 537] width 177 height 43
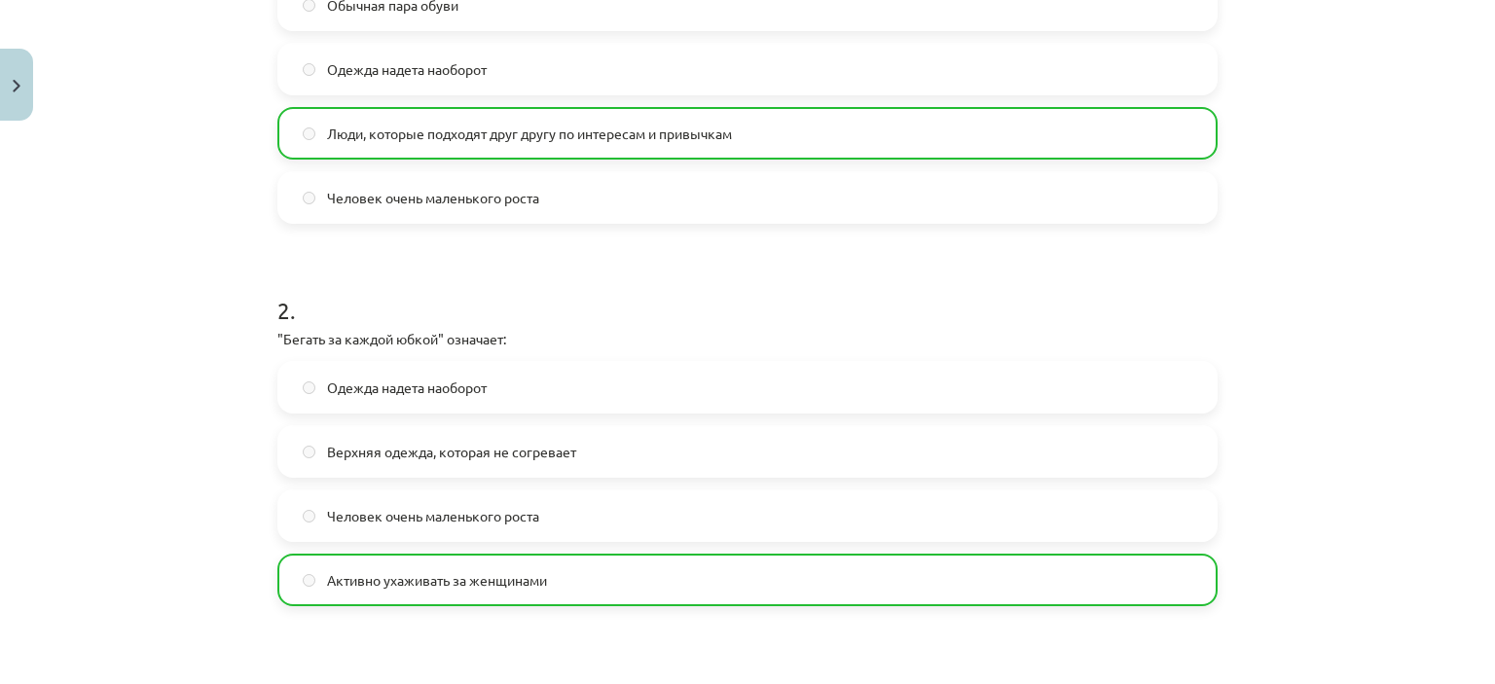
scroll to position [0, 0]
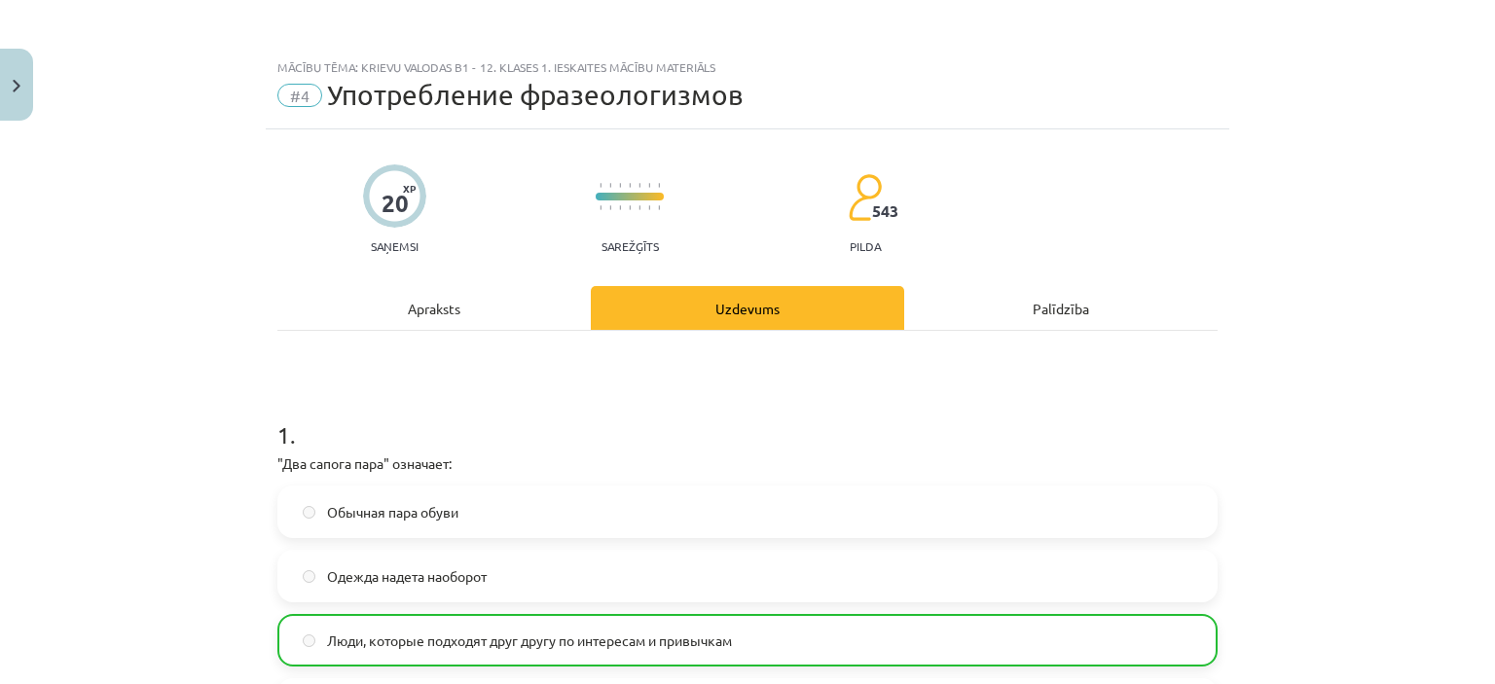
click at [428, 311] on div "Apraksts" at bounding box center [433, 308] width 313 height 44
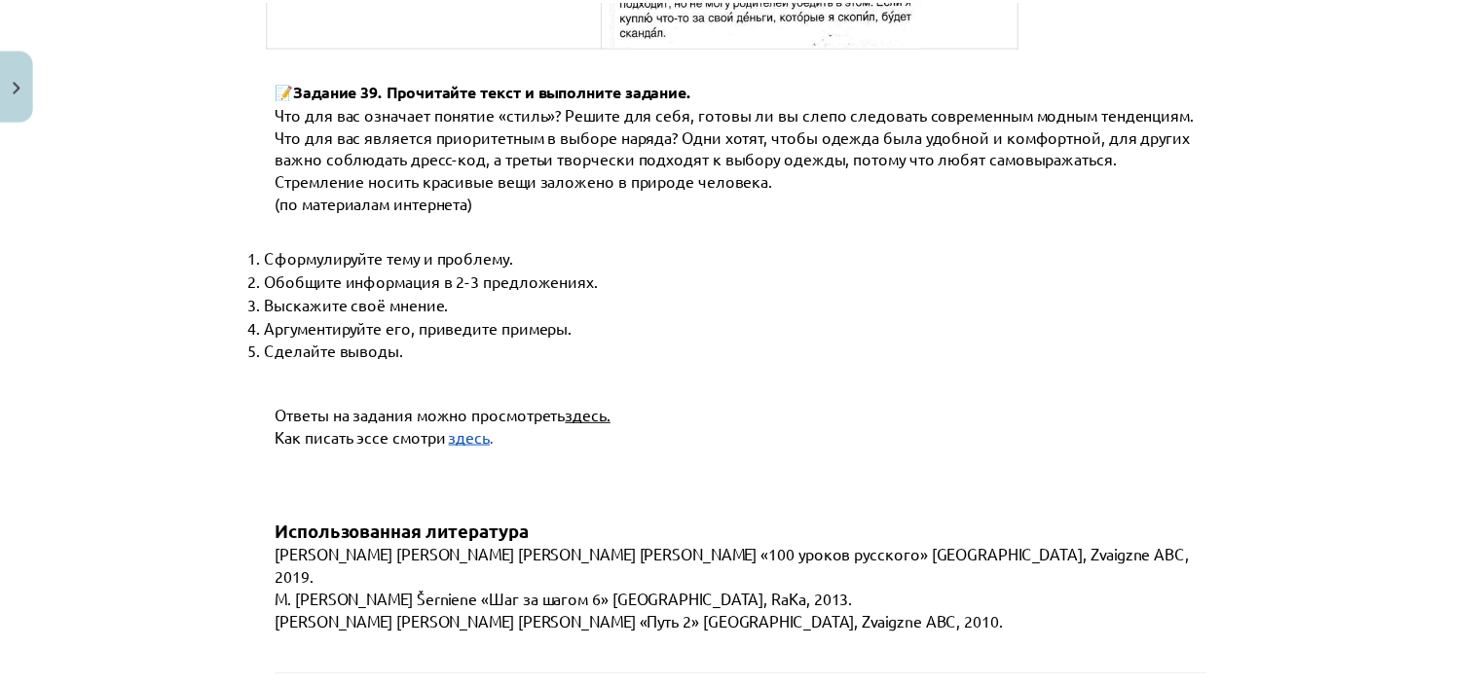
scroll to position [7561, 0]
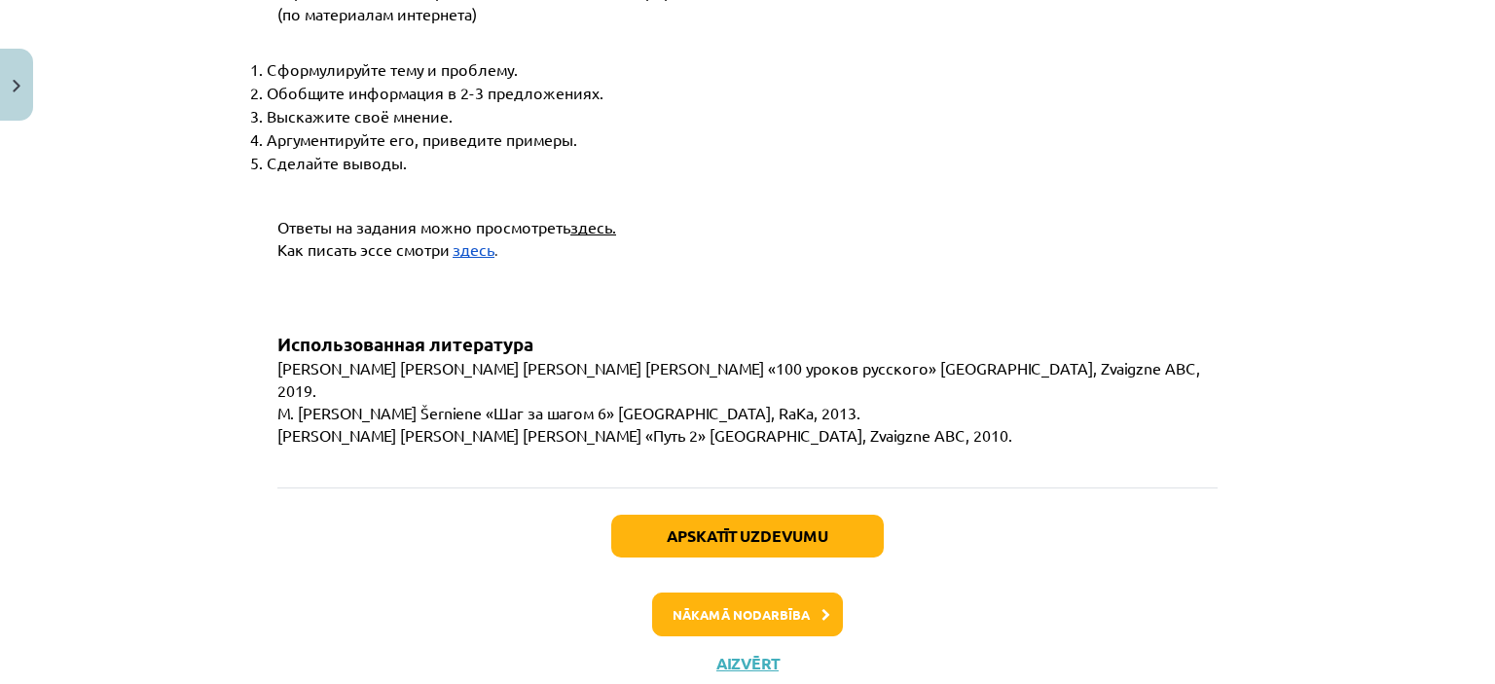
click at [592, 217] on span "здесь." at bounding box center [593, 226] width 46 height 19
drag, startPoint x: 568, startPoint y: 192, endPoint x: 631, endPoint y: 192, distance: 62.3
click at [599, 217] on span "здесь." at bounding box center [593, 226] width 46 height 19
click at [631, 216] on p "Ответы на задания можно просмотреть здесь." at bounding box center [762, 227] width 971 height 22
drag, startPoint x: 605, startPoint y: 190, endPoint x: 595, endPoint y: 194, distance: 10.5
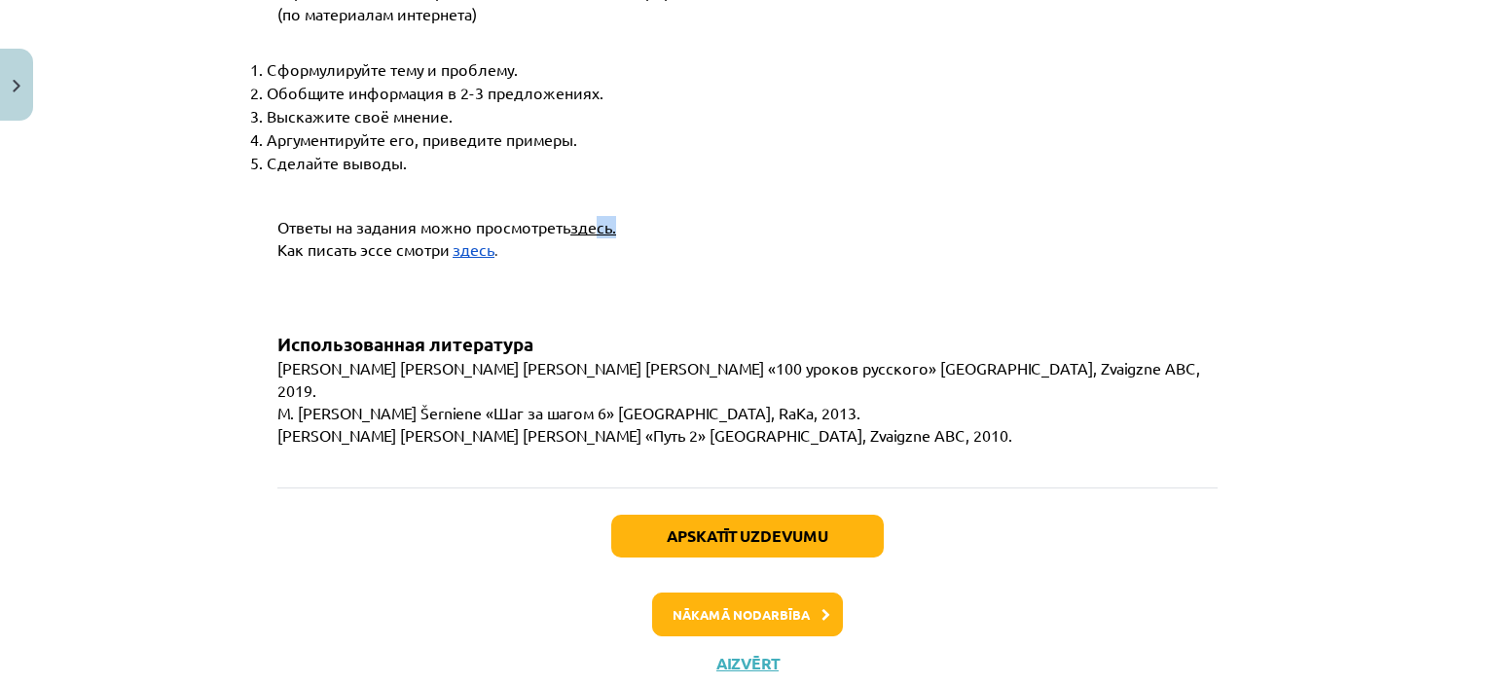
click at [595, 216] on p "Ответы на задания можно просмотреть здесь." at bounding box center [762, 227] width 971 height 22
click at [592, 217] on span "здесь." at bounding box center [593, 226] width 46 height 19
click at [583, 216] on p "Ответы на задания можно просмотреть здесь." at bounding box center [762, 227] width 971 height 22
click at [583, 217] on span "здесь." at bounding box center [593, 226] width 46 height 19
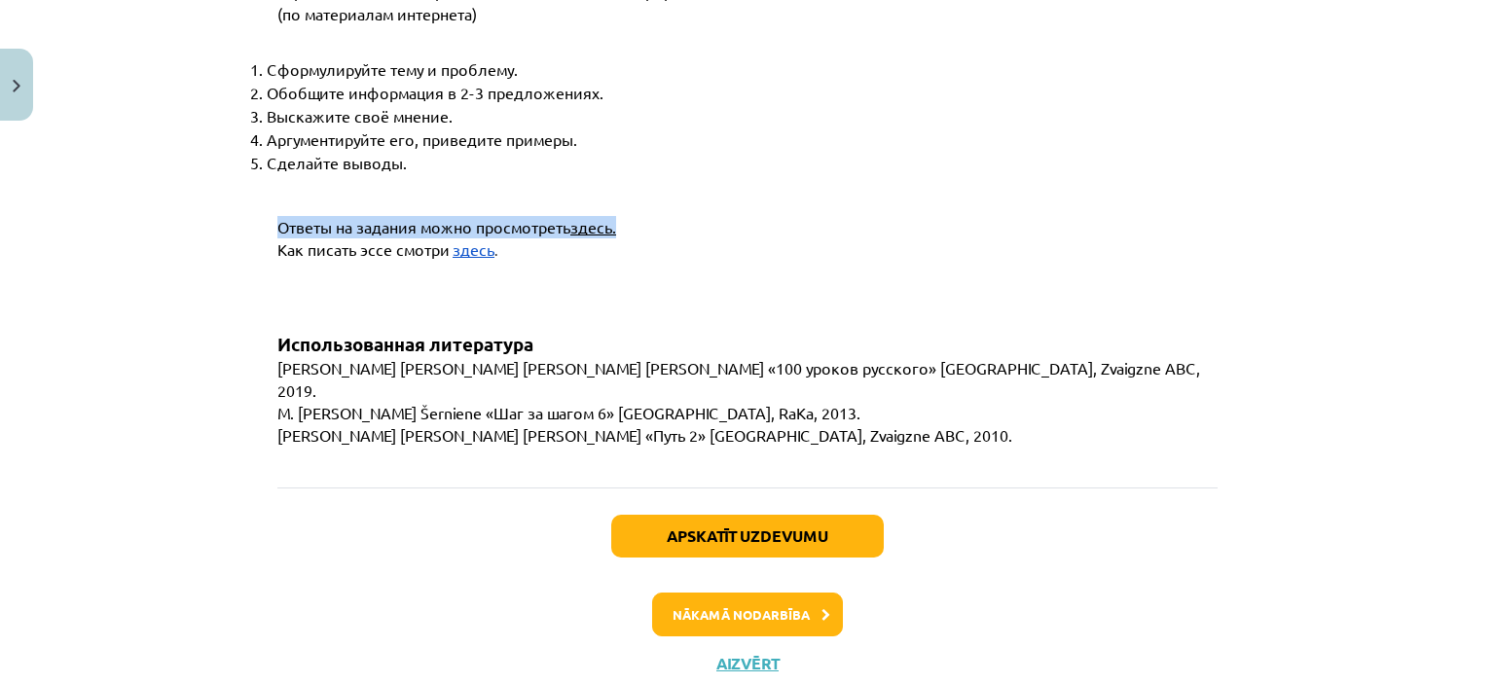
click at [583, 217] on span "здесь." at bounding box center [593, 226] width 46 height 19
click at [728, 654] on button "Aizvērt" at bounding box center [748, 663] width 74 height 19
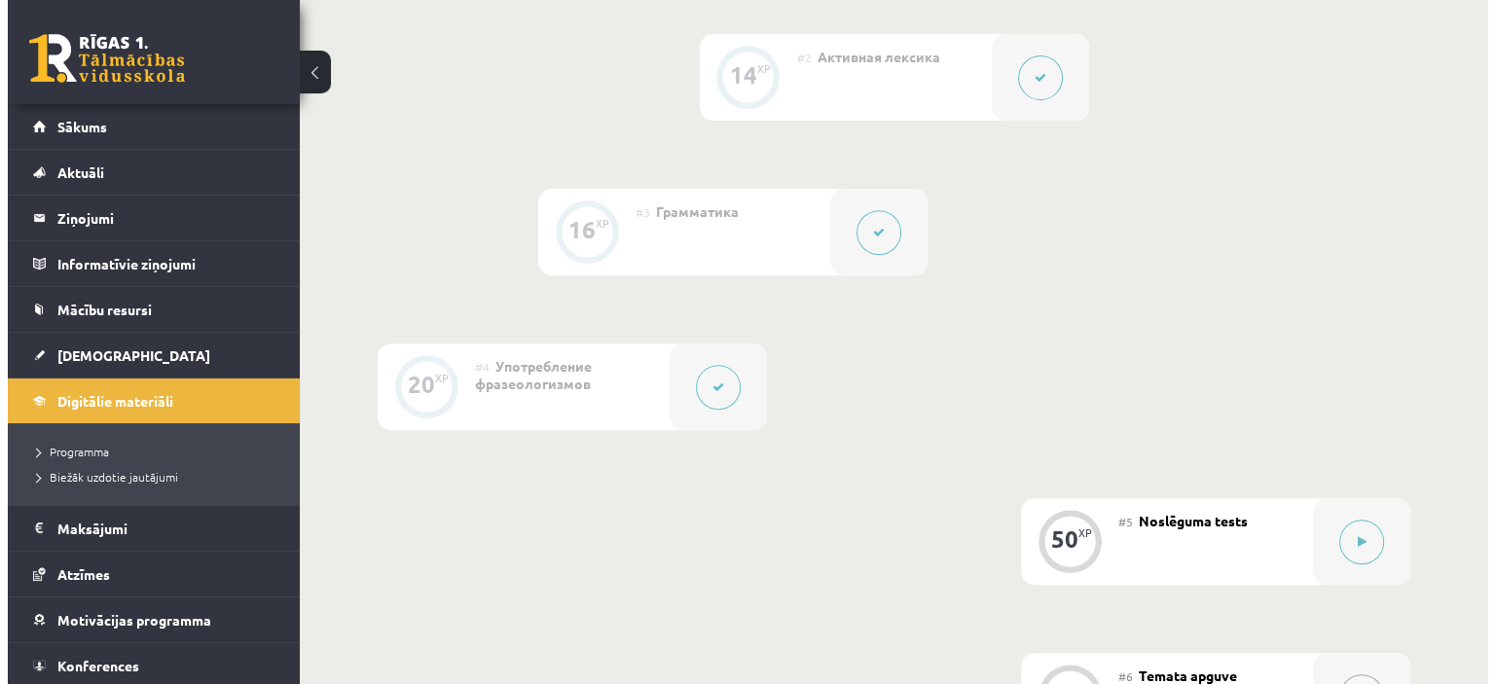
scroll to position [862, 0]
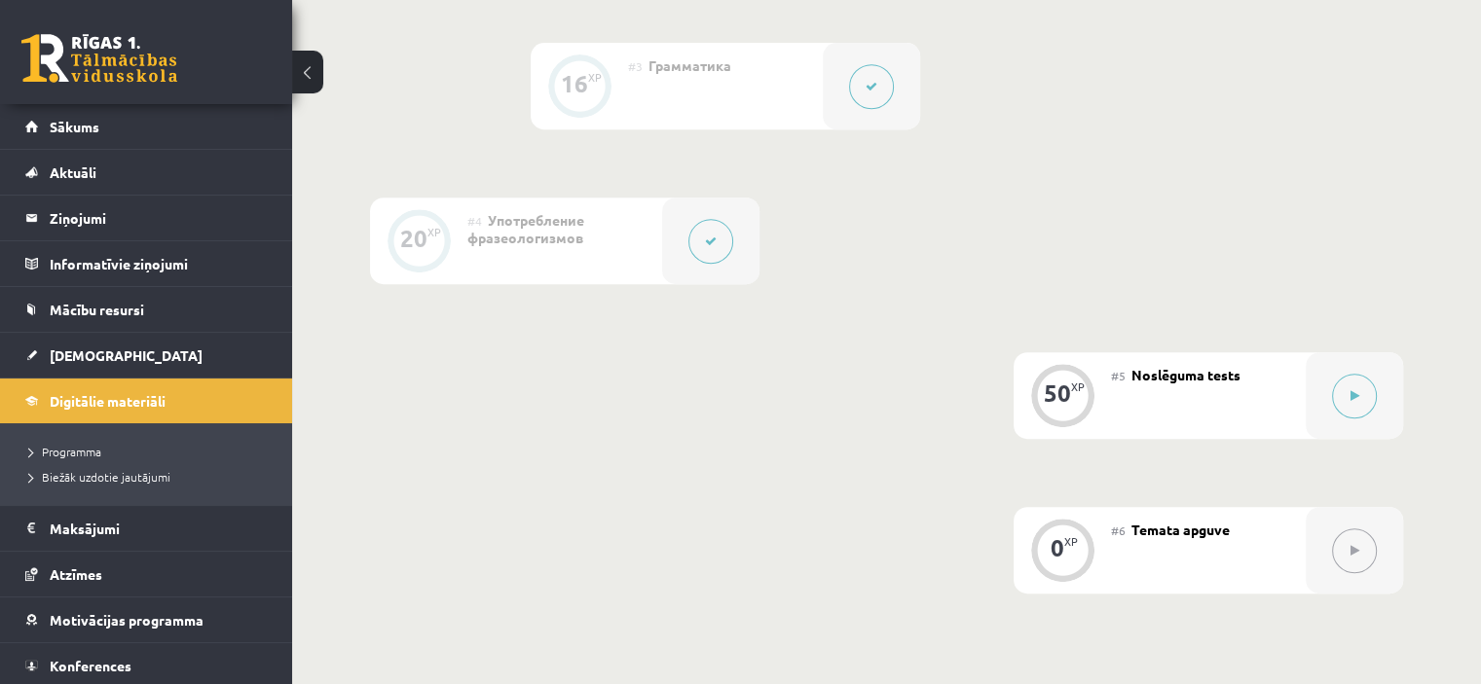
click at [598, 284] on div "#4 Употребление фразеологизмов" at bounding box center [564, 241] width 195 height 87
click at [718, 264] on button at bounding box center [710, 241] width 45 height 45
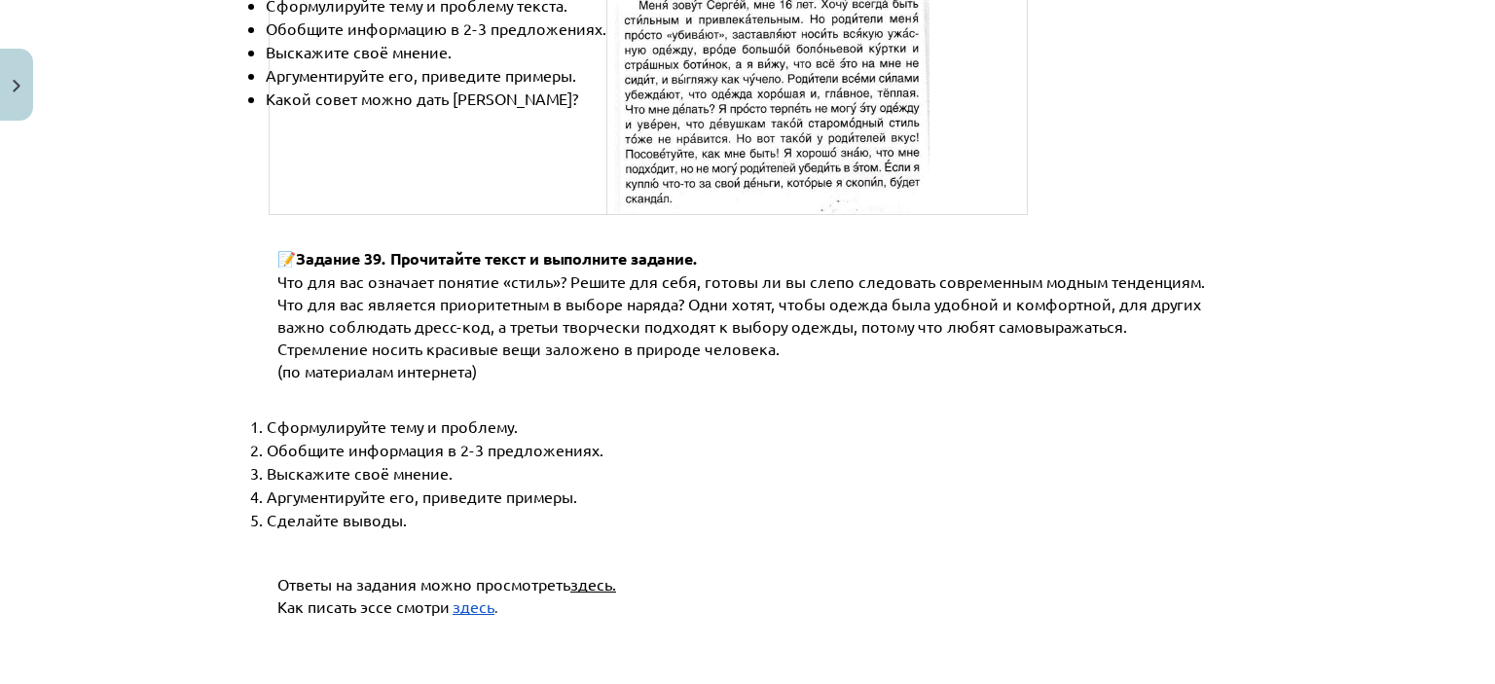
scroll to position [7561, 0]
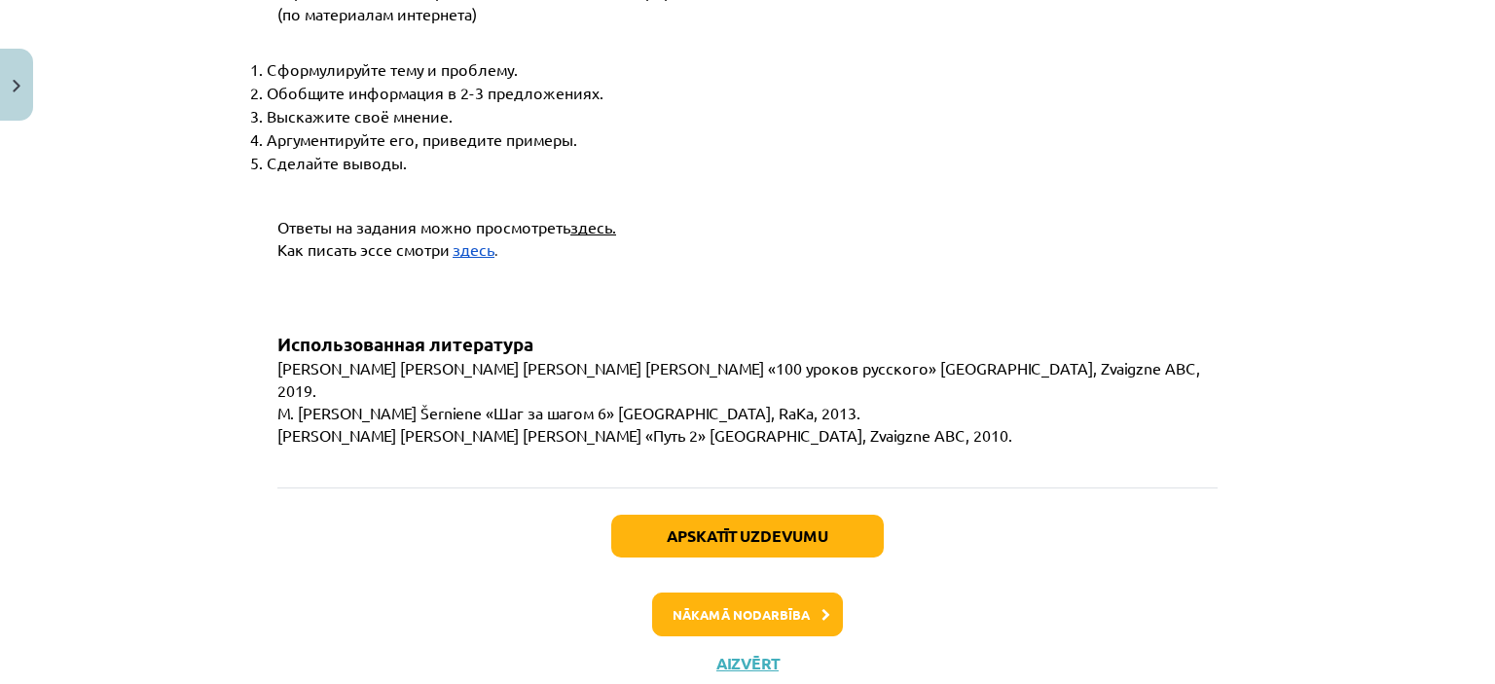
click at [571, 217] on span "здесь." at bounding box center [593, 226] width 46 height 19
drag, startPoint x: 571, startPoint y: 193, endPoint x: 606, endPoint y: 186, distance: 35.7
click at [606, 217] on span "здесь." at bounding box center [593, 226] width 46 height 19
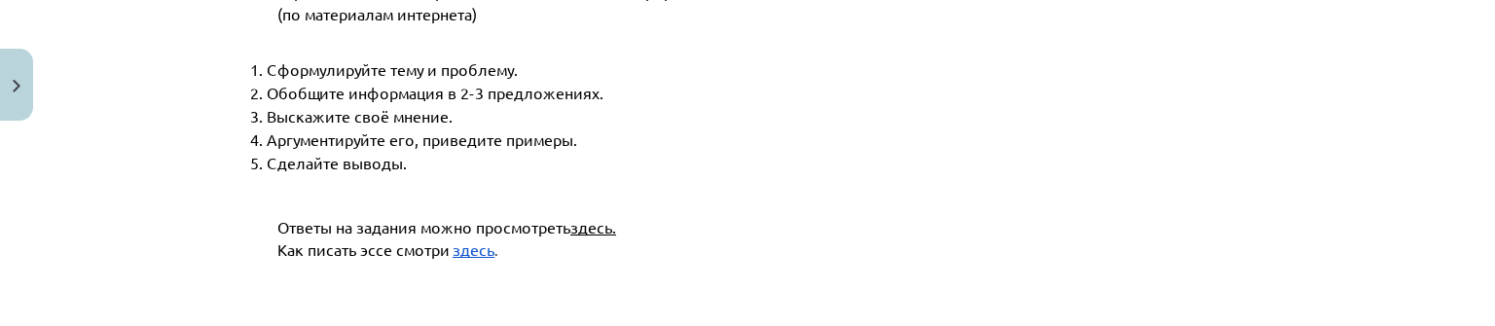
click at [591, 217] on span "здесь." at bounding box center [593, 226] width 46 height 19
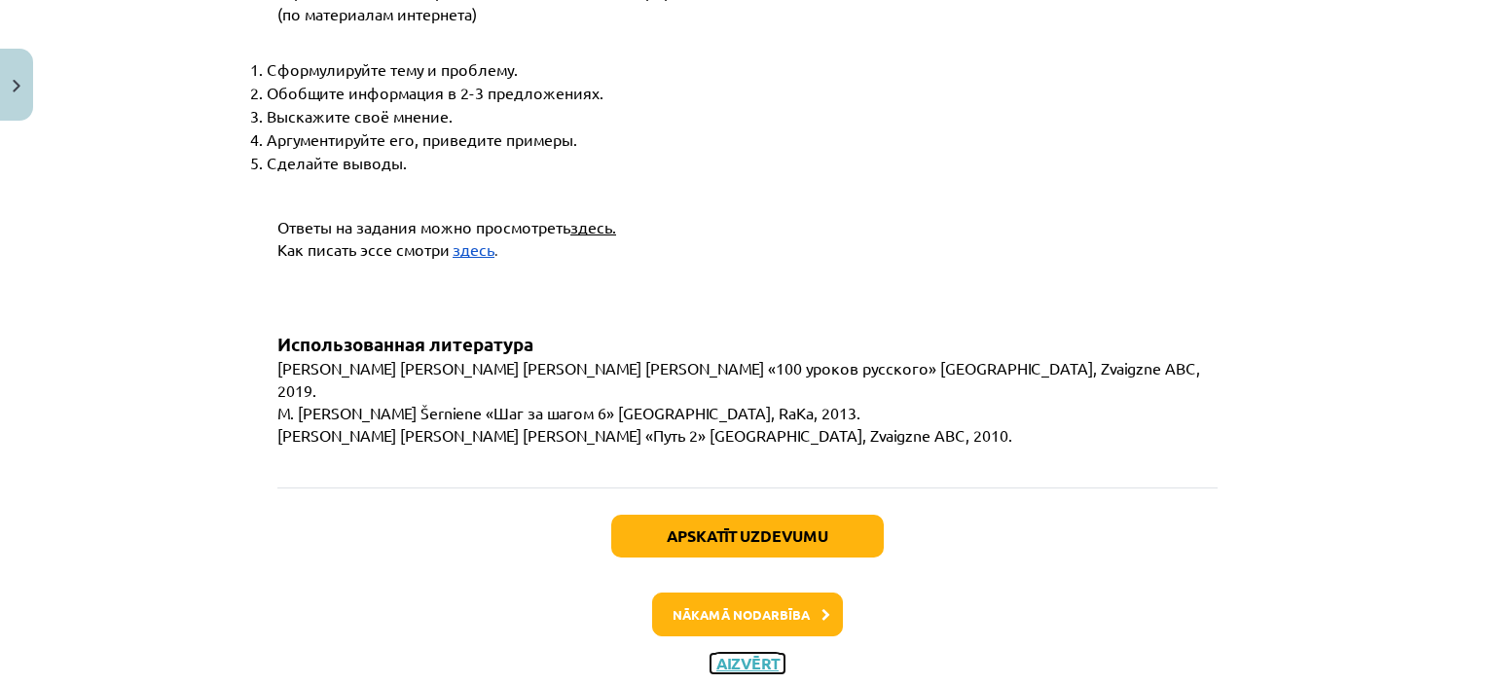
click at [732, 654] on button "Aizvērt" at bounding box center [748, 663] width 74 height 19
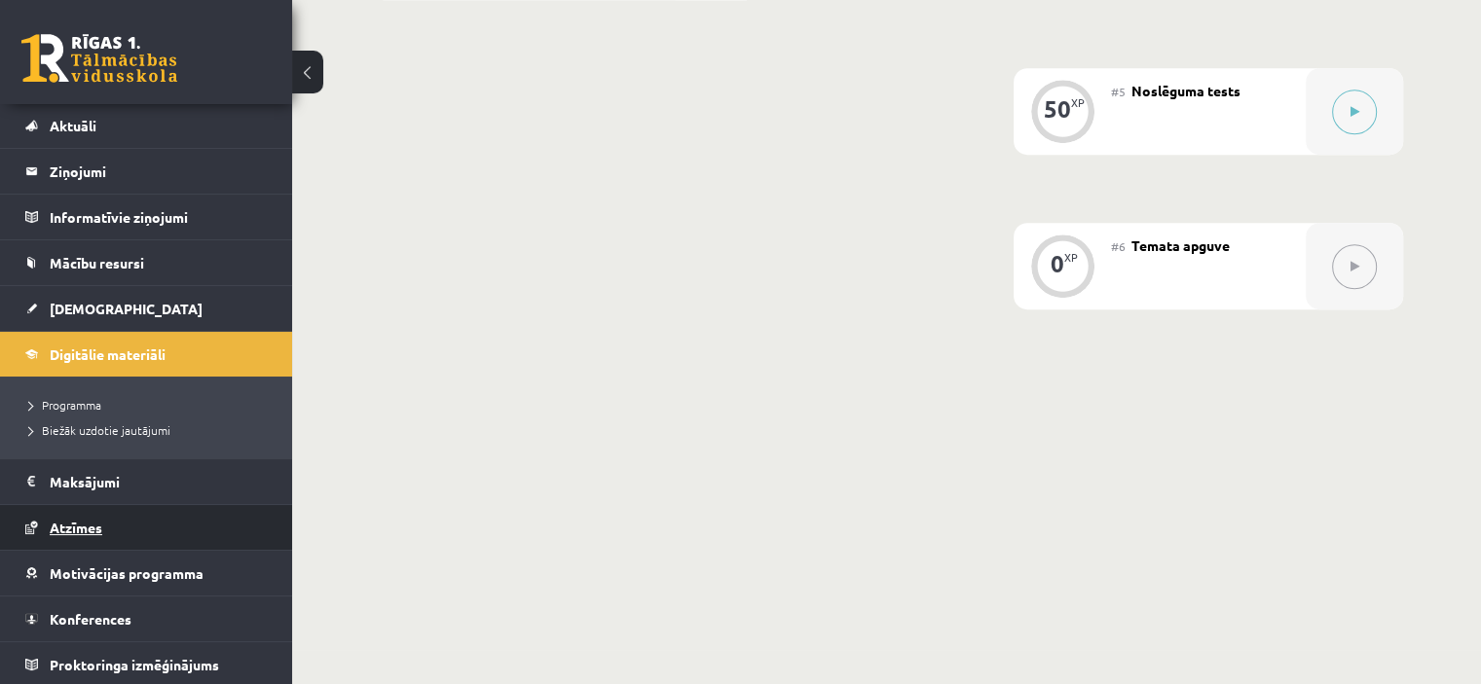
scroll to position [1154, 0]
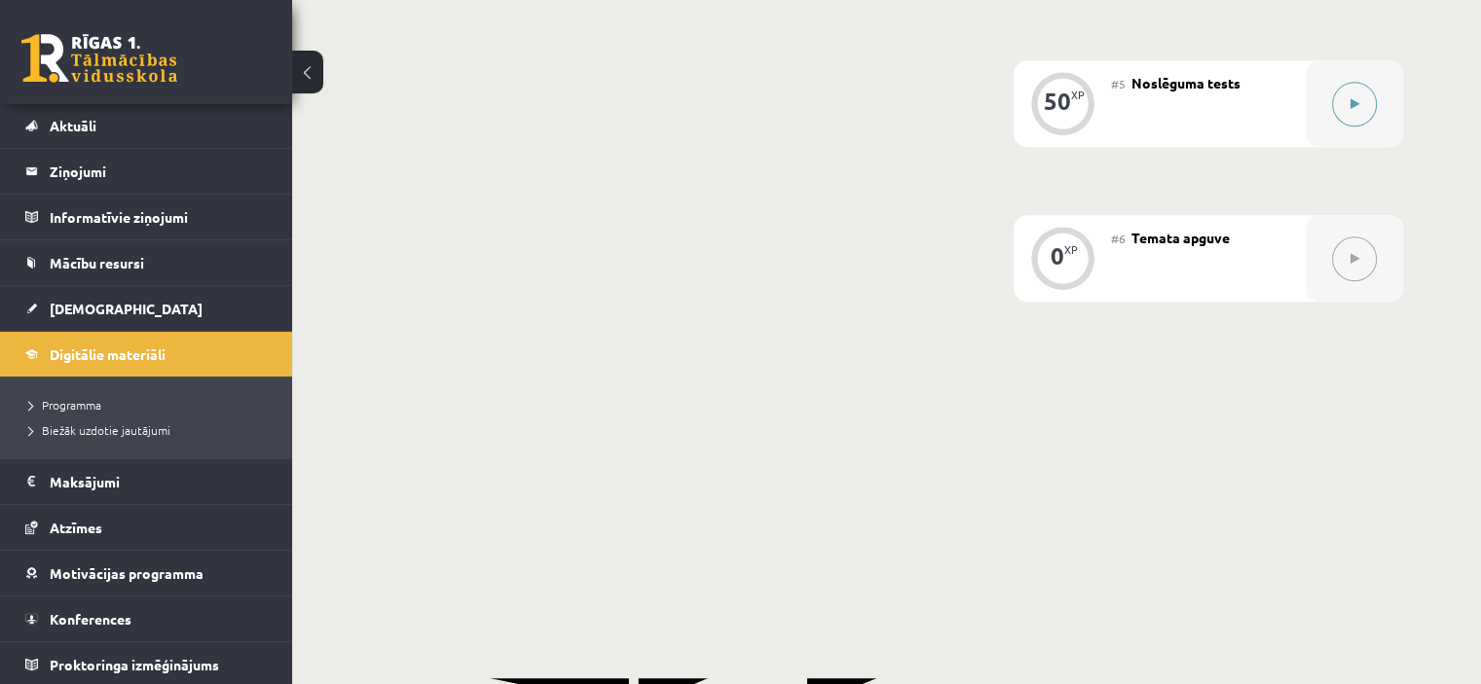
click at [1352, 110] on icon at bounding box center [1354, 104] width 9 height 12
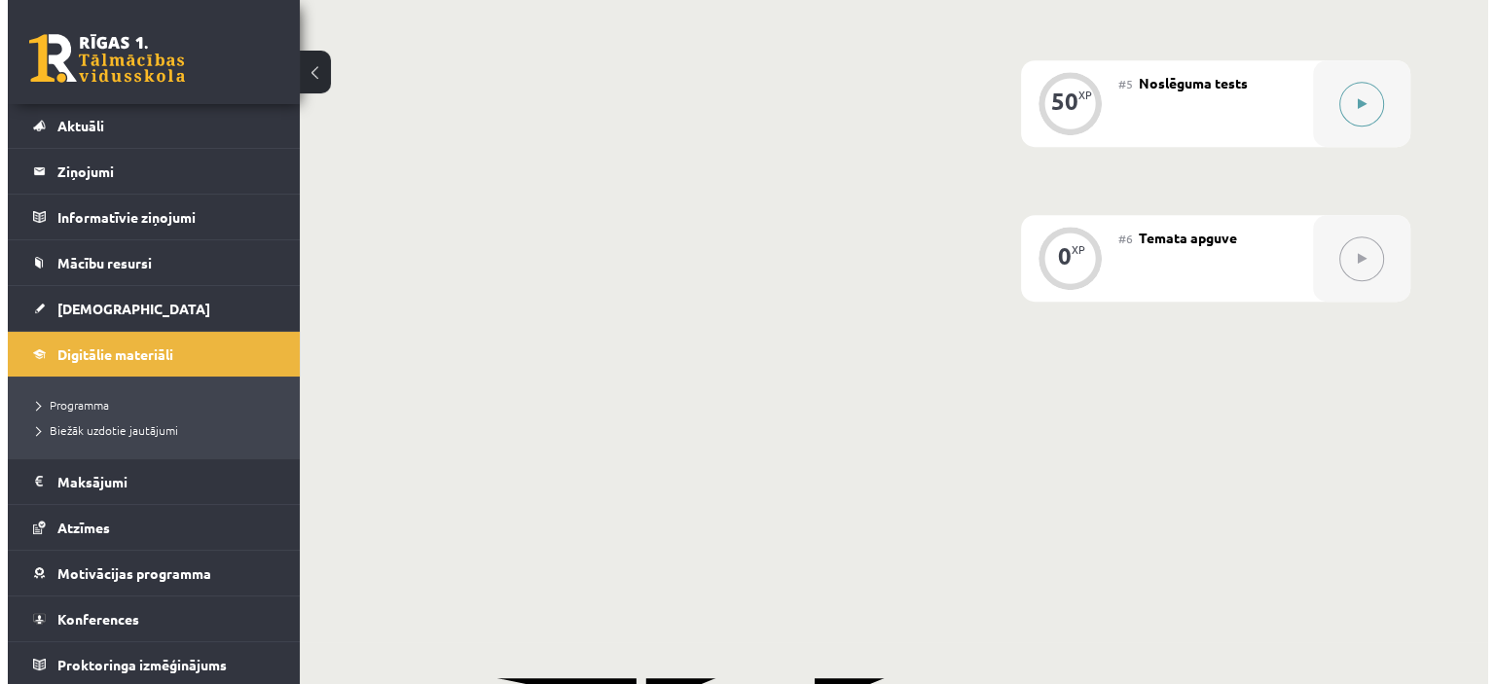
scroll to position [1112, 0]
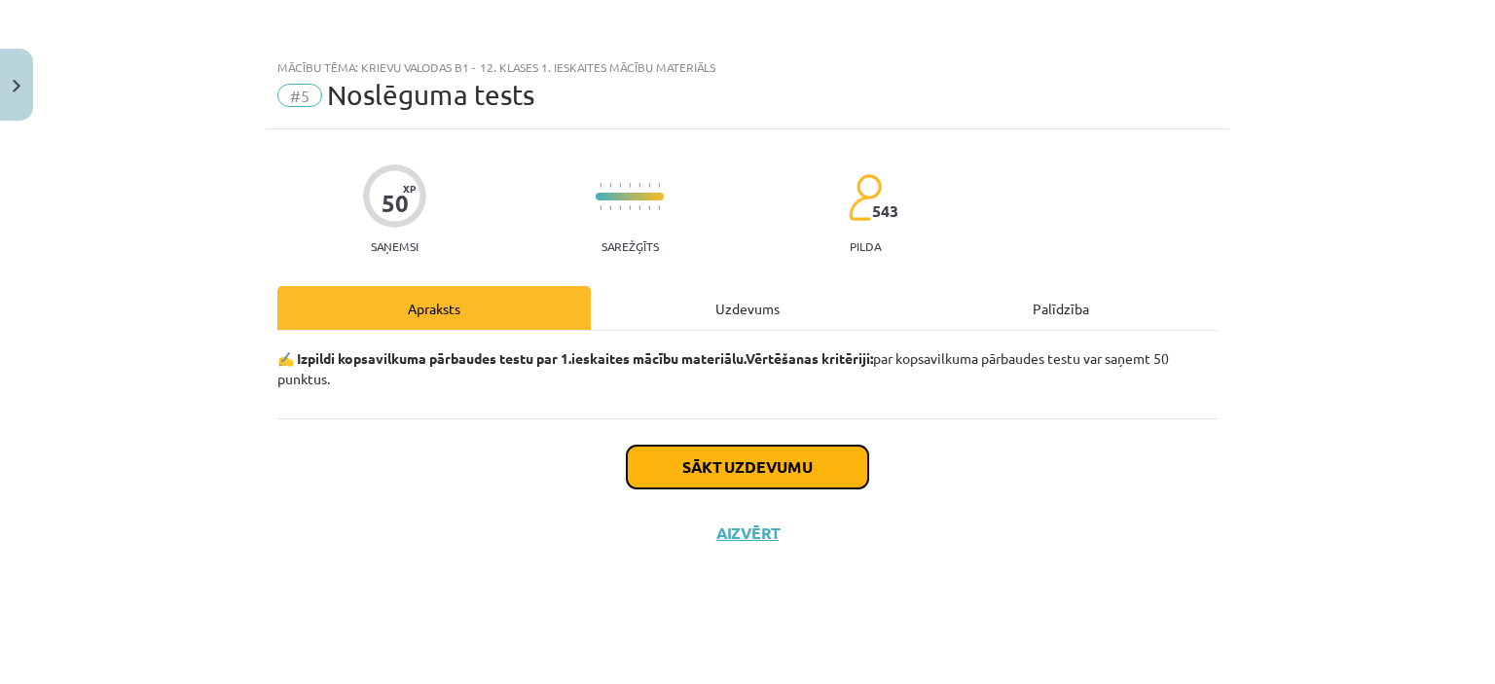
click at [773, 482] on button "Sākt uzdevumu" at bounding box center [747, 467] width 241 height 43
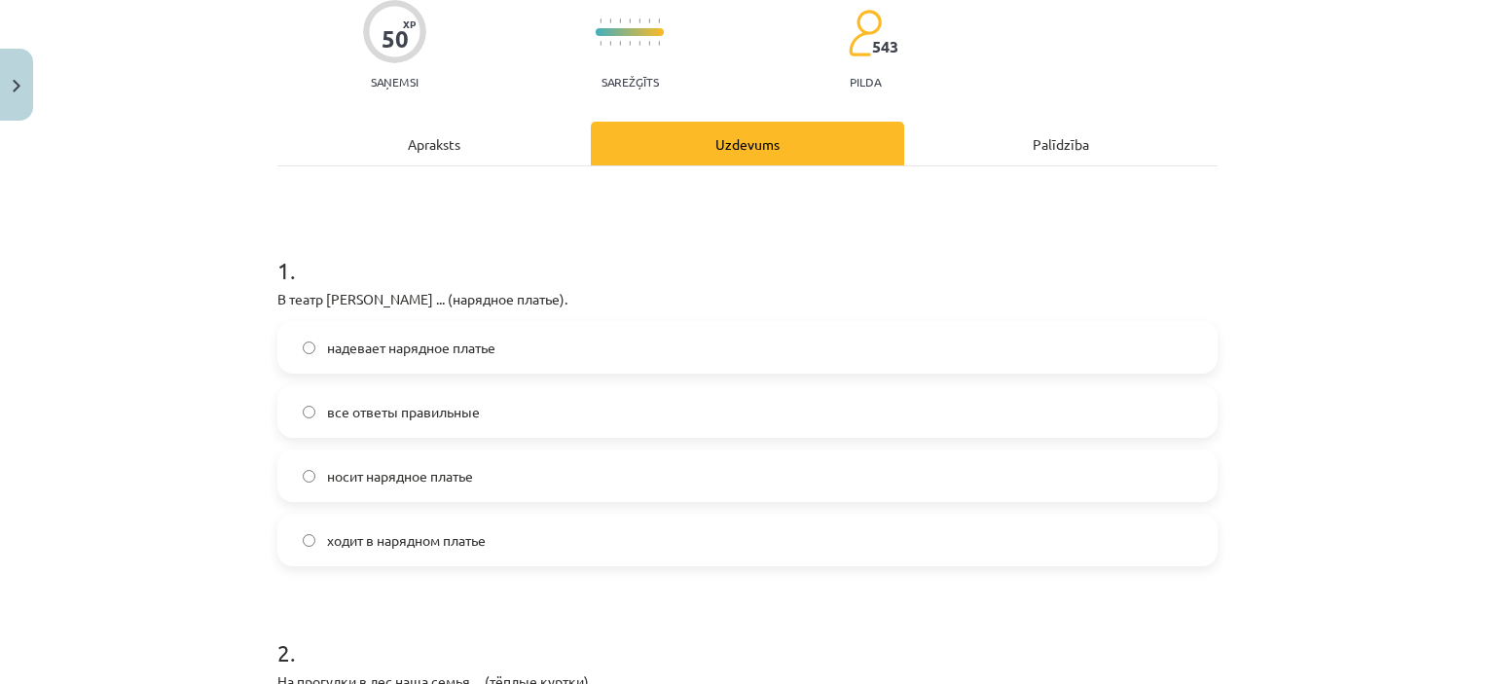
scroll to position [195, 0]
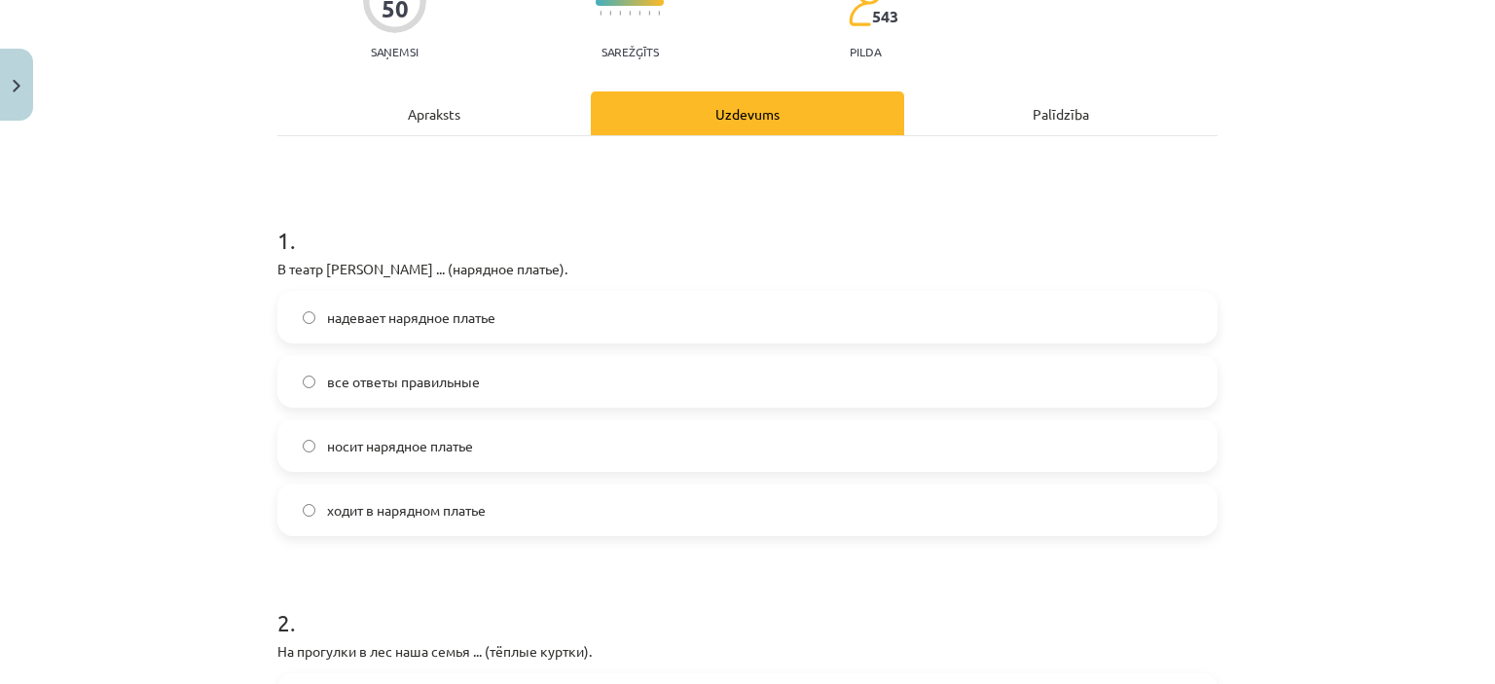
click at [601, 505] on label "ходит в нарядном платье" at bounding box center [747, 510] width 936 height 49
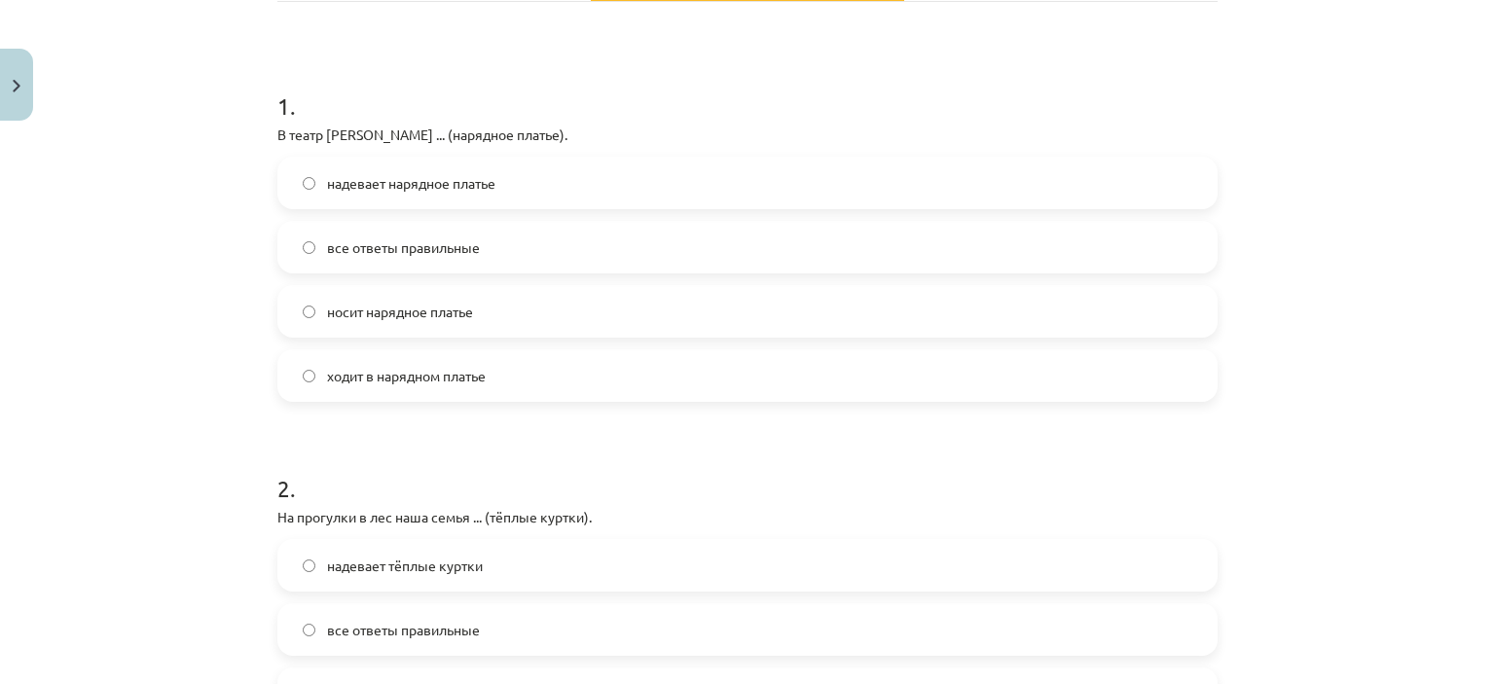
scroll to position [584, 0]
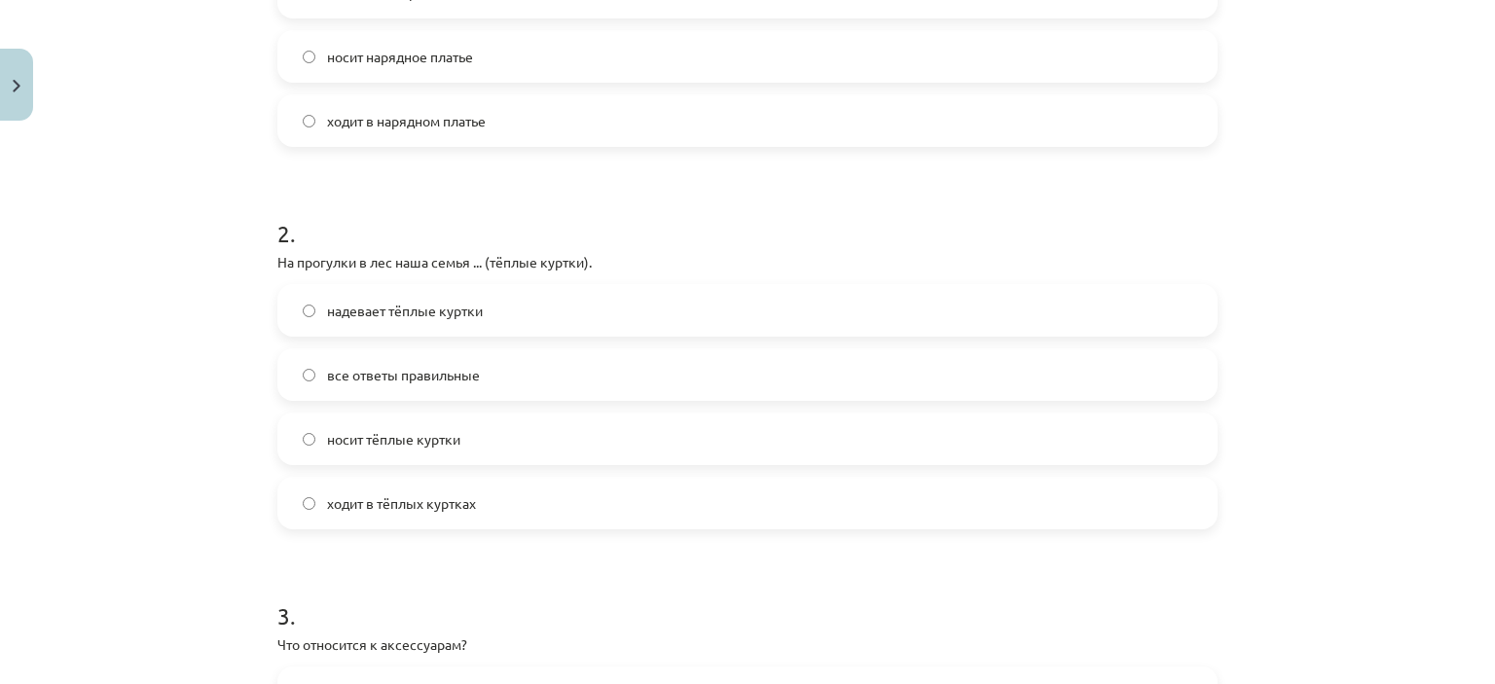
drag, startPoint x: 413, startPoint y: 529, endPoint x: 410, endPoint y: 516, distance: 13.0
click at [413, 529] on div "ходит в тёплых куртках" at bounding box center [747, 503] width 940 height 53
click at [409, 496] on span "ходит в тёплых куртках" at bounding box center [401, 504] width 149 height 20
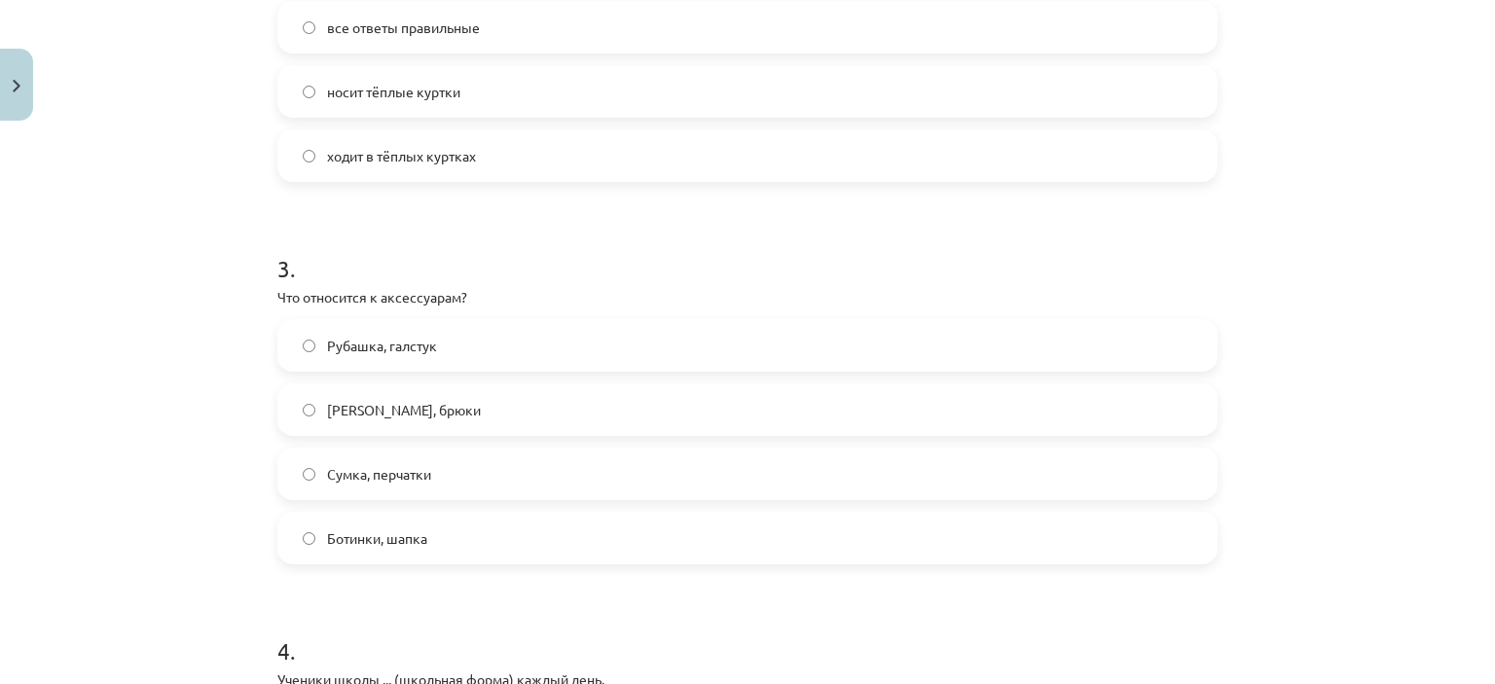
scroll to position [973, 0]
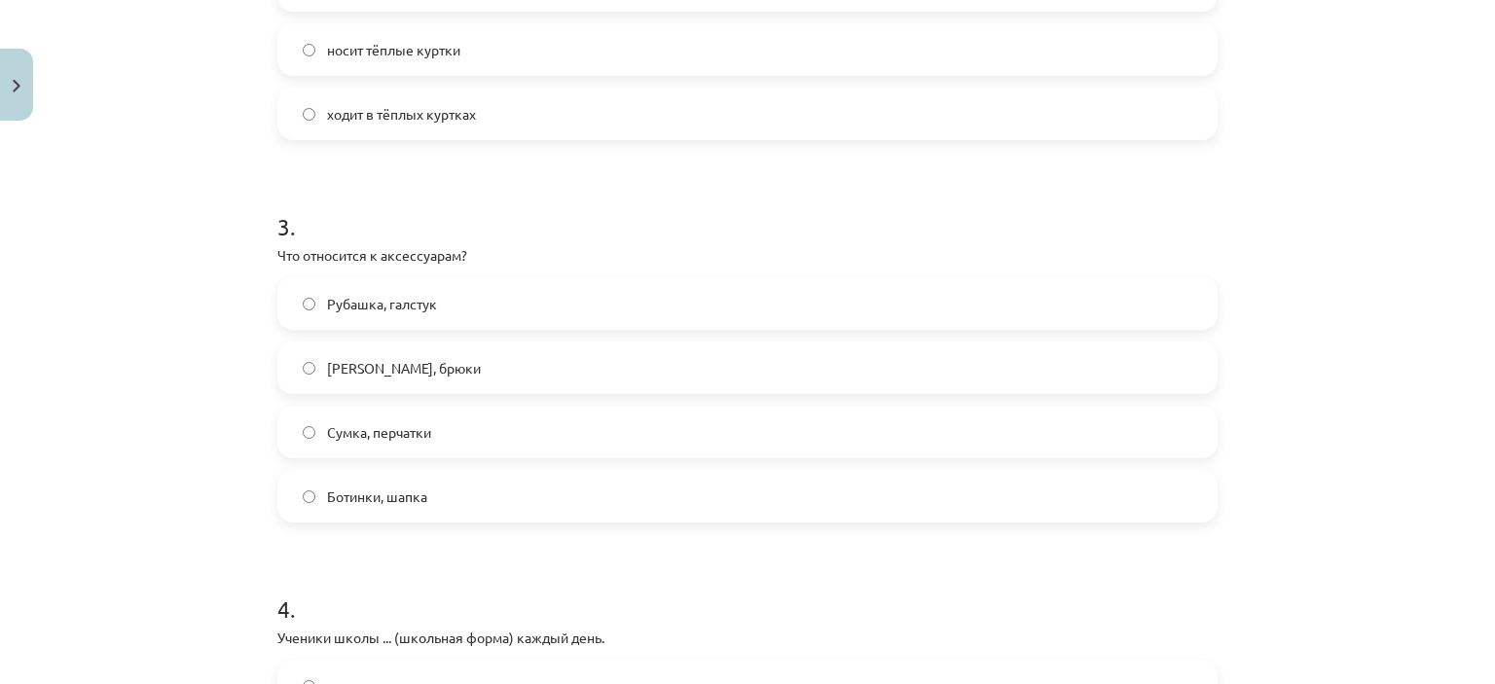
click at [465, 435] on label "Сумка, перчатки" at bounding box center [747, 432] width 936 height 49
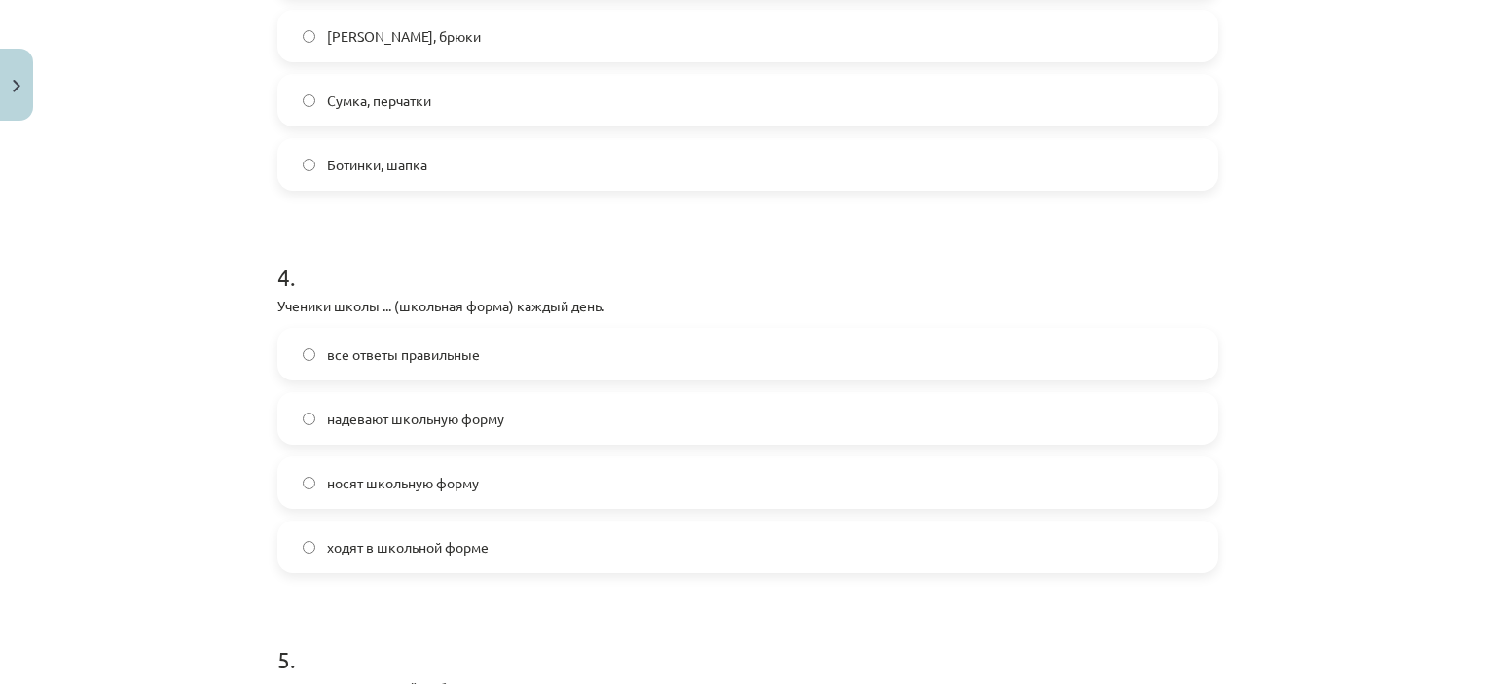
scroll to position [1363, 0]
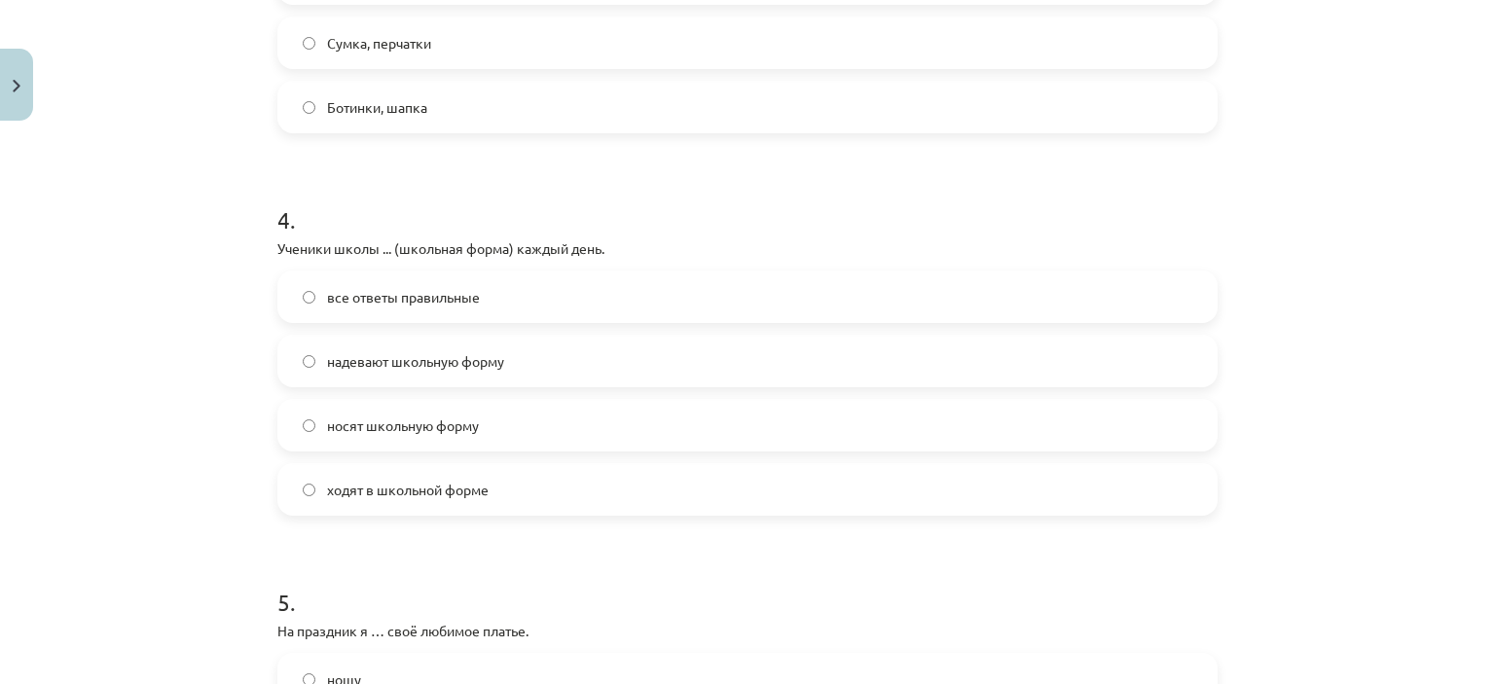
click at [507, 420] on label "носят школьную форму" at bounding box center [747, 425] width 936 height 49
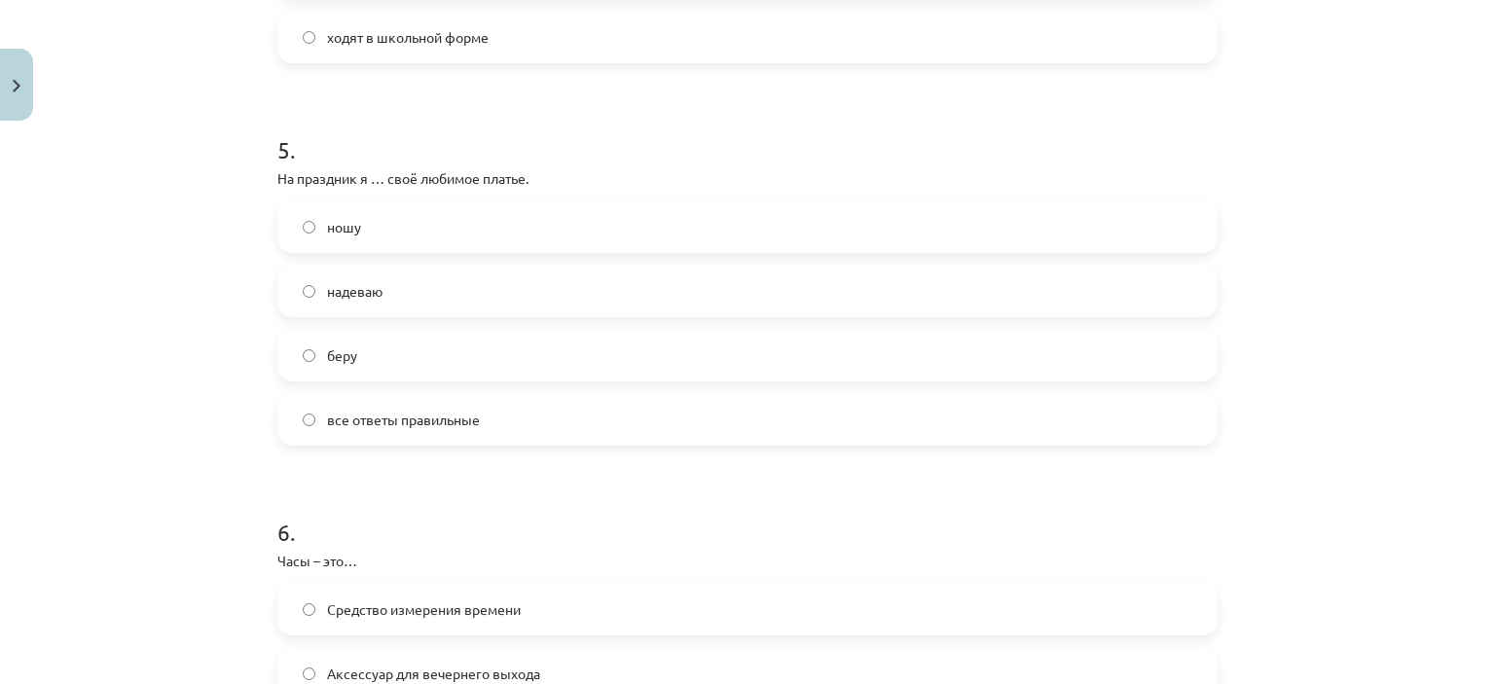
scroll to position [1850, 0]
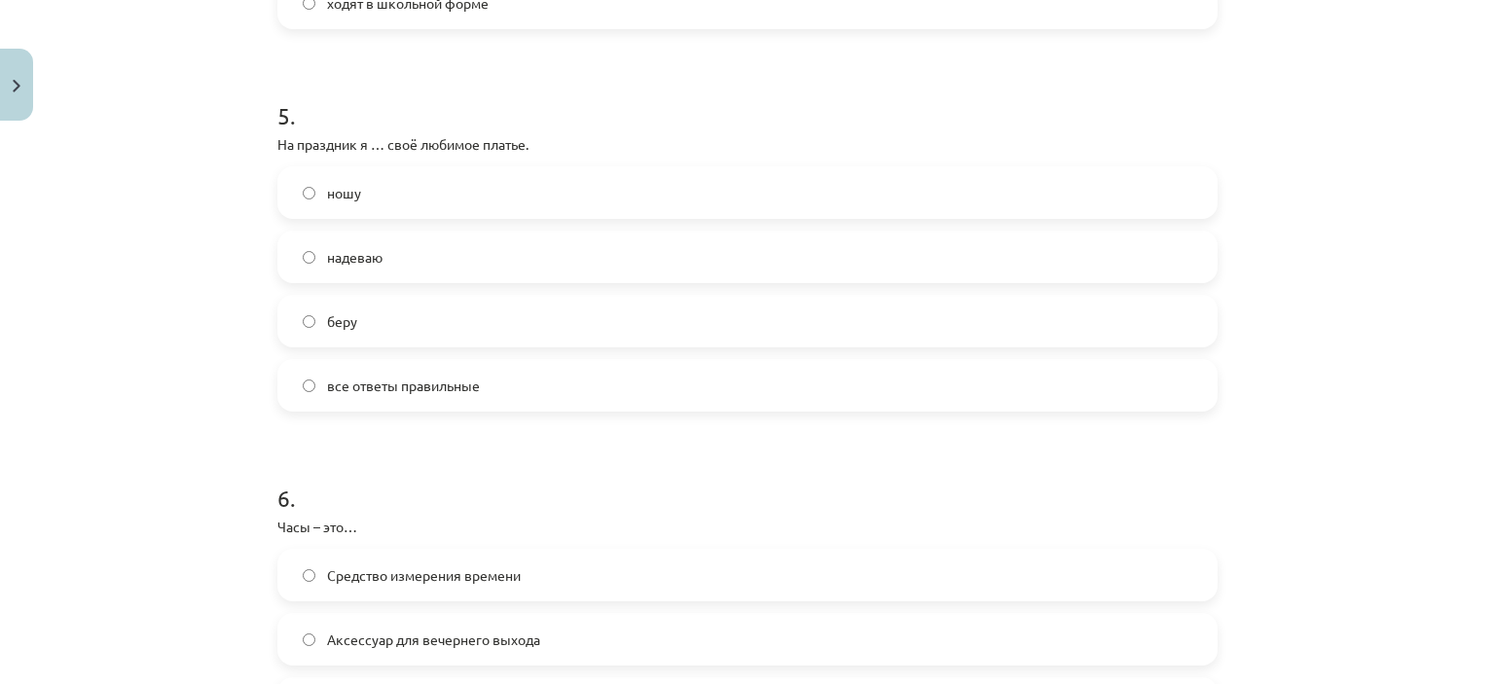
click at [455, 244] on label "надеваю" at bounding box center [747, 257] width 936 height 49
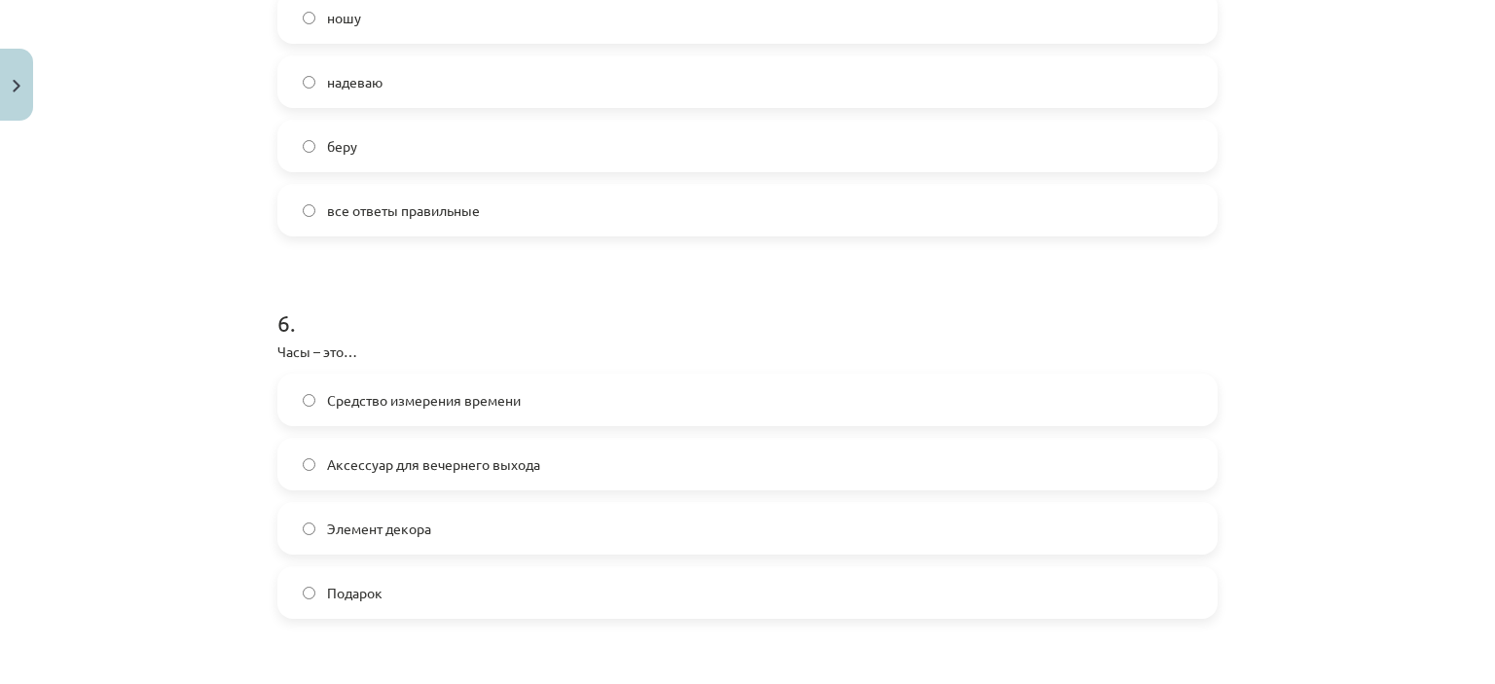
scroll to position [2142, 0]
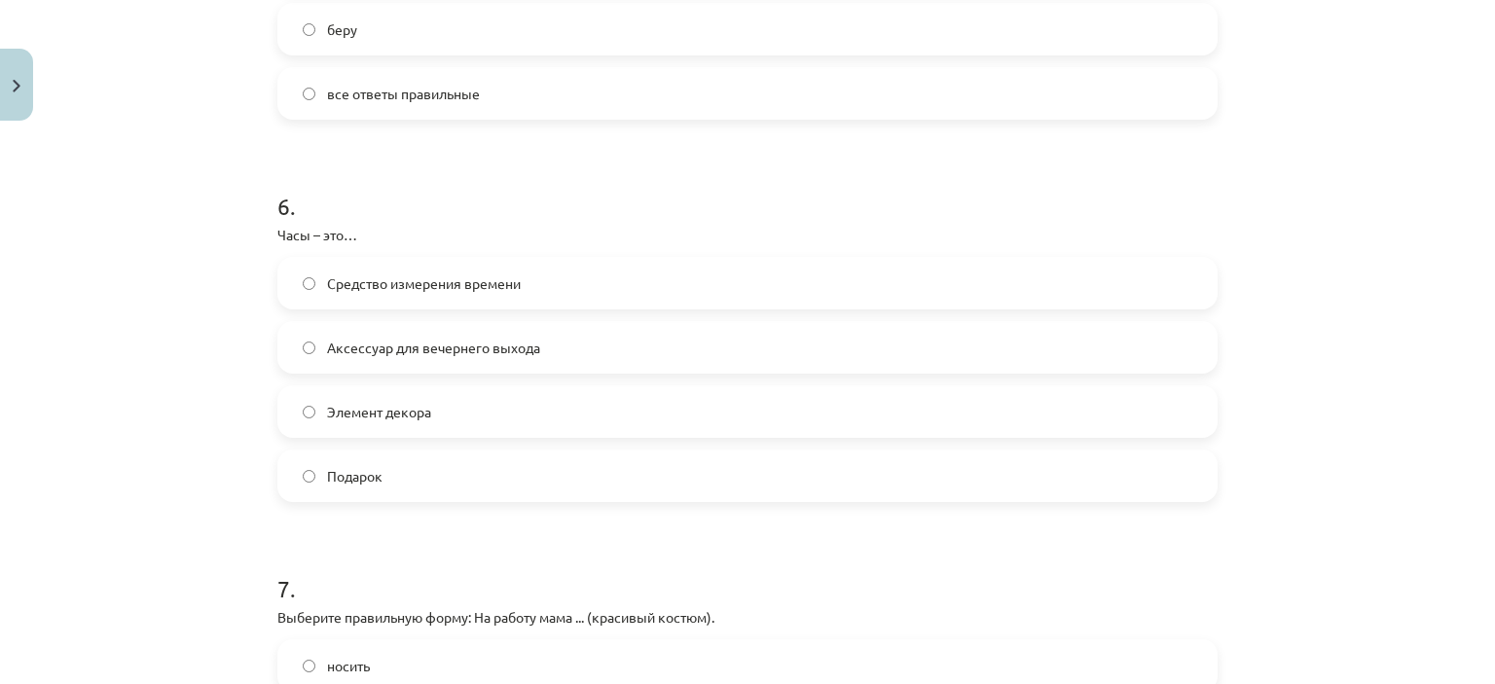
click at [438, 344] on span "Аксессуар для вечернего выхода" at bounding box center [433, 348] width 213 height 20
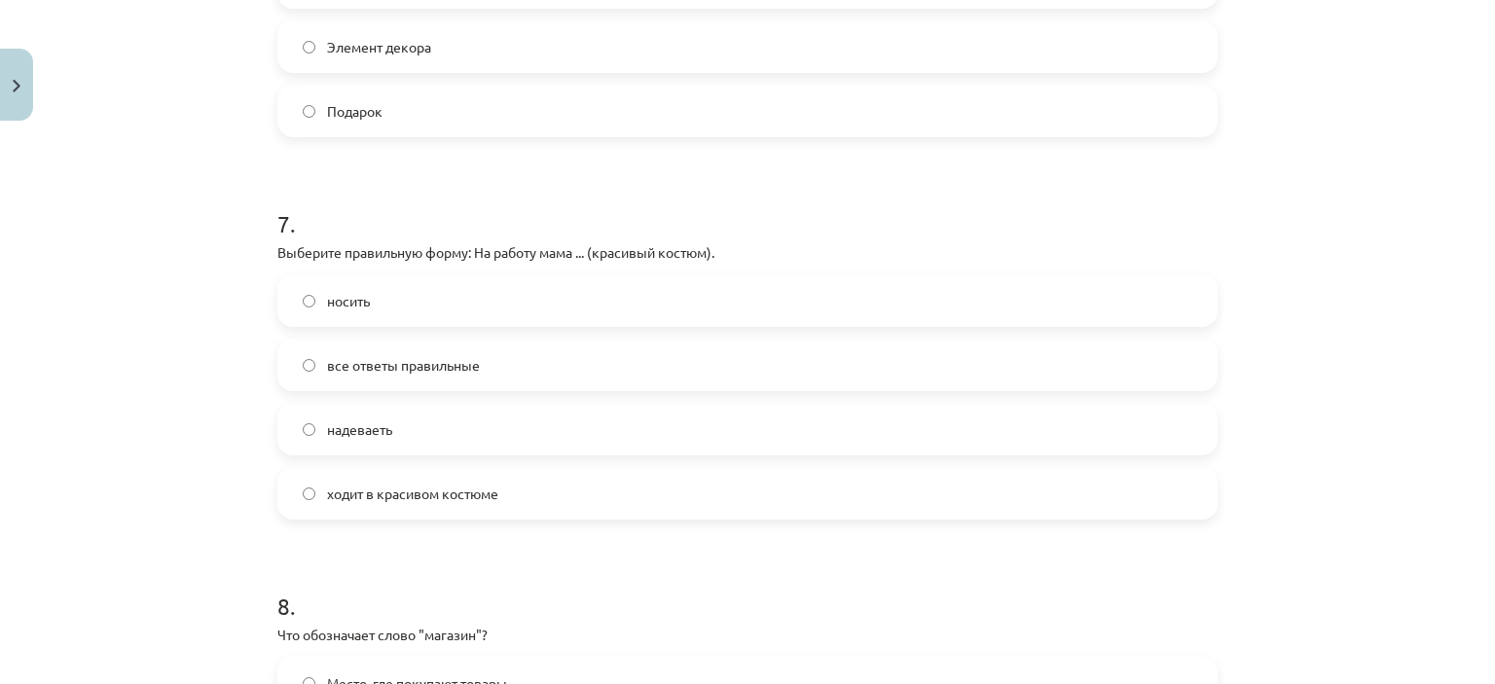
scroll to position [2628, 0]
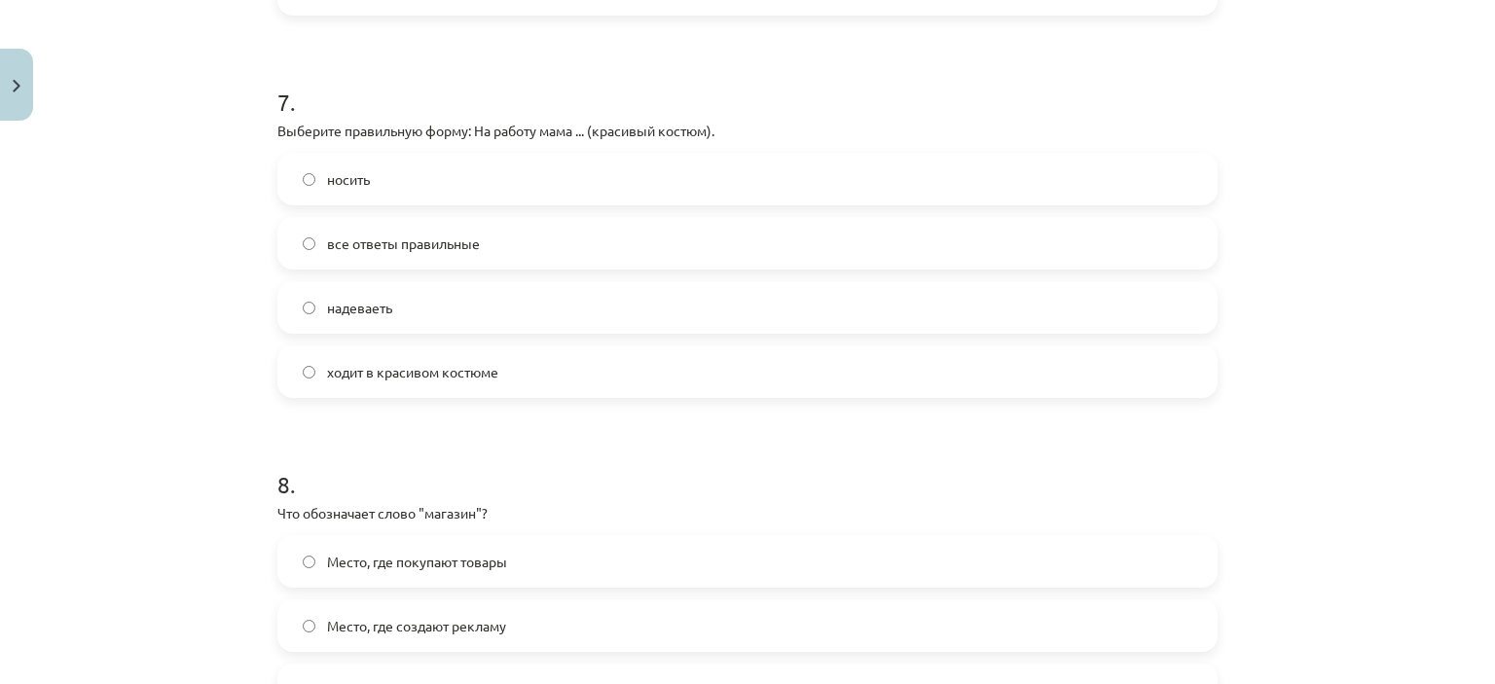
click at [370, 308] on span "надеваеть" at bounding box center [359, 308] width 65 height 20
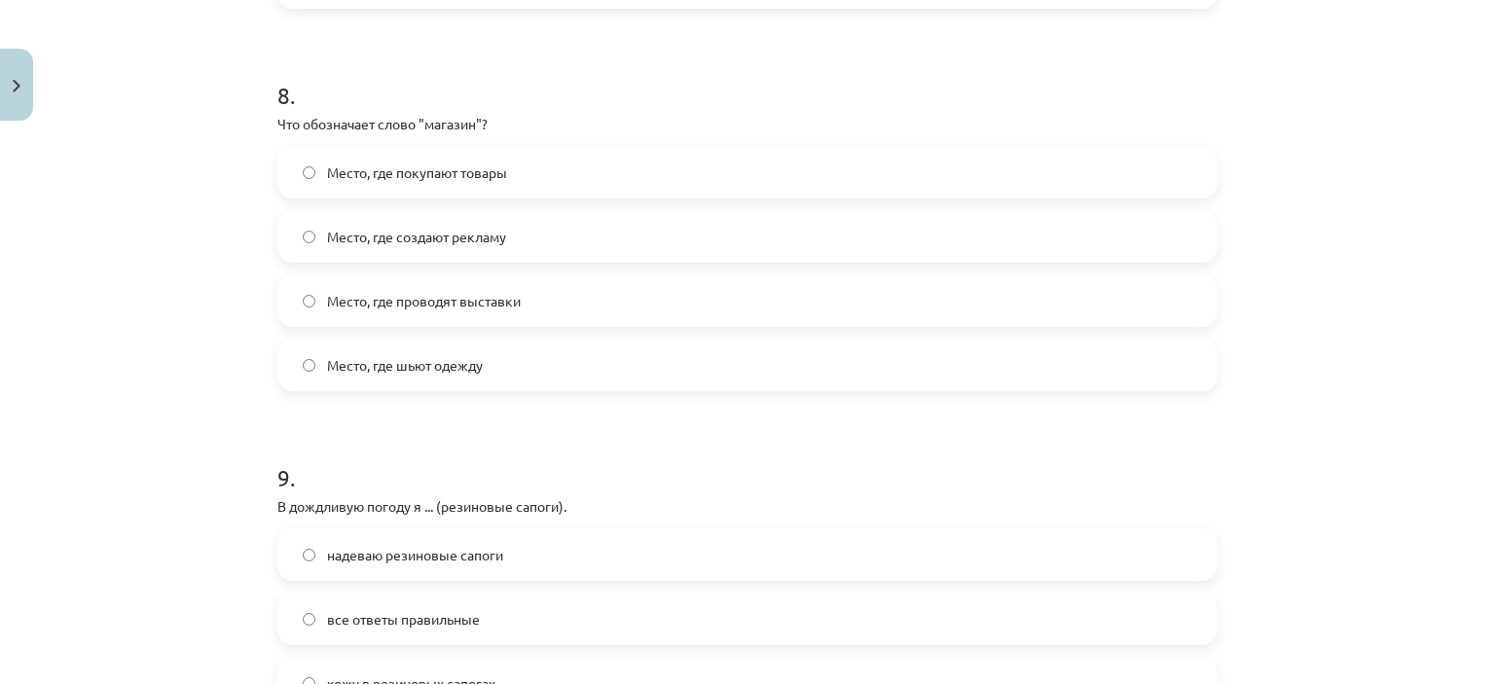
click at [421, 158] on label "Место, где покупают товары" at bounding box center [747, 172] width 936 height 49
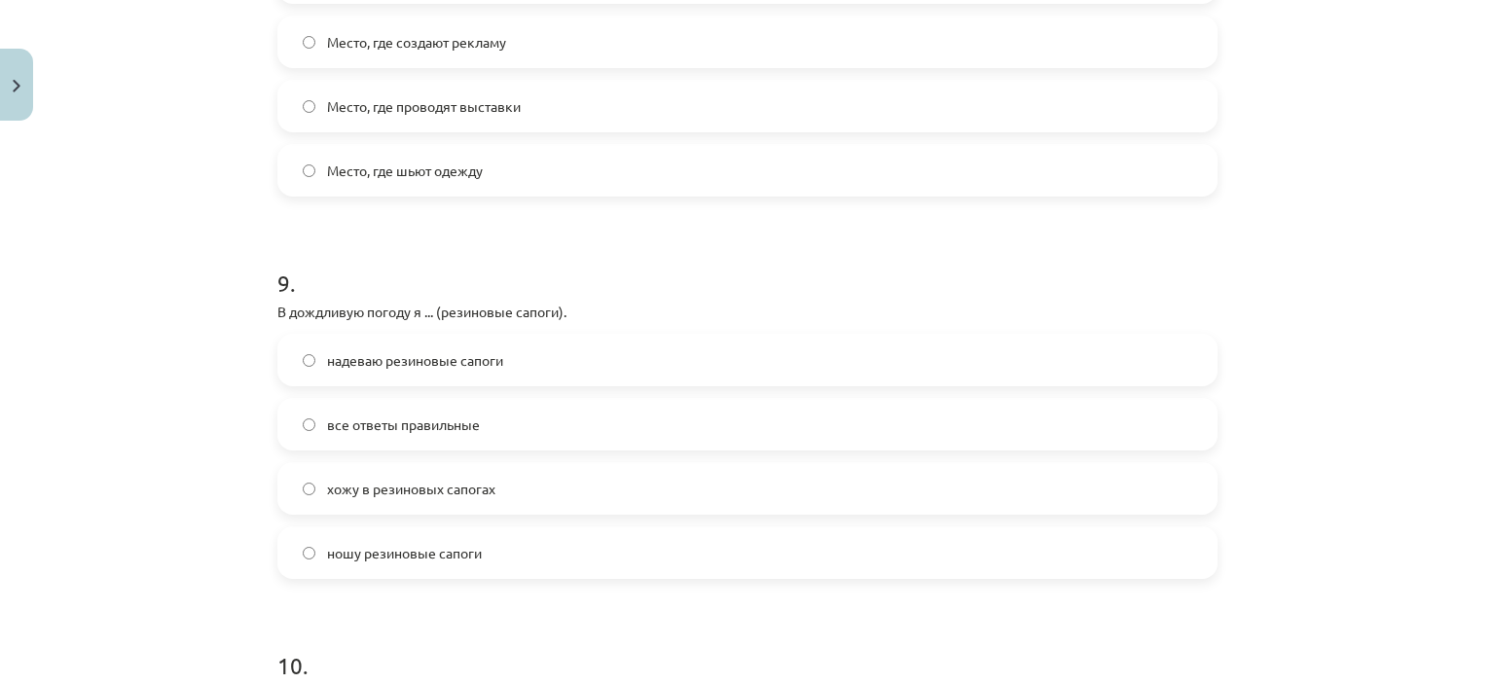
scroll to position [3310, 0]
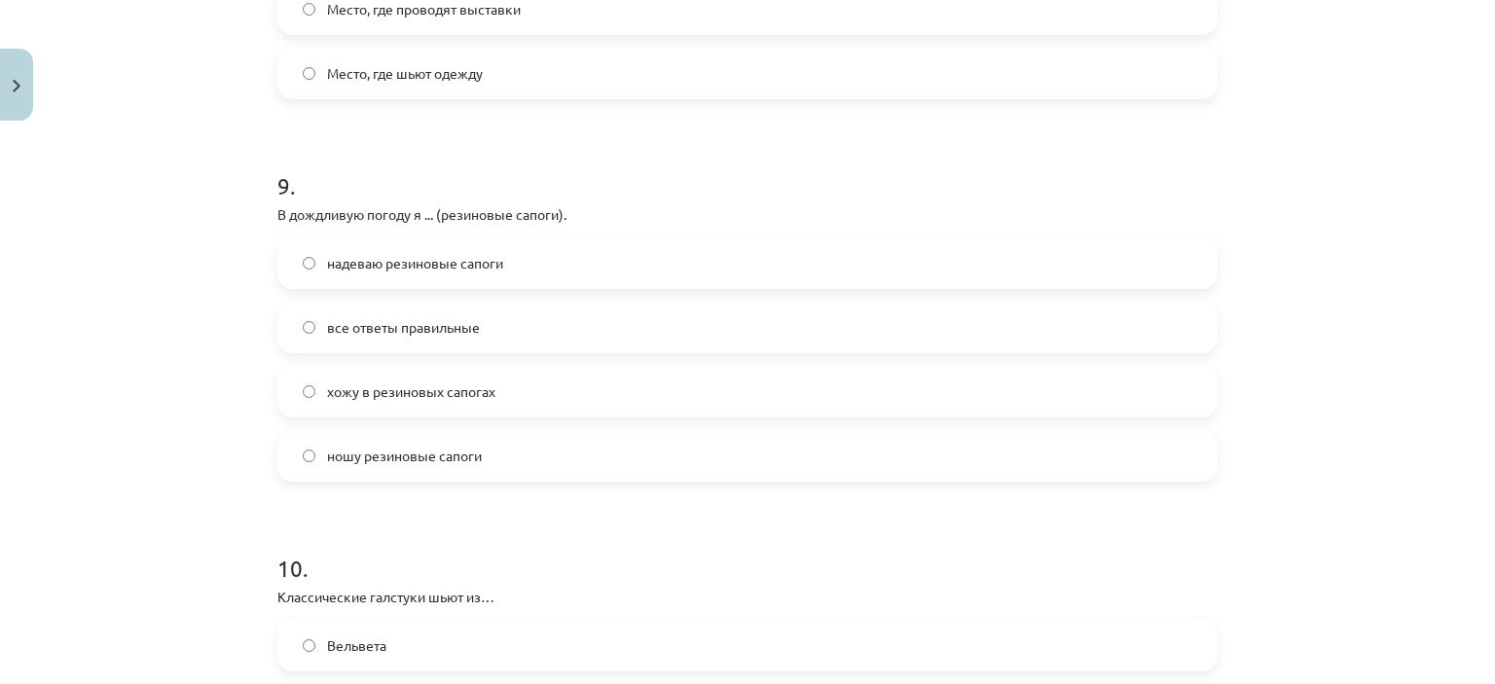
click at [498, 268] on label "надеваю резиновые сапоги" at bounding box center [747, 262] width 936 height 49
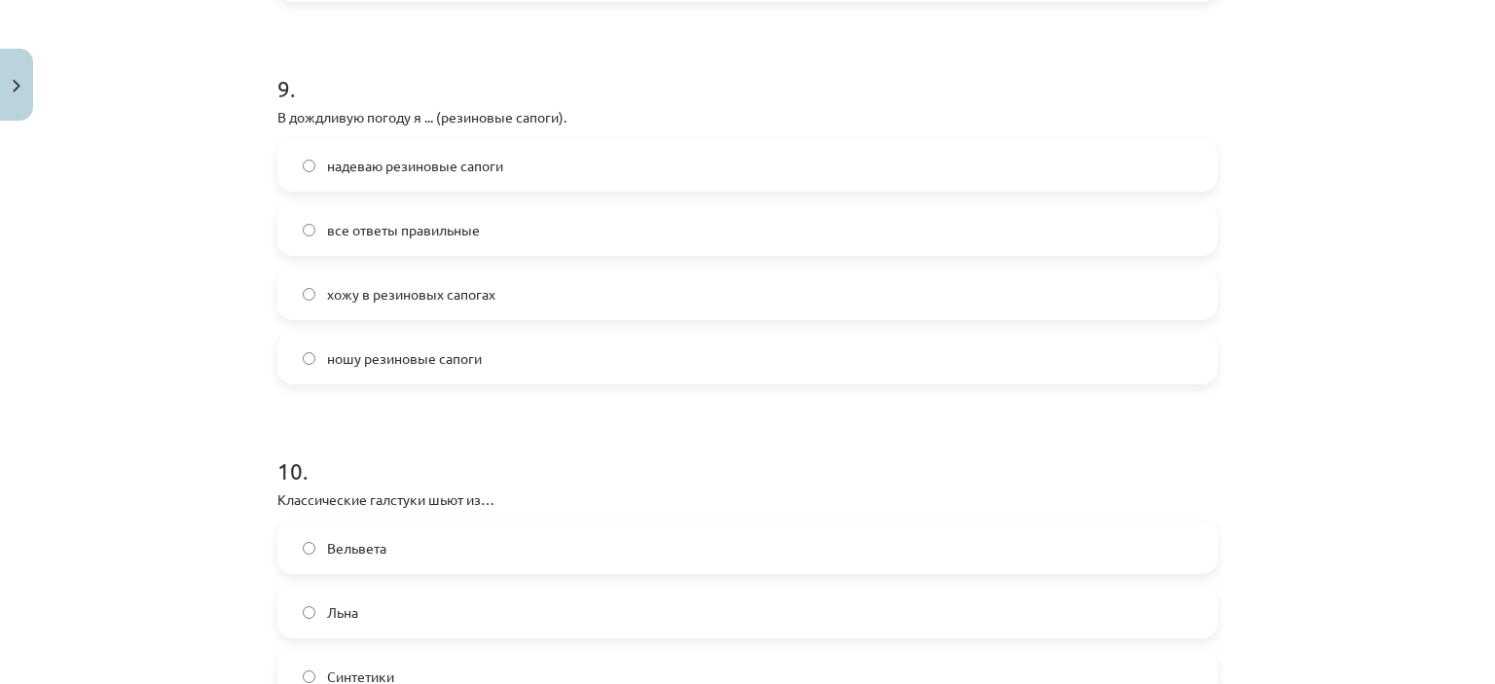
click at [512, 291] on label "хожу в резиновых сапогах" at bounding box center [747, 294] width 936 height 49
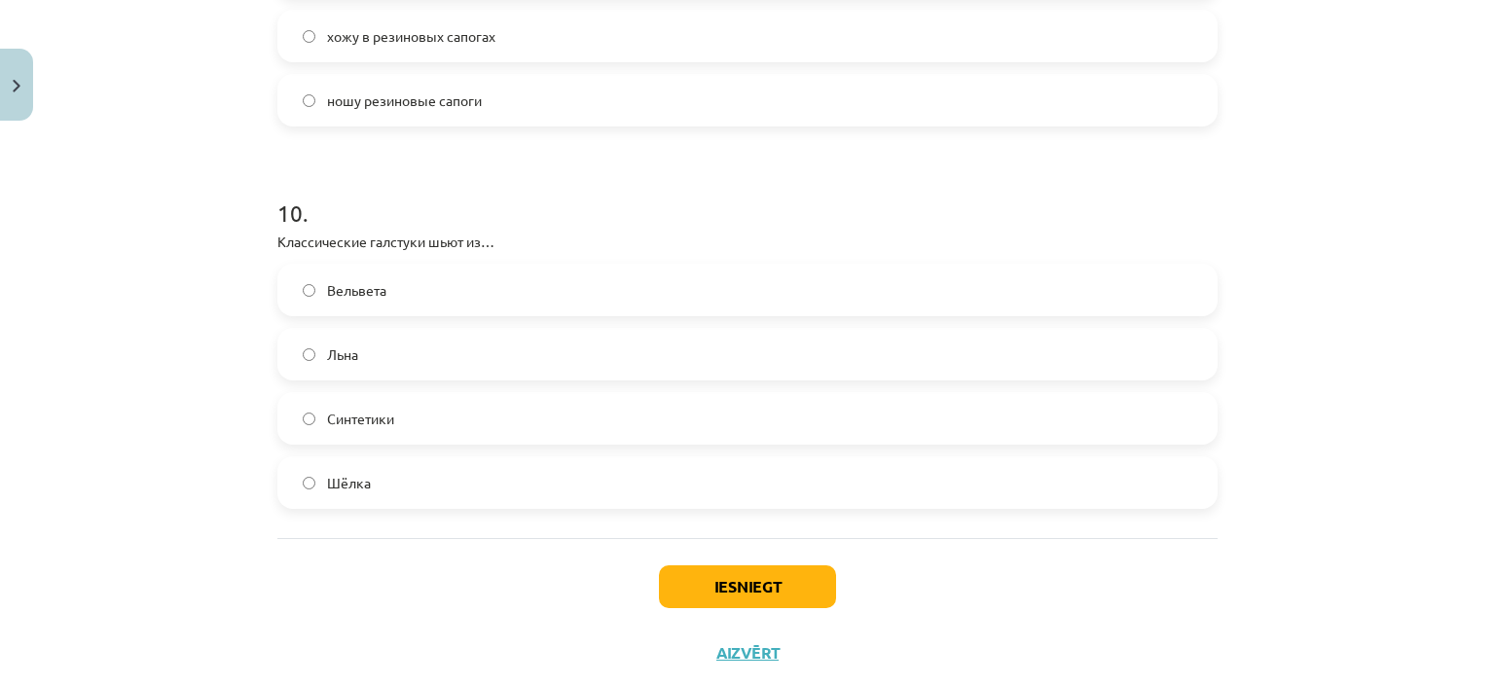
scroll to position [3699, 0]
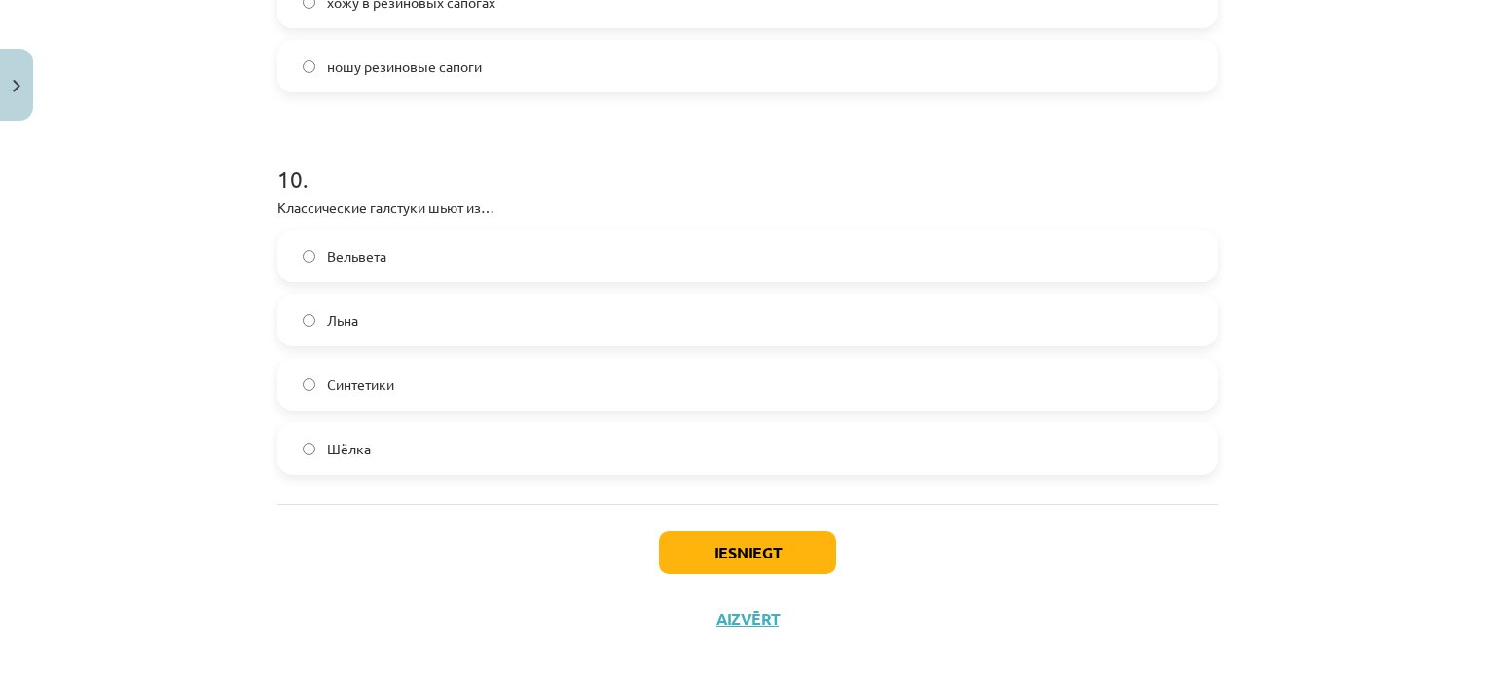
click at [455, 466] on label "Шёлка" at bounding box center [747, 448] width 936 height 49
click at [761, 530] on div "Iesniegt Aizvērt" at bounding box center [747, 572] width 940 height 136
click at [736, 564] on button "Iesniegt" at bounding box center [747, 552] width 177 height 43
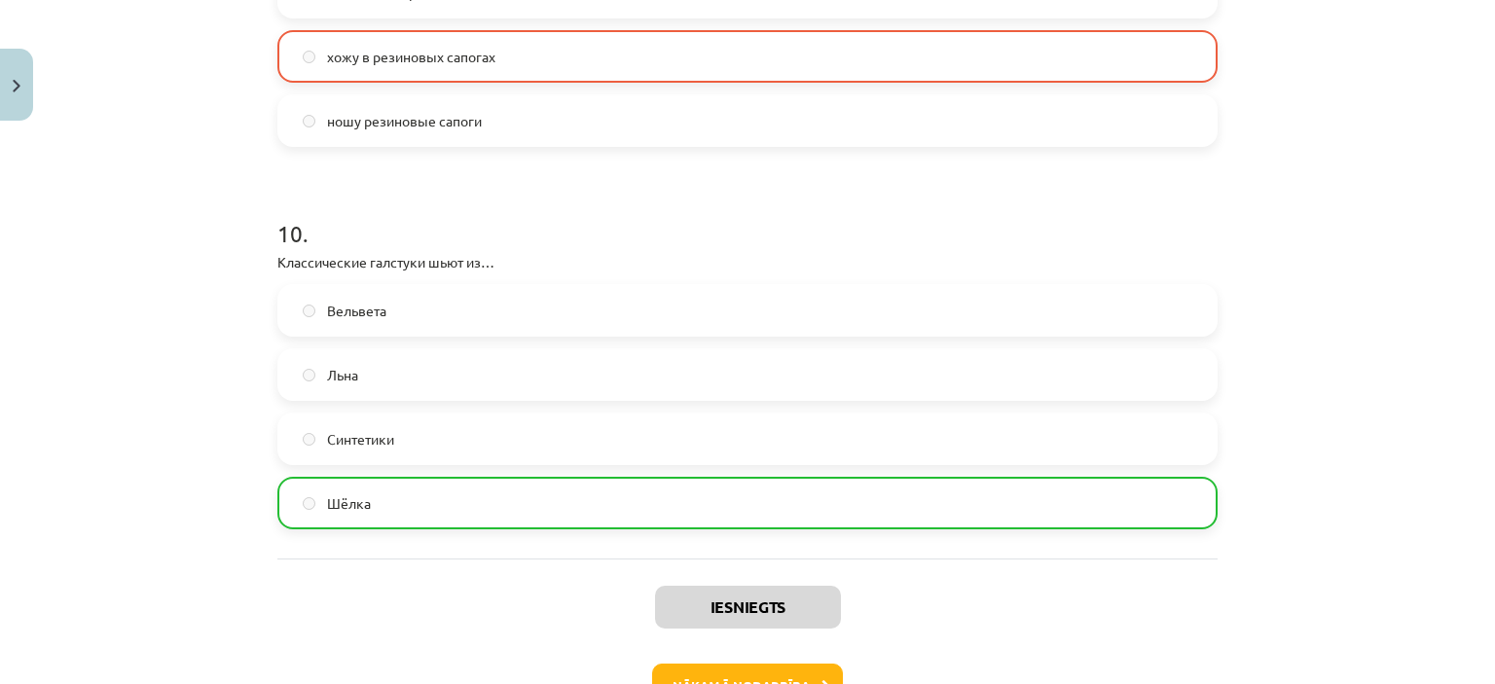
scroll to position [3776, 0]
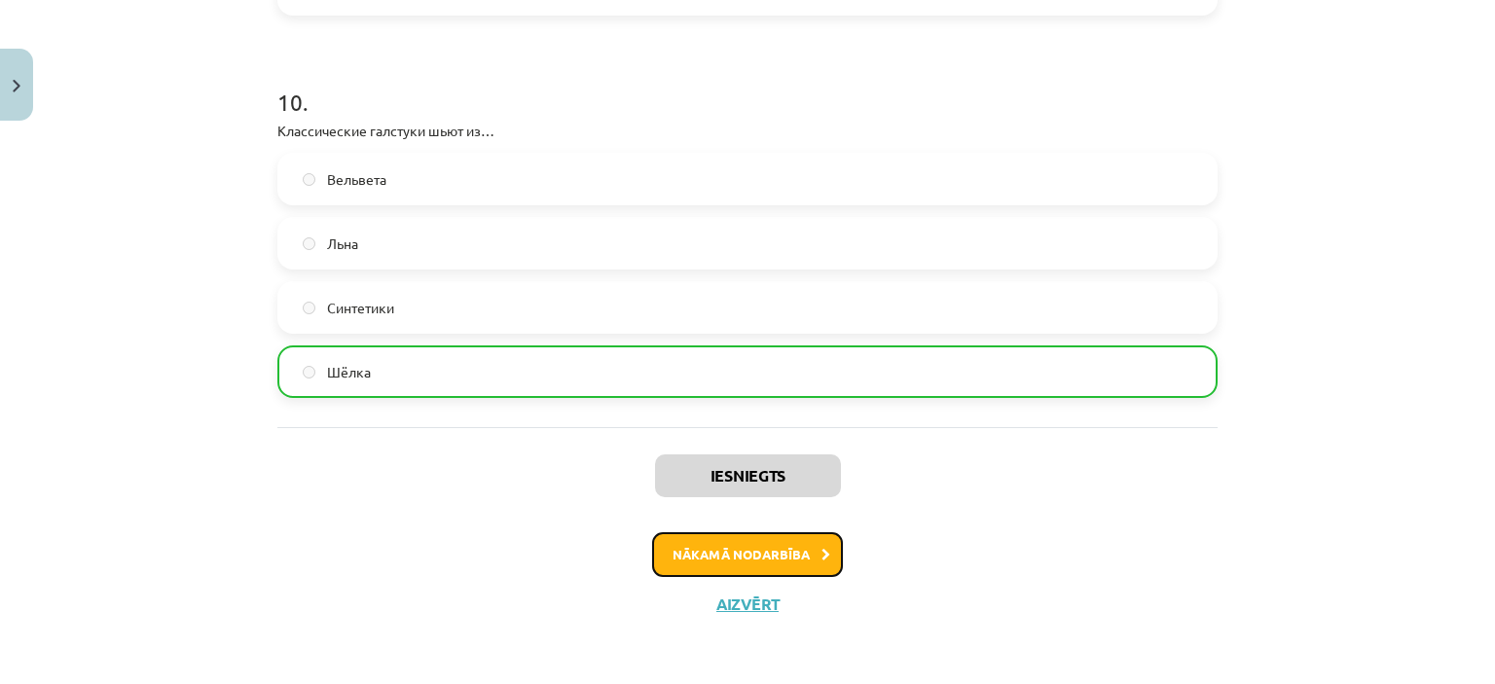
click at [787, 560] on button "Nākamā nodarbība" at bounding box center [747, 554] width 191 height 45
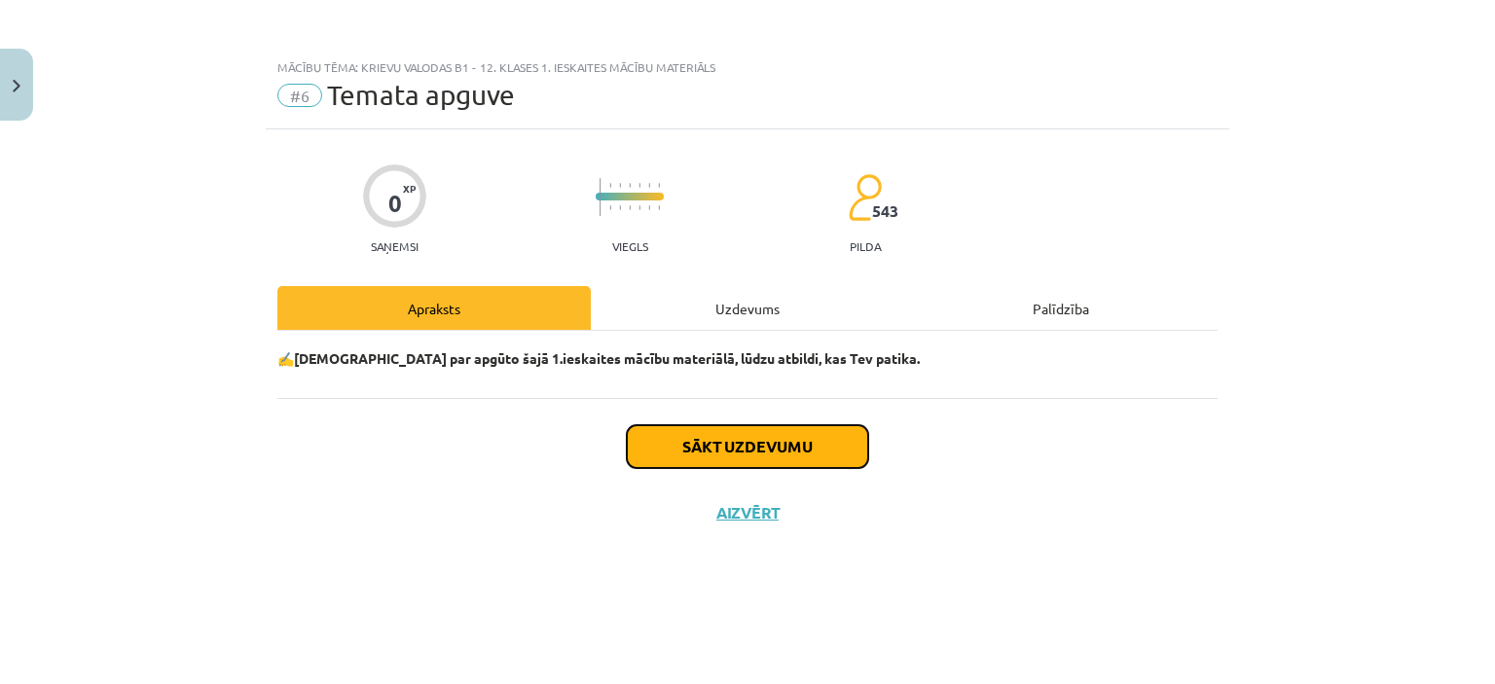
click at [661, 457] on button "Sākt uzdevumu" at bounding box center [747, 446] width 241 height 43
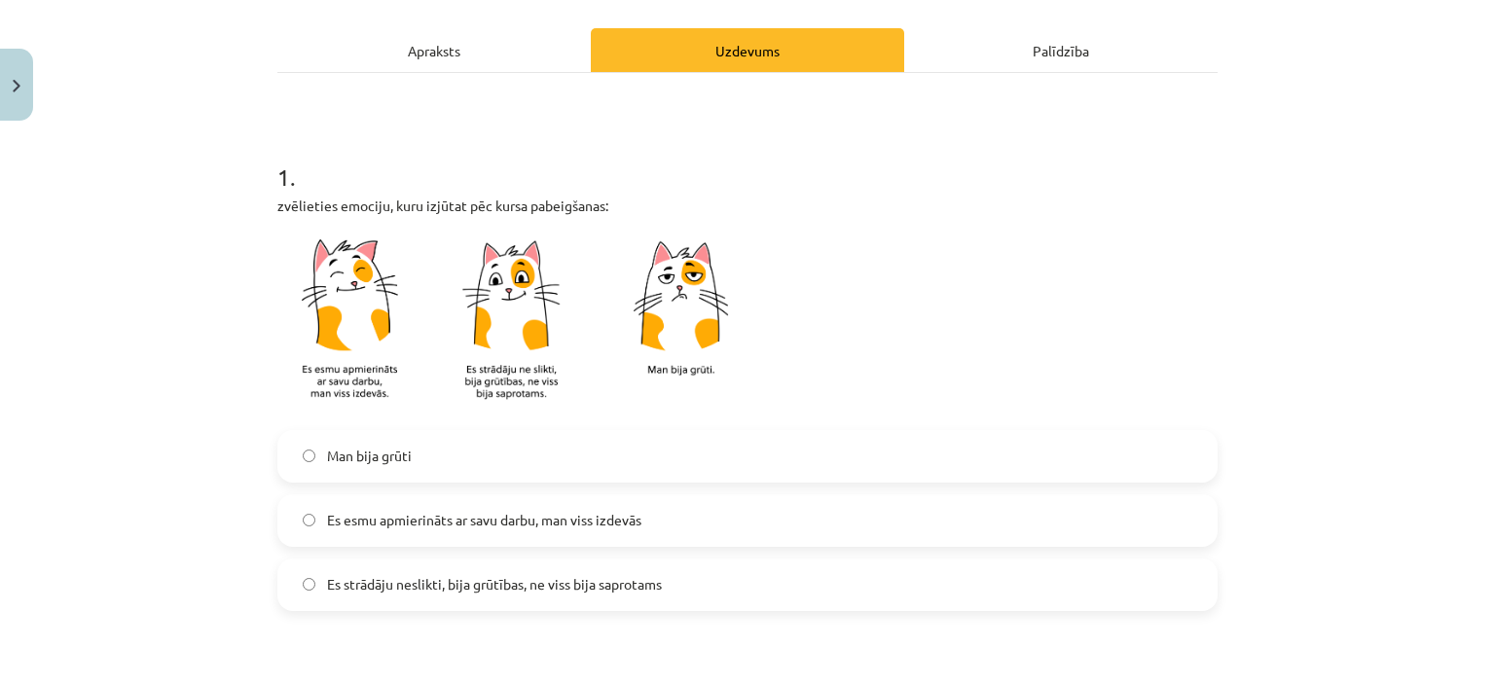
scroll to position [292, 0]
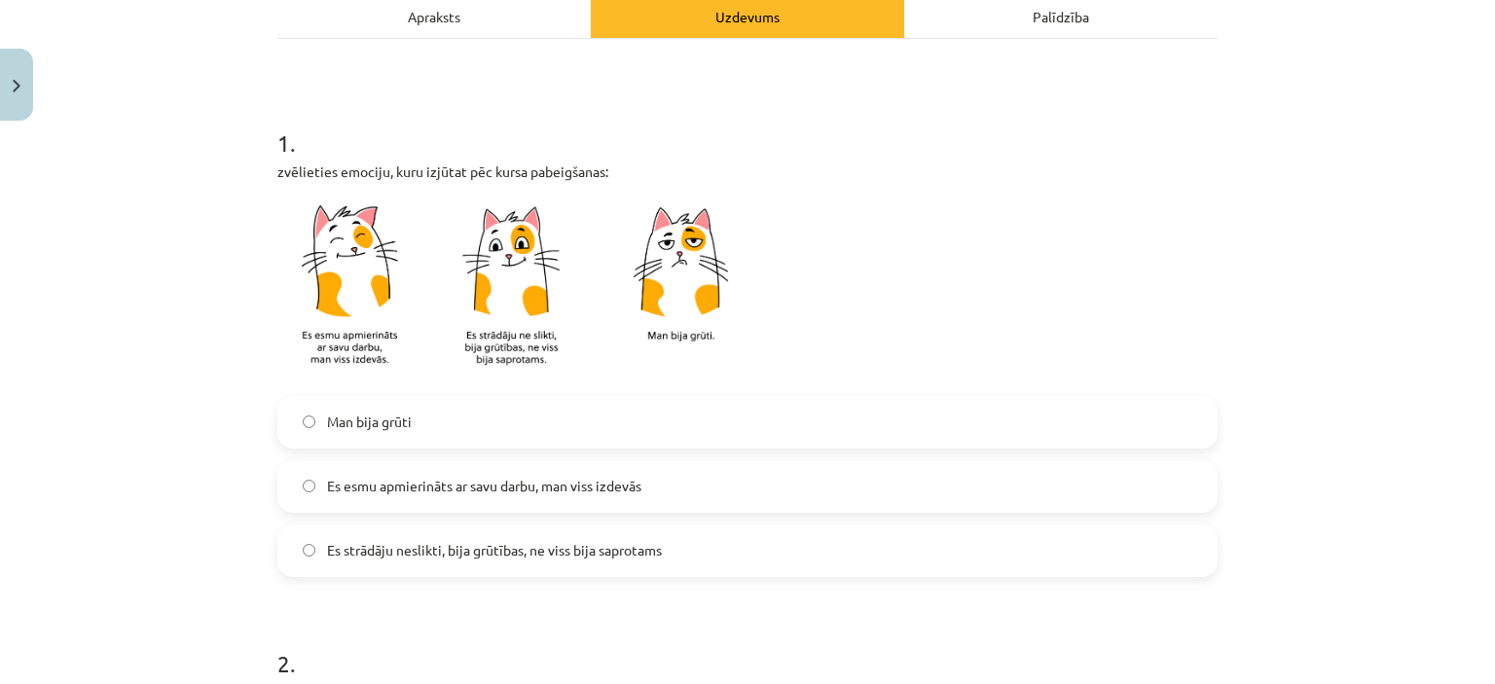
click at [393, 486] on span "Es esmu apmierināts ar savu darbu, man viss izdevās" at bounding box center [484, 486] width 314 height 20
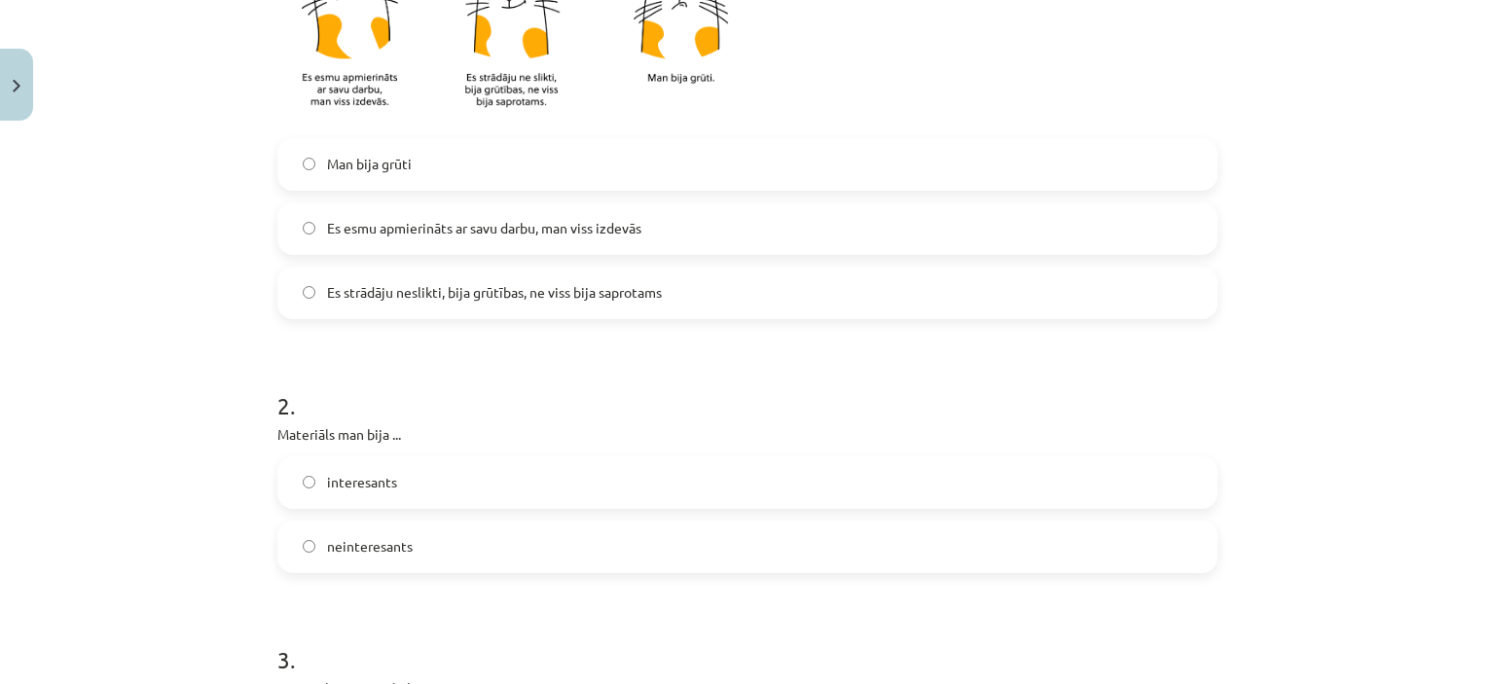
scroll to position [584, 0]
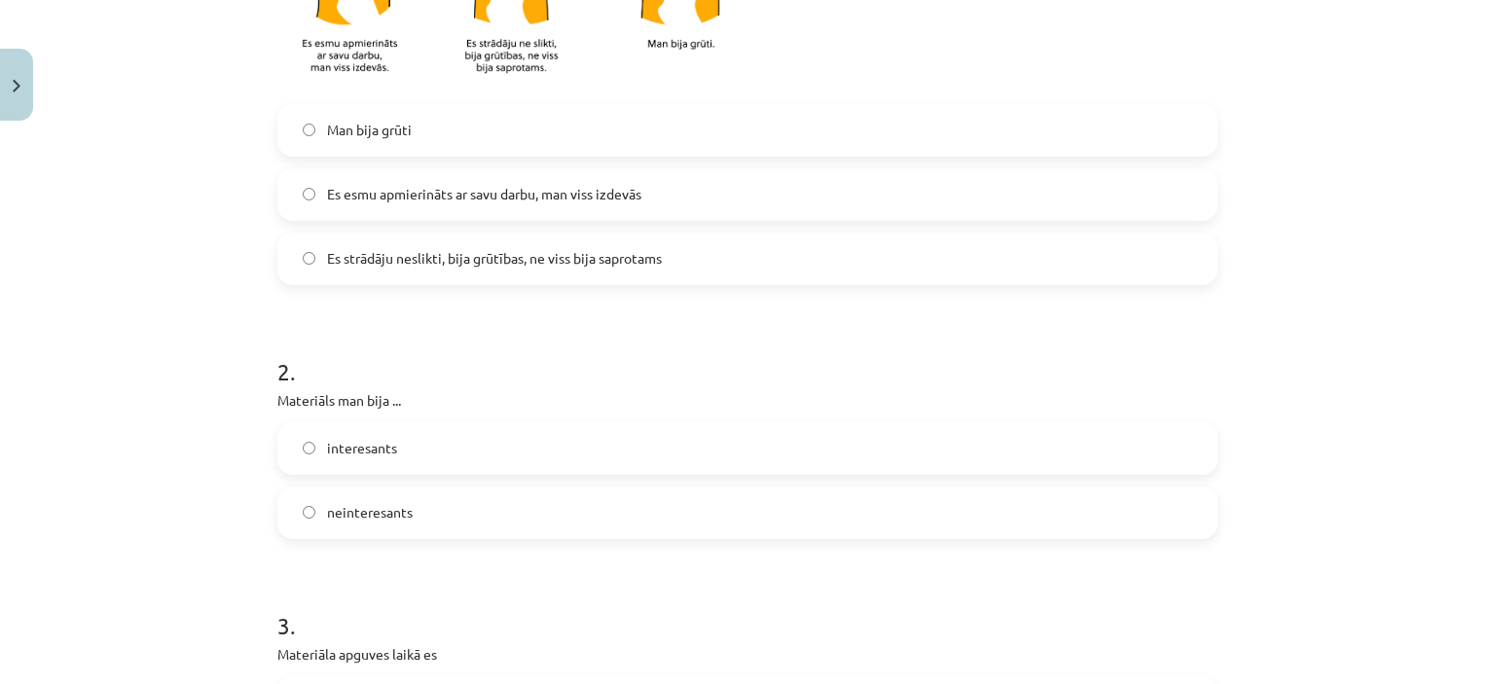
click at [401, 453] on label "interesants" at bounding box center [747, 448] width 936 height 49
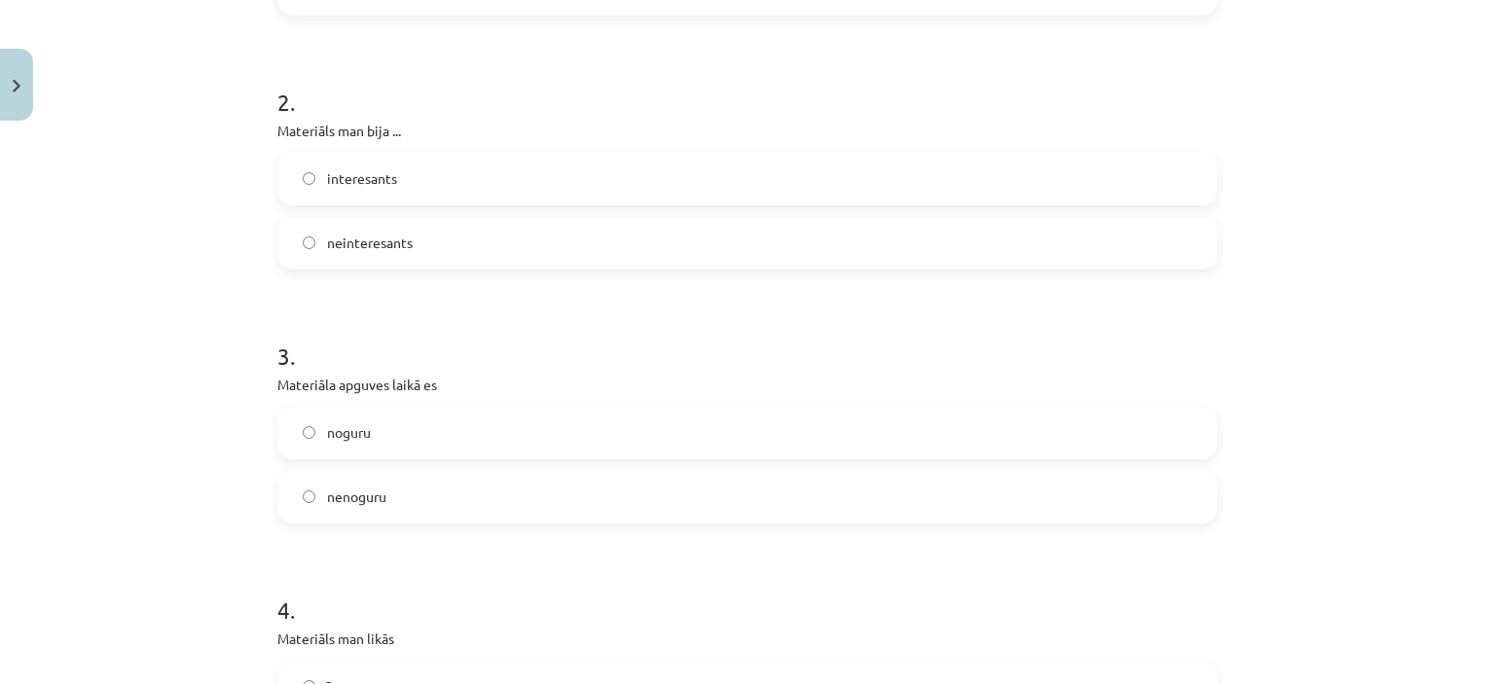
scroll to position [973, 0]
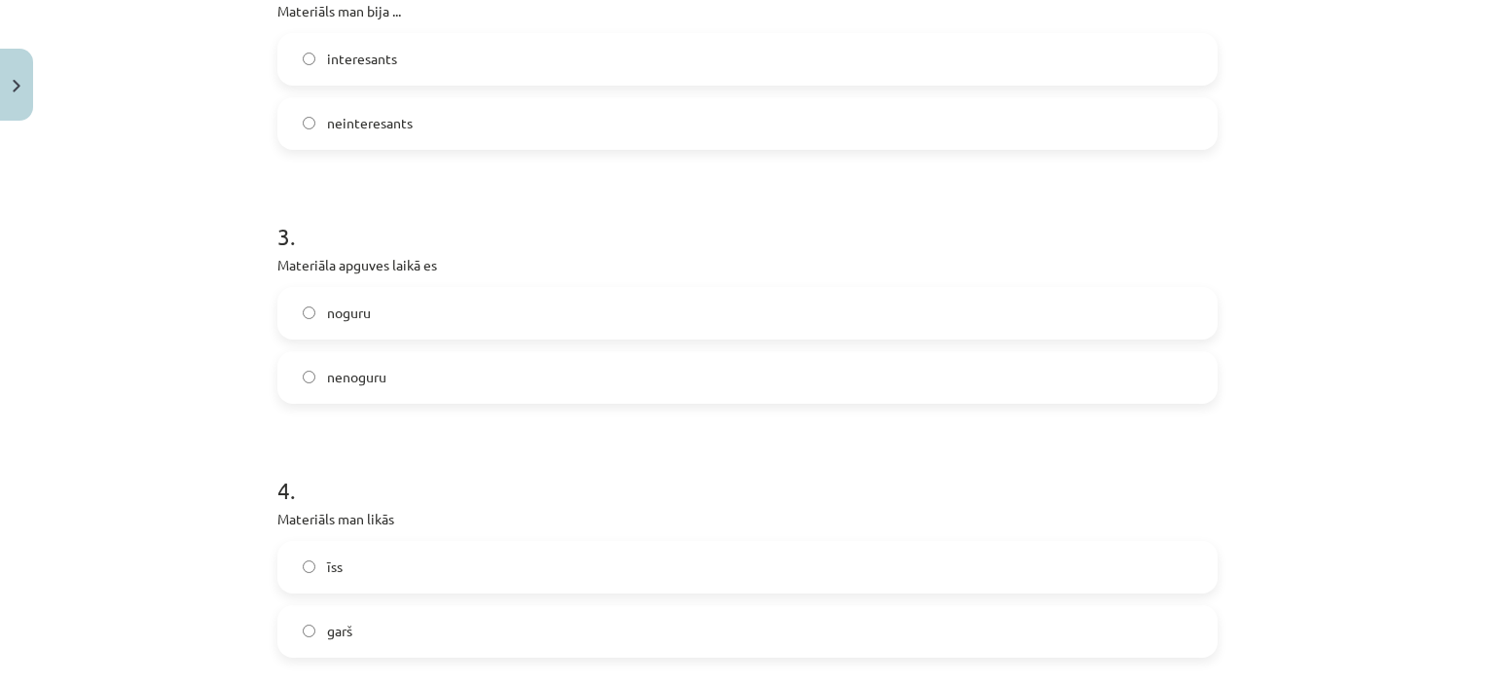
click at [354, 387] on label "nenoguru" at bounding box center [747, 377] width 936 height 49
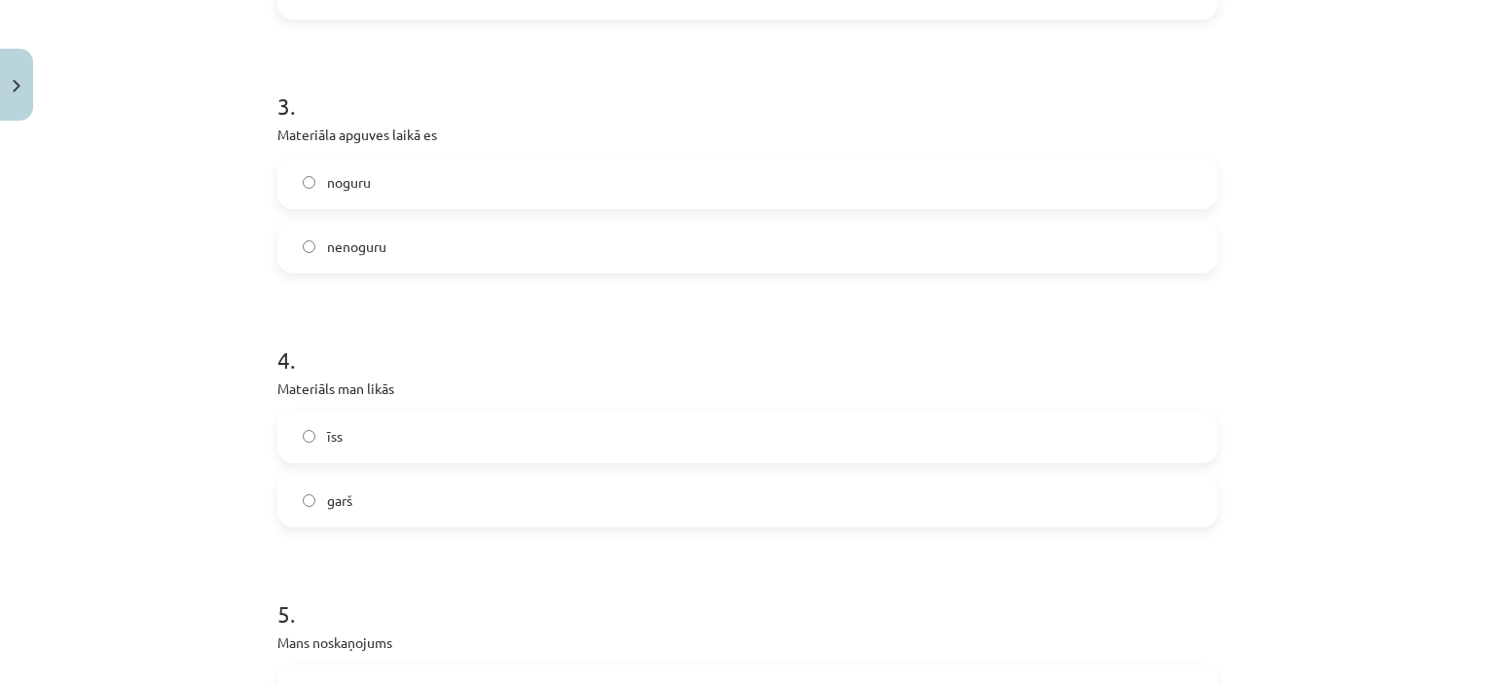
scroll to position [1363, 0]
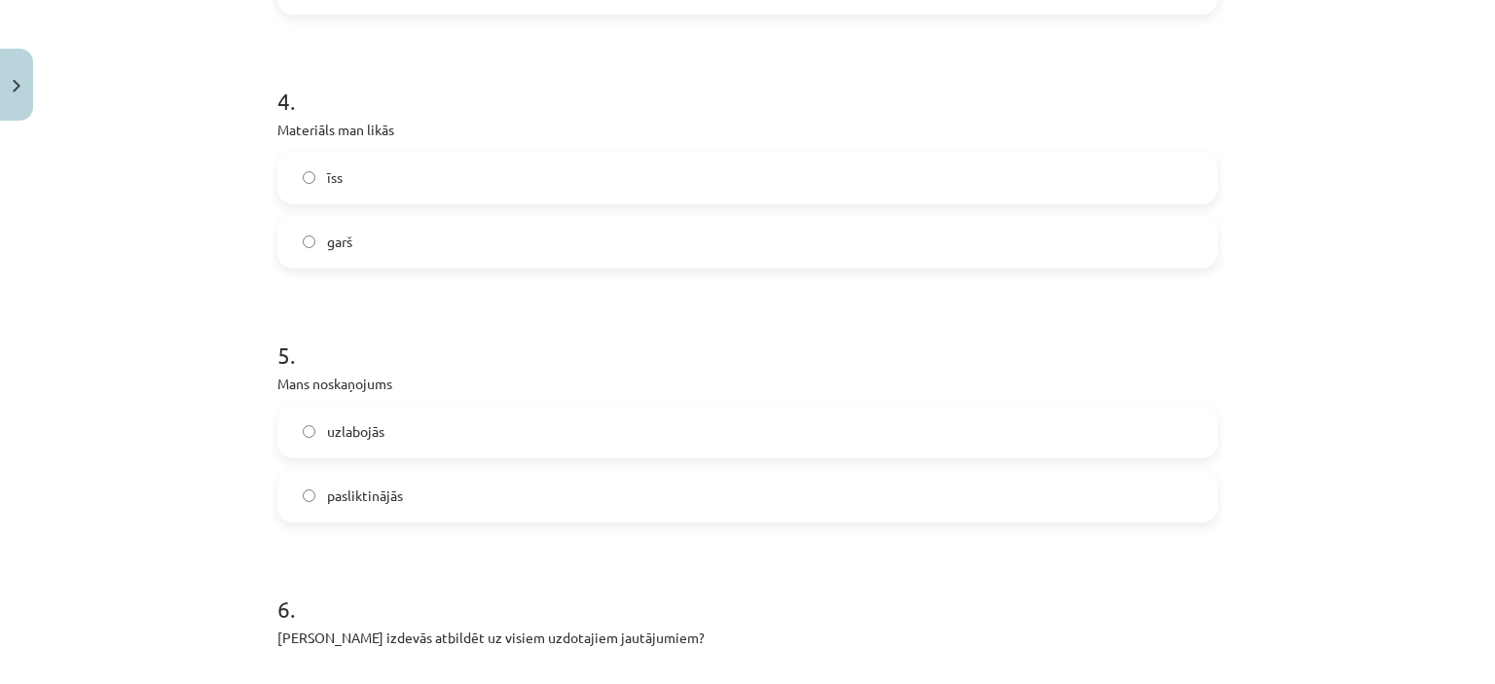
click at [397, 200] on label "īss" at bounding box center [747, 178] width 936 height 49
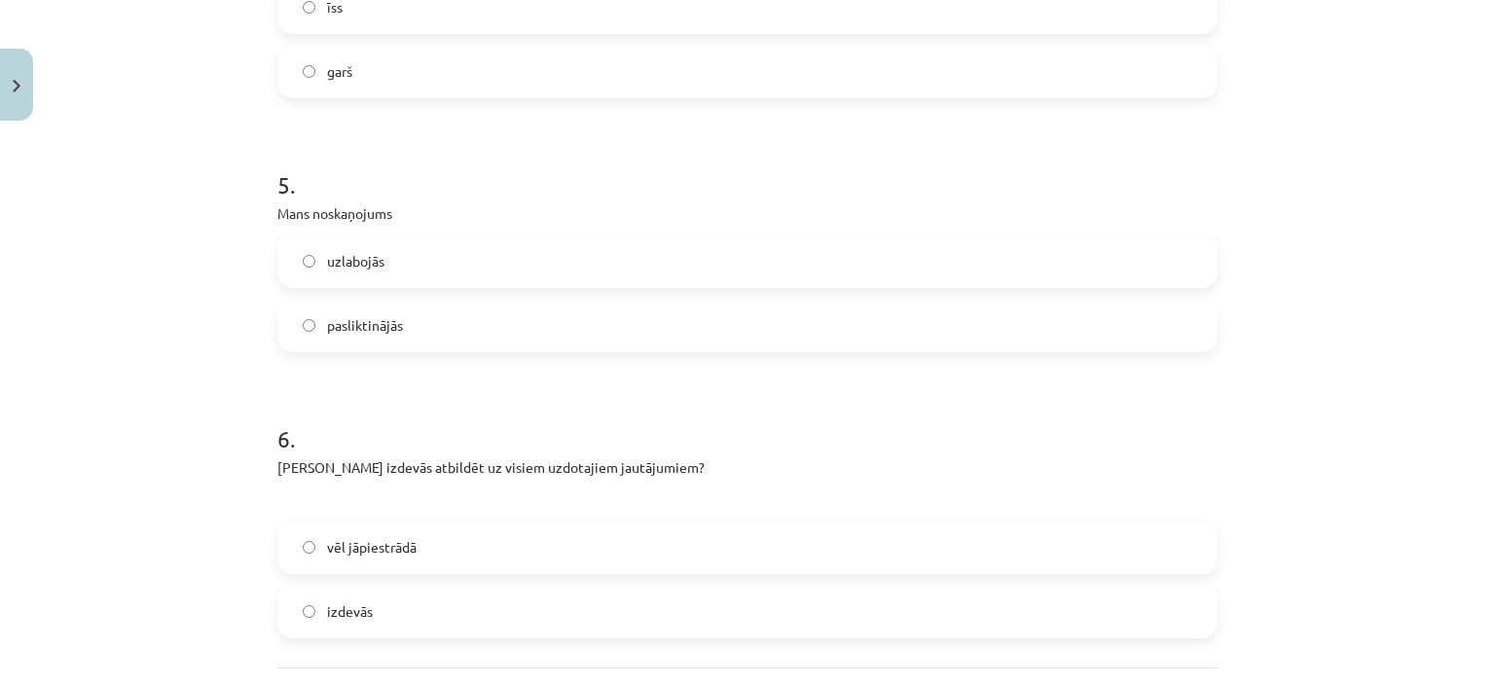
scroll to position [1655, 0]
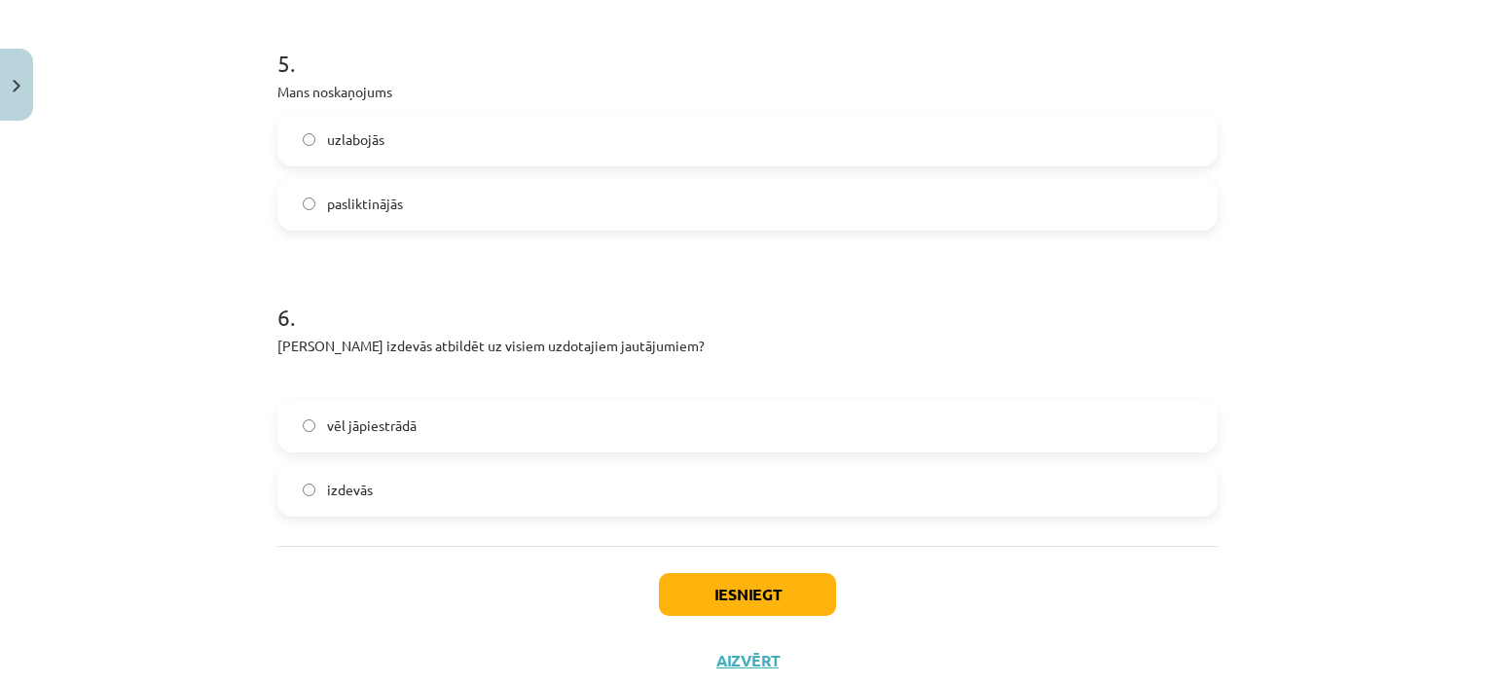
click at [397, 109] on div "5 . Mans noskaņojums uzlabojās pasliktinājās" at bounding box center [747, 123] width 940 height 215
click at [385, 139] on label "uzlabojās" at bounding box center [747, 140] width 936 height 49
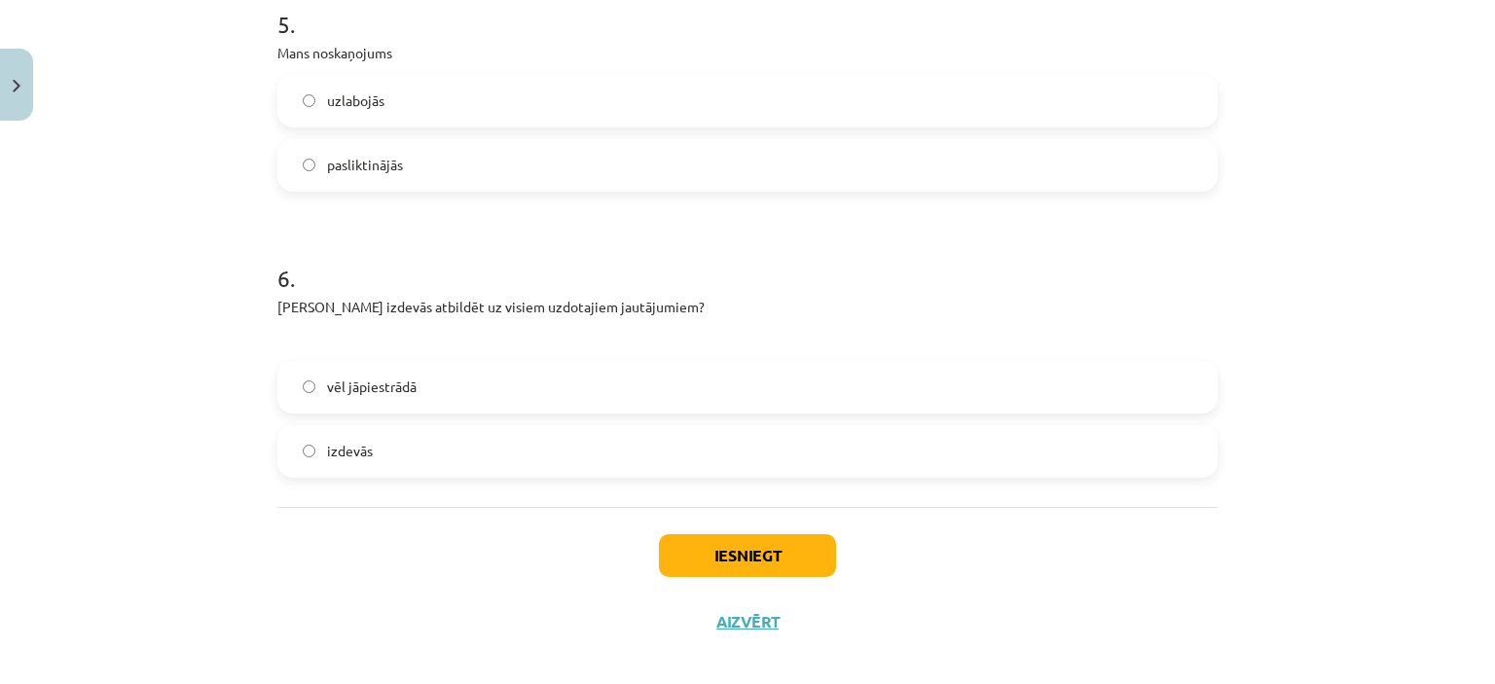
scroll to position [1711, 0]
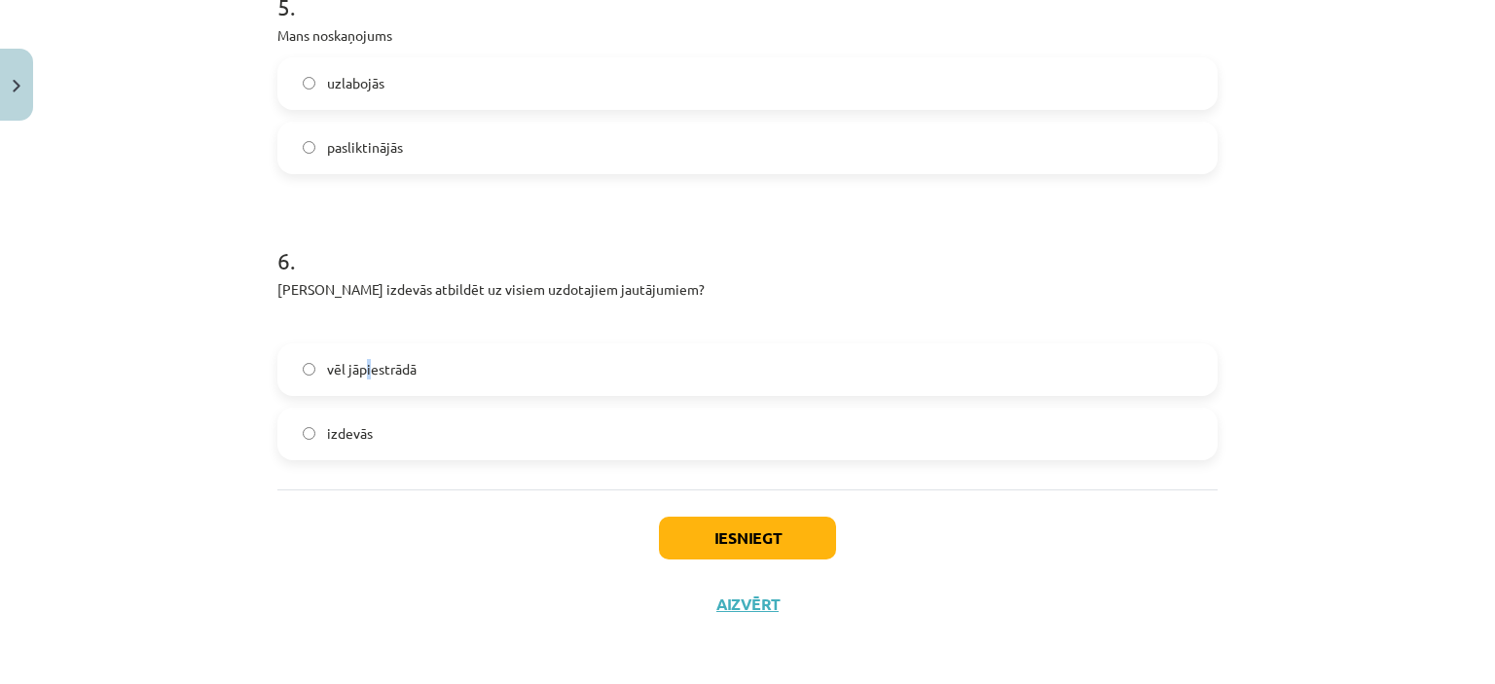
drag, startPoint x: 360, startPoint y: 365, endPoint x: 384, endPoint y: 377, distance: 26.1
click at [361, 365] on span "vēl jāpiestrādā" at bounding box center [372, 369] width 90 height 20
click at [279, 349] on label "vēl jāpiestrādā" at bounding box center [747, 370] width 936 height 49
click at [751, 539] on button "Iesniegt" at bounding box center [747, 538] width 177 height 43
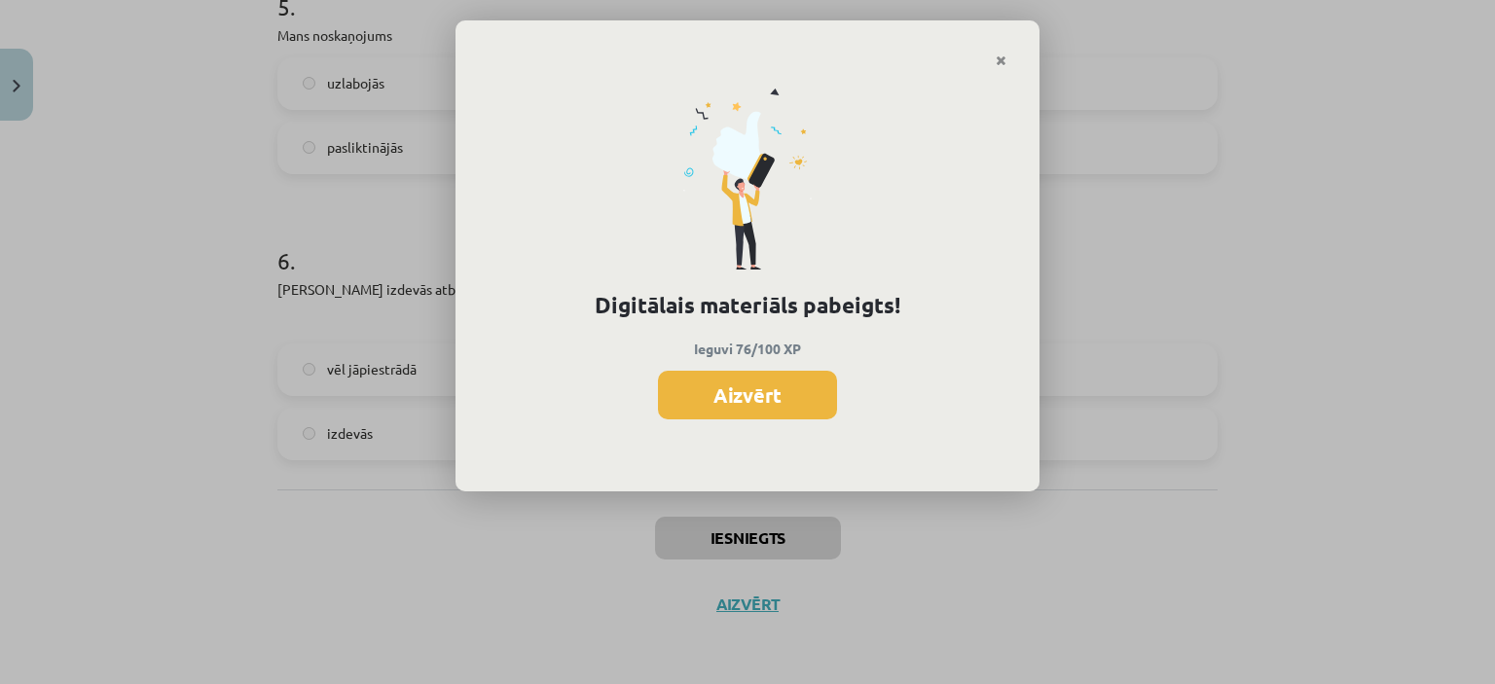
scroll to position [1110, 0]
drag, startPoint x: 745, startPoint y: 410, endPoint x: 747, endPoint y: 398, distance: 11.8
click at [745, 405] on button "Aizvērt" at bounding box center [747, 395] width 179 height 49
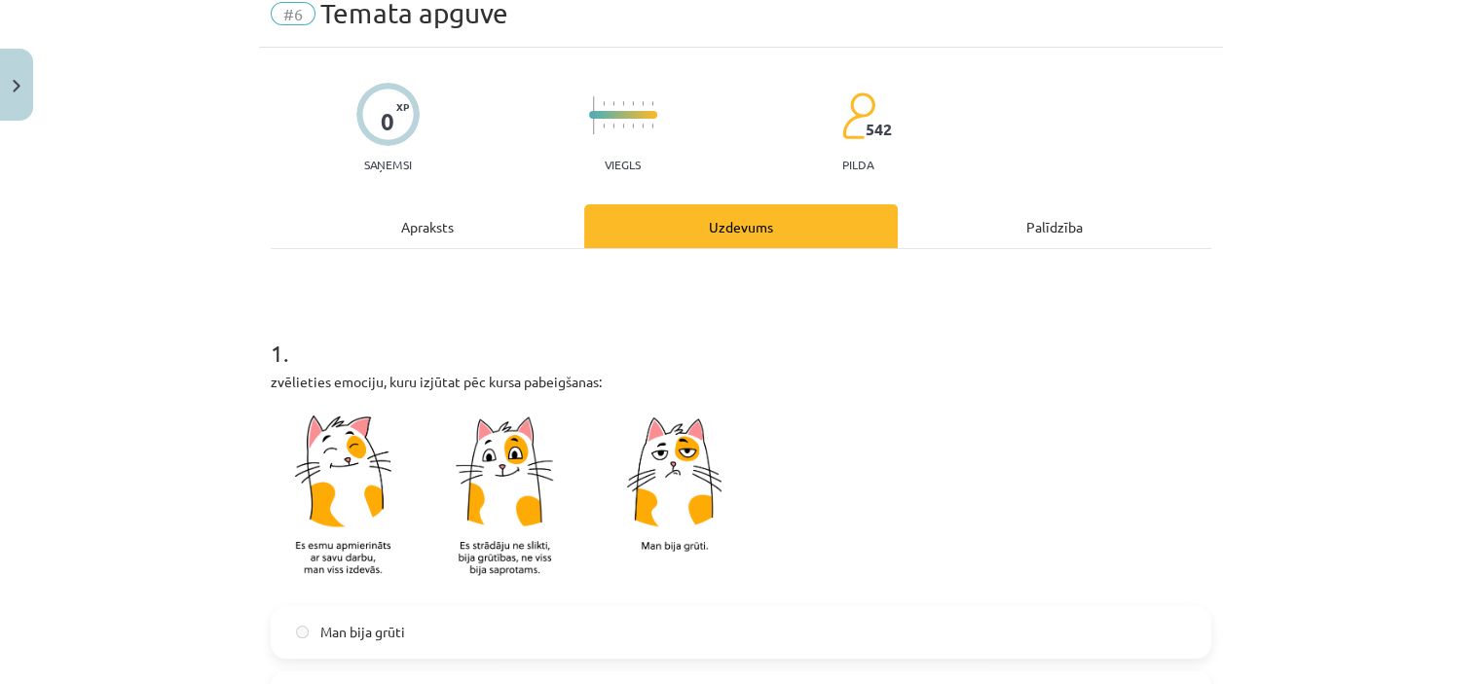
scroll to position [0, 0]
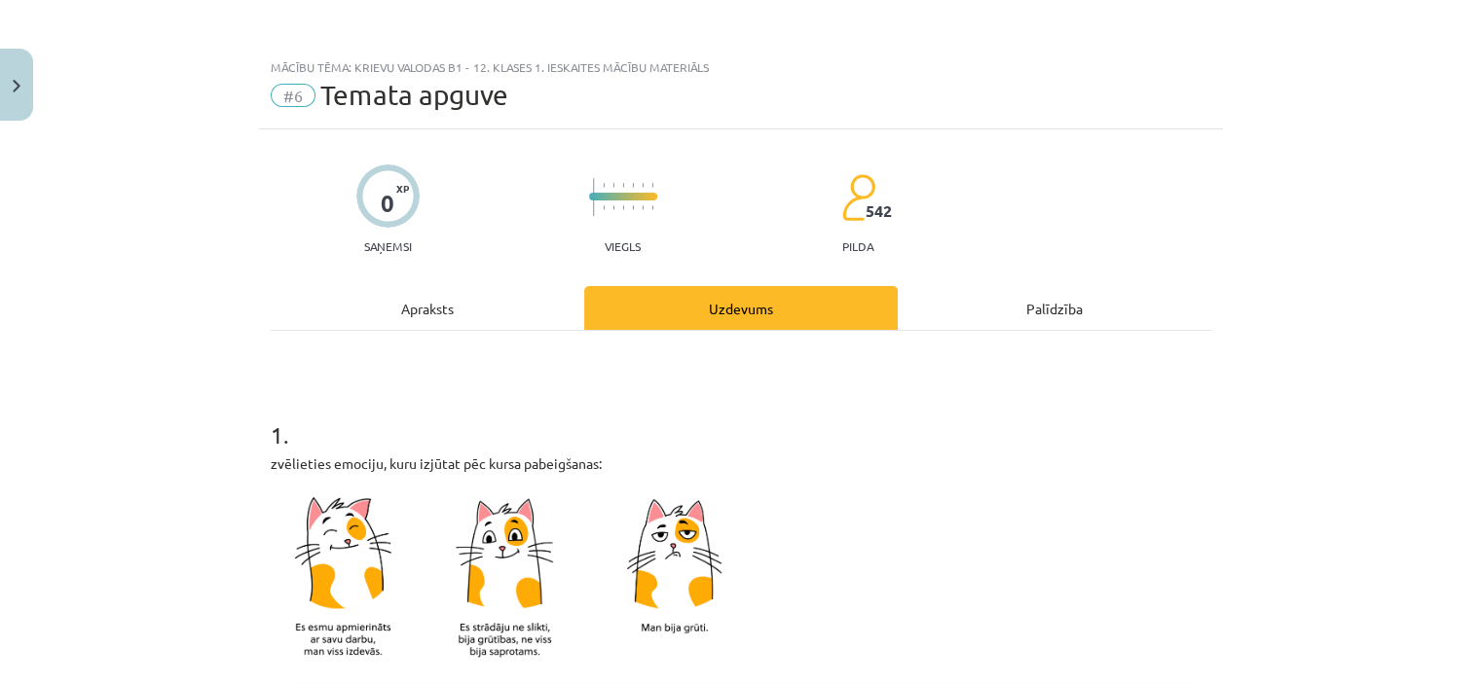
click at [403, 310] on div "Apraksts" at bounding box center [427, 308] width 313 height 44
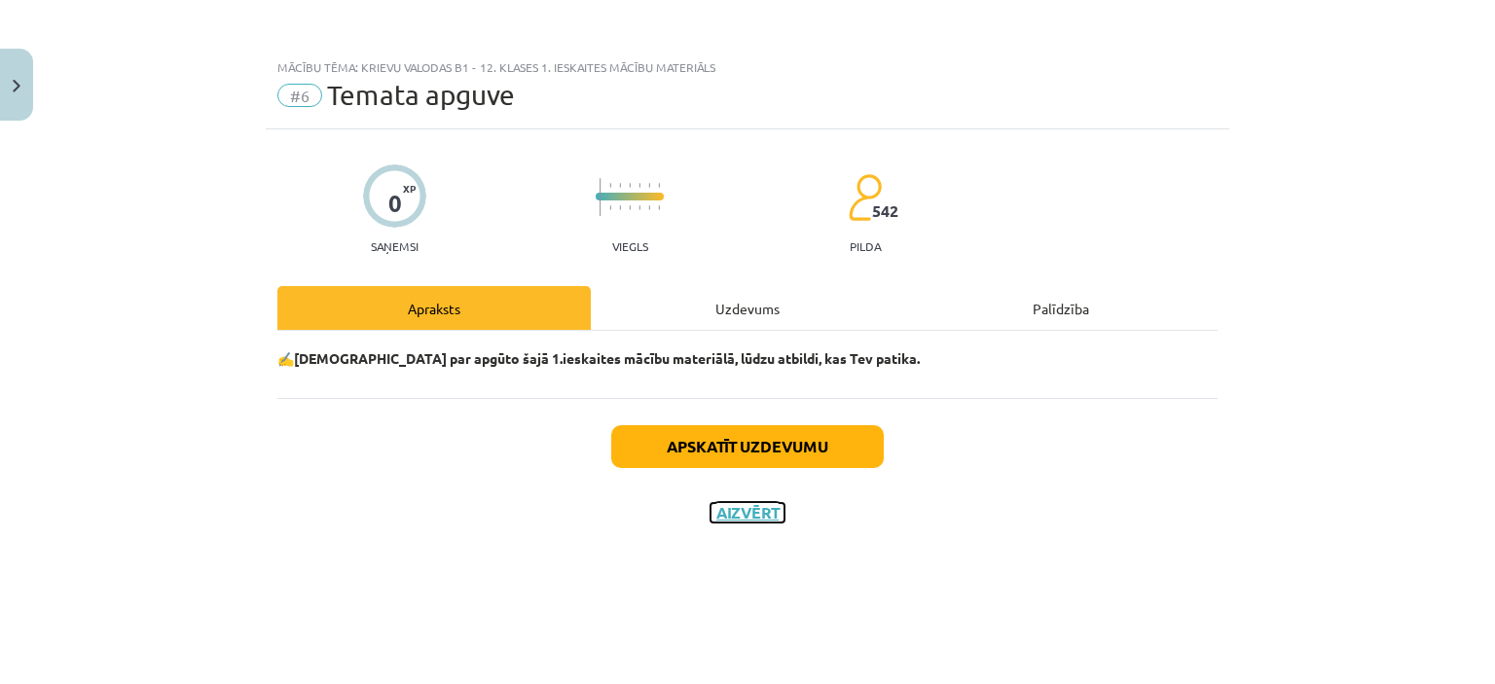
click at [728, 517] on button "Aizvērt" at bounding box center [748, 512] width 74 height 19
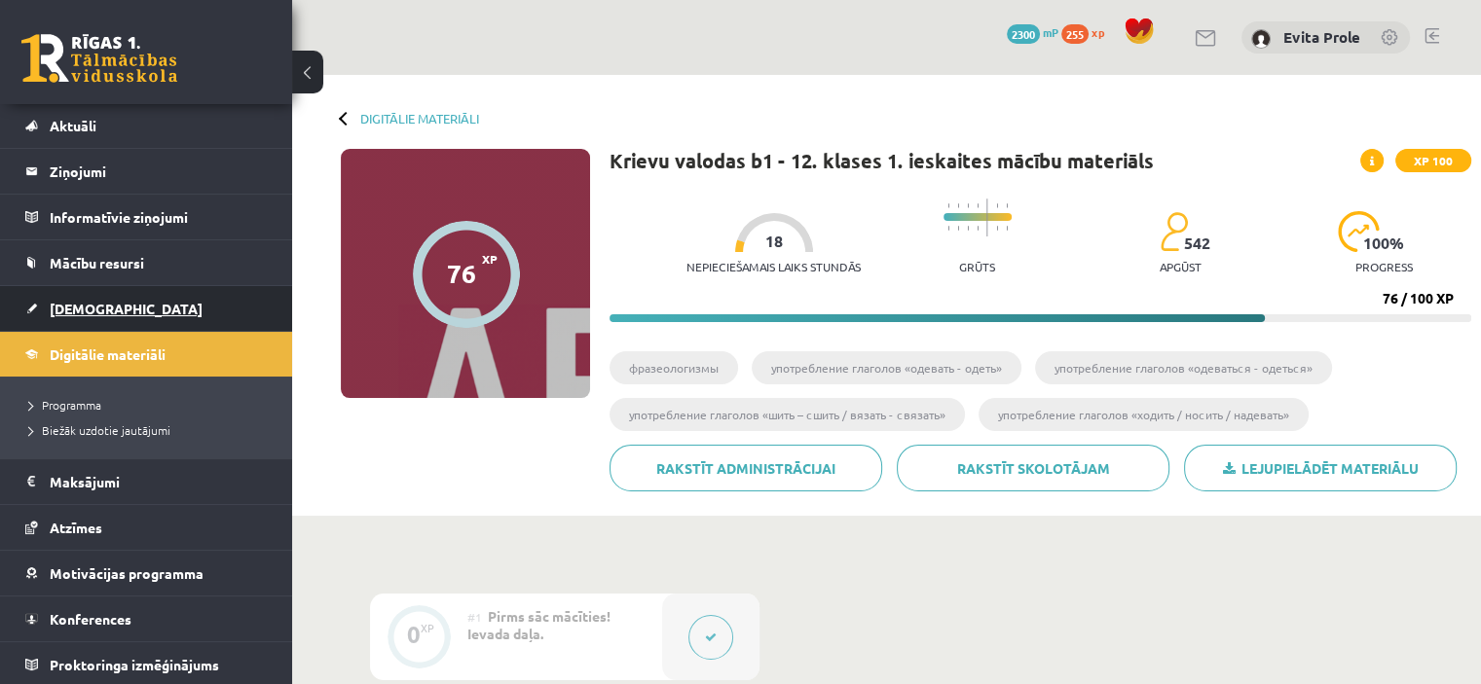
click at [84, 305] on span "[DEMOGRAPHIC_DATA]" at bounding box center [126, 309] width 153 height 18
